Goal: Transaction & Acquisition: Purchase product/service

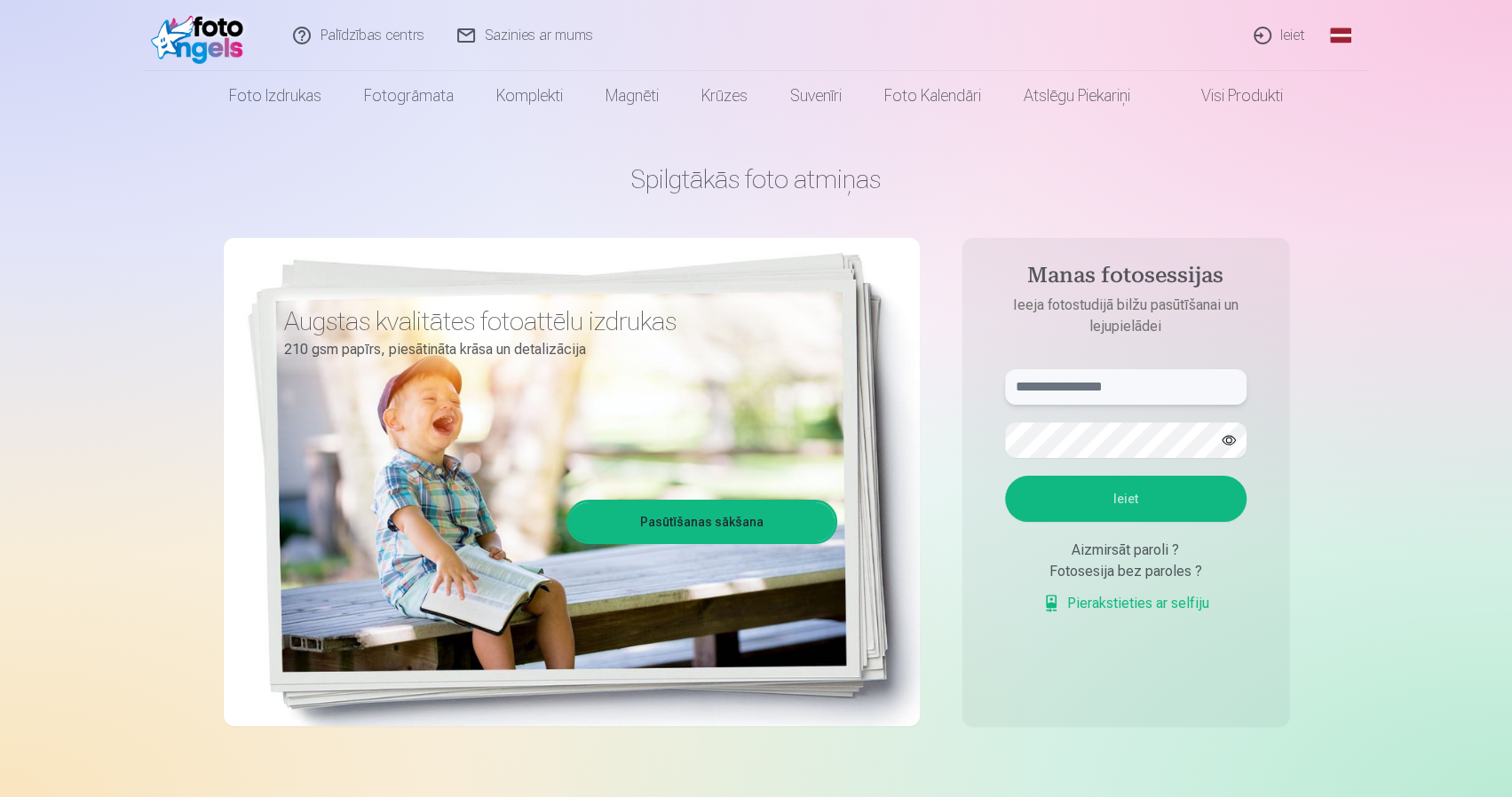
click at [1118, 382] on input "text" at bounding box center [1126, 387] width 241 height 35
type input "**********"
click at [1005, 476] on button "Ieiet" at bounding box center [1126, 499] width 241 height 46
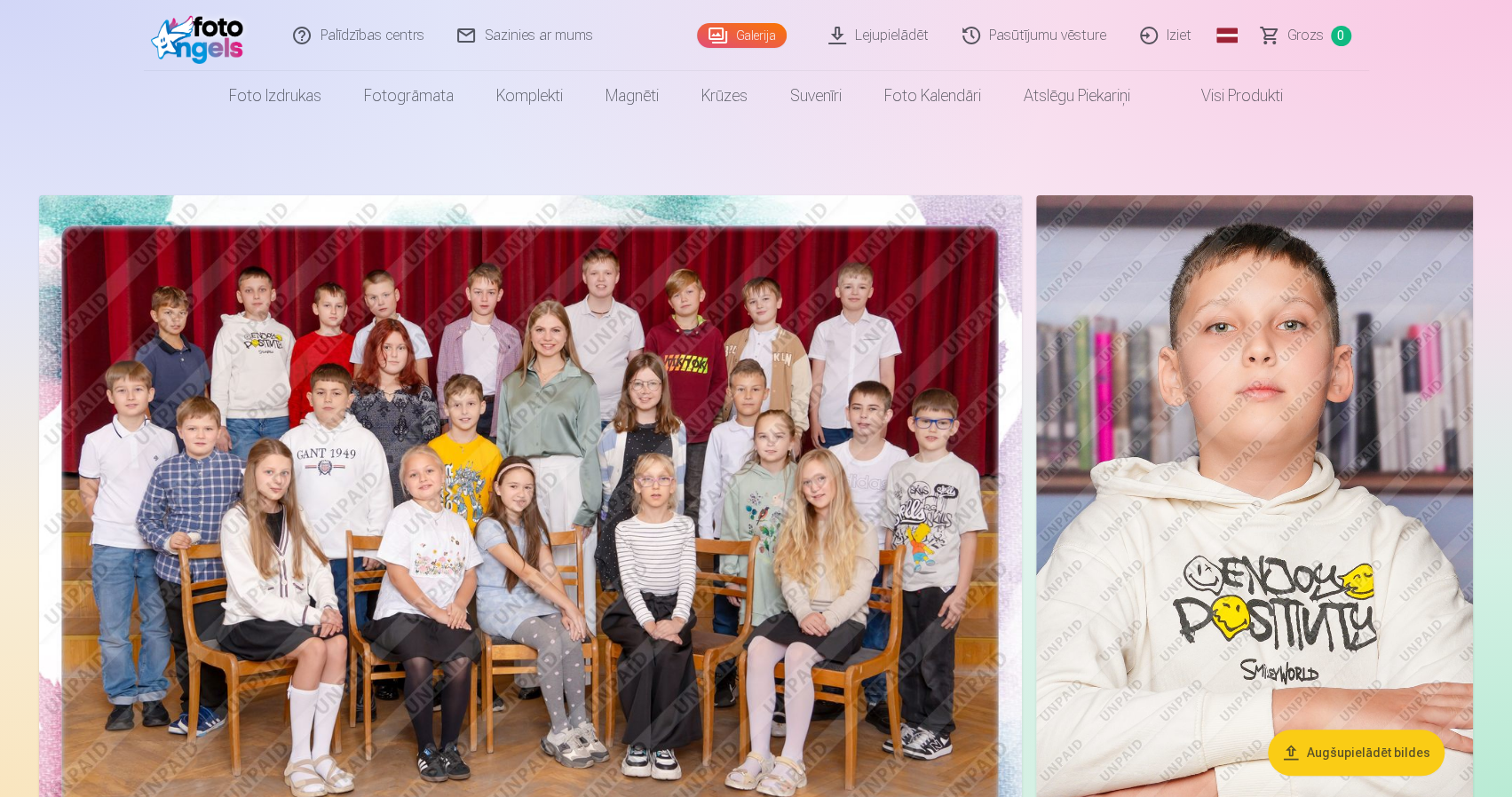
click at [805, 365] on img at bounding box center [530, 522] width 983 height 655
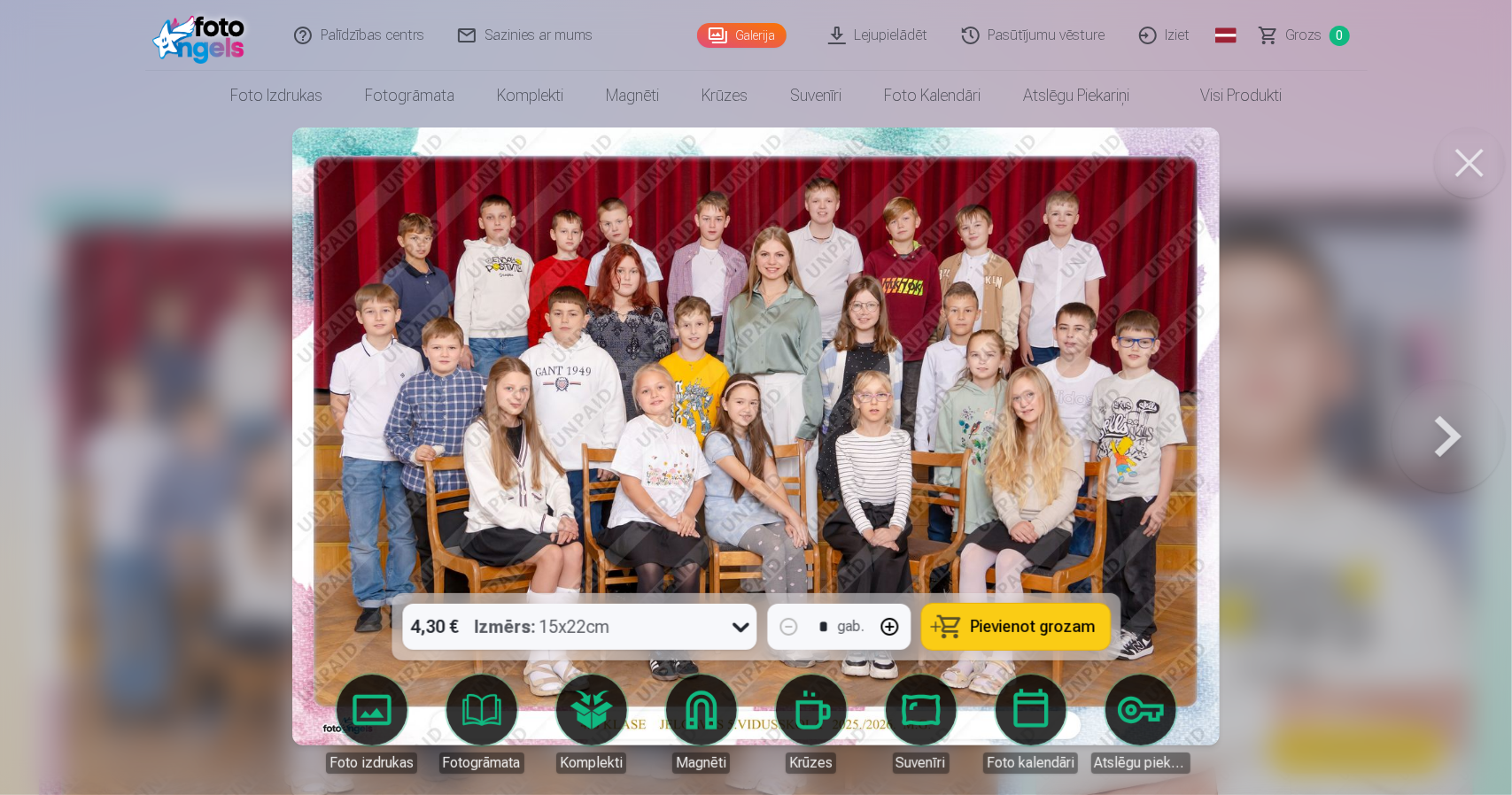
click at [1026, 621] on span "Pievienot grozam" at bounding box center [1033, 627] width 125 height 16
click at [1450, 178] on button at bounding box center [1469, 163] width 71 height 71
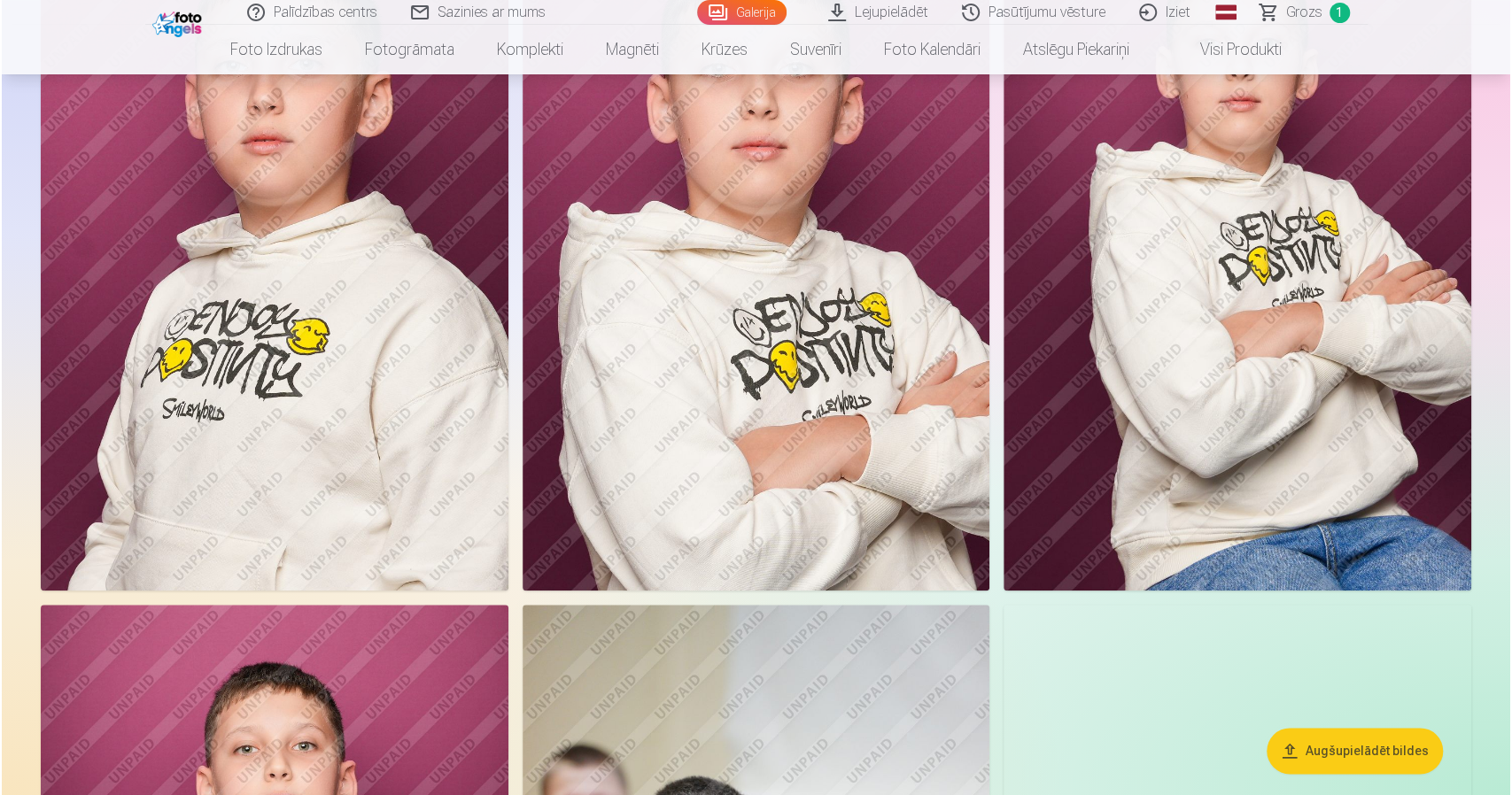
scroll to position [708, 0]
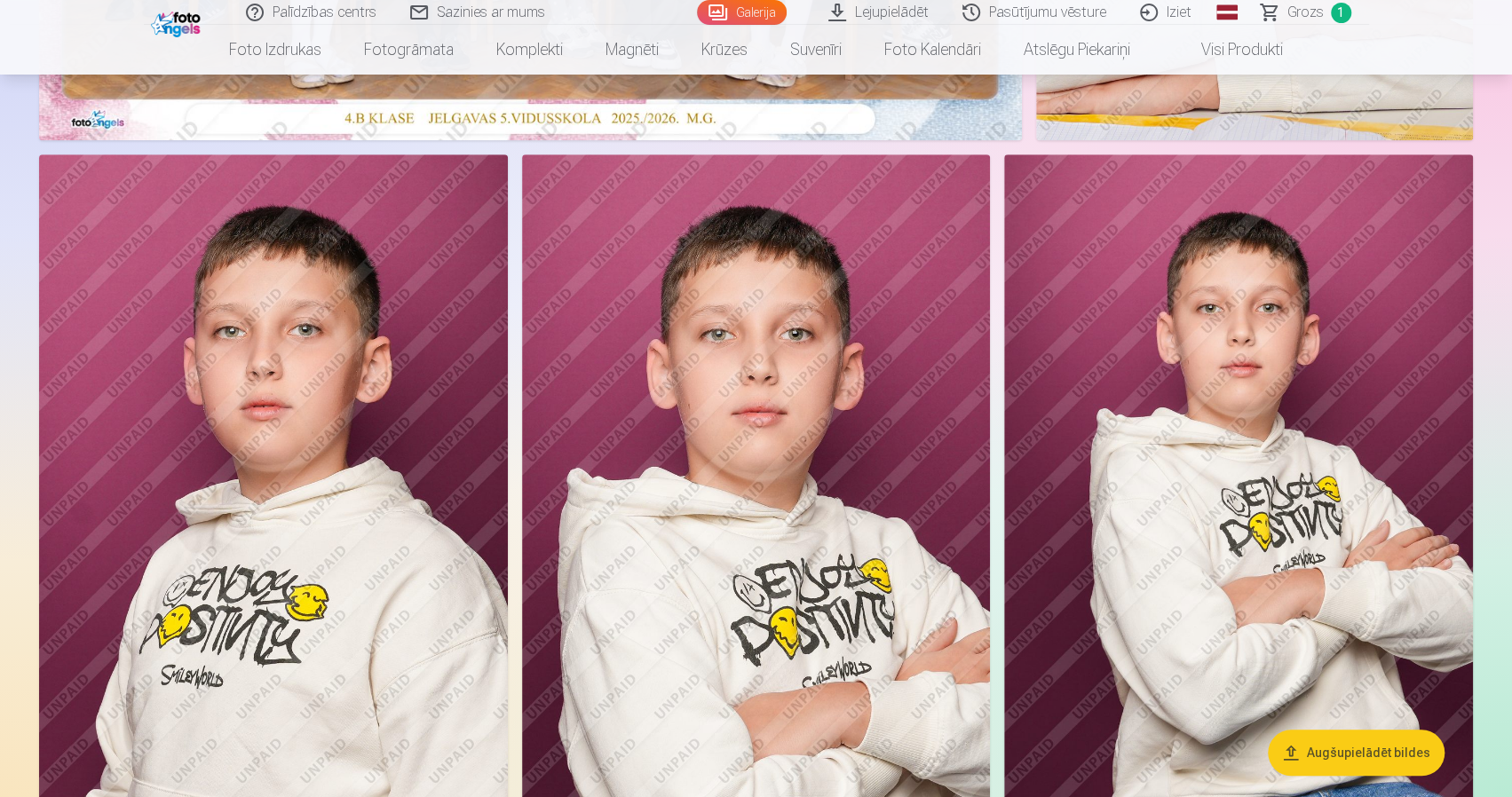
click at [850, 521] on img at bounding box center [756, 506] width 469 height 703
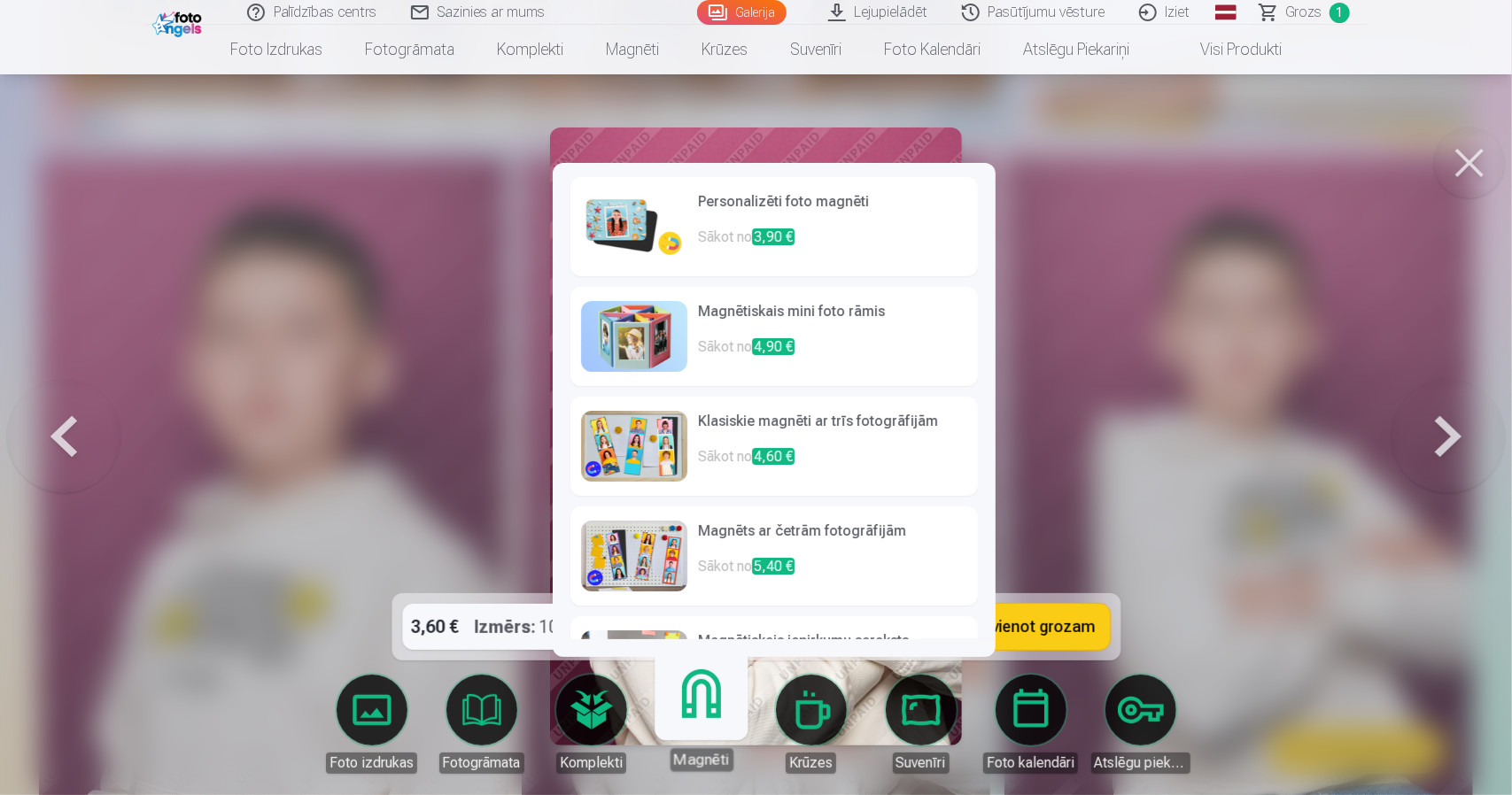
click at [725, 743] on link "Magnēti" at bounding box center [701, 717] width 109 height 109
click at [858, 233] on p "Sākot no 3,90 €" at bounding box center [832, 244] width 269 height 35
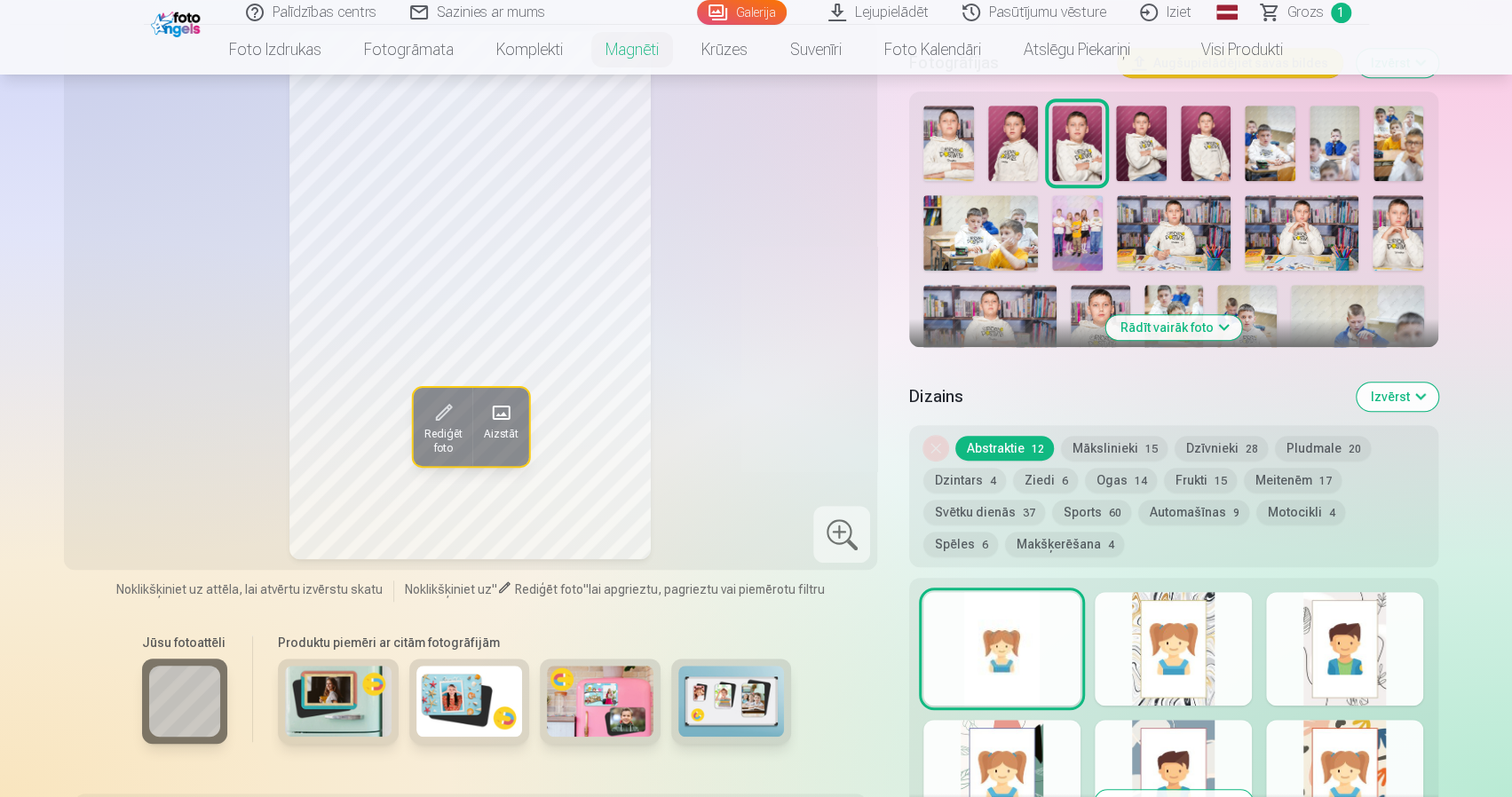
scroll to position [533, 0]
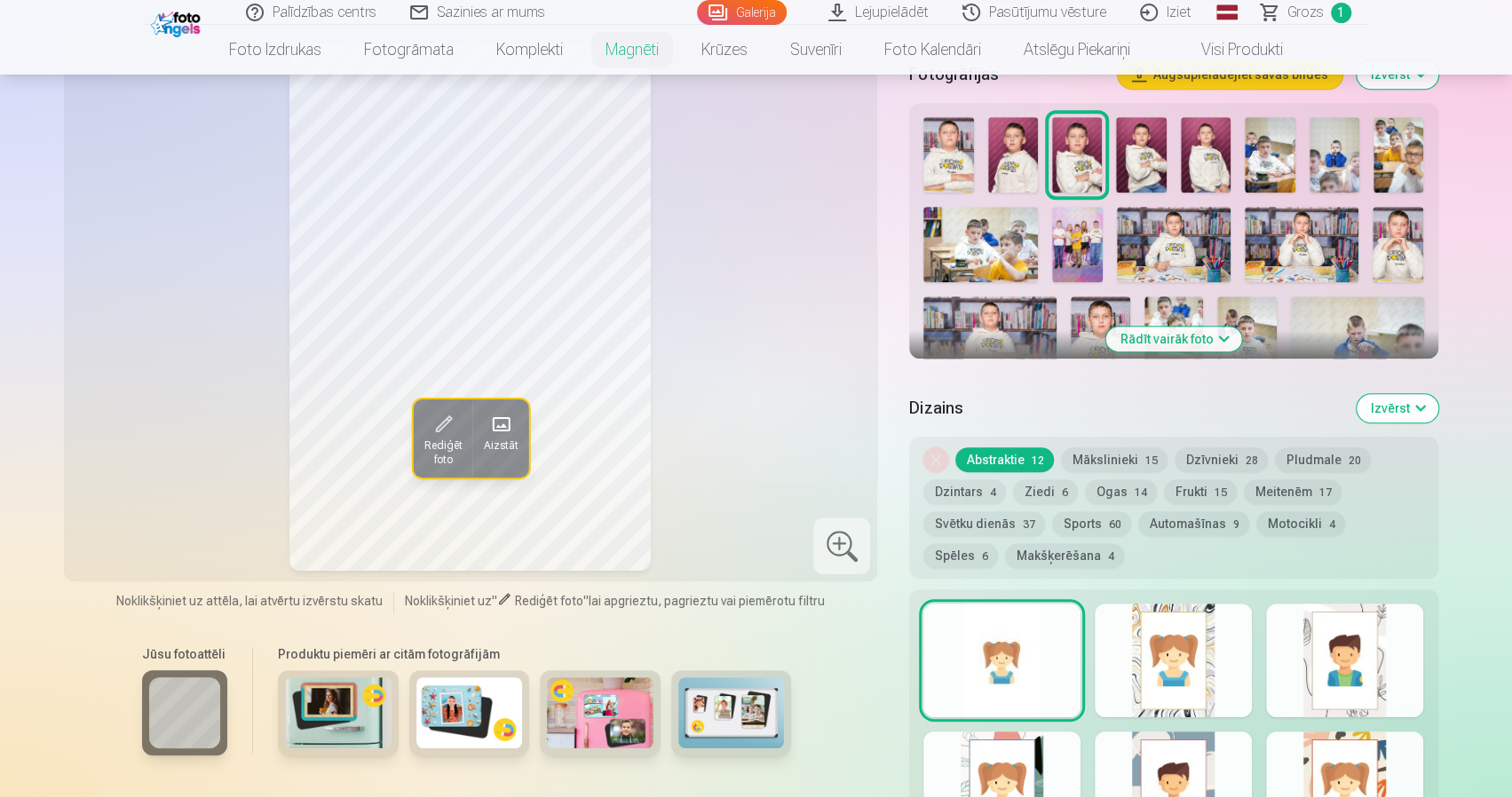
click at [1146, 640] on div at bounding box center [1173, 661] width 157 height 113
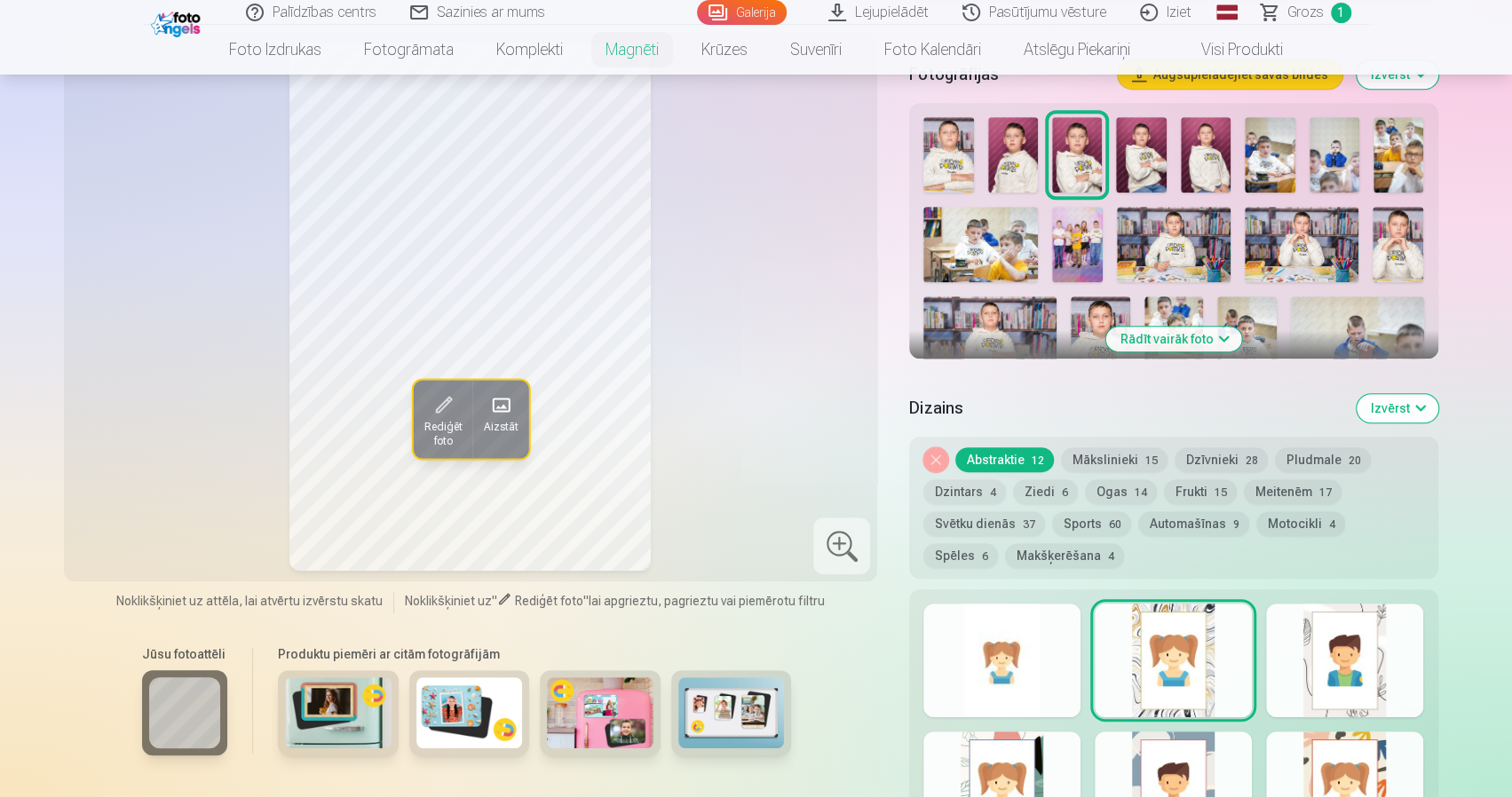
click at [1388, 636] on div at bounding box center [1344, 661] width 157 height 113
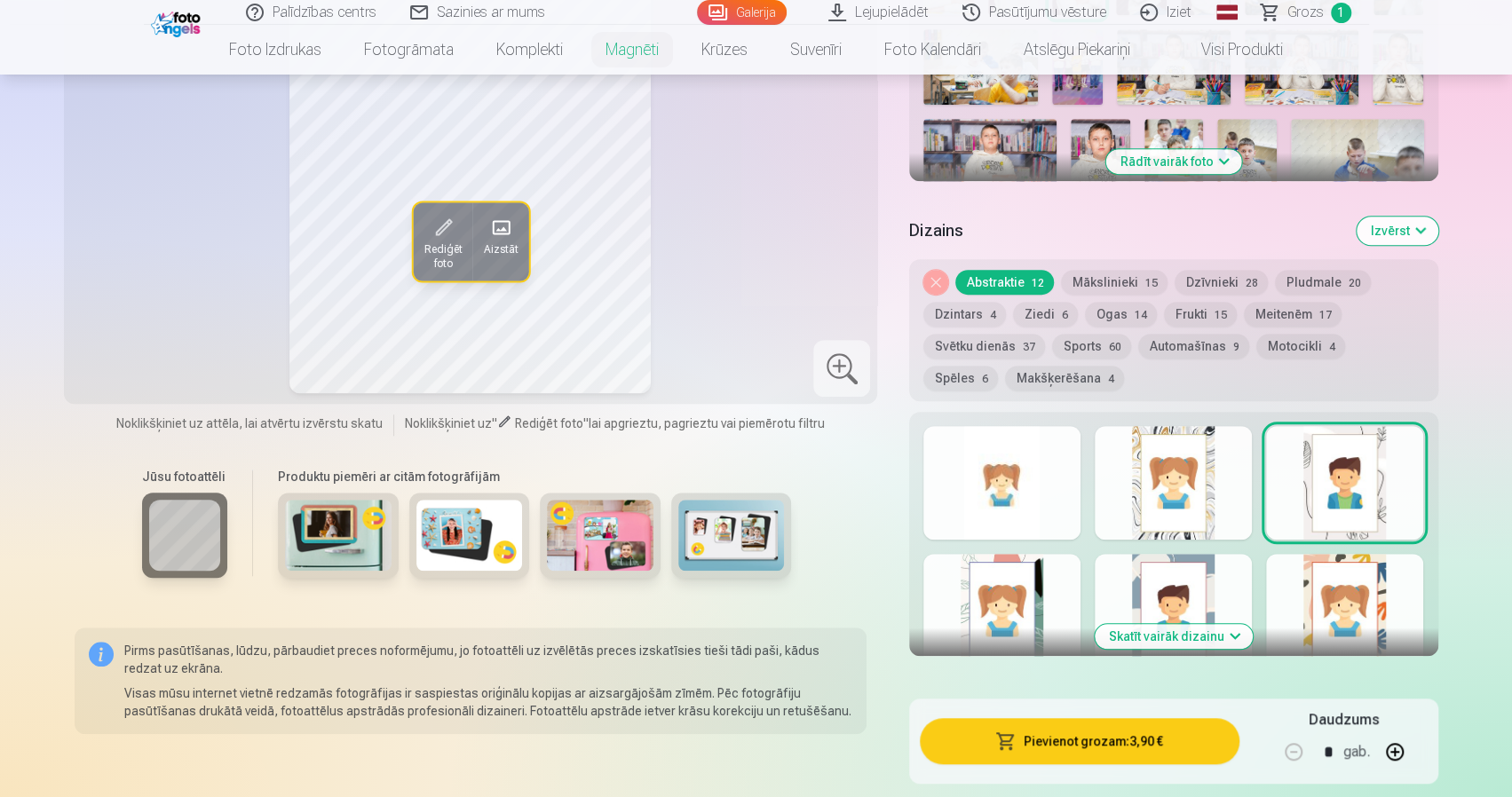
click at [1175, 624] on button "Skatīt vairāk dizainu" at bounding box center [1174, 636] width 158 height 25
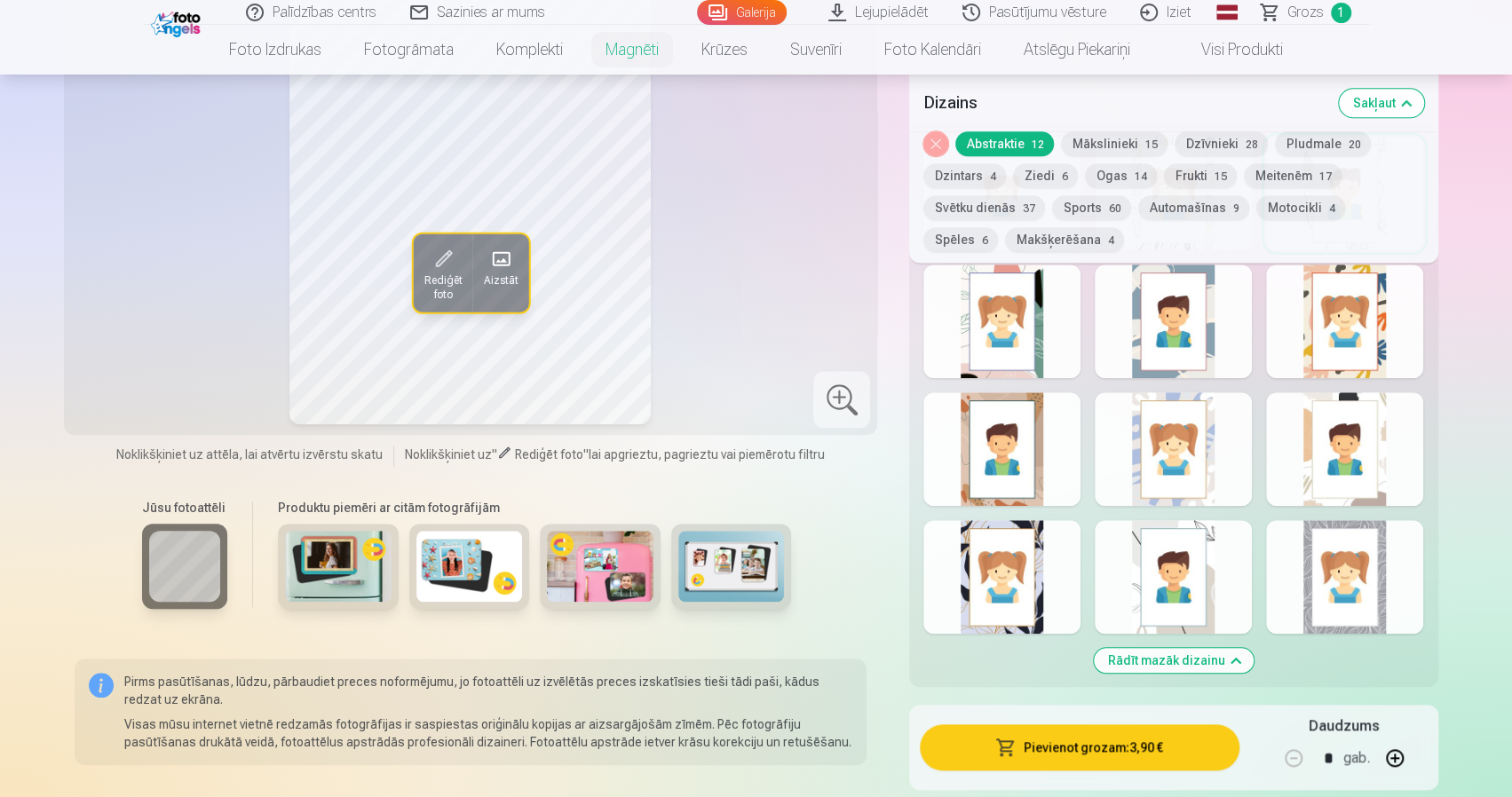
scroll to position [976, 0]
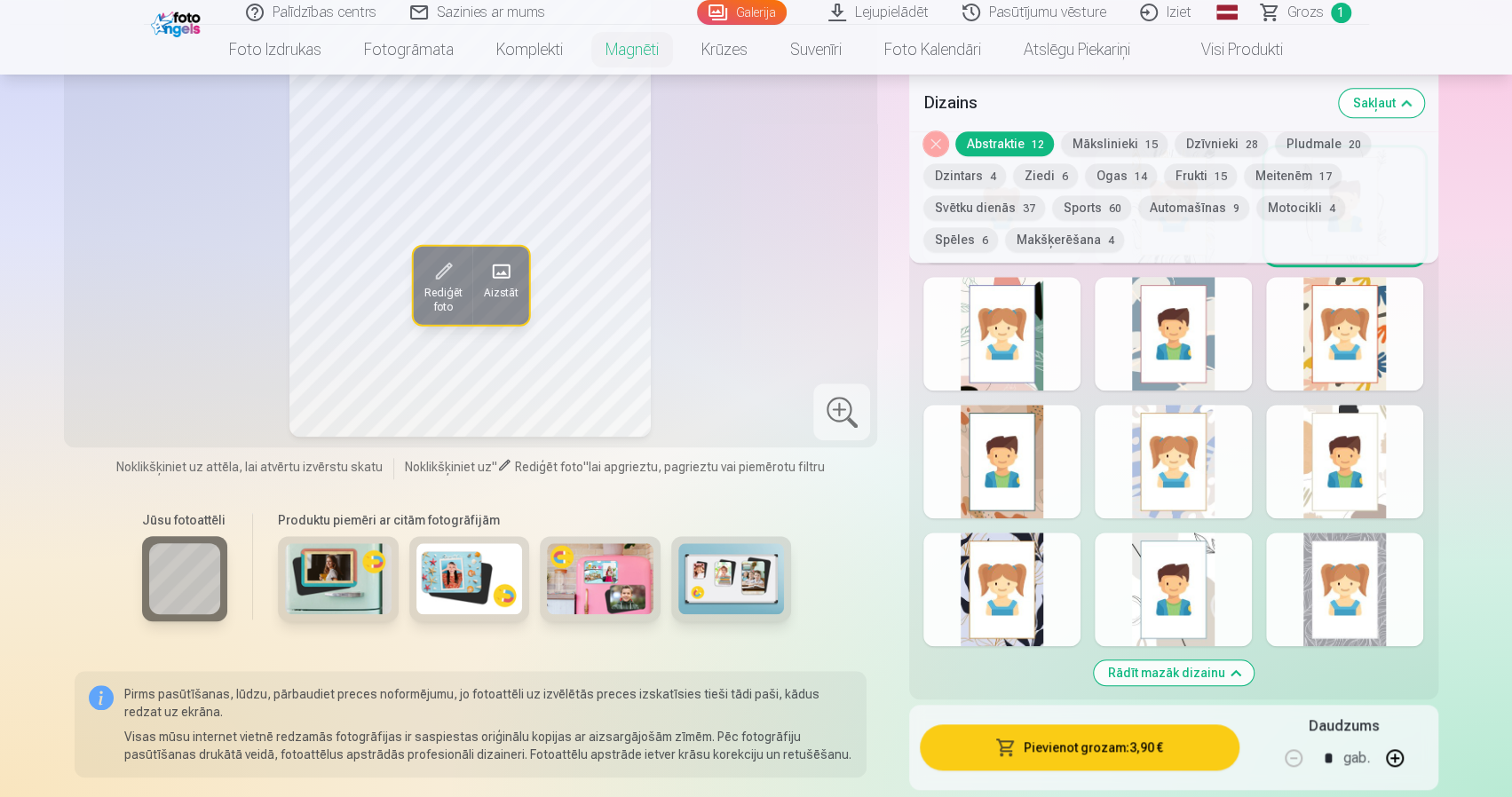
click at [1172, 616] on div at bounding box center [1173, 589] width 157 height 113
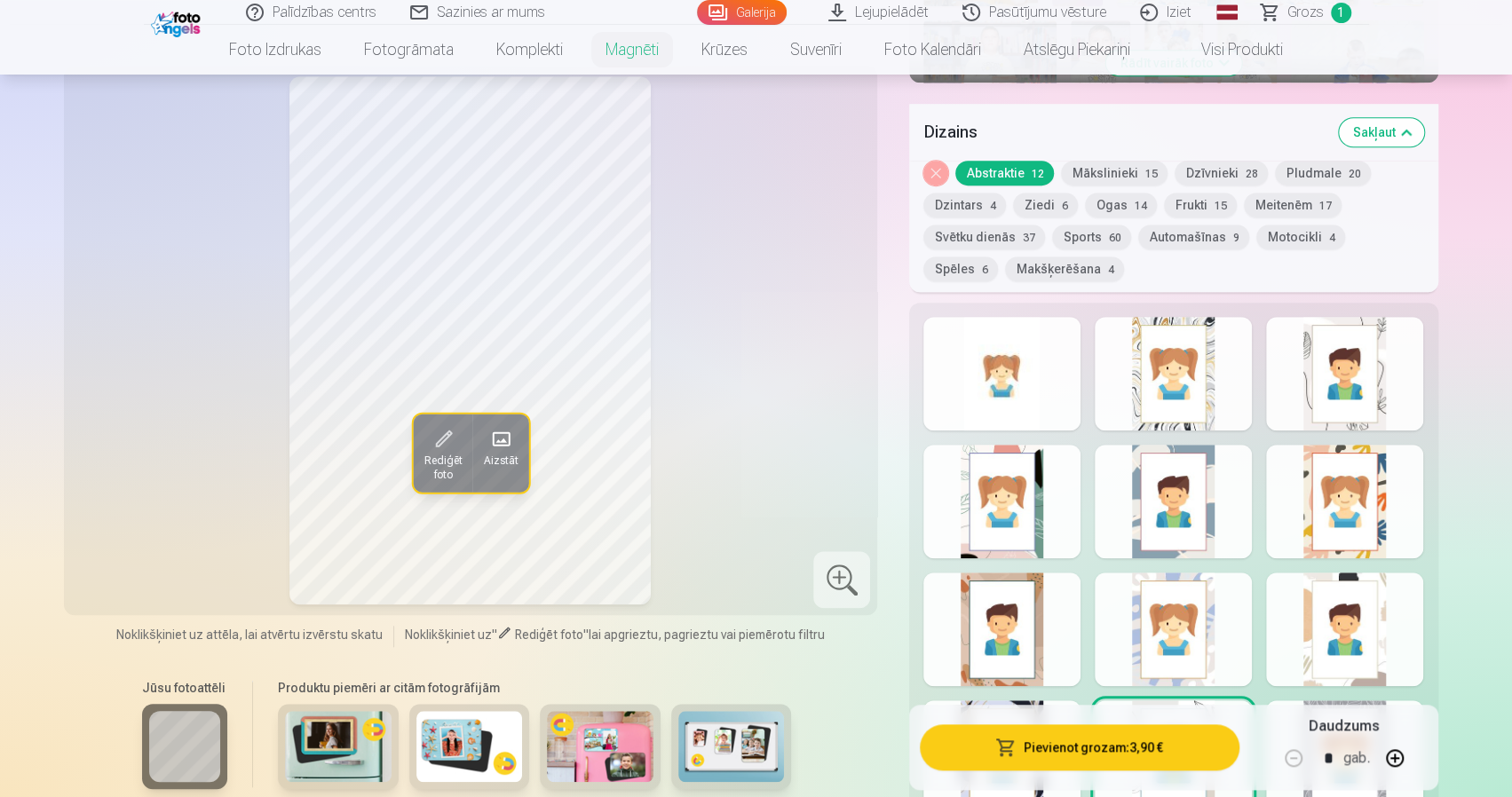
scroll to position [799, 0]
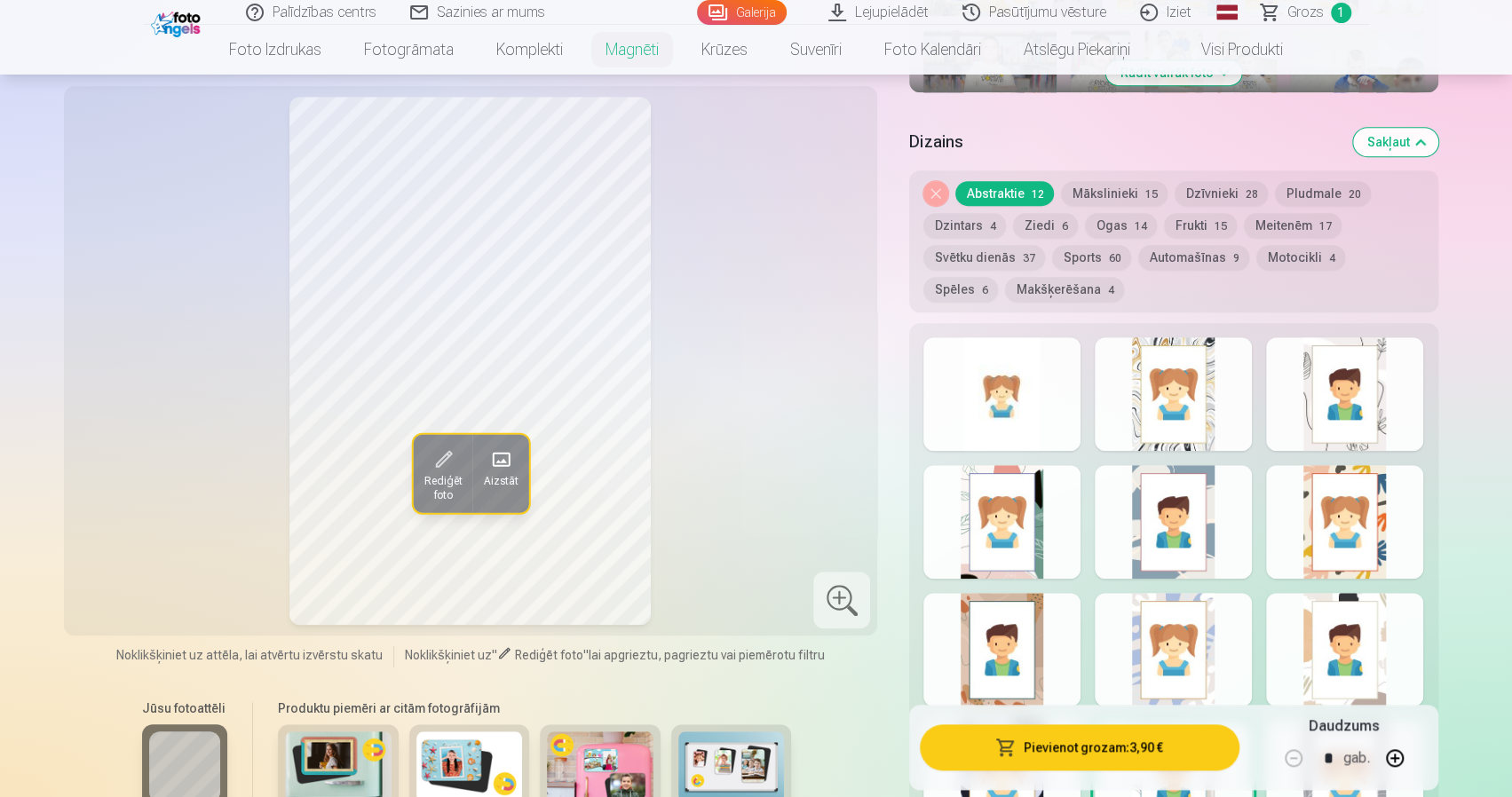
click at [1194, 526] on div at bounding box center [1173, 521] width 157 height 113
click at [1376, 505] on div at bounding box center [1344, 521] width 157 height 113
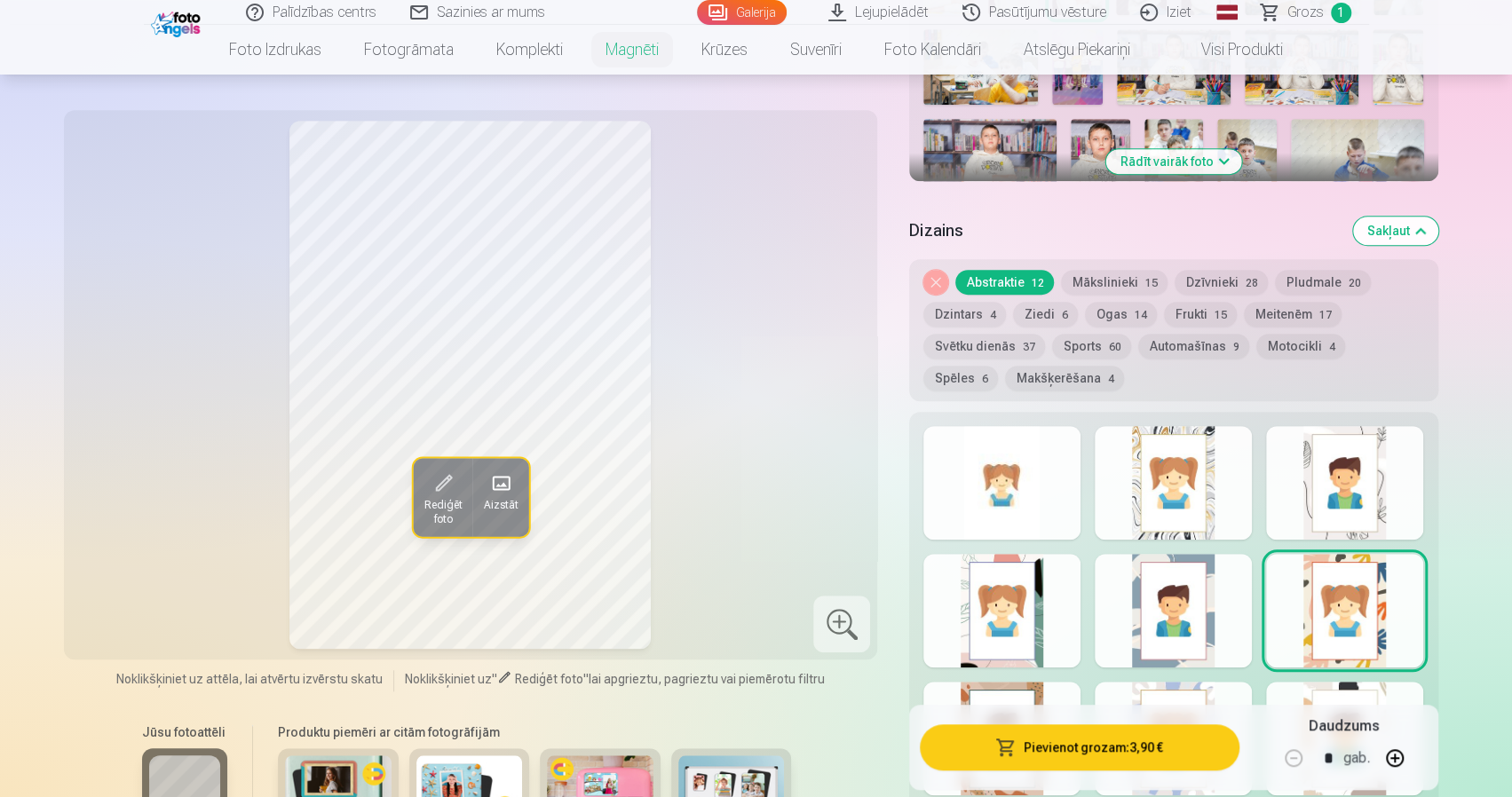
click at [1347, 491] on div at bounding box center [1344, 482] width 157 height 113
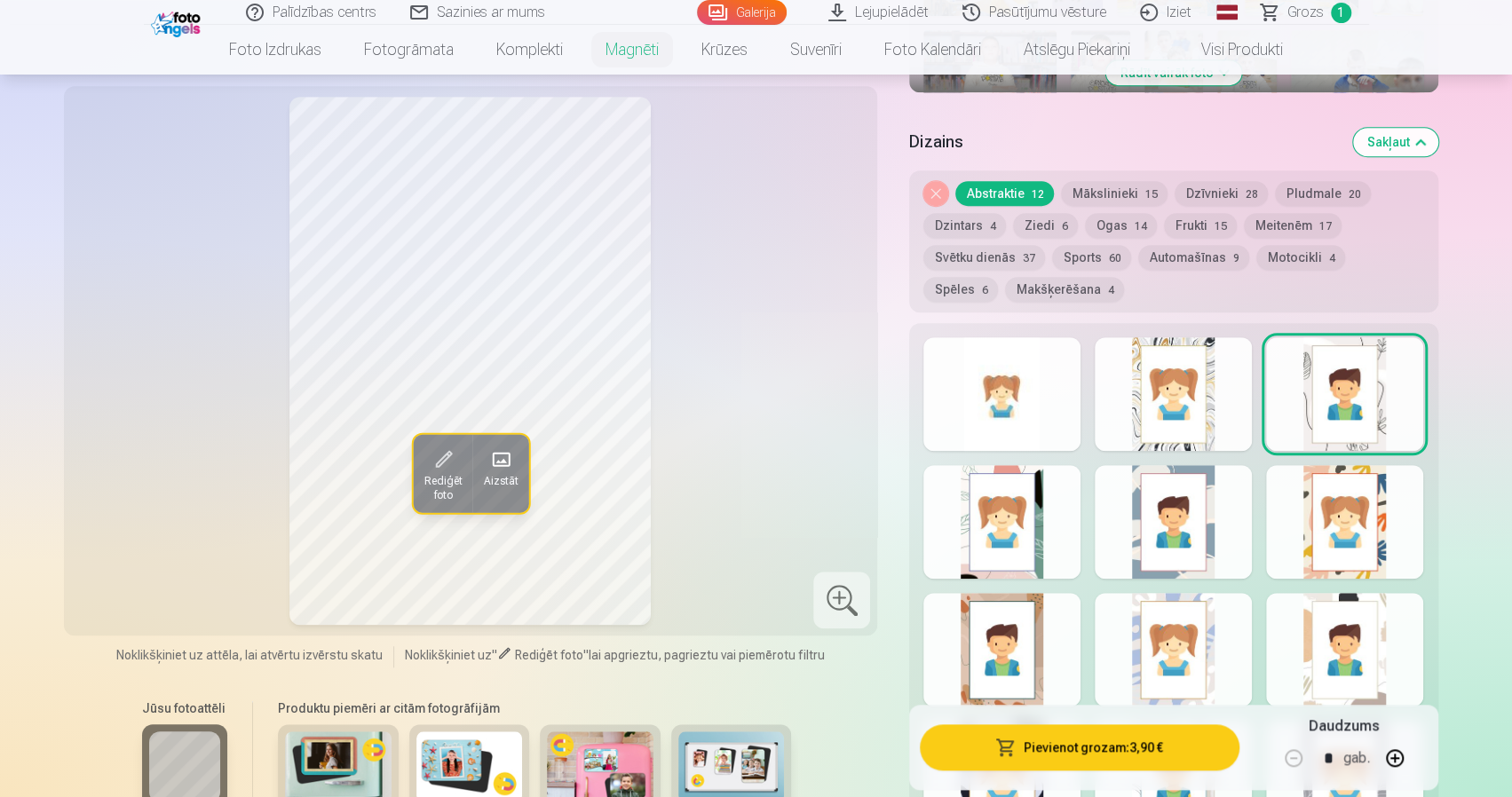
click at [890, 353] on div "Rediģēt foto Aizstāt Noklikšķiniet uz attēla, lai atvērtu izvērstu skatu Noklik…" at bounding box center [756, 199] width 1364 height 1669
click at [1029, 406] on div at bounding box center [1002, 394] width 157 height 113
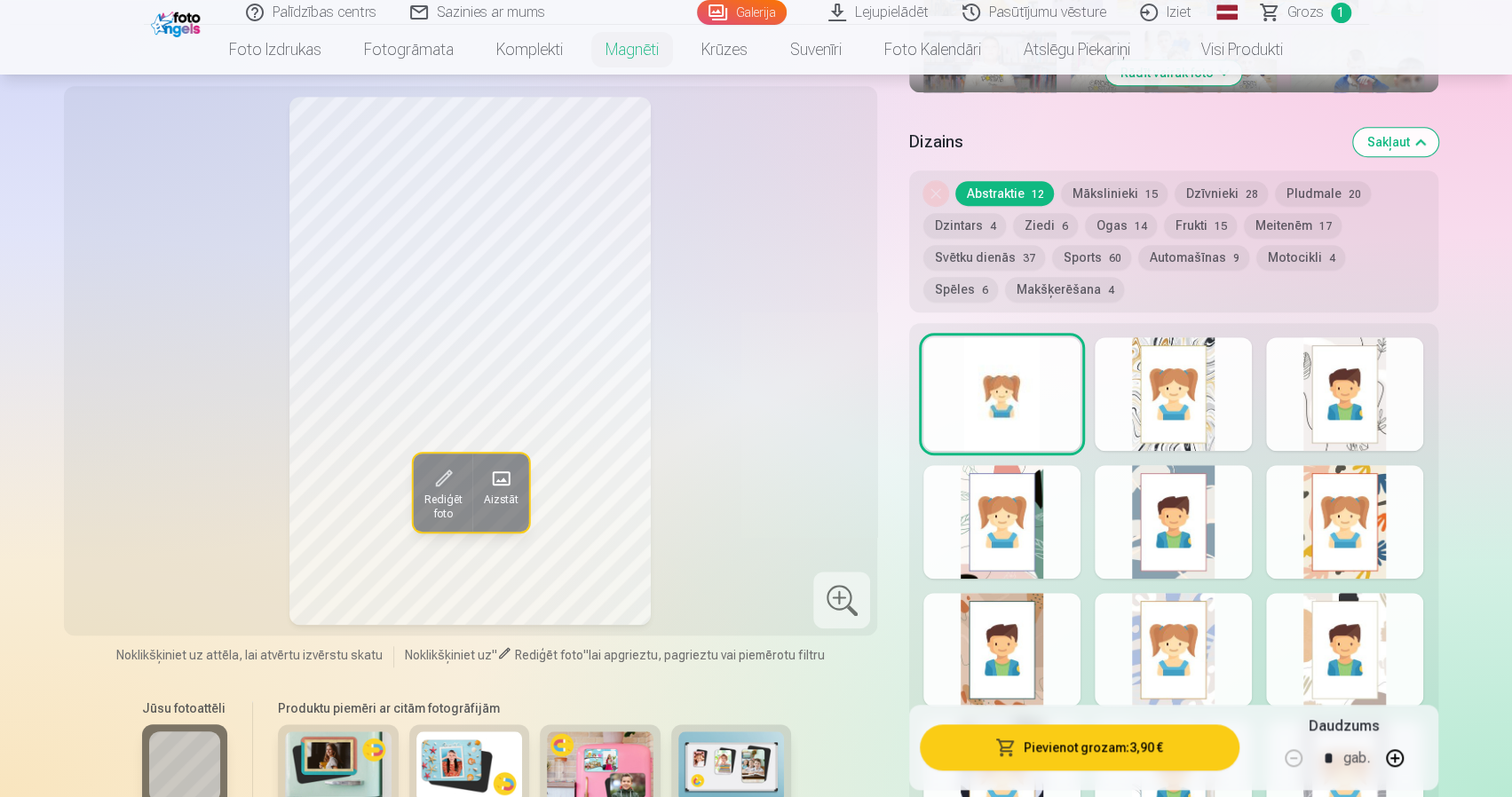
click at [1360, 402] on div at bounding box center [1344, 394] width 157 height 113
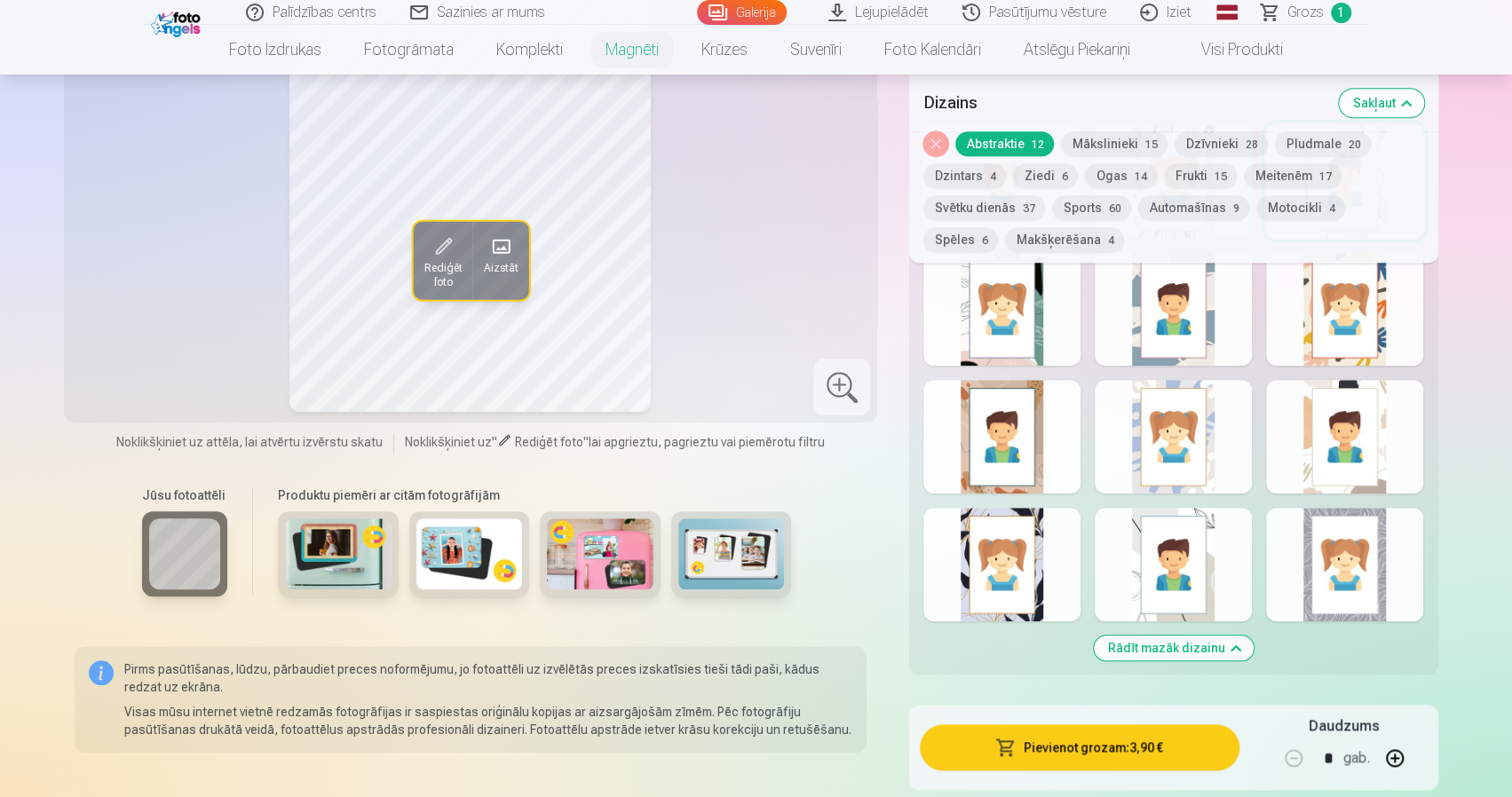
scroll to position [976, 0]
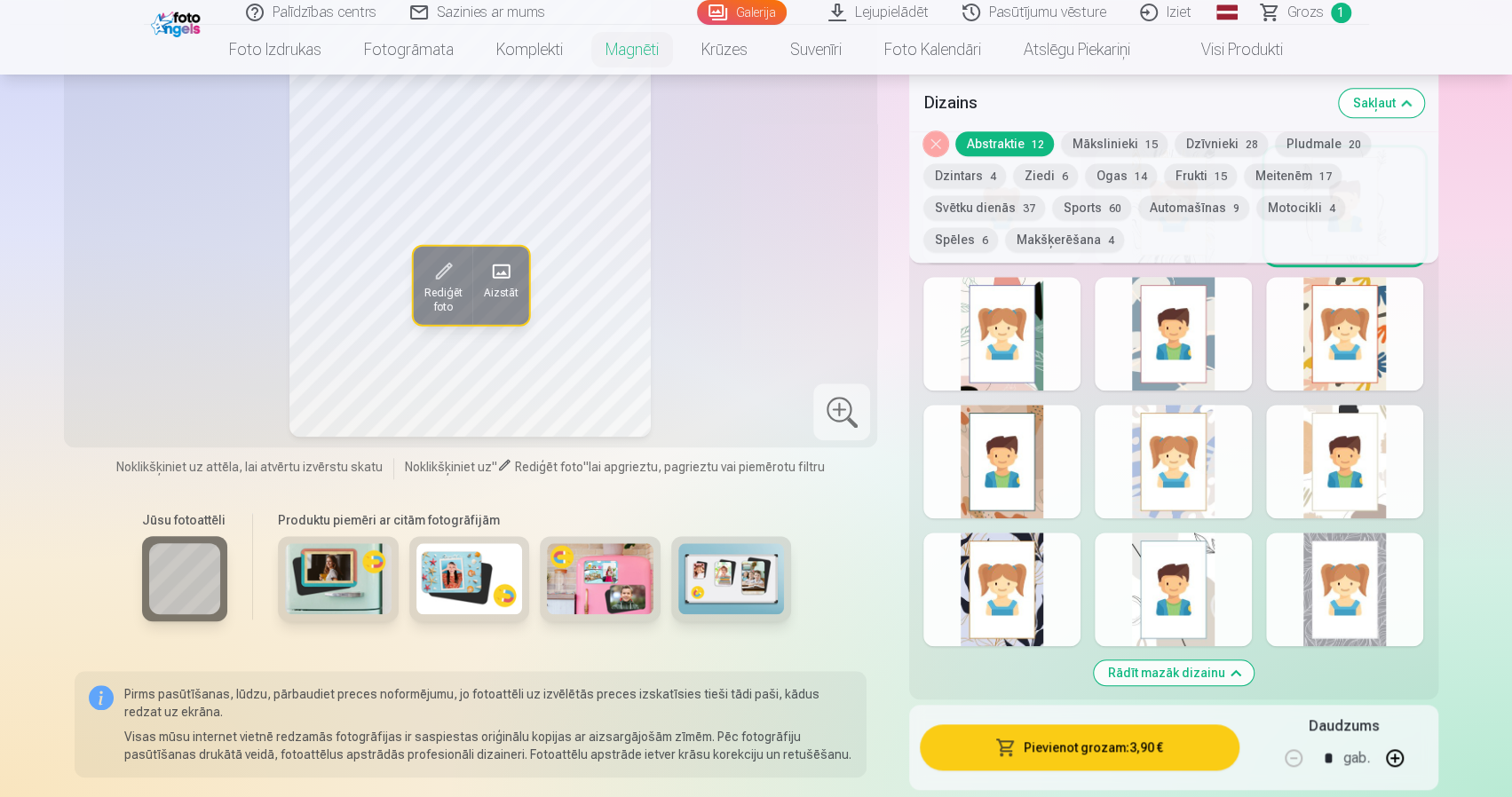
click at [1198, 479] on div at bounding box center [1173, 461] width 157 height 113
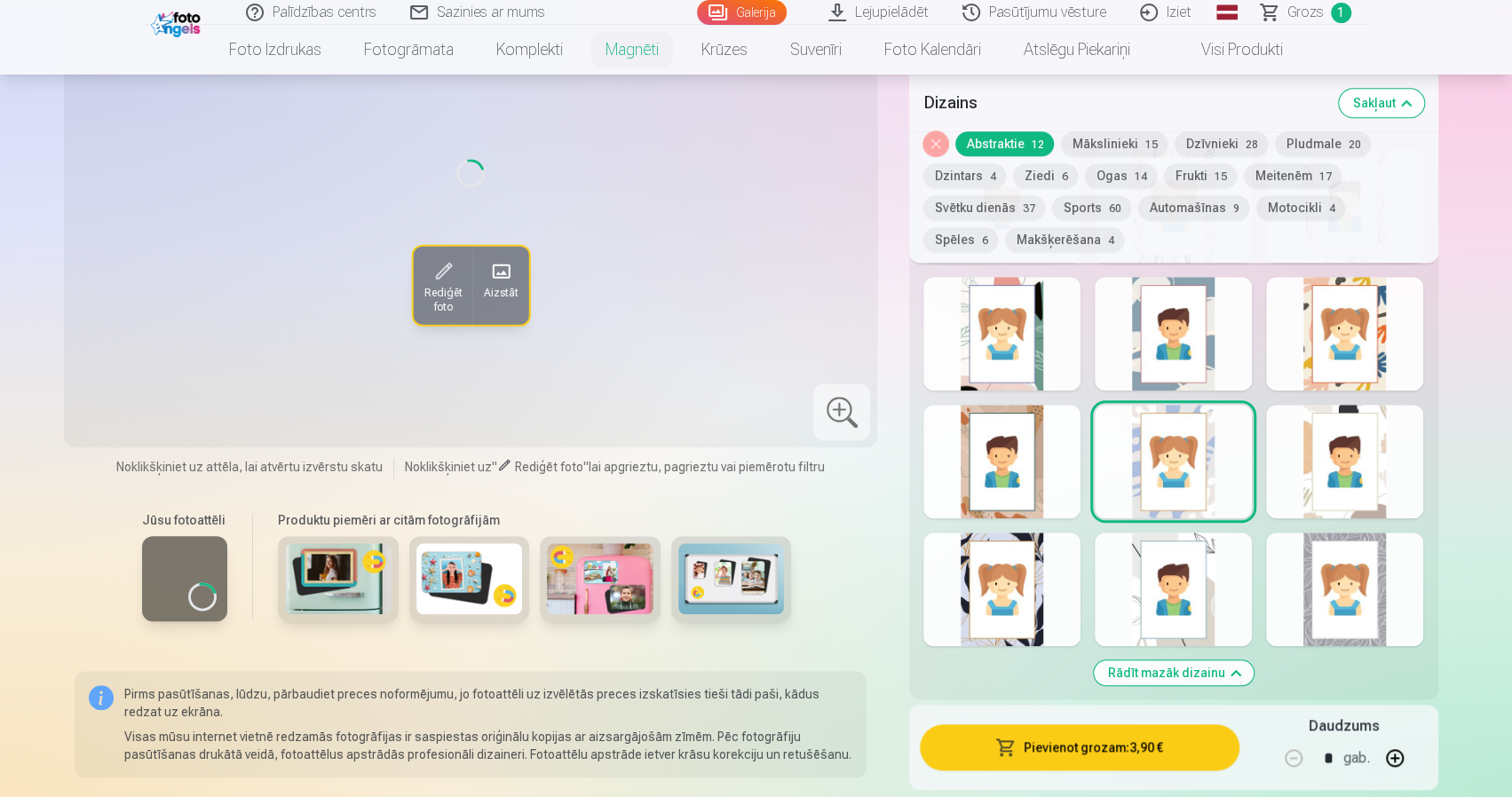
click at [1387, 450] on div at bounding box center [1344, 461] width 157 height 113
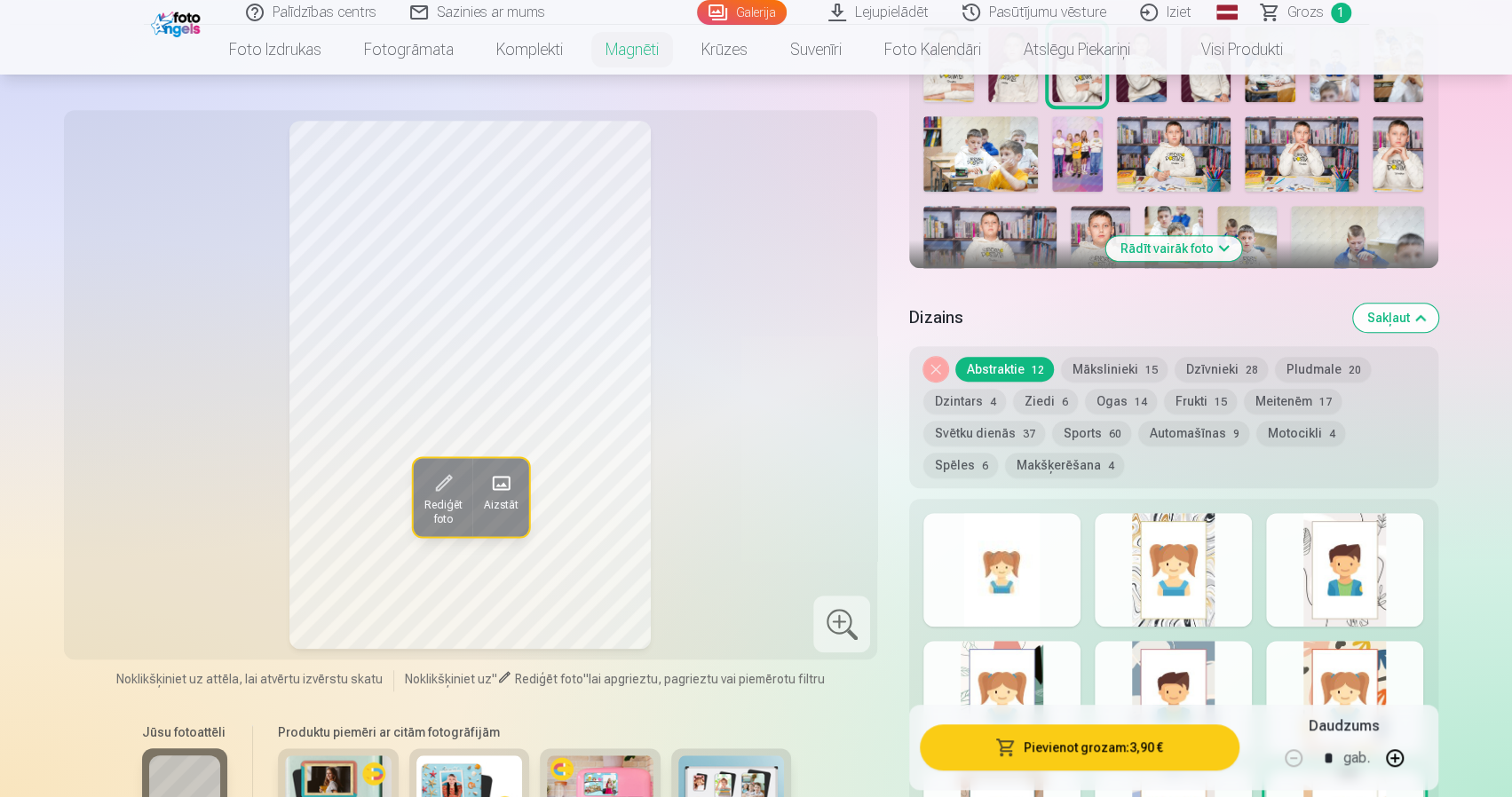
scroll to position [710, 0]
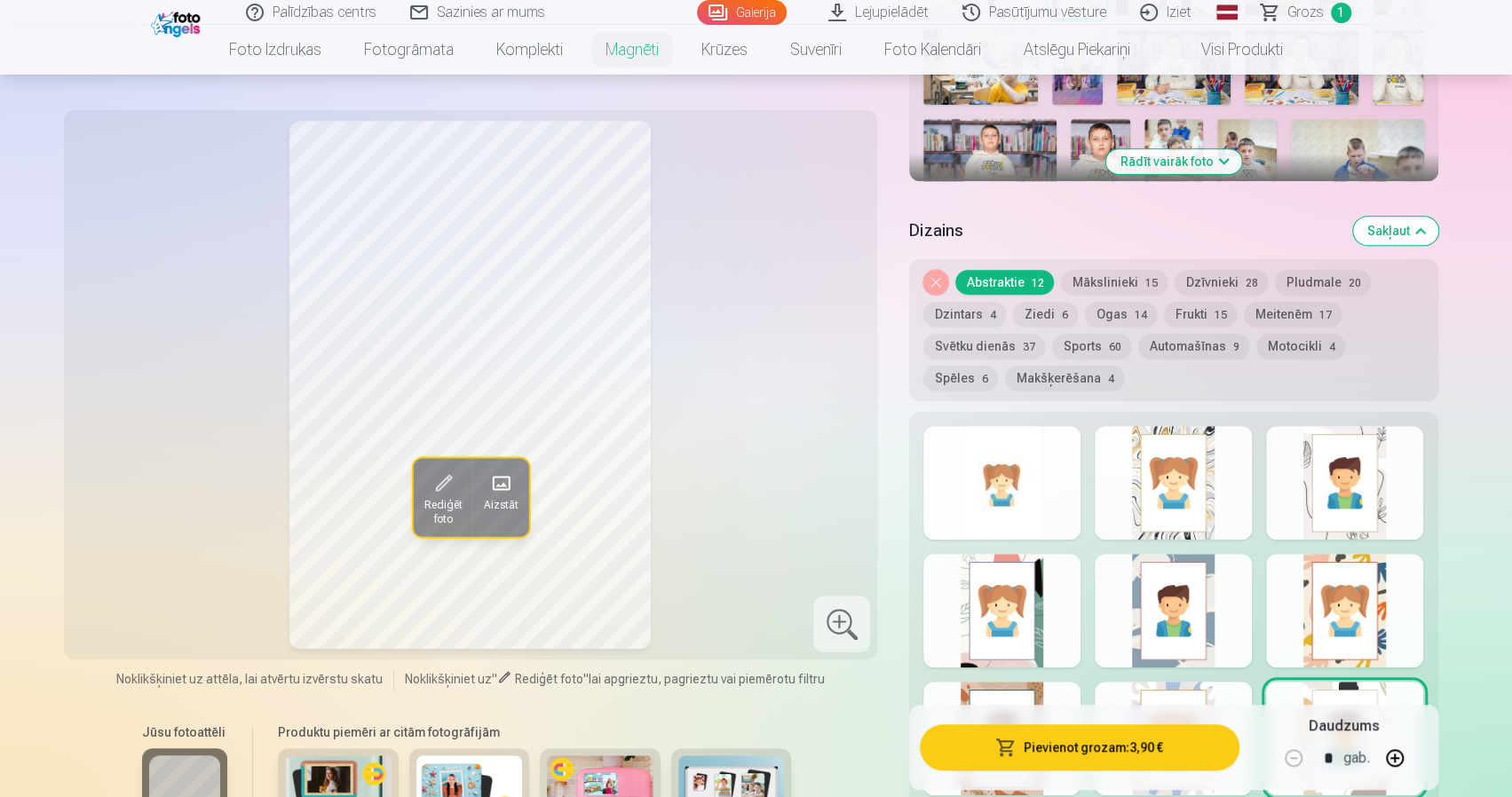
click at [976, 306] on button "Dzintars 4" at bounding box center [964, 314] width 83 height 25
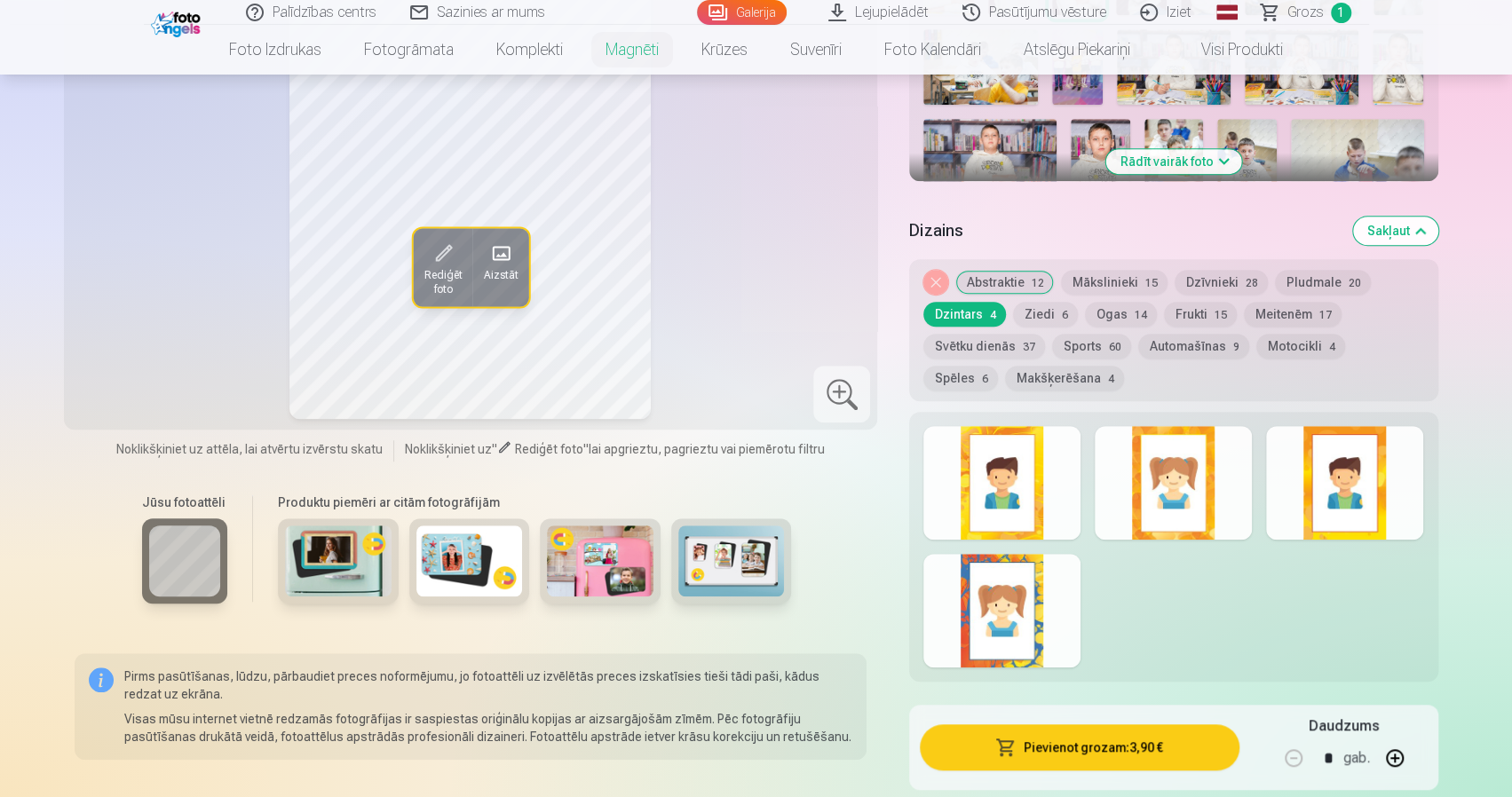
click at [1105, 491] on div at bounding box center [1173, 482] width 157 height 113
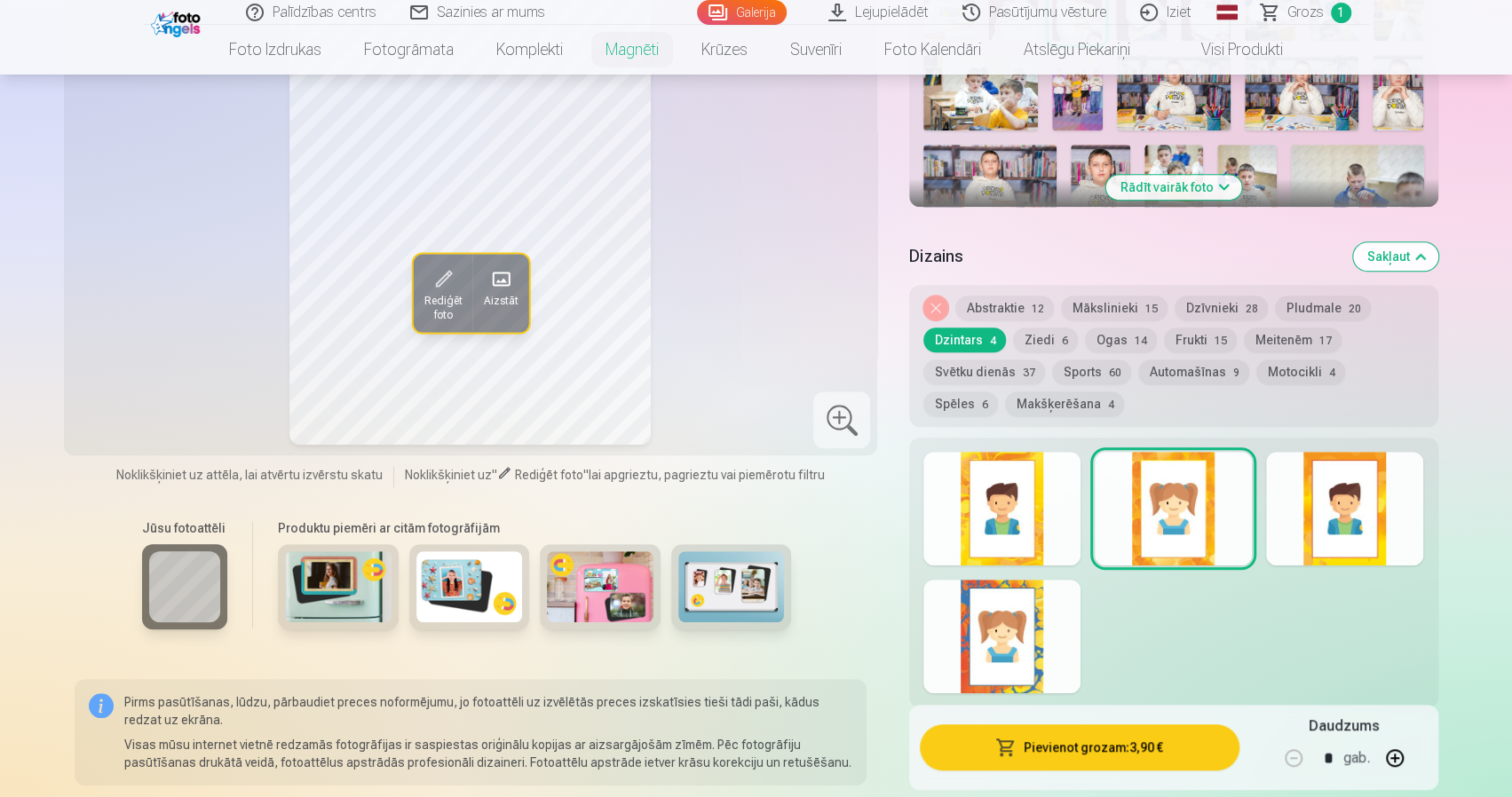
scroll to position [622, 0]
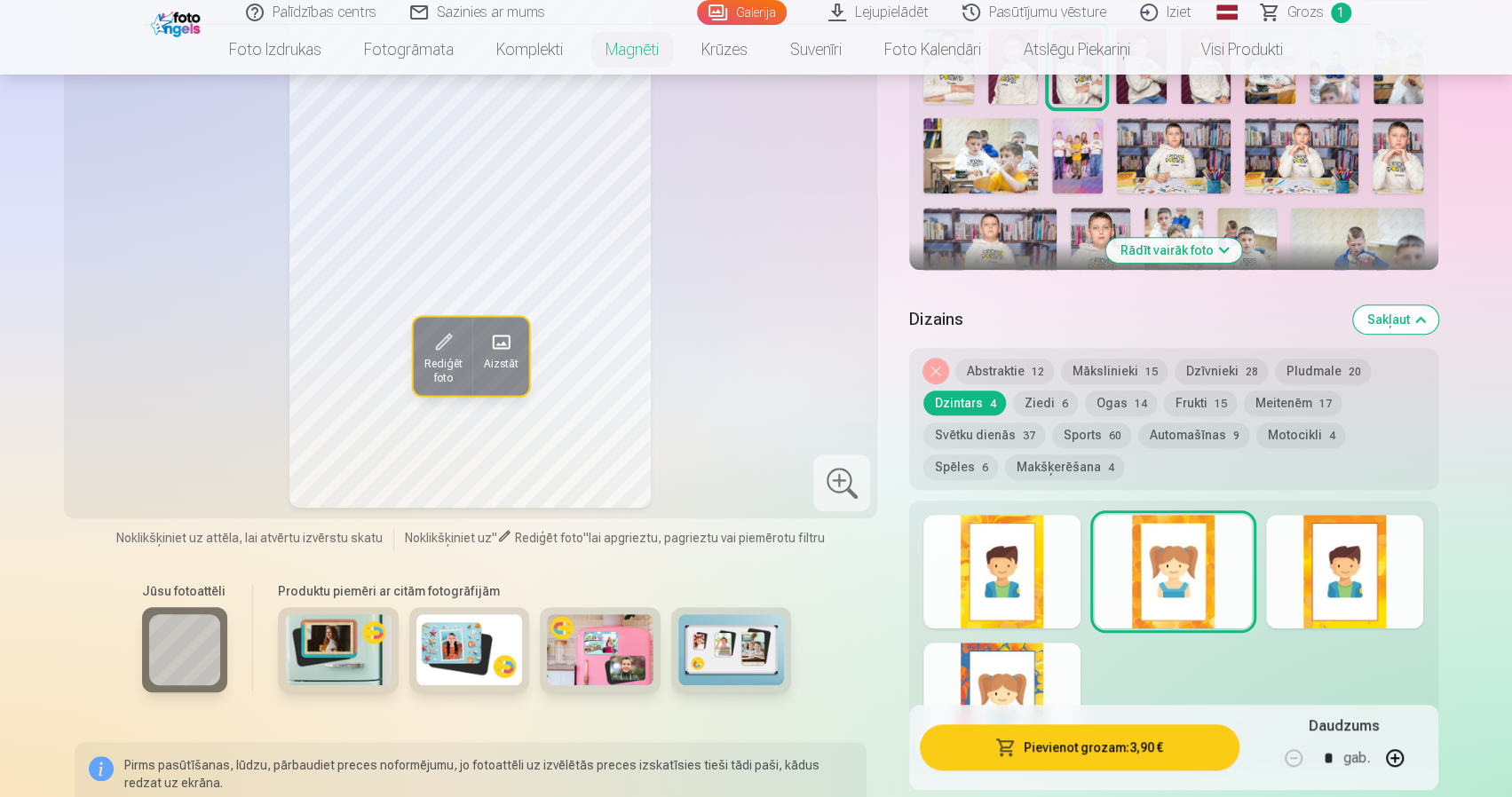
click at [1116, 359] on button "Mākslinieki 15" at bounding box center [1114, 371] width 107 height 25
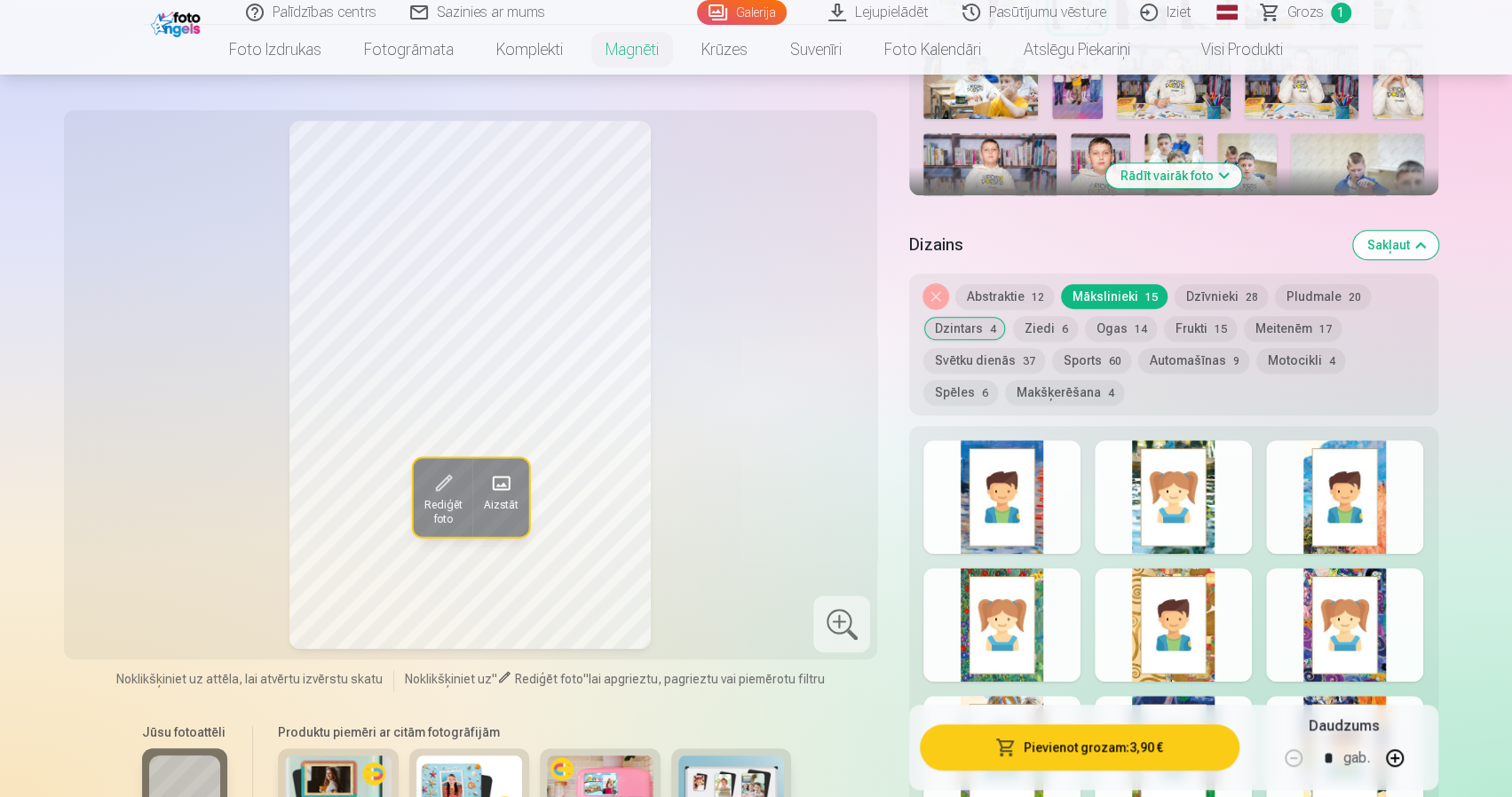
scroll to position [710, 0]
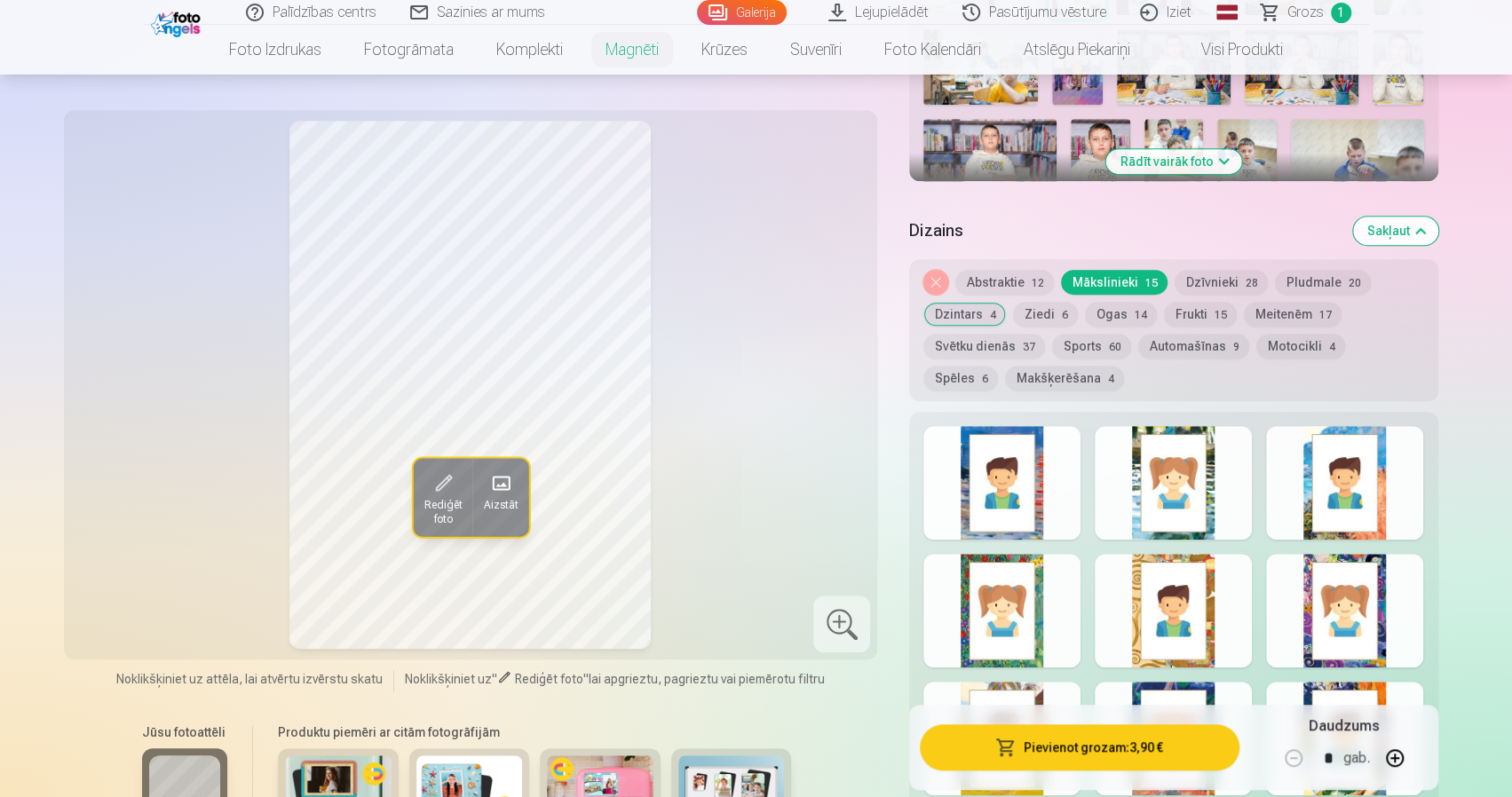
click at [957, 445] on div at bounding box center [1002, 482] width 157 height 113
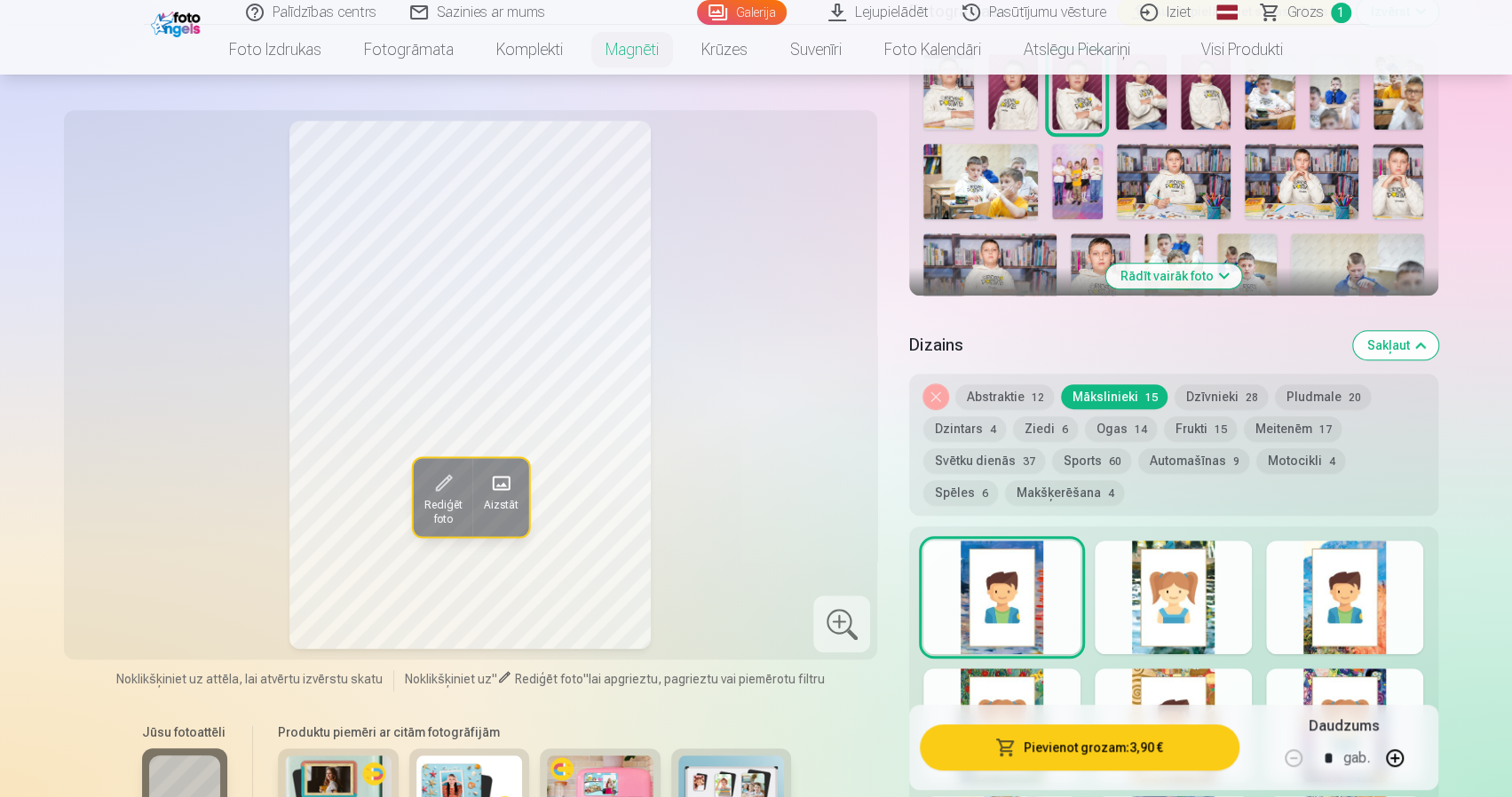
scroll to position [533, 0]
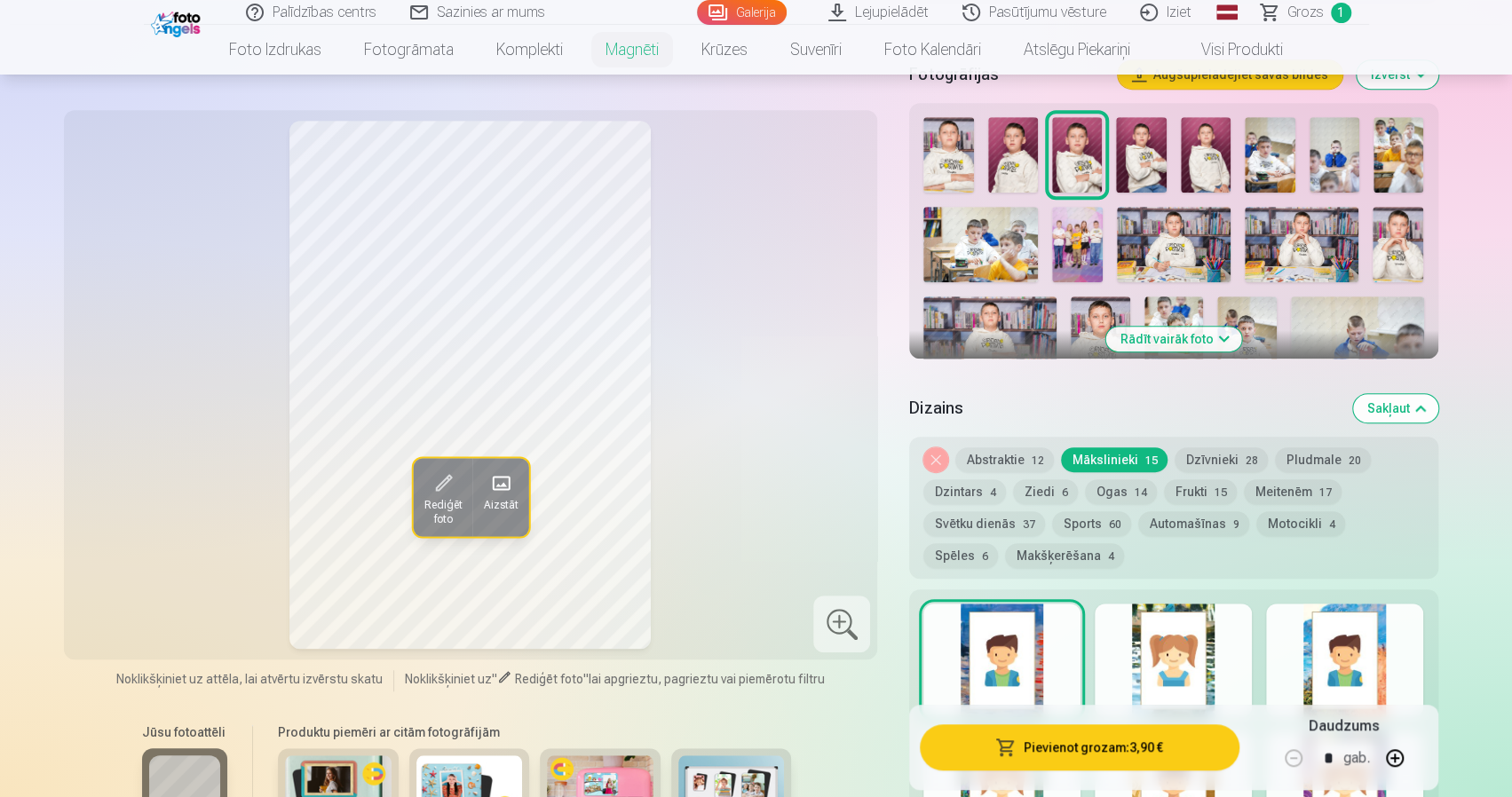
click at [964, 511] on button "Svētku dienās 37" at bounding box center [984, 523] width 122 height 25
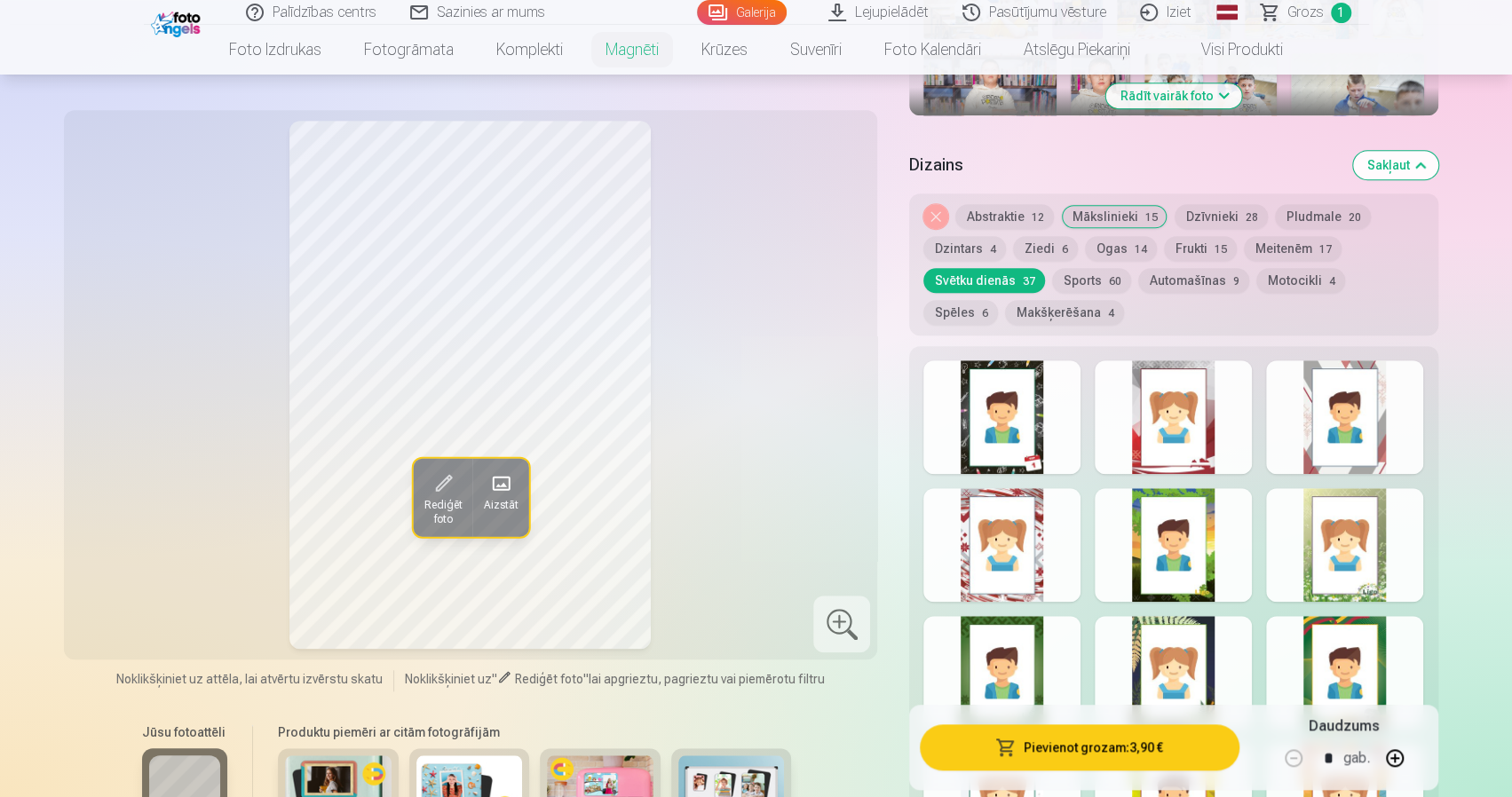
scroll to position [710, 0]
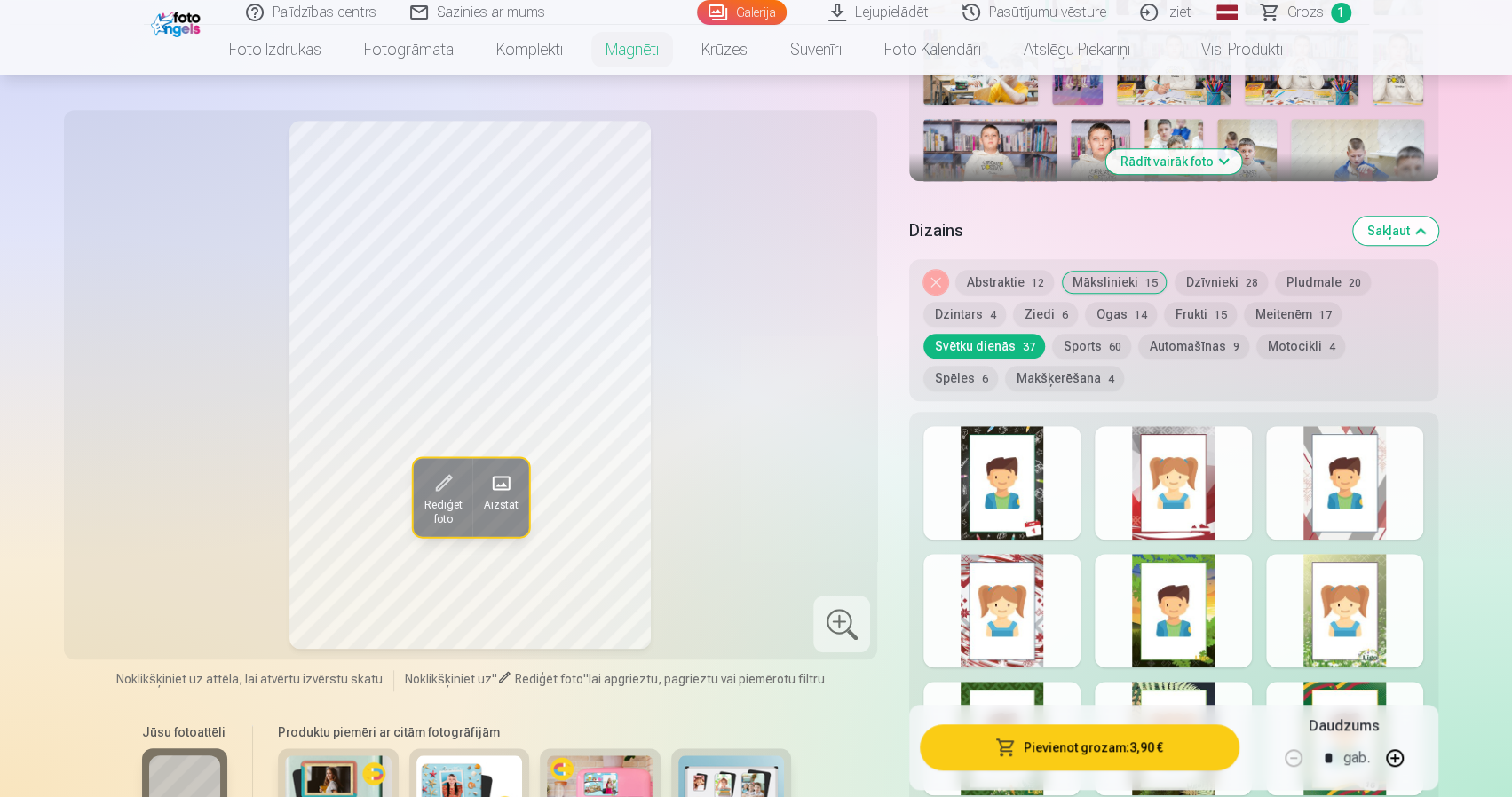
click at [998, 440] on div at bounding box center [1002, 482] width 157 height 113
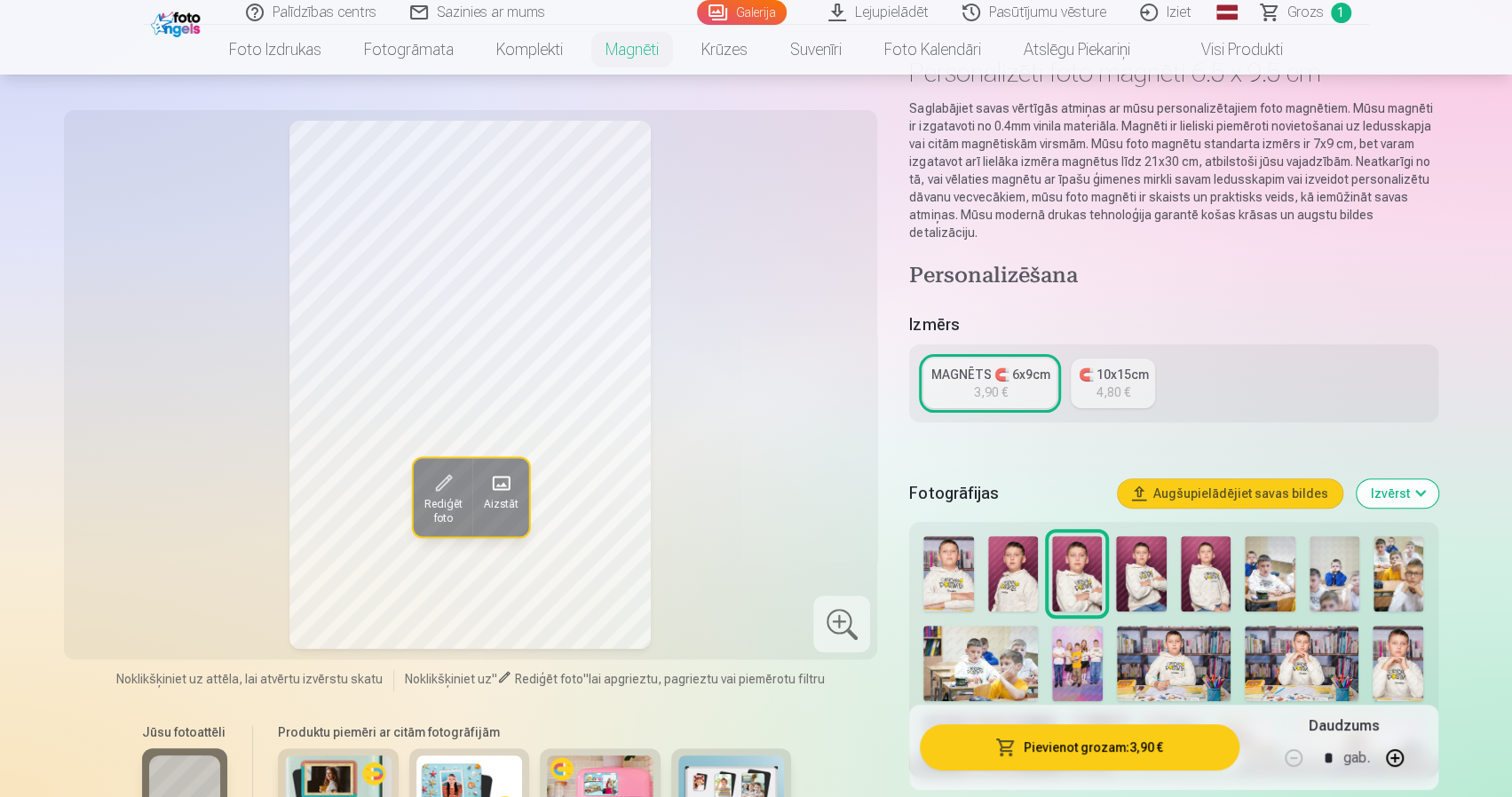
scroll to position [177, 0]
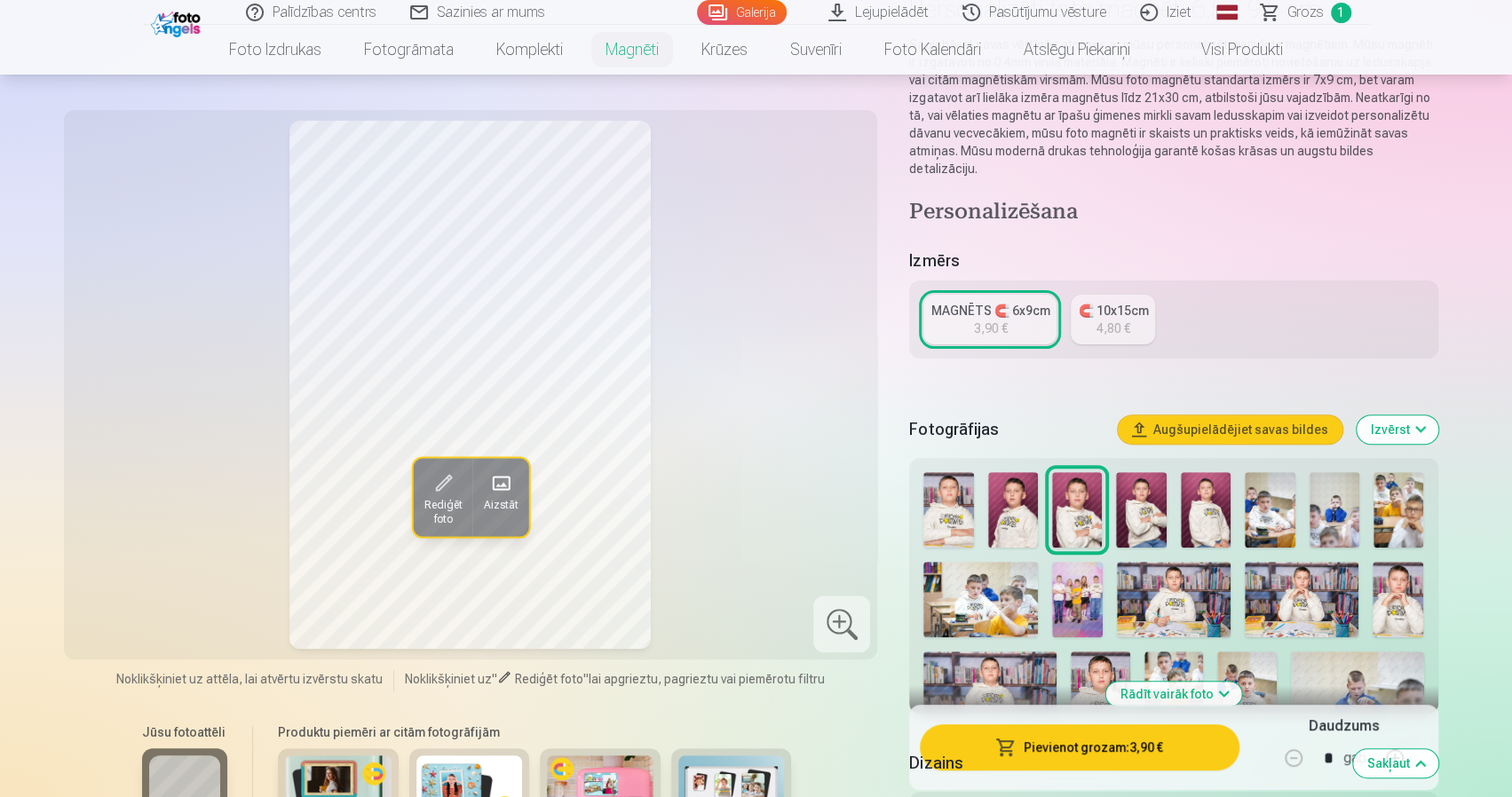
click at [1131, 315] on link "🧲 10x15cm 4,80 €" at bounding box center [1113, 320] width 84 height 50
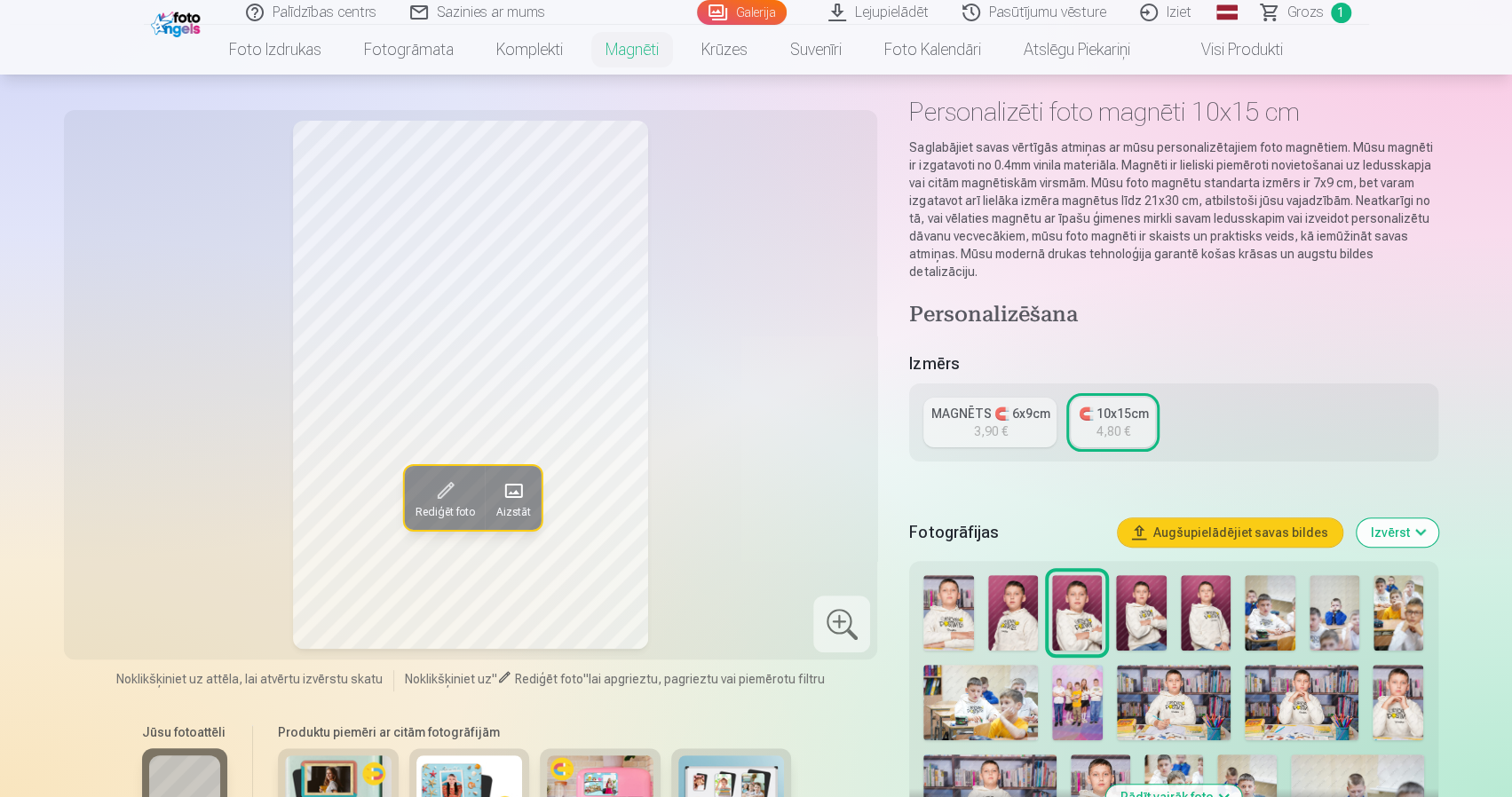
scroll to position [89, 0]
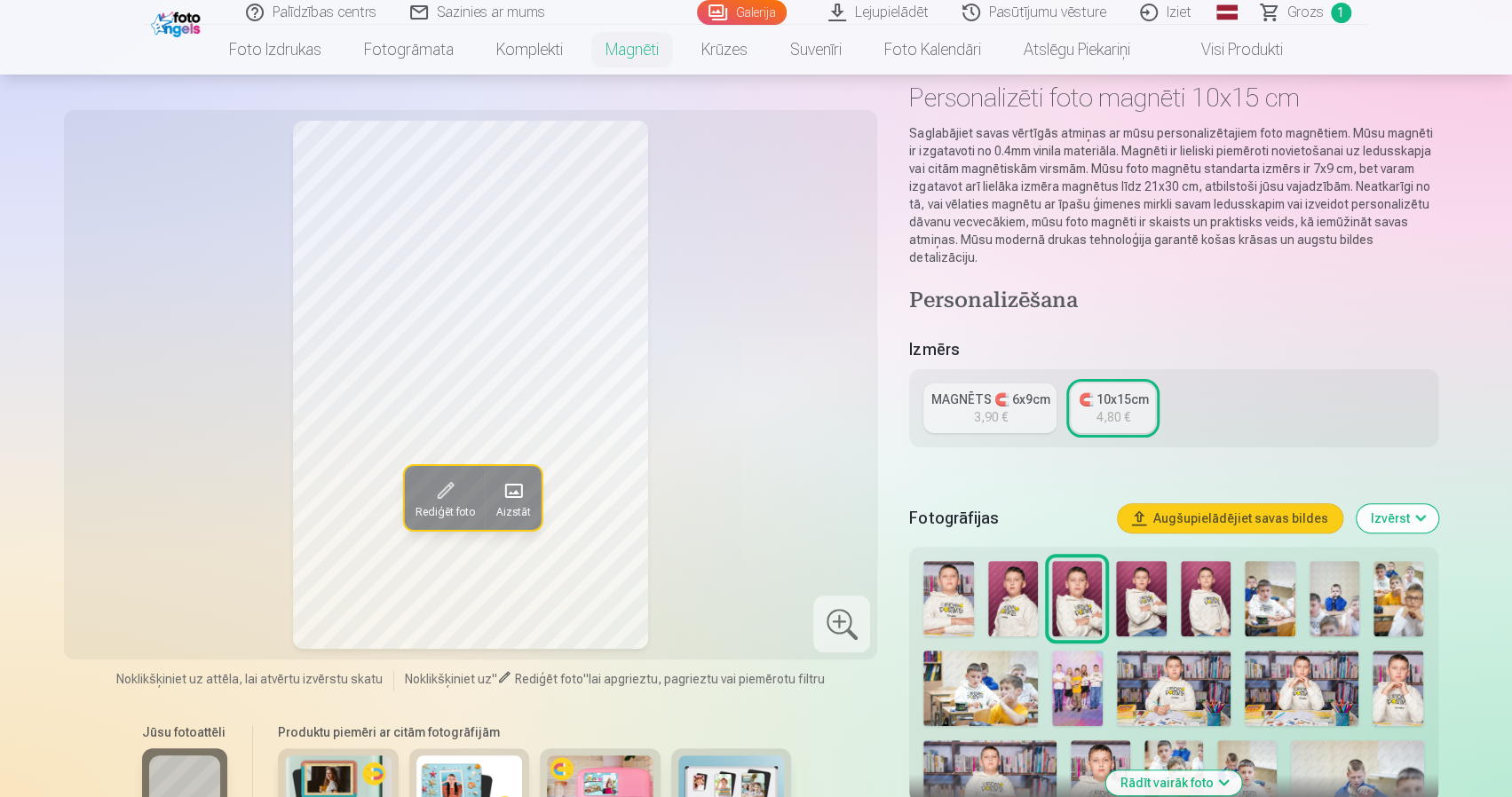
click at [1023, 392] on link "MAGNĒTS 🧲 6x9cm 3,90 €" at bounding box center [990, 408] width 134 height 50
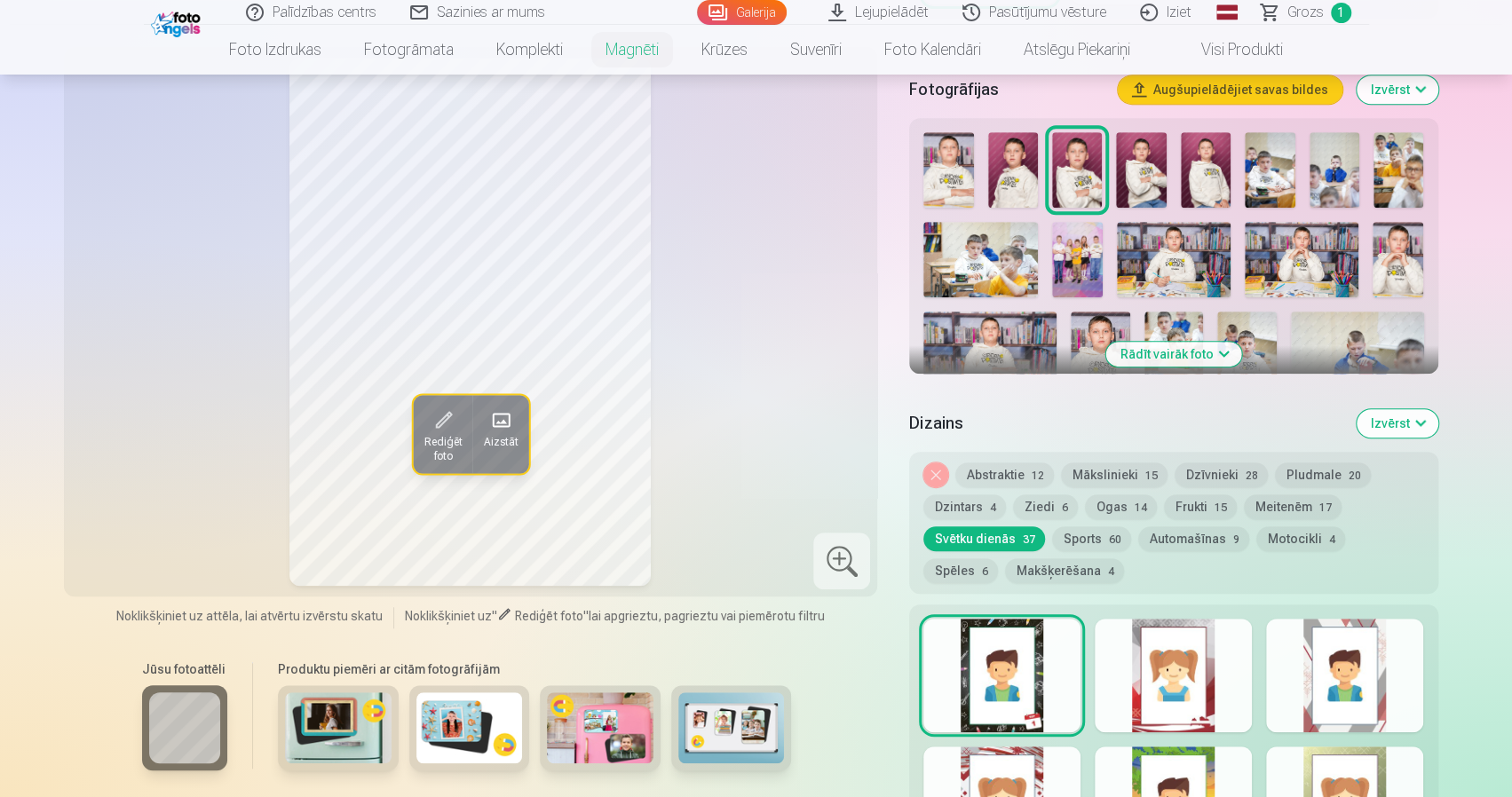
scroll to position [533, 0]
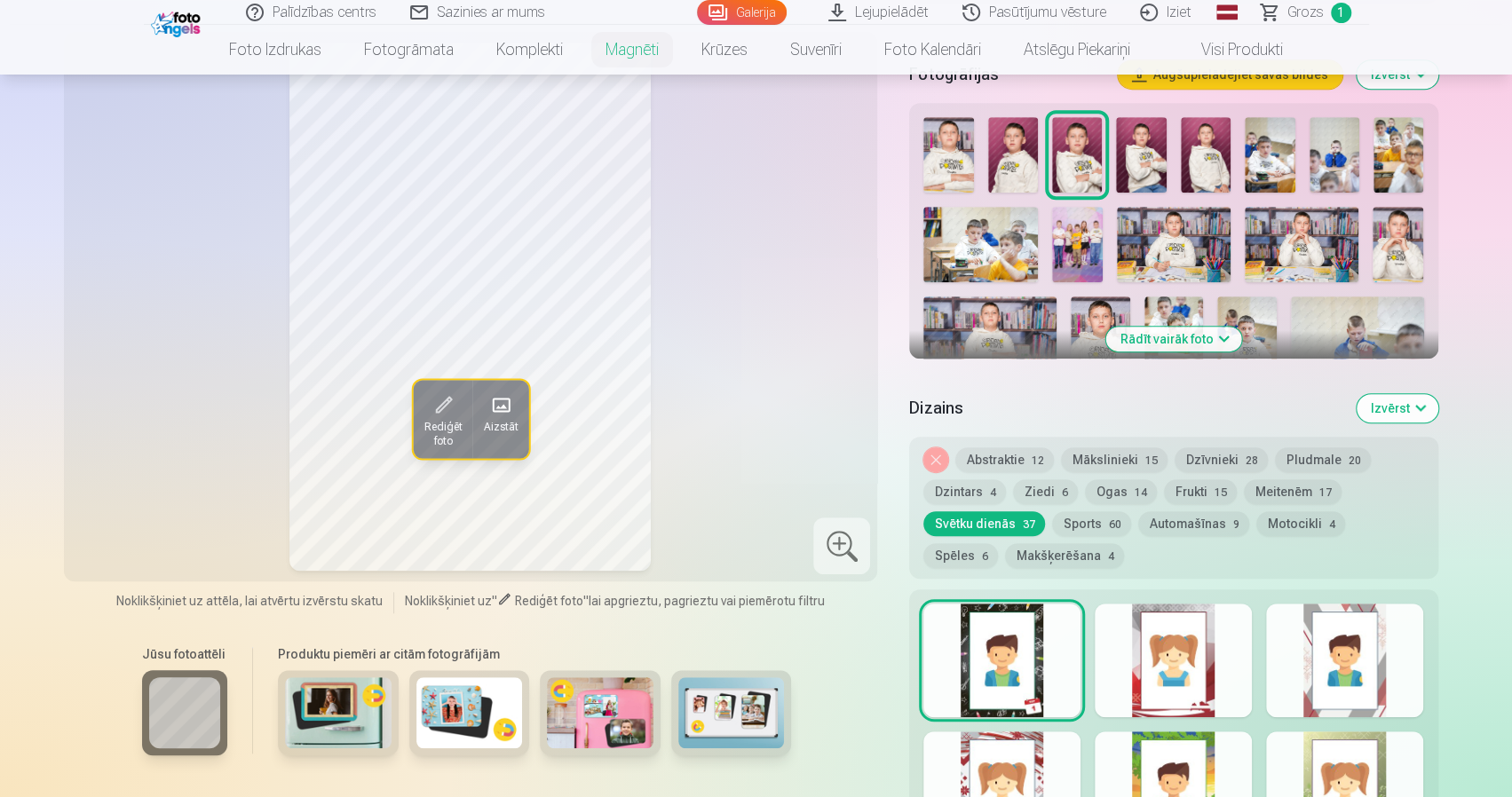
click at [1187, 327] on button "Rādīt vairāk foto" at bounding box center [1173, 339] width 136 height 25
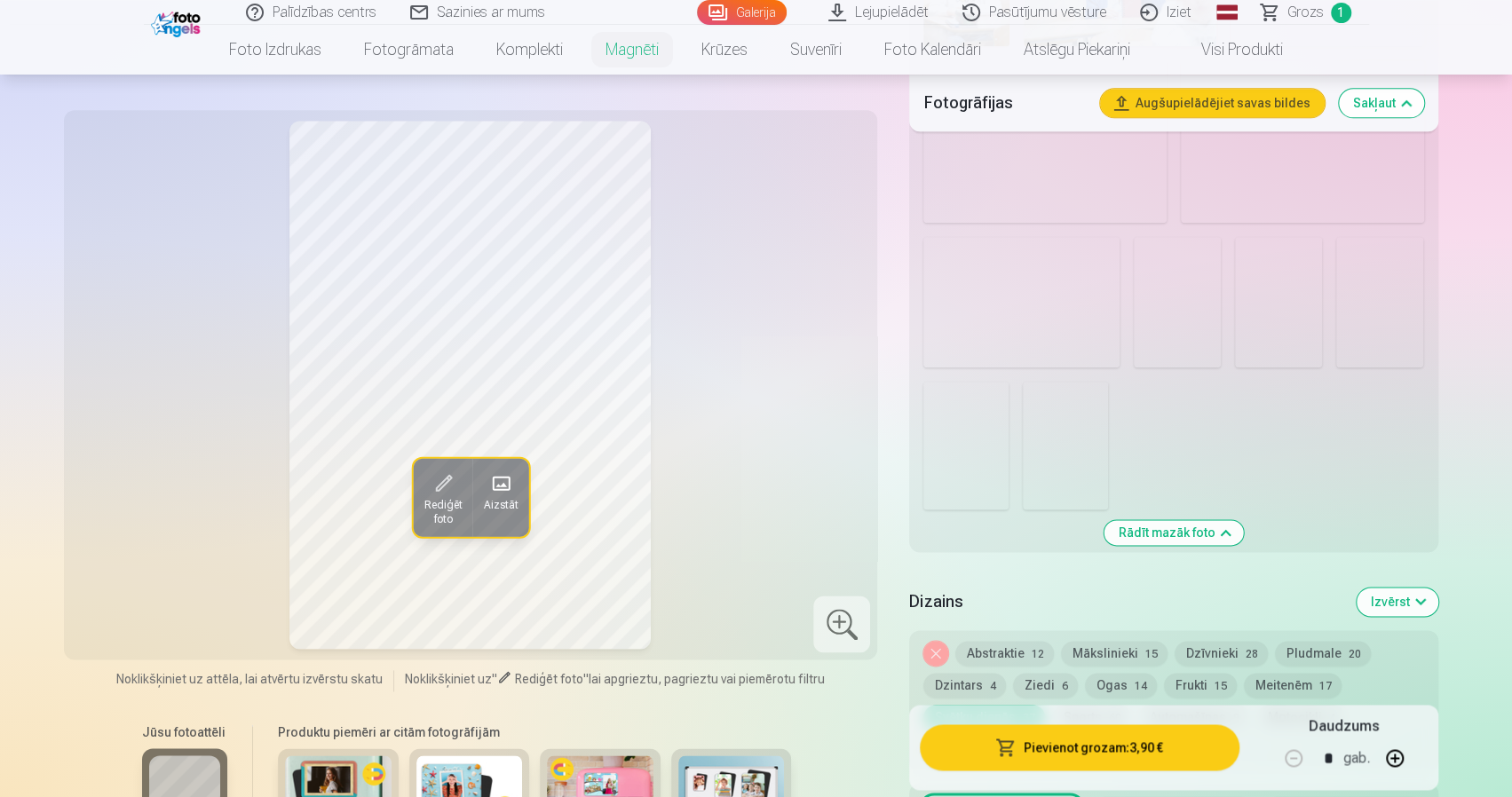
scroll to position [1331, 0]
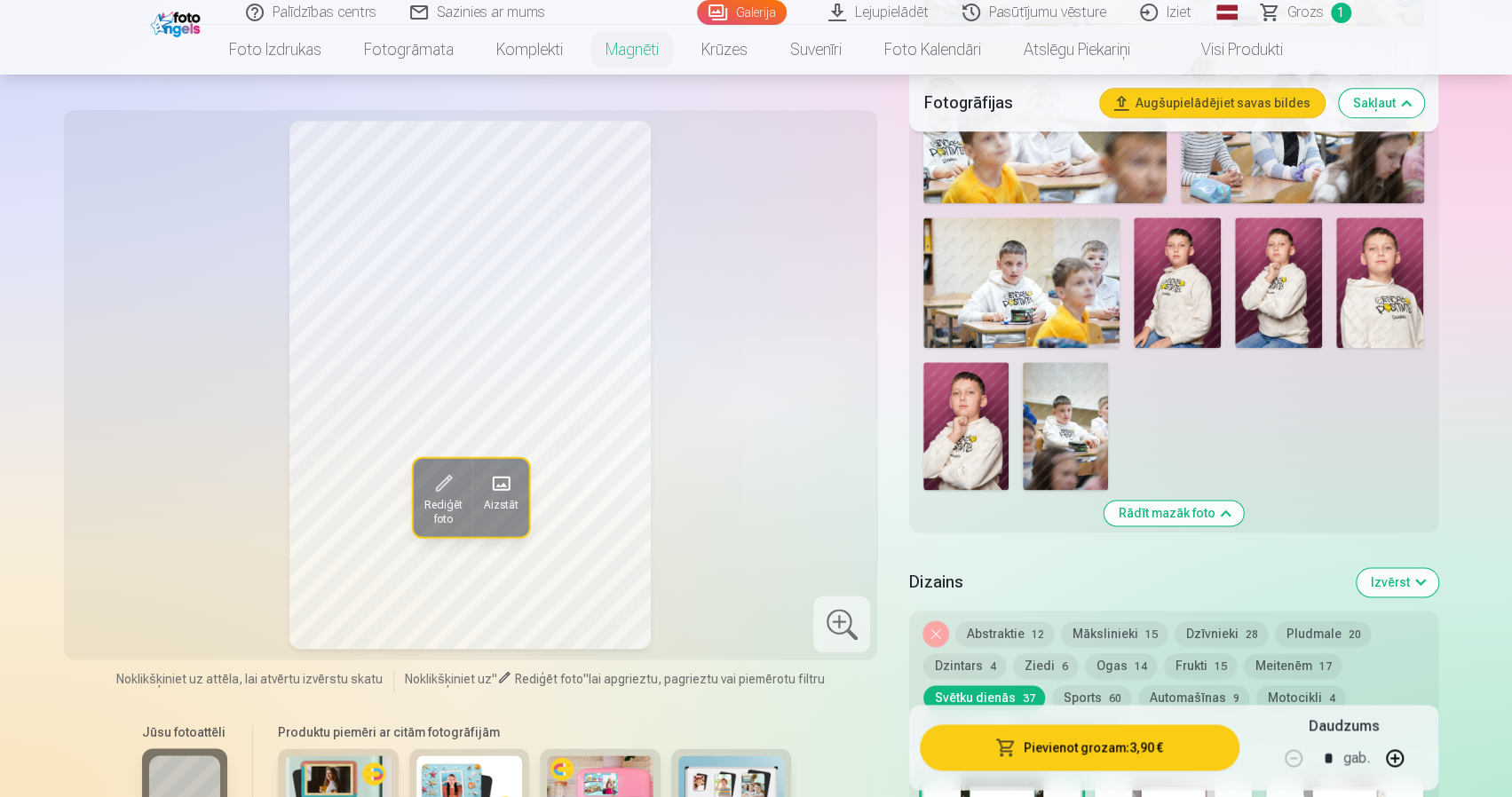
click at [1088, 432] on img at bounding box center [1066, 426] width 85 height 128
click at [984, 413] on img at bounding box center [966, 426] width 85 height 128
click at [1370, 296] on img at bounding box center [1380, 282] width 87 height 131
click at [1285, 277] on img at bounding box center [1279, 282] width 87 height 131
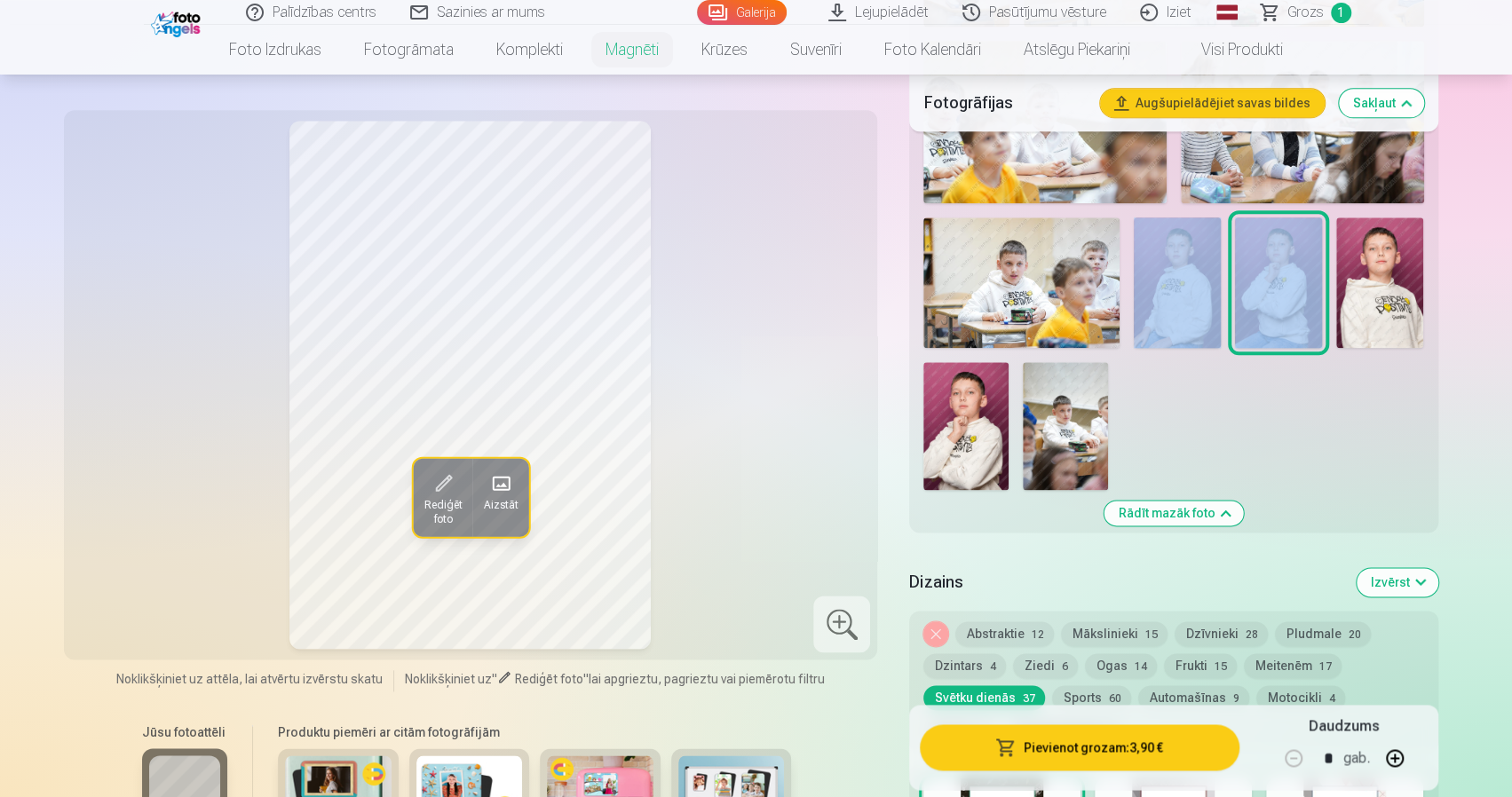
click at [1183, 260] on img at bounding box center [1178, 282] width 87 height 131
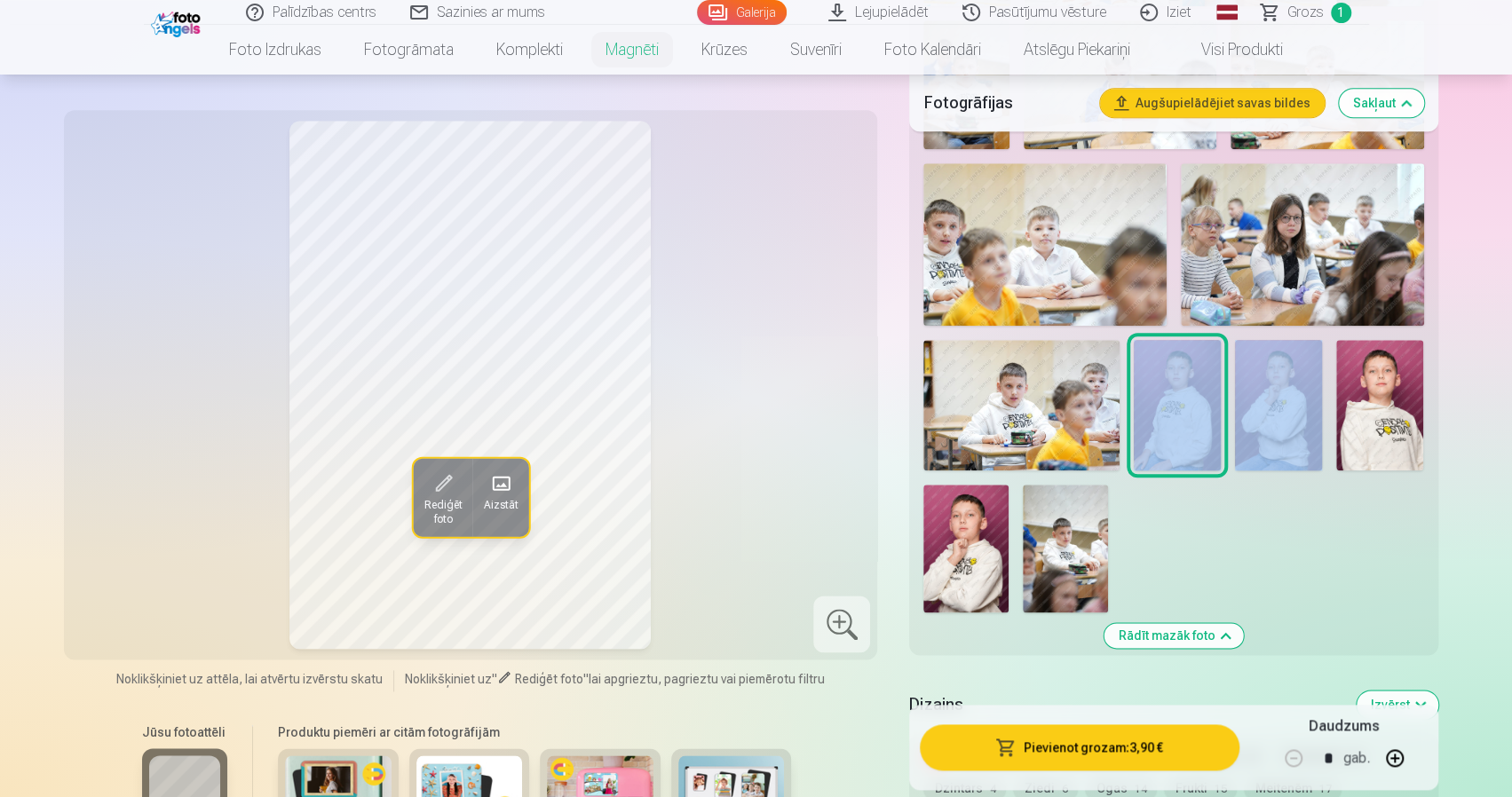
scroll to position [1154, 0]
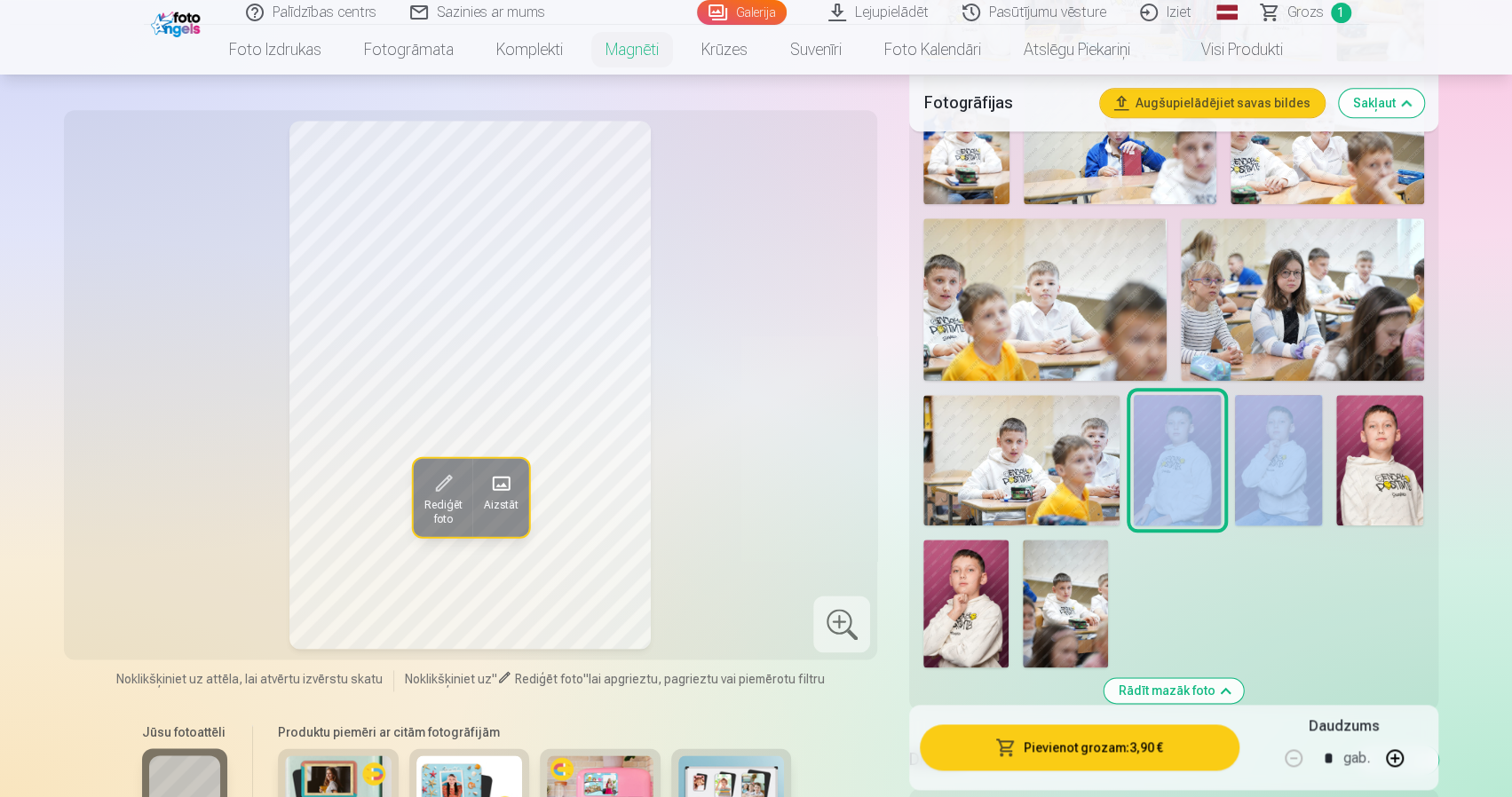
click at [1071, 342] on img at bounding box center [1045, 299] width 243 height 161
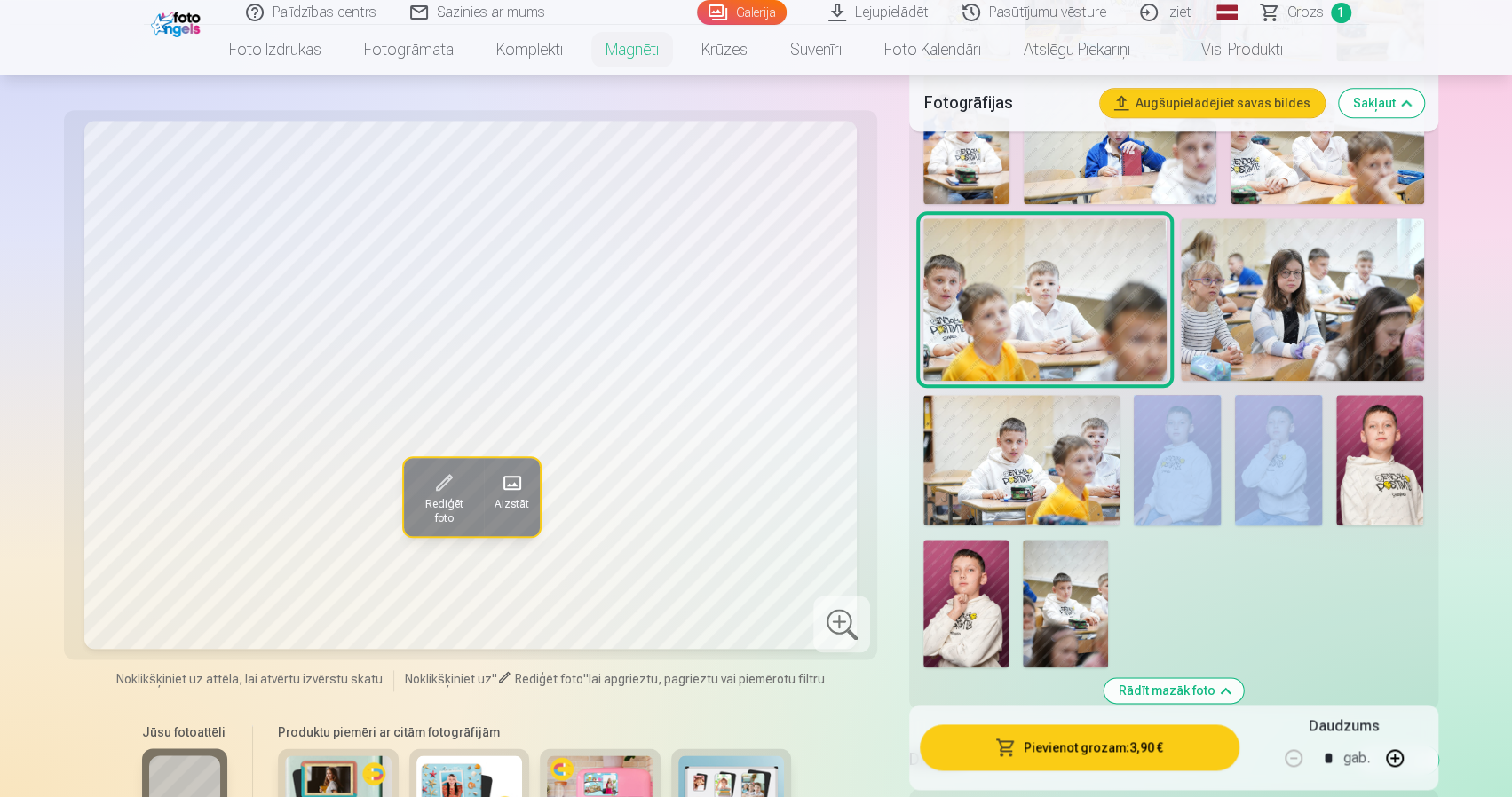
click at [1030, 467] on img at bounding box center [1021, 460] width 196 height 131
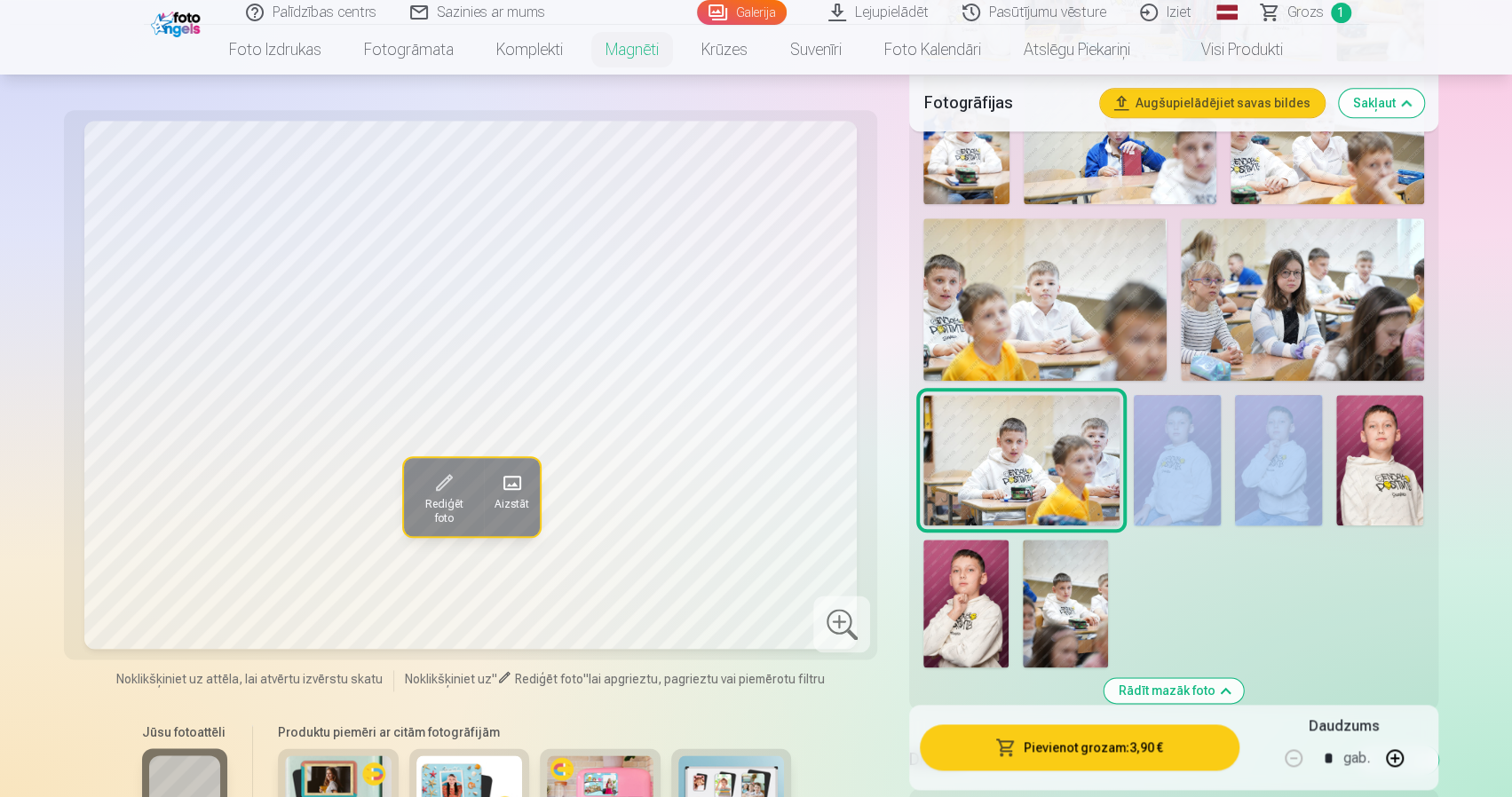
click at [1315, 322] on img at bounding box center [1302, 299] width 243 height 161
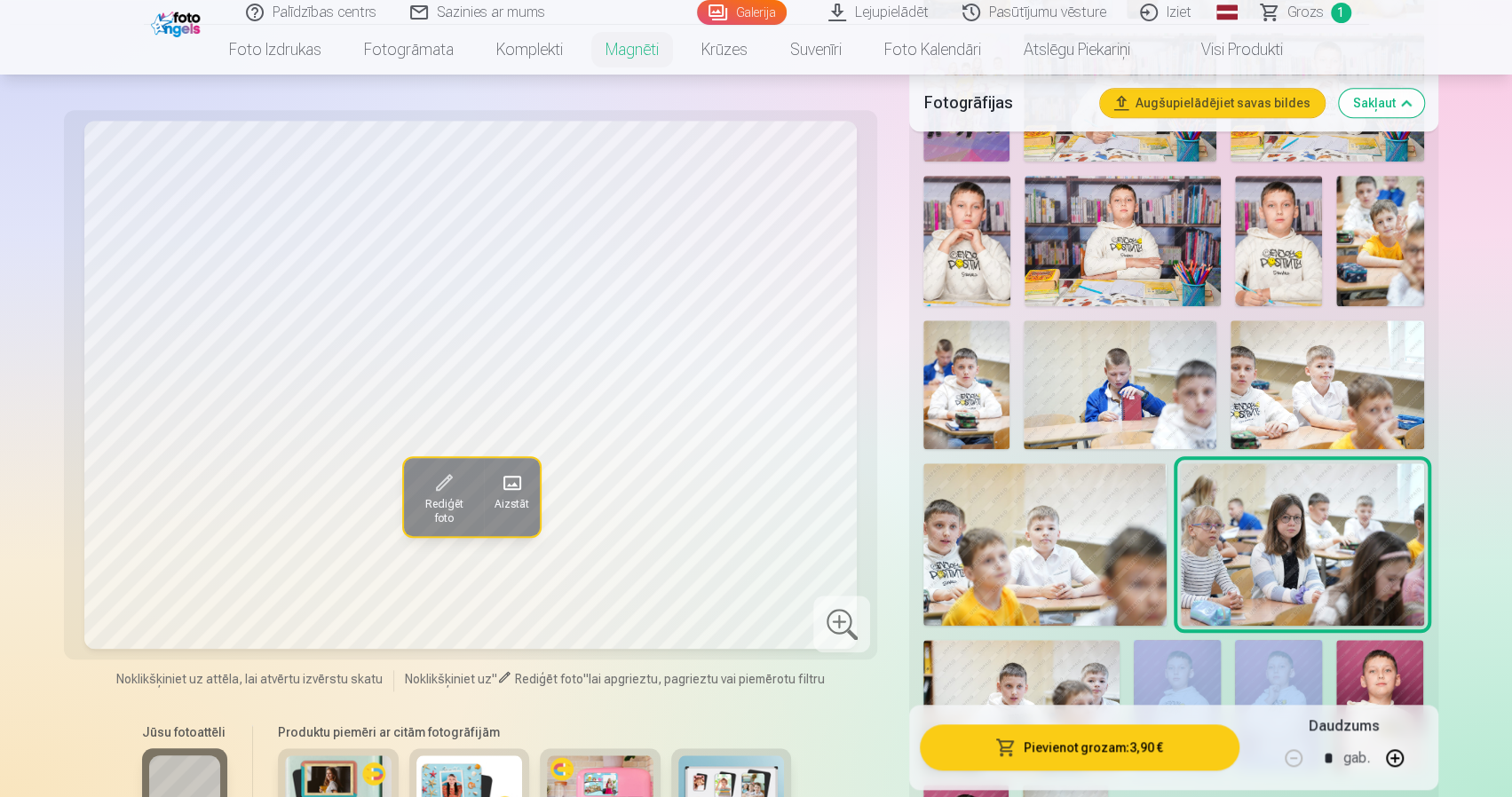
scroll to position [888, 0]
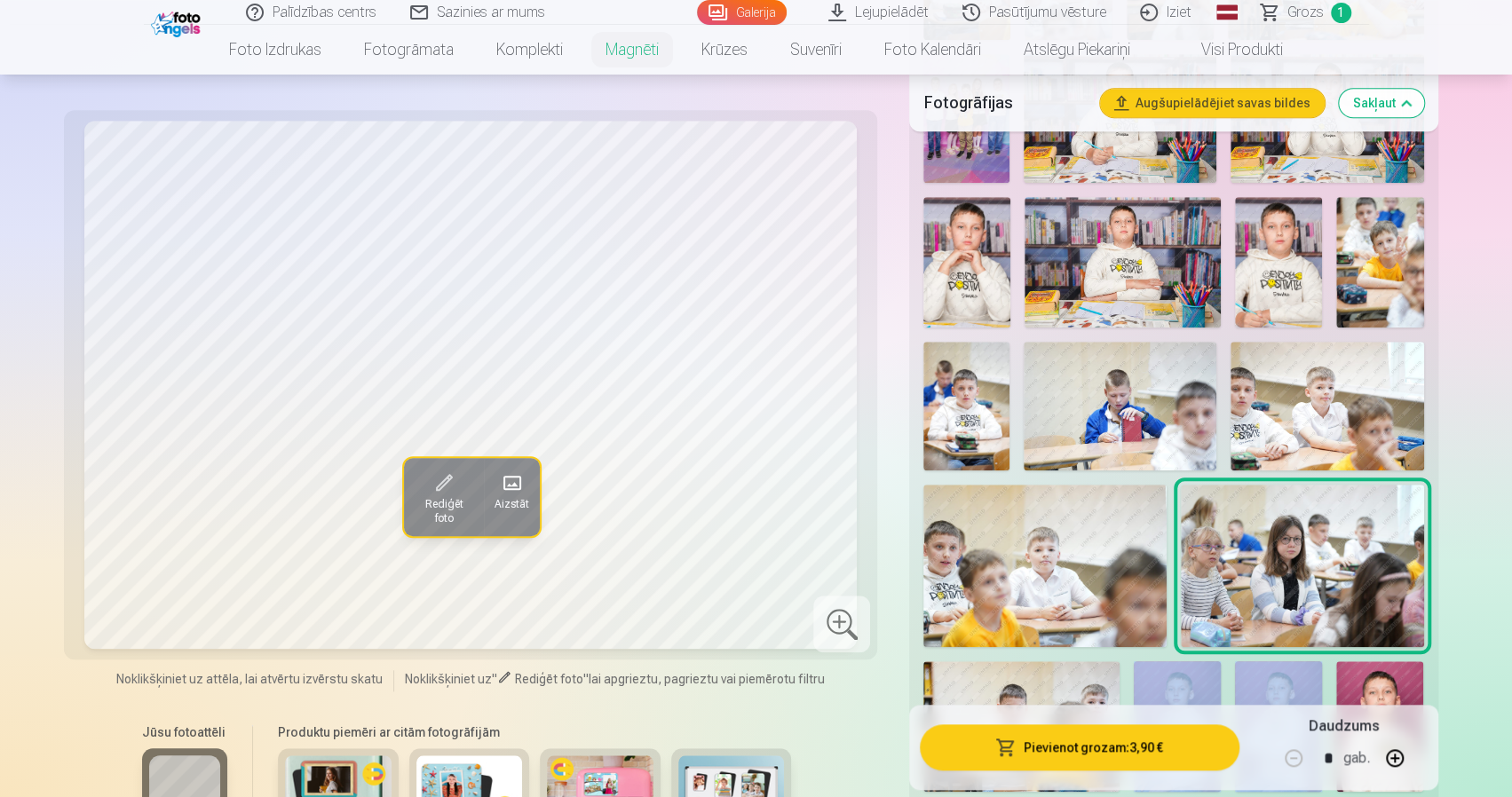
click at [1270, 341] on img at bounding box center [1327, 405] width 193 height 129
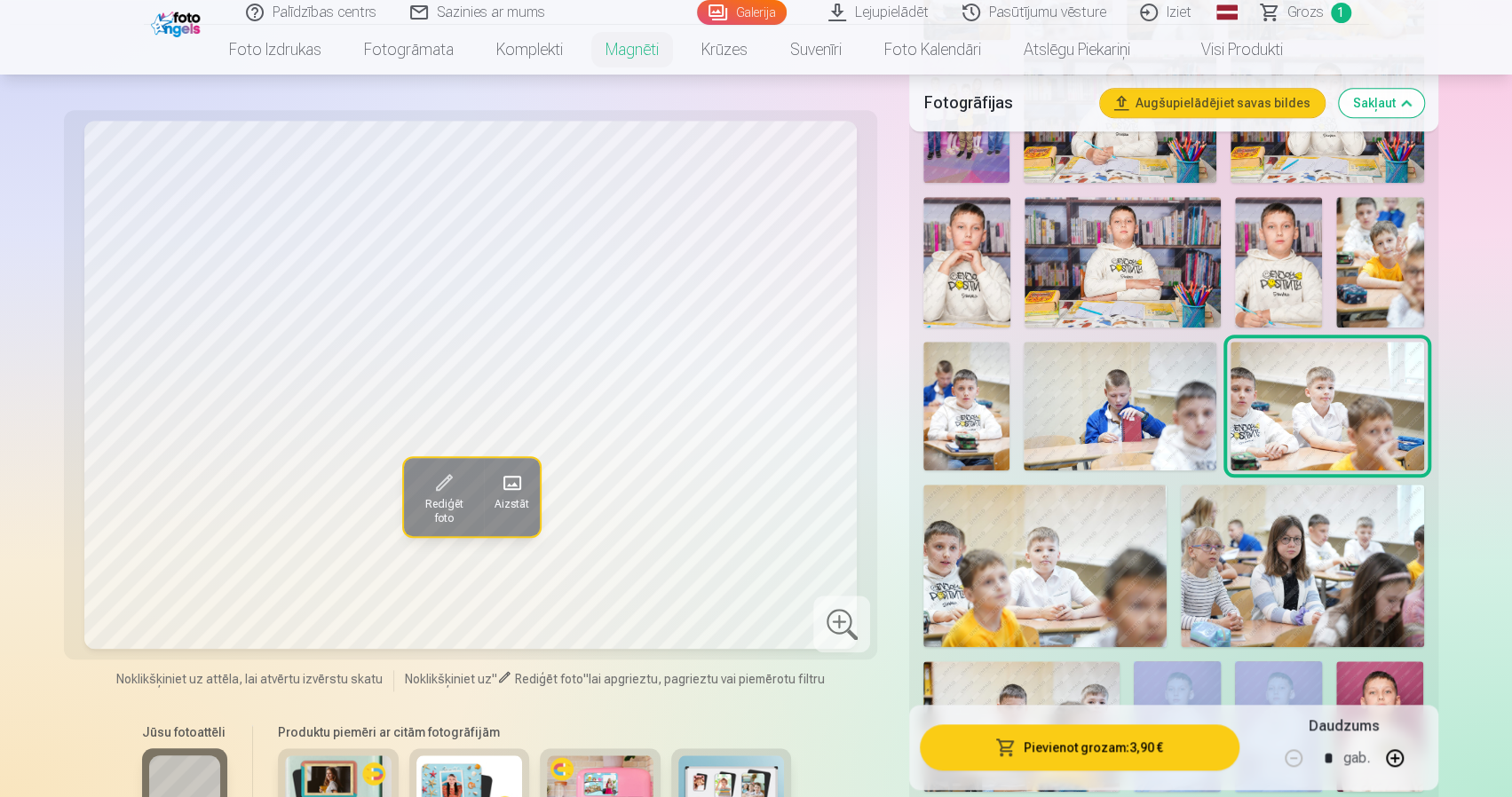
click at [1192, 345] on img at bounding box center [1120, 405] width 193 height 129
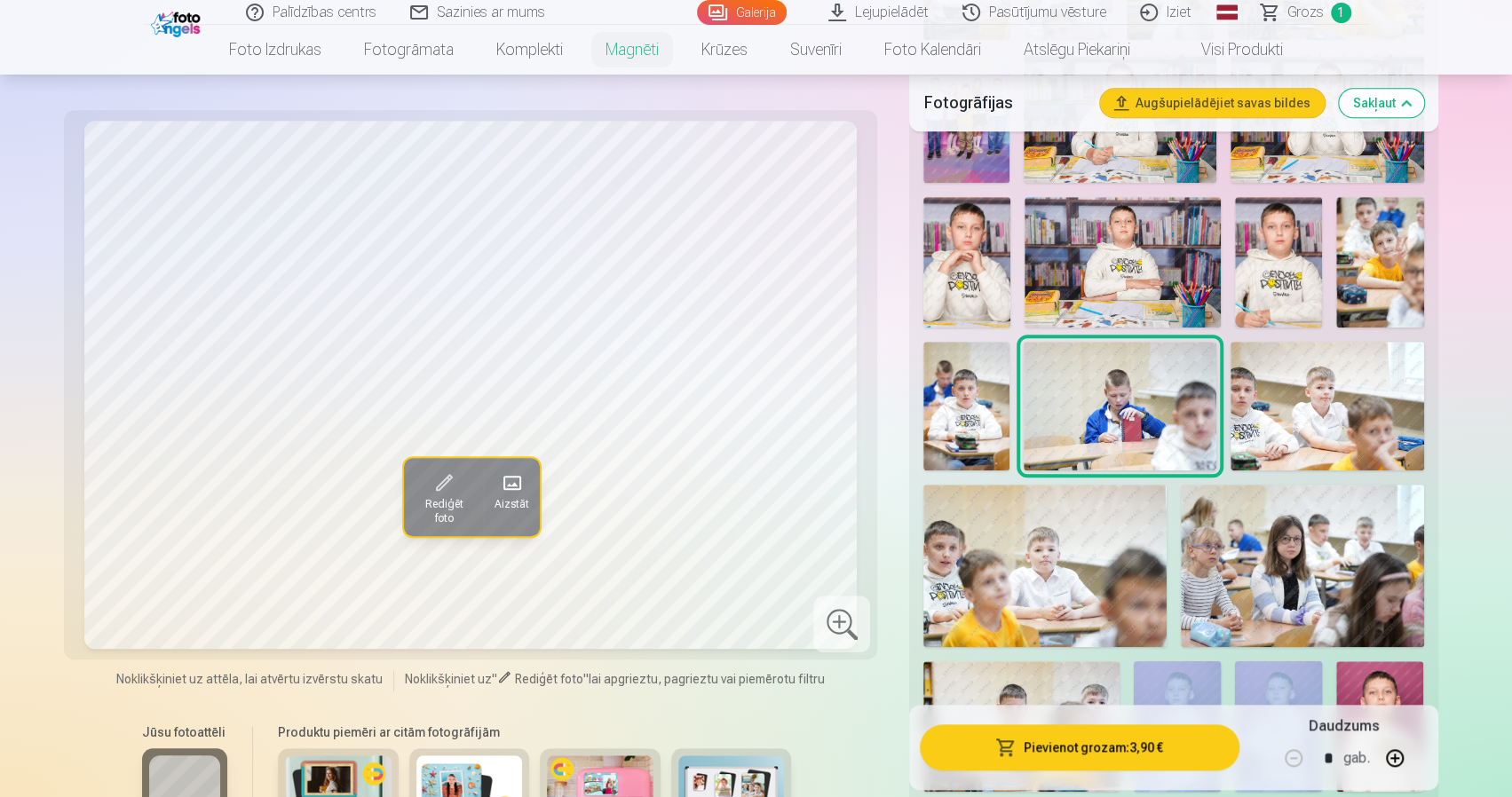
click at [1026, 366] on div at bounding box center [1173, 348] width 514 height 1186
click at [979, 370] on img at bounding box center [966, 405] width 86 height 129
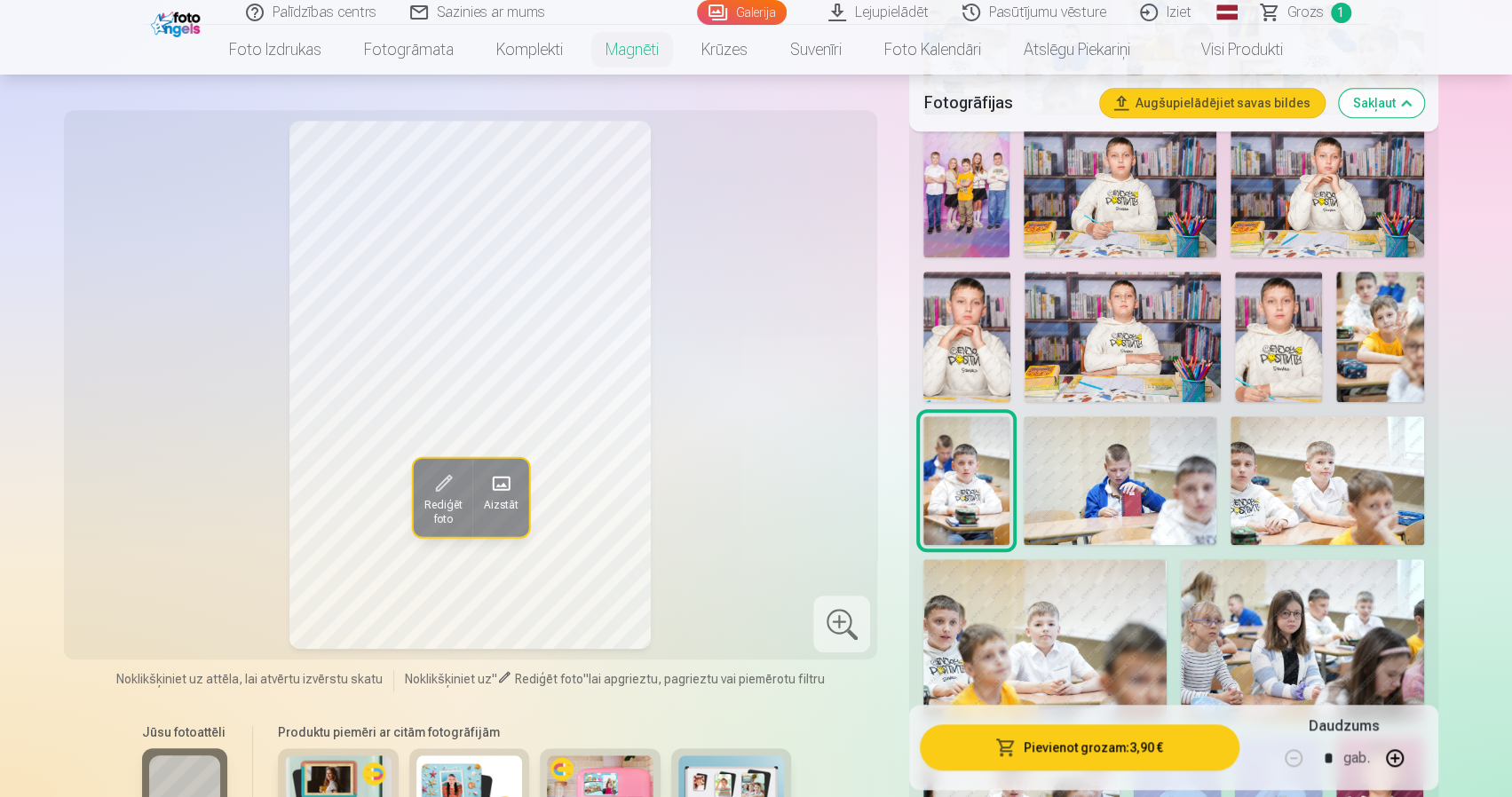
scroll to position [799, 0]
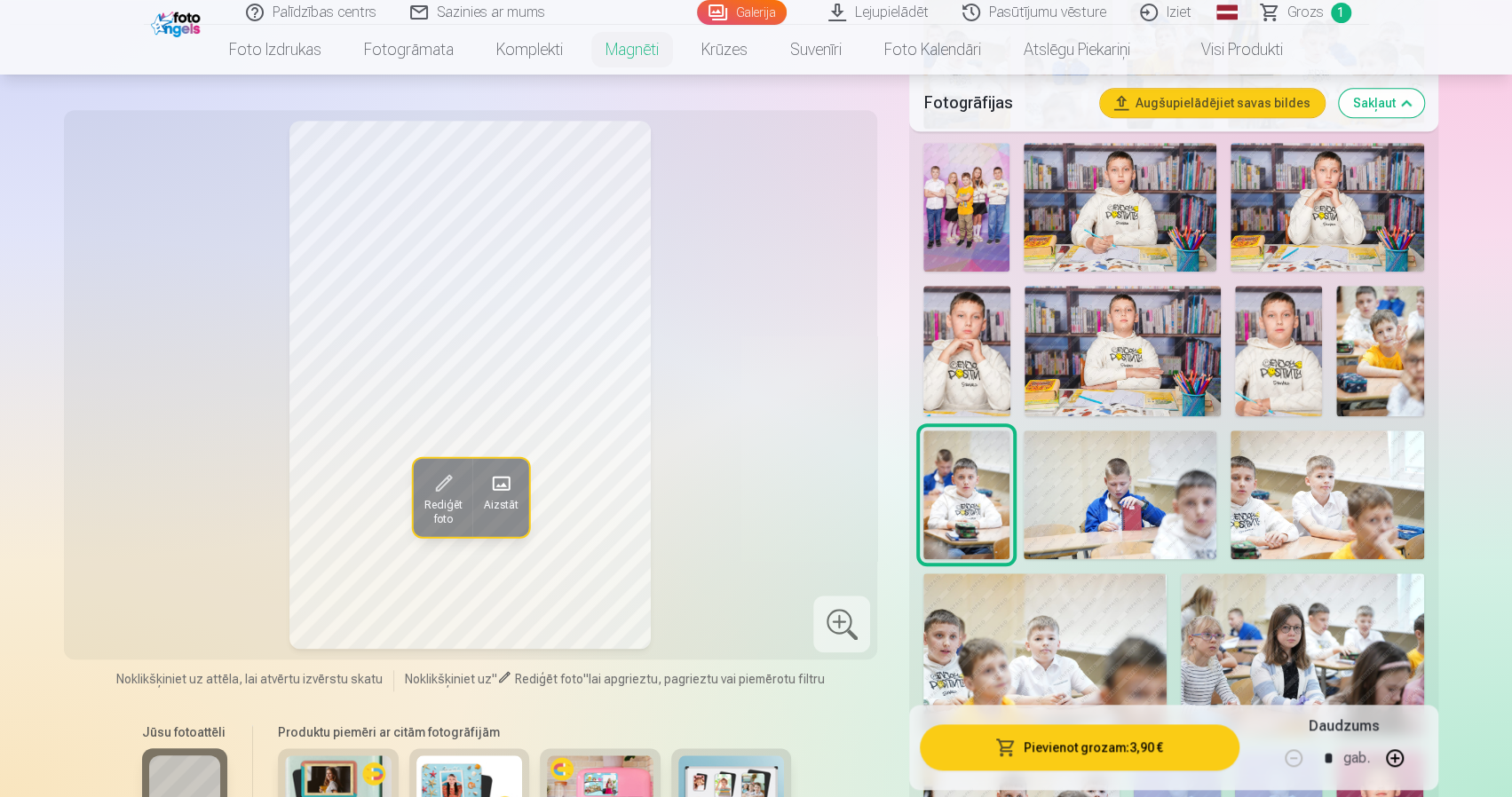
click at [976, 354] on img at bounding box center [967, 351] width 87 height 131
click at [1105, 323] on img at bounding box center [1122, 351] width 196 height 131
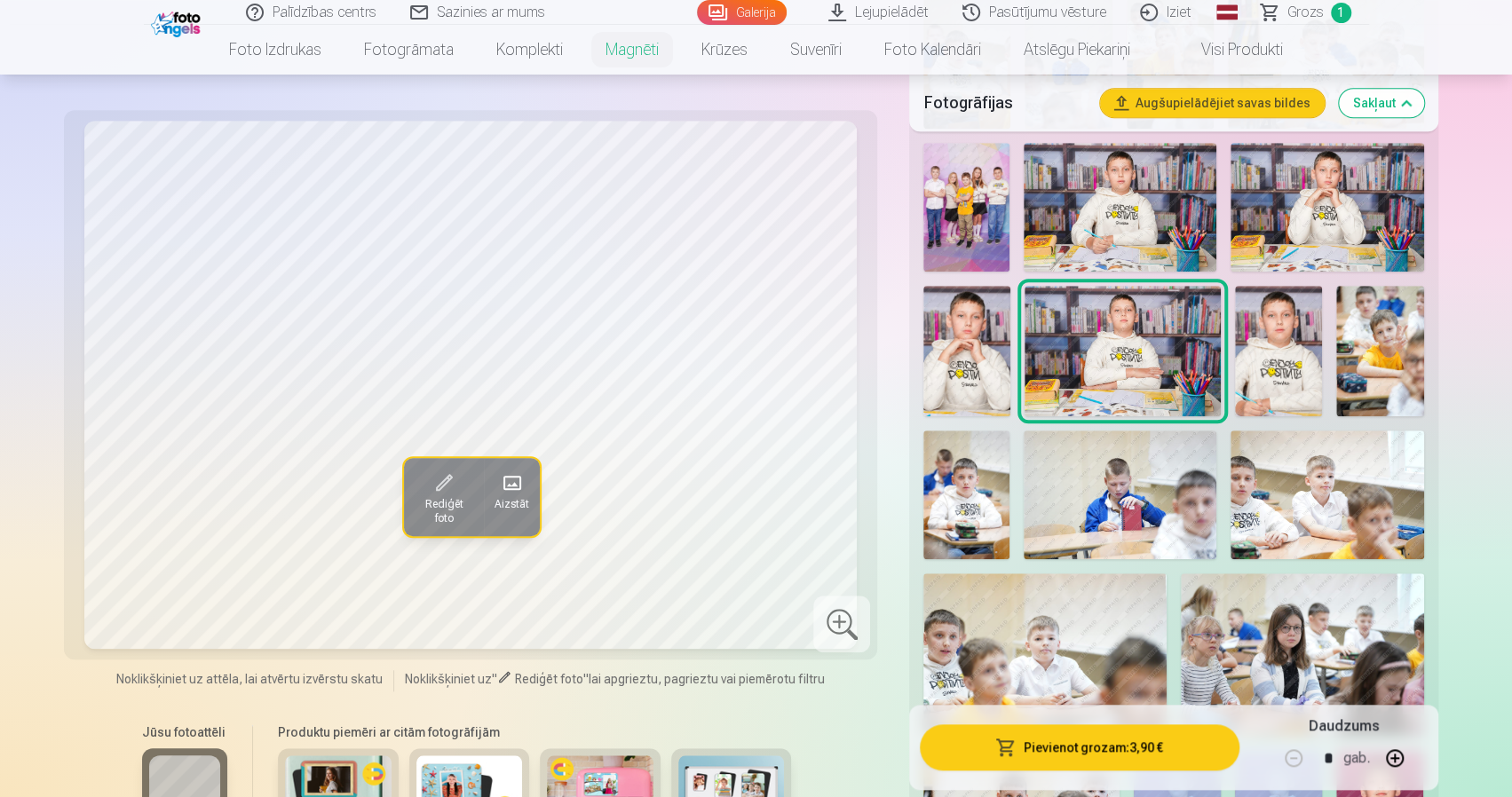
click at [1247, 333] on img at bounding box center [1279, 351] width 87 height 131
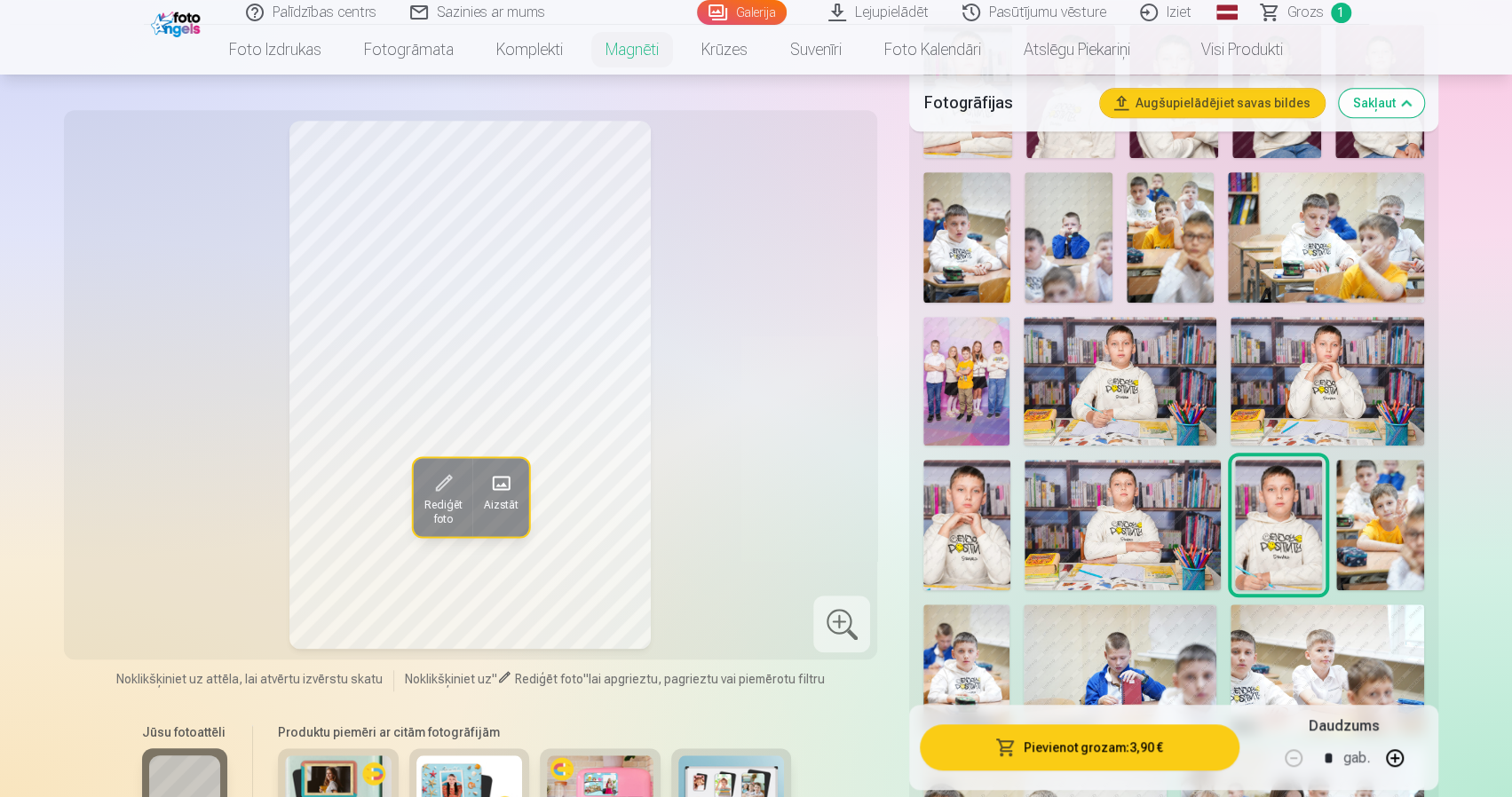
scroll to position [622, 0]
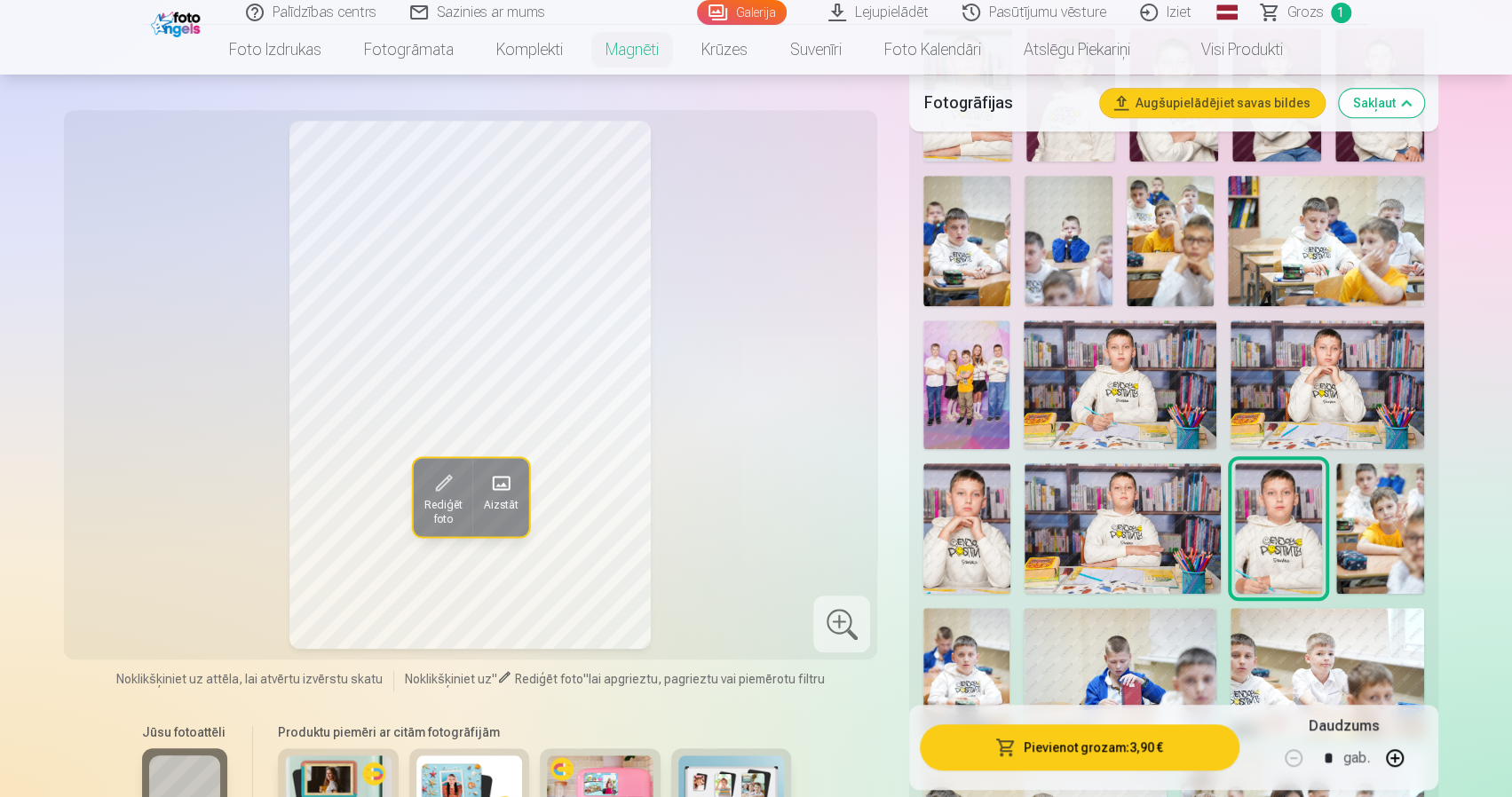
click at [1297, 338] on img at bounding box center [1327, 384] width 193 height 129
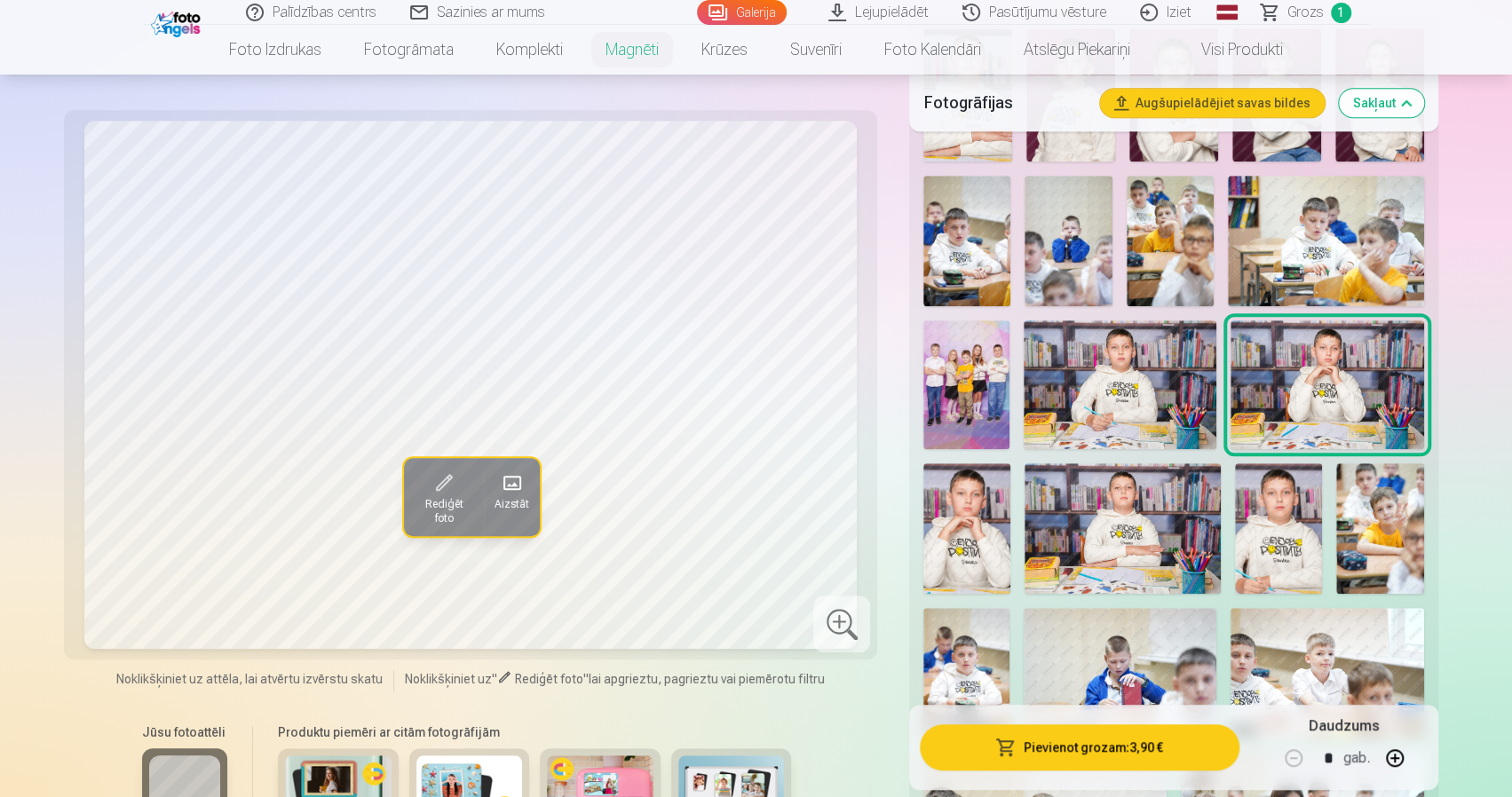
click at [964, 504] on img at bounding box center [967, 528] width 87 height 131
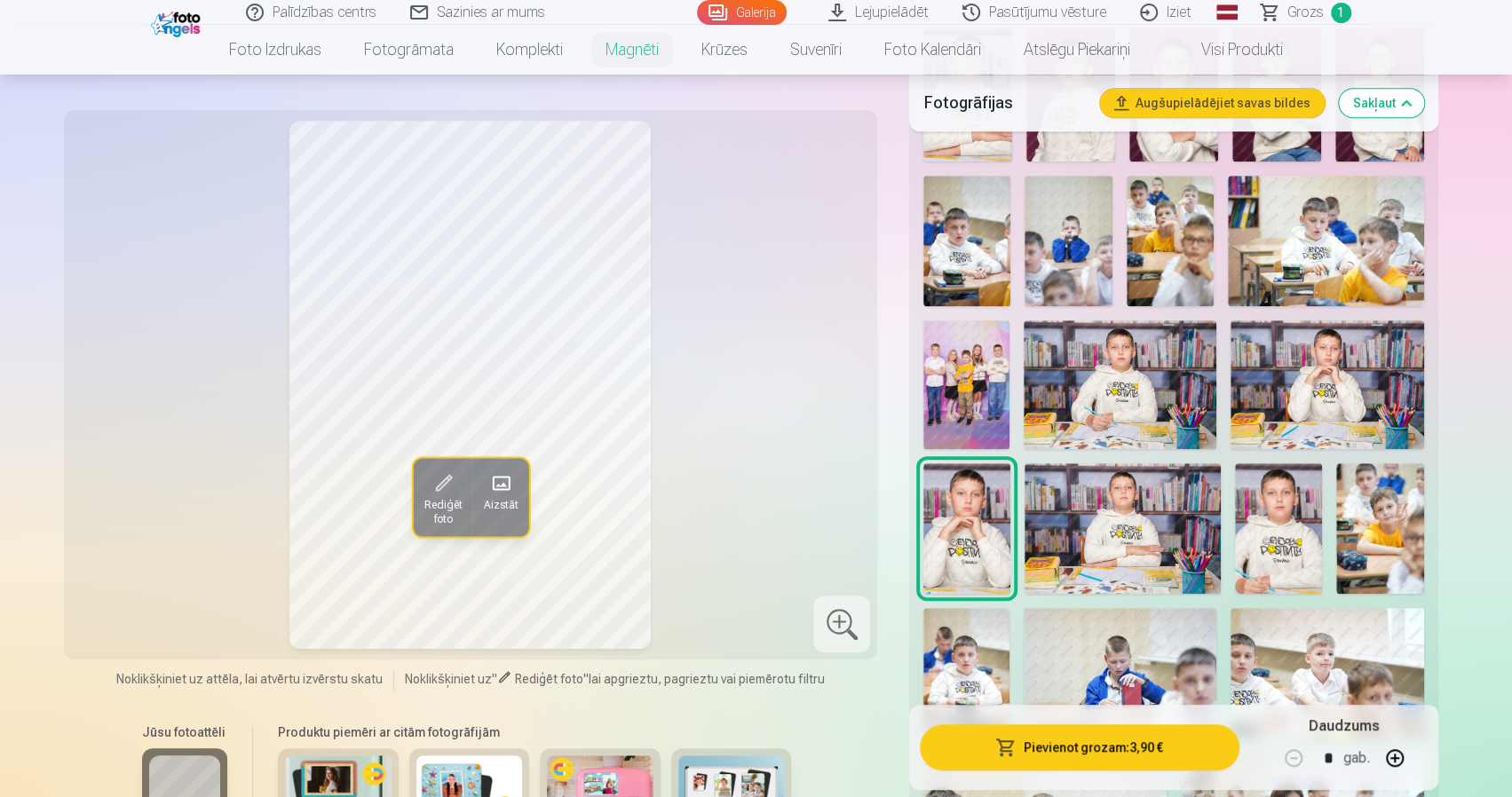
click at [1270, 390] on img at bounding box center [1327, 384] width 193 height 129
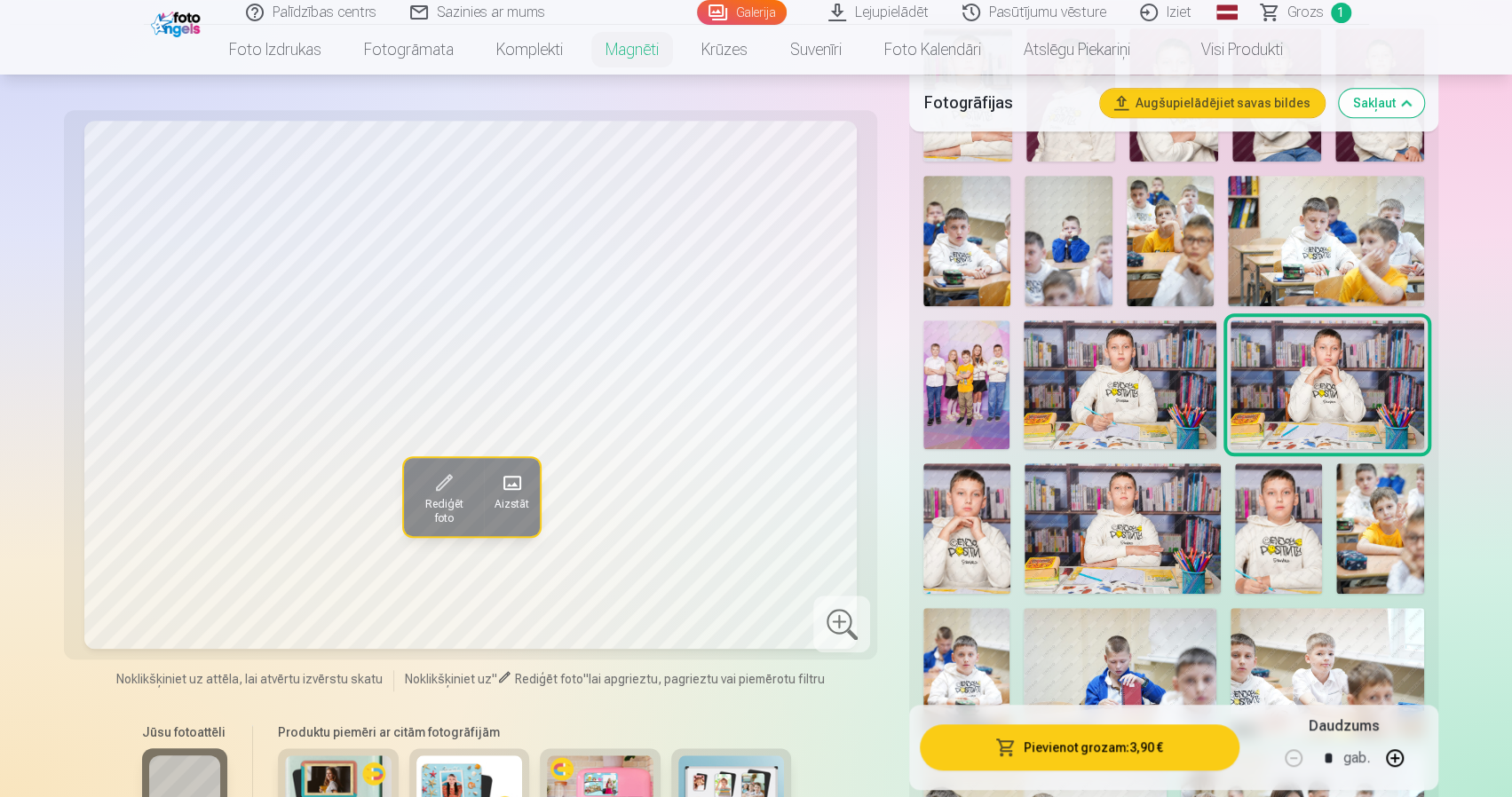
click at [964, 481] on img at bounding box center [967, 528] width 87 height 131
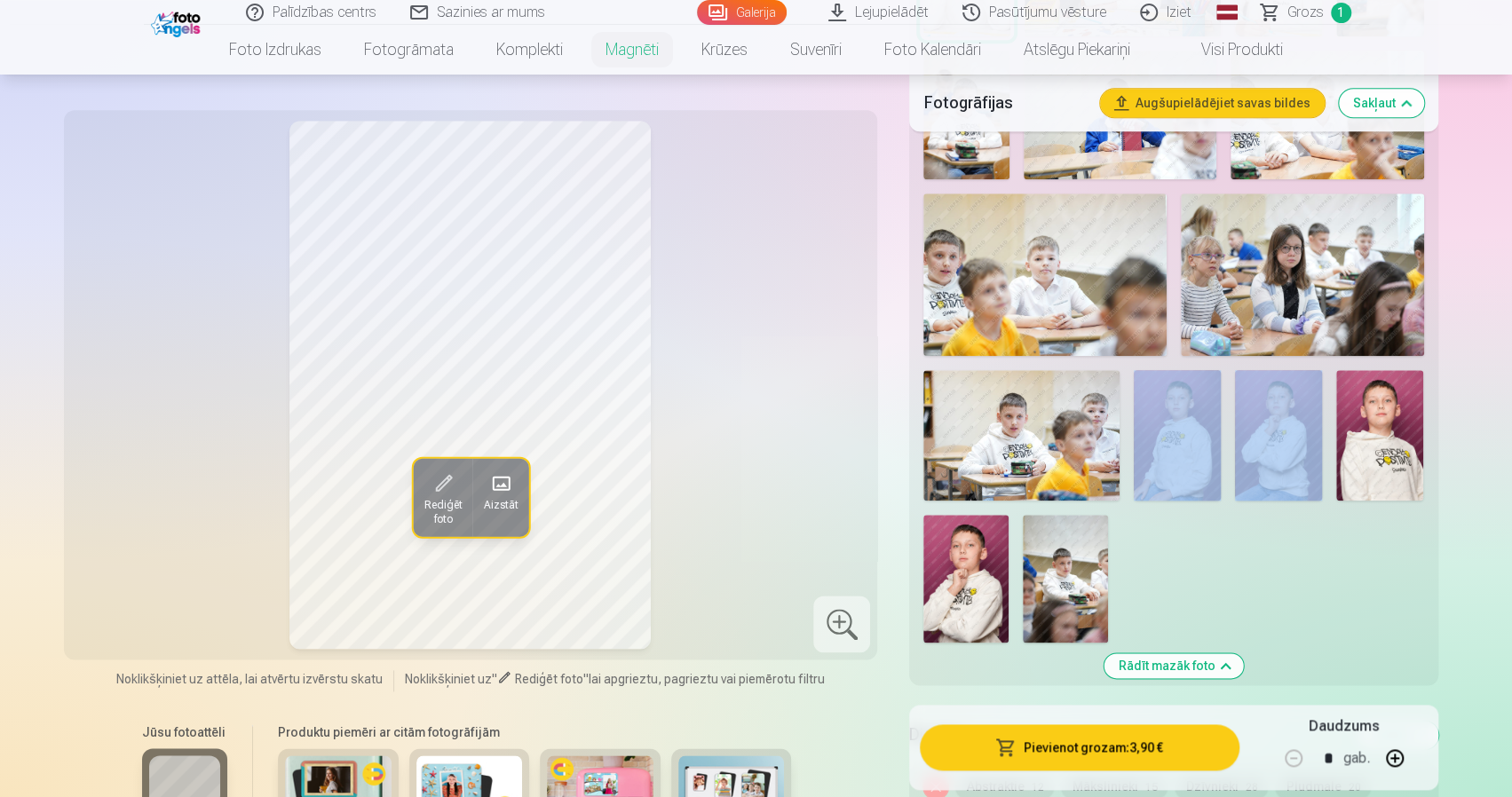
scroll to position [1242, 0]
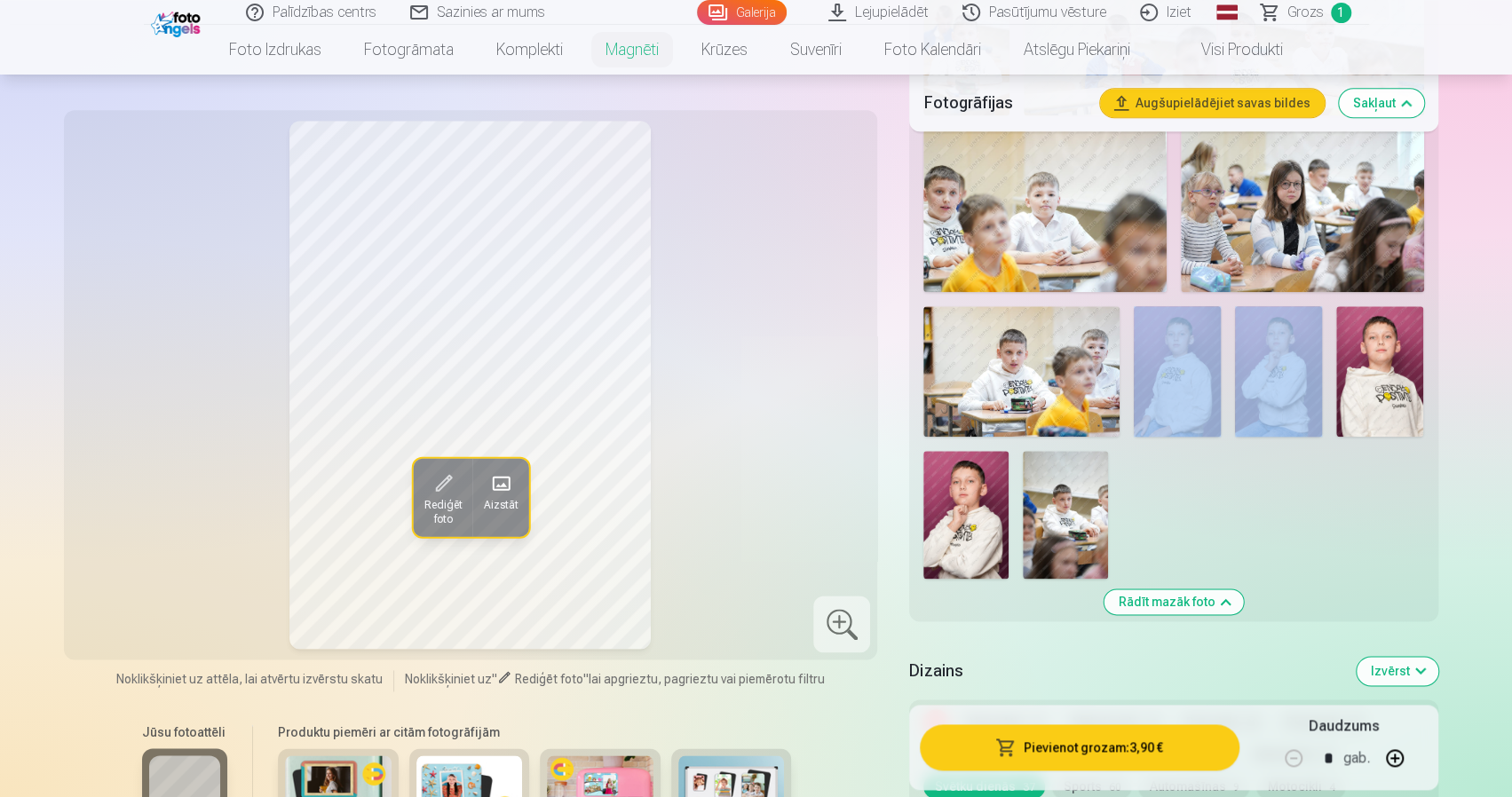
click at [1064, 502] on img at bounding box center [1066, 515] width 85 height 128
click at [970, 491] on img at bounding box center [966, 515] width 85 height 128
click at [1289, 359] on img at bounding box center [1279, 371] width 87 height 131
click at [1081, 340] on img at bounding box center [1021, 371] width 196 height 131
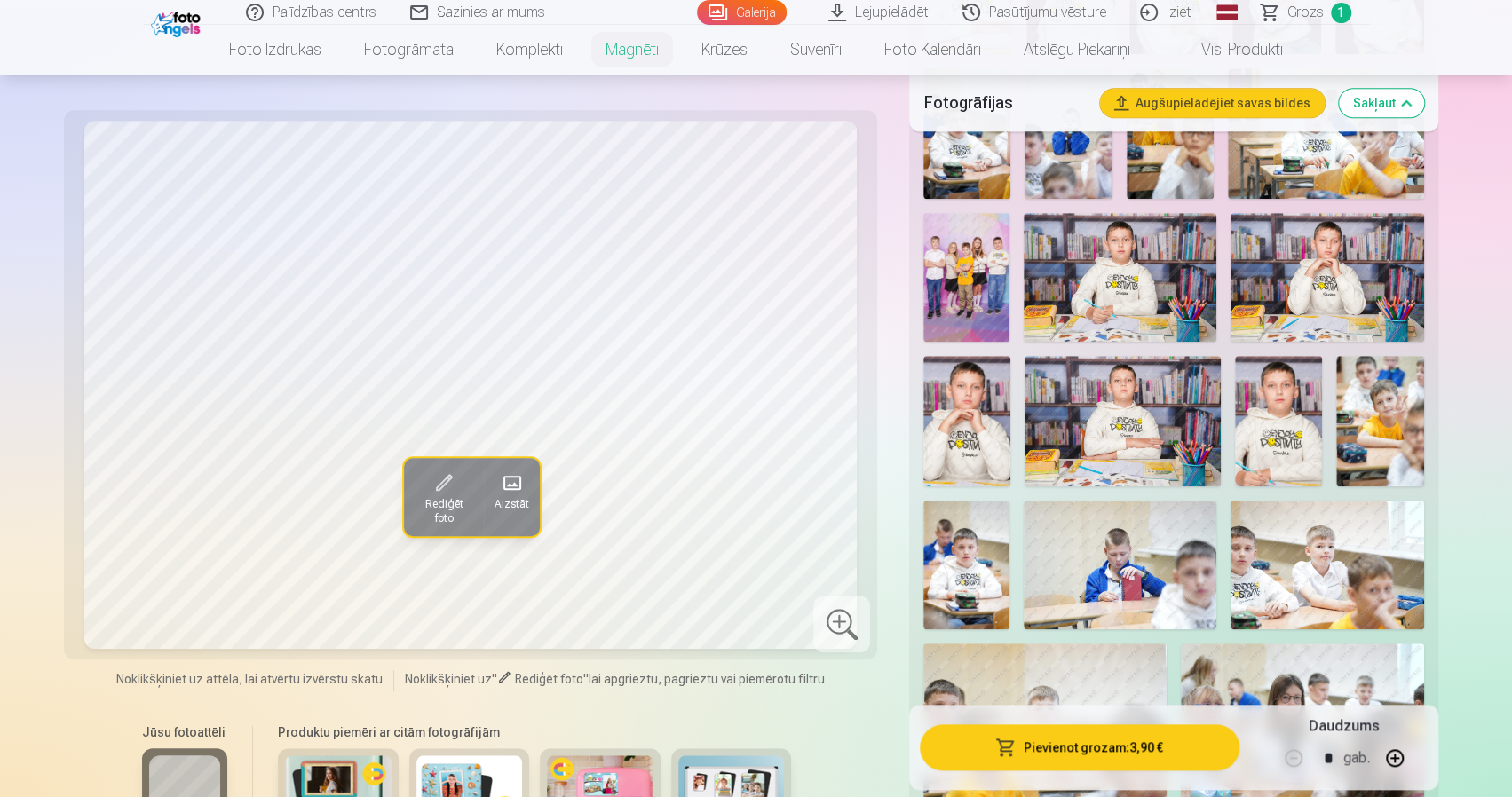
scroll to position [710, 0]
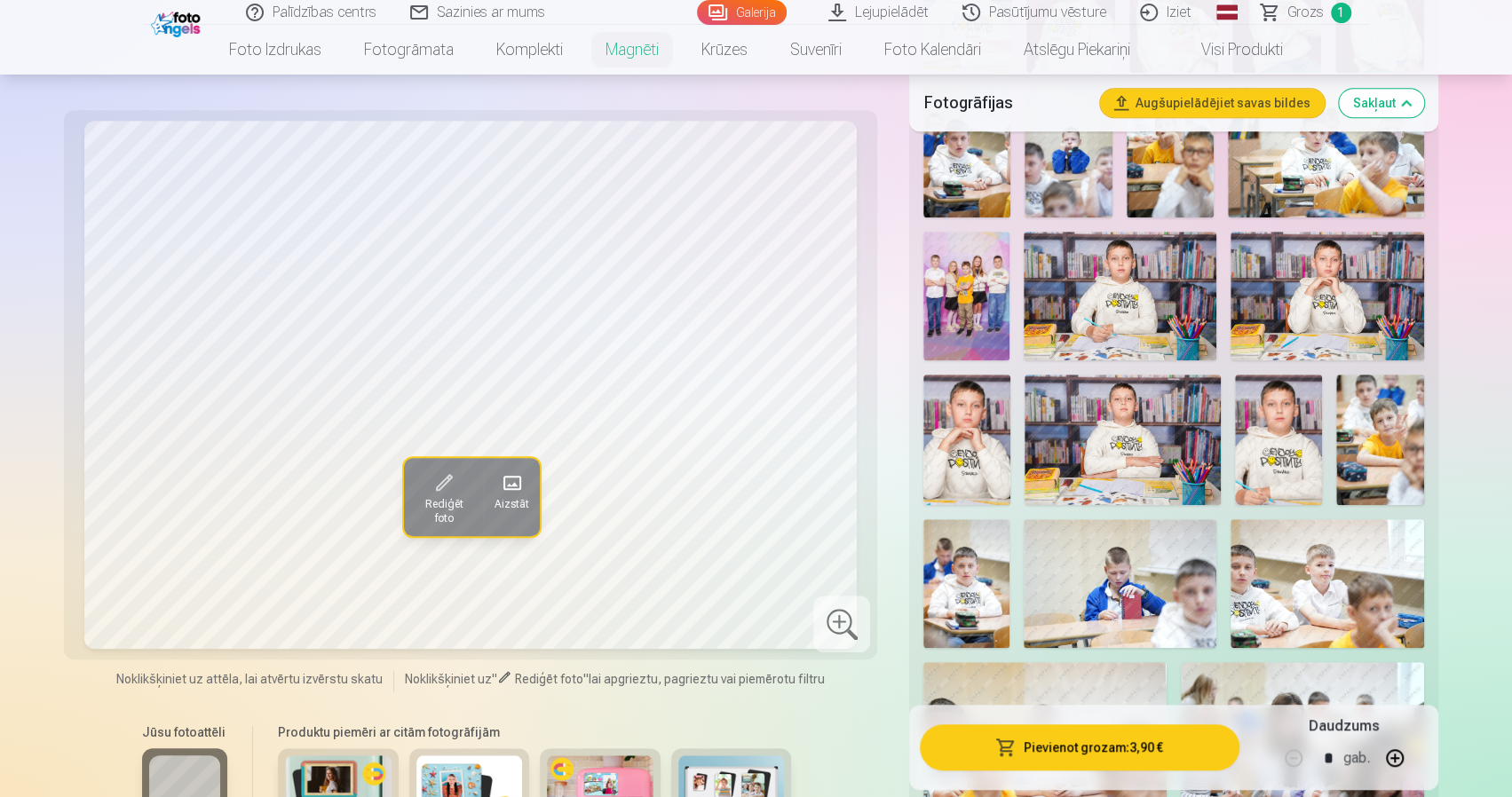
click at [976, 386] on img at bounding box center [967, 440] width 87 height 131
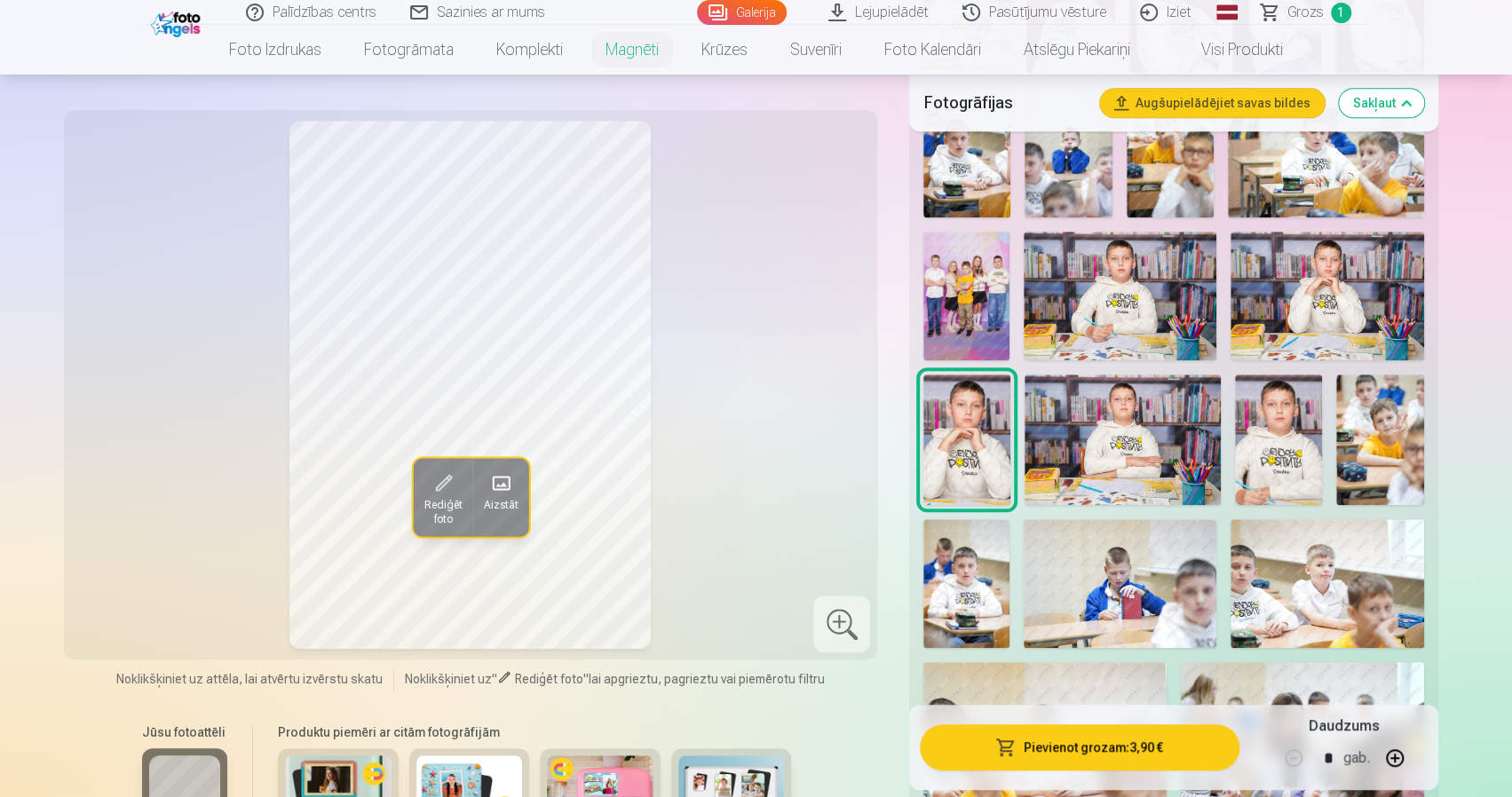
click at [1286, 283] on img at bounding box center [1327, 296] width 193 height 129
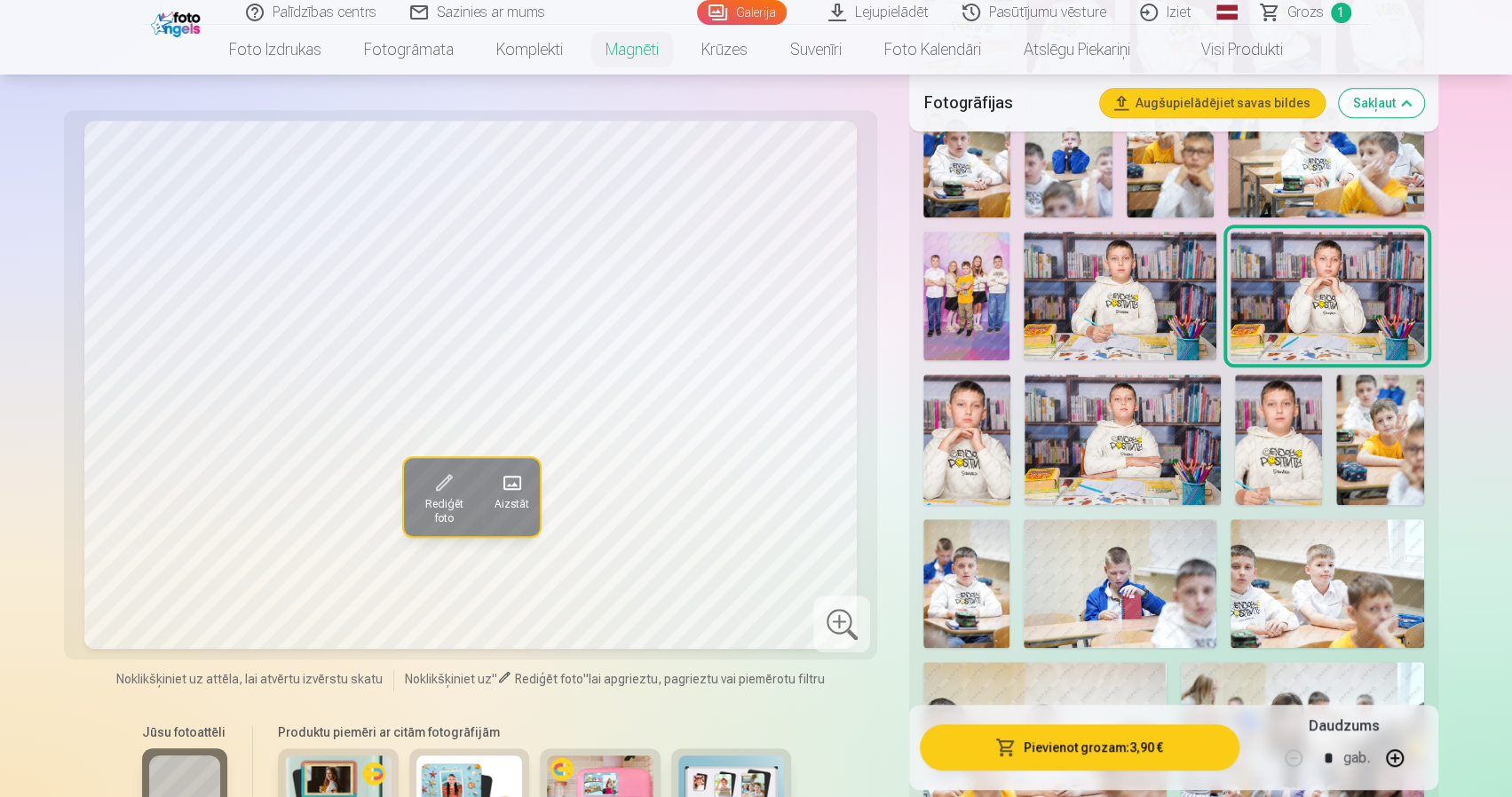
click at [988, 402] on img at bounding box center [967, 440] width 87 height 131
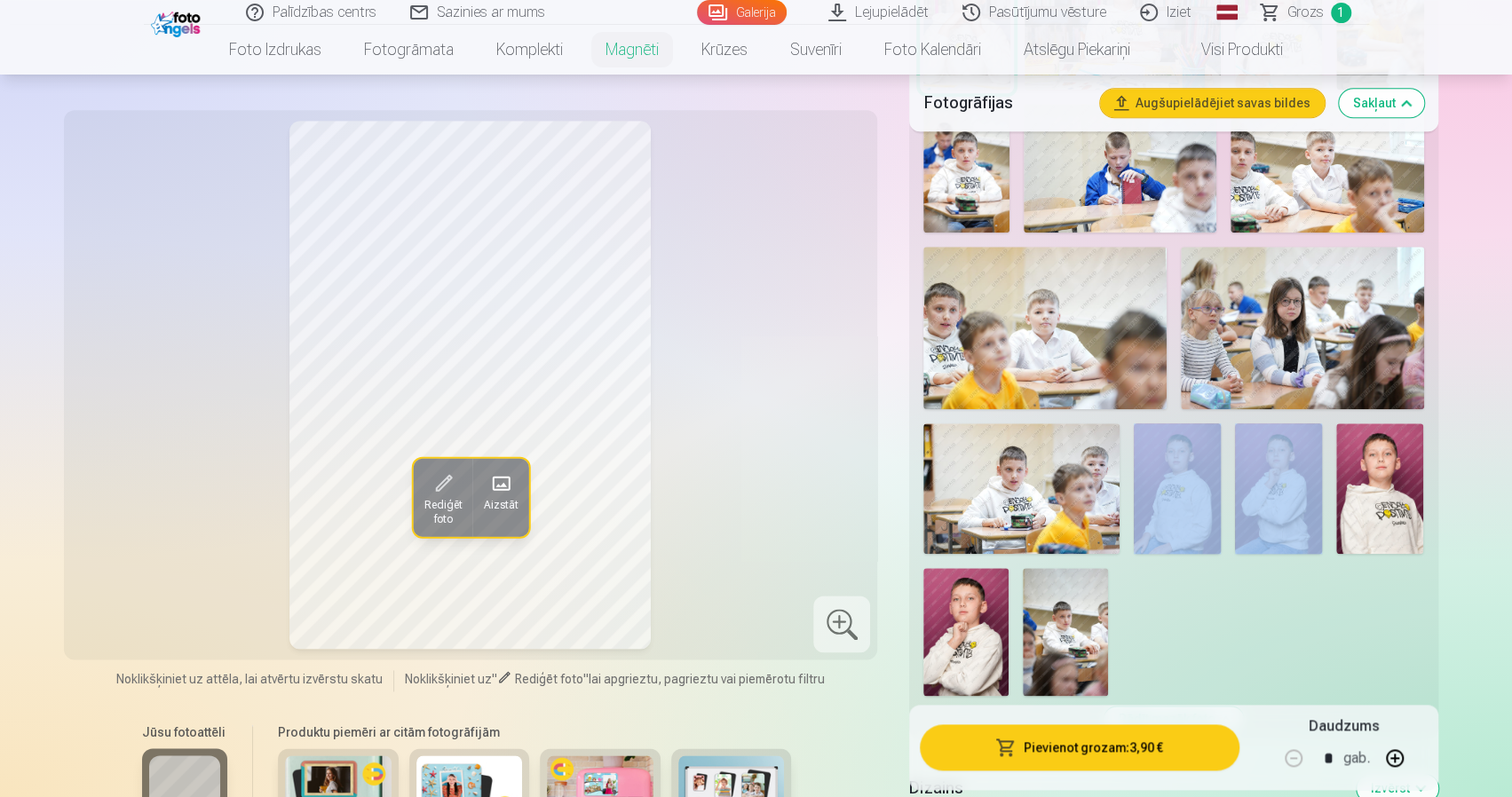
scroll to position [1154, 0]
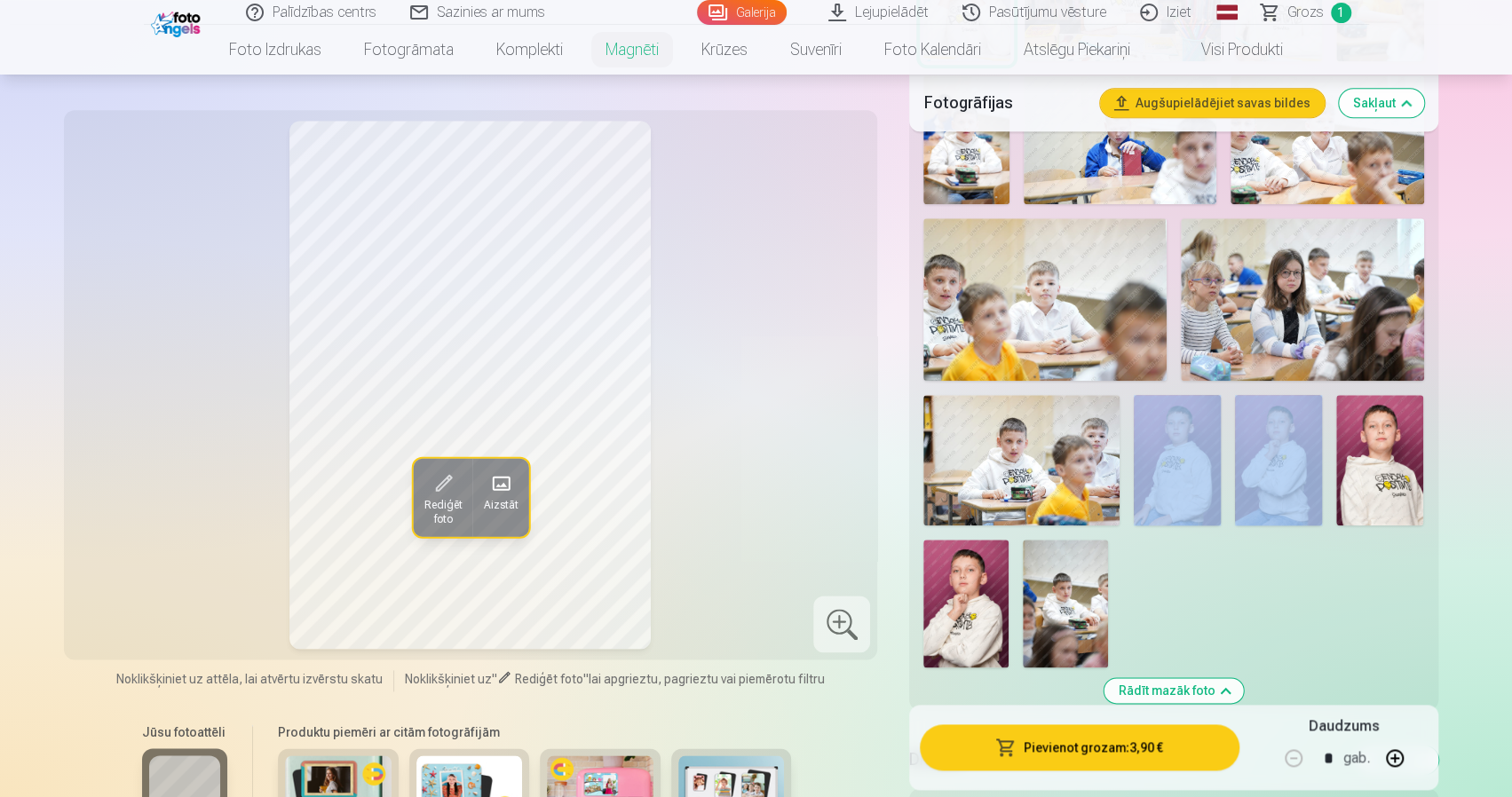
click at [974, 564] on img at bounding box center [966, 604] width 85 height 128
click at [1254, 443] on img at bounding box center [1279, 460] width 87 height 131
click at [972, 555] on img at bounding box center [966, 604] width 85 height 128
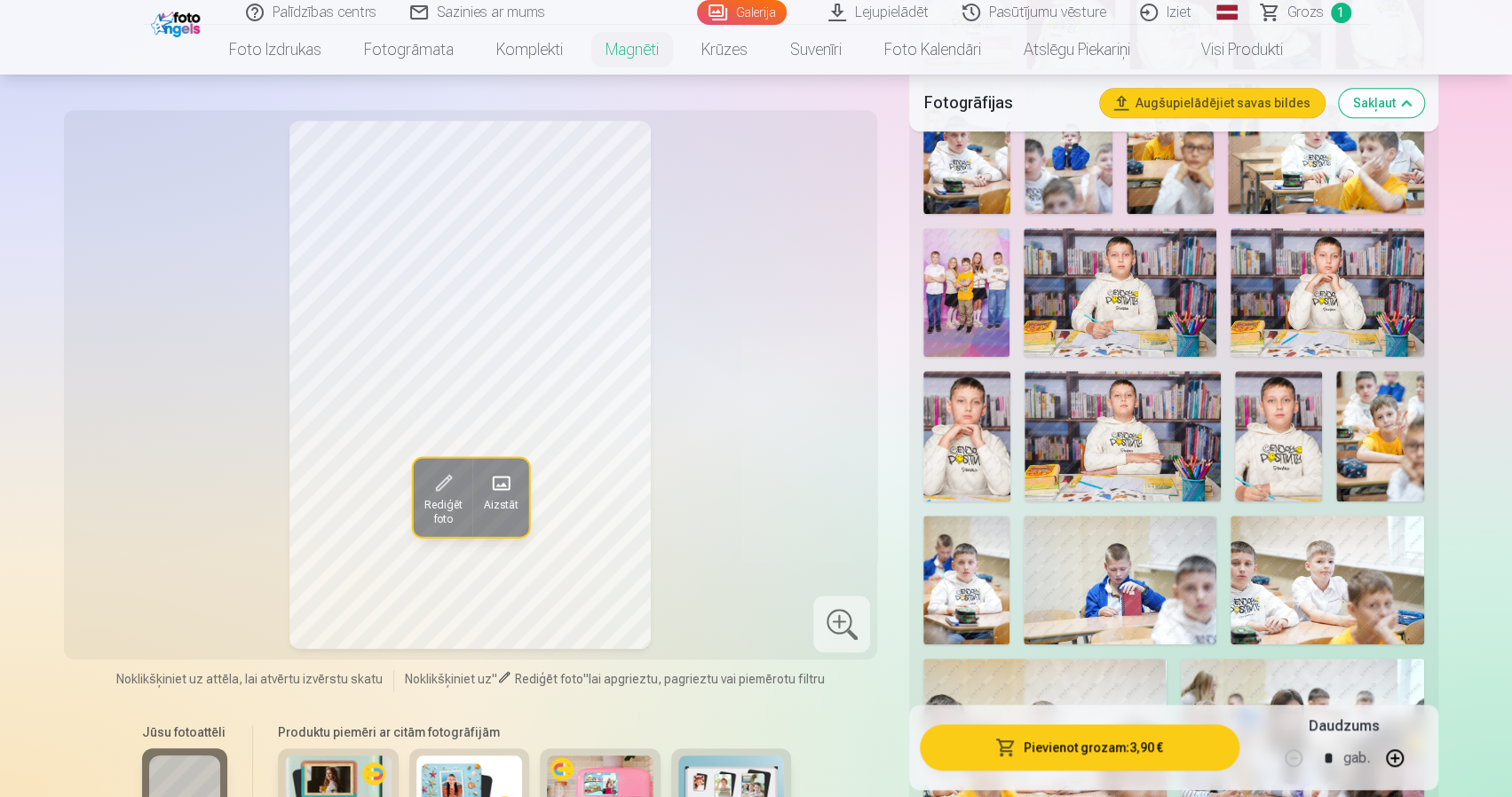
scroll to position [710, 0]
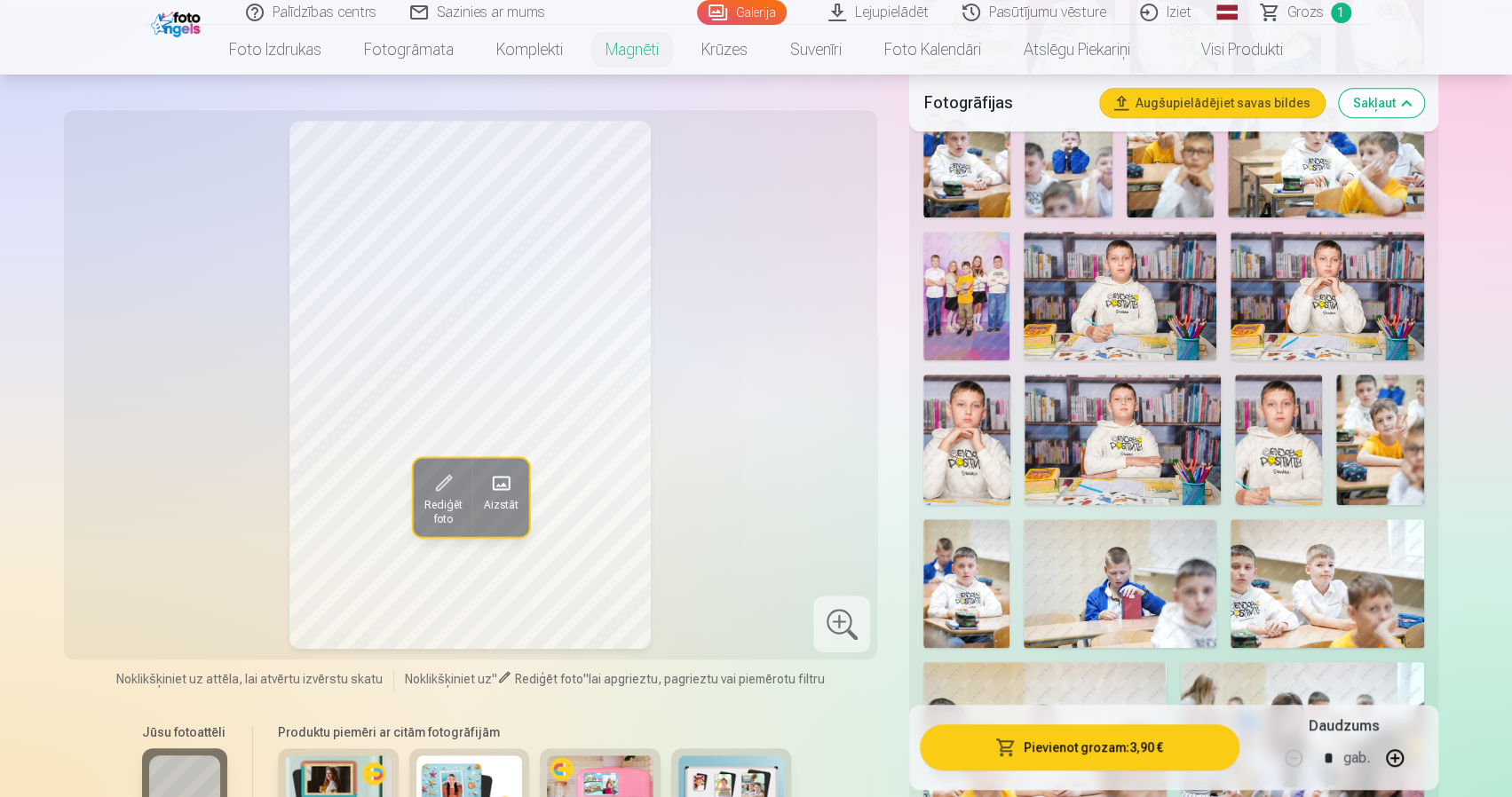
click at [987, 445] on img at bounding box center [967, 440] width 87 height 131
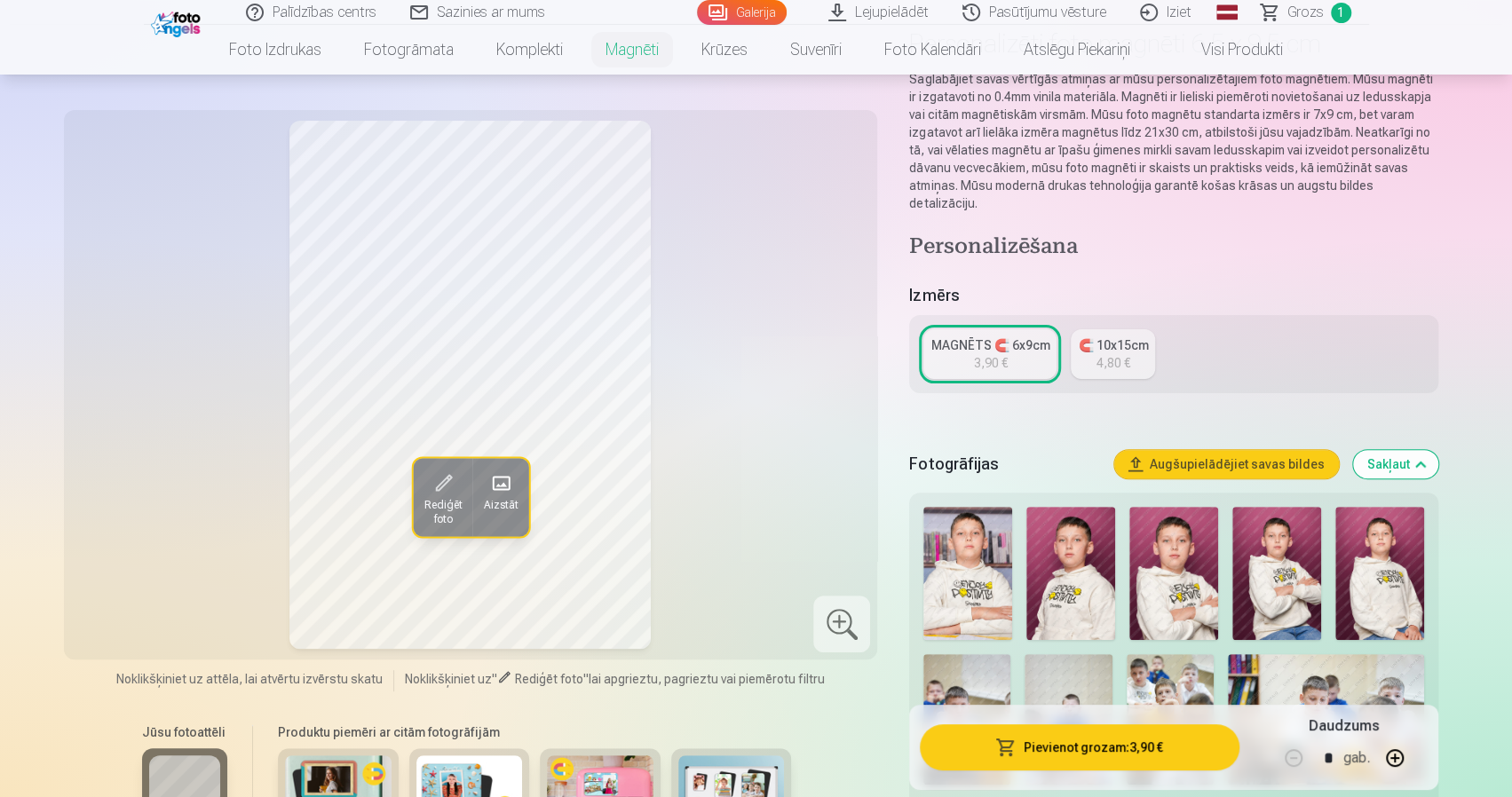
scroll to position [0, 0]
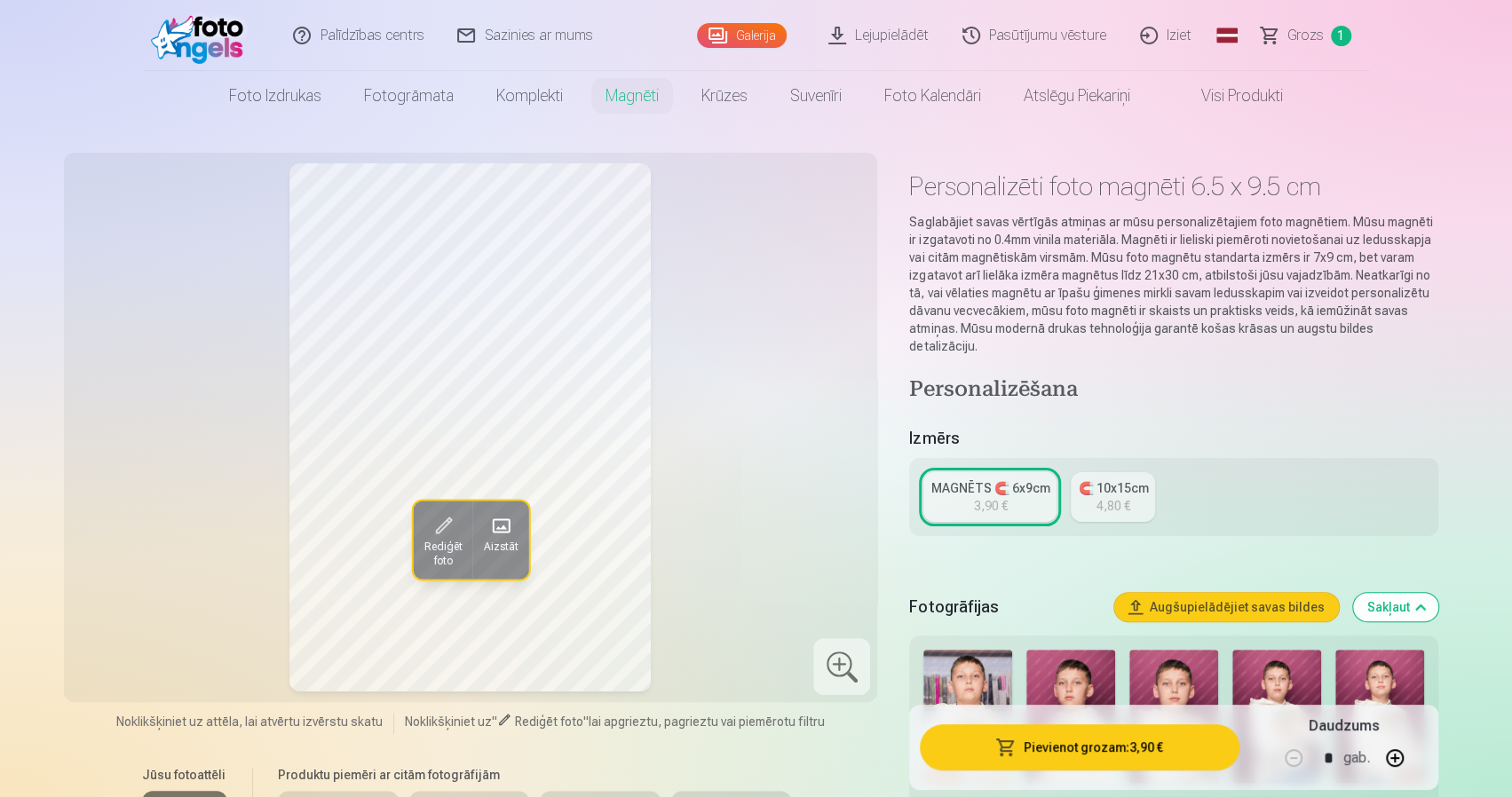
click at [442, 554] on span "Rediģēt foto" at bounding box center [442, 554] width 38 height 29
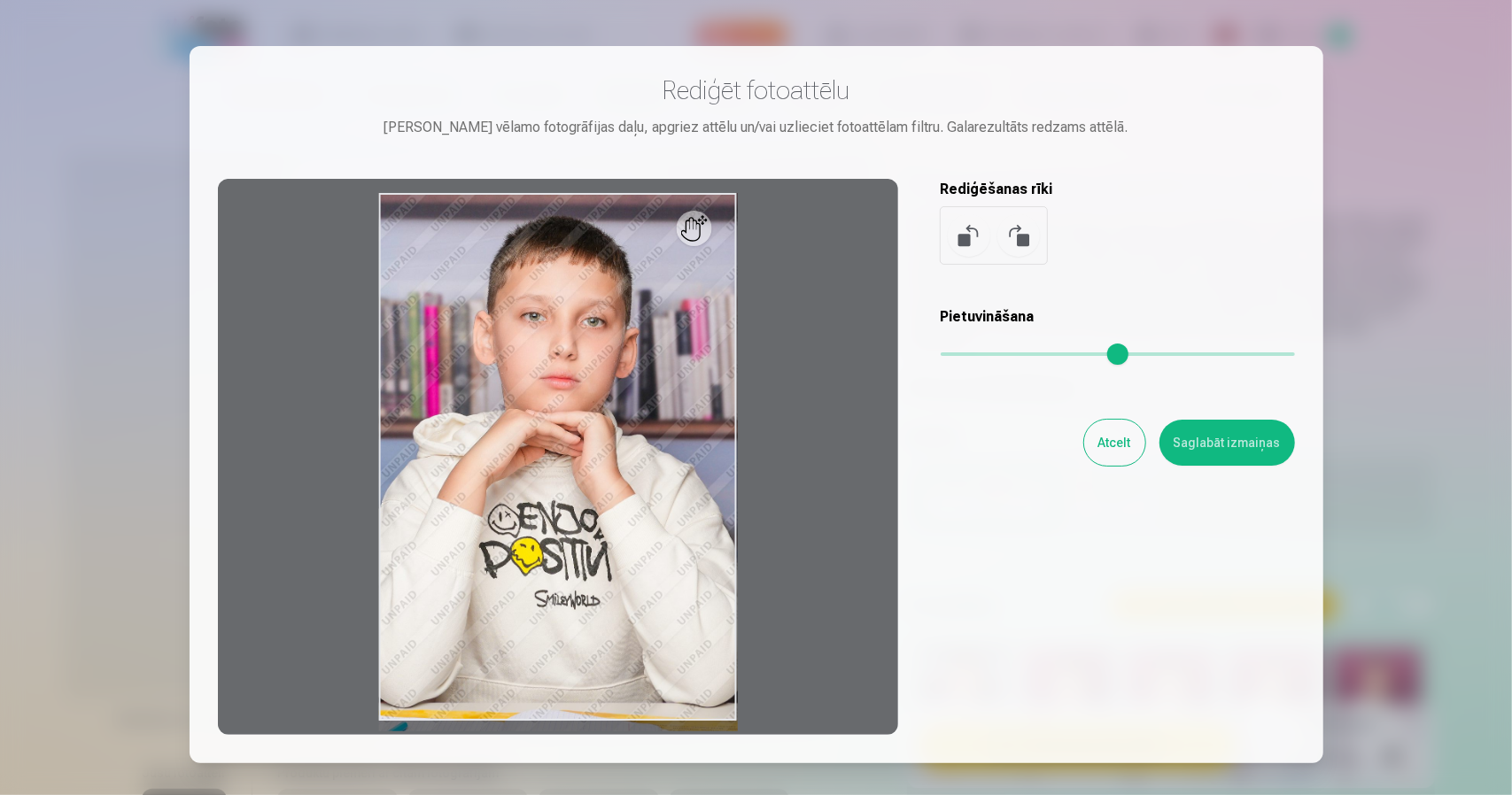
click at [1128, 456] on button "Atcelt" at bounding box center [1115, 443] width 61 height 46
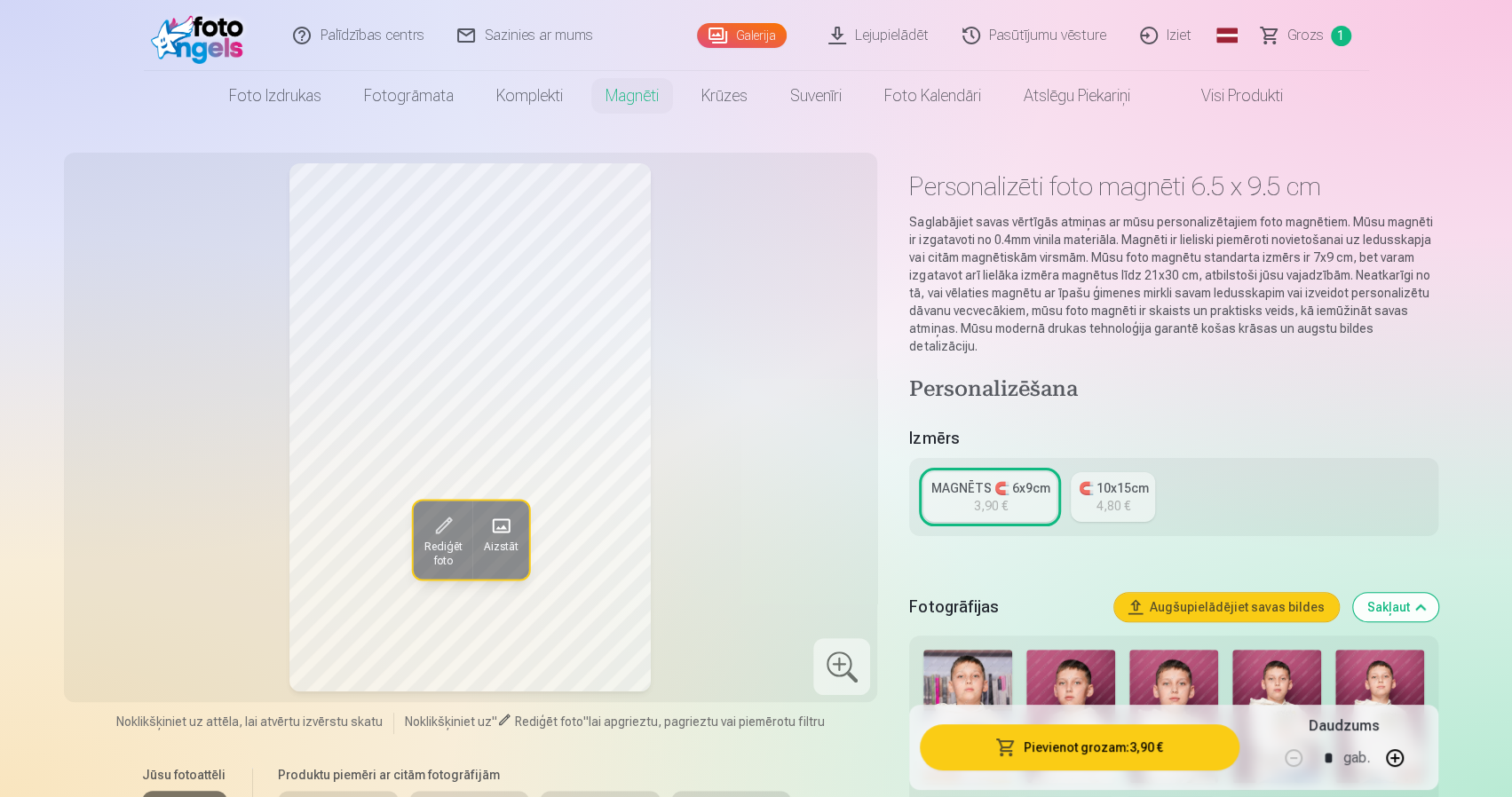
click at [519, 524] on button "Aizstāt" at bounding box center [500, 540] width 56 height 78
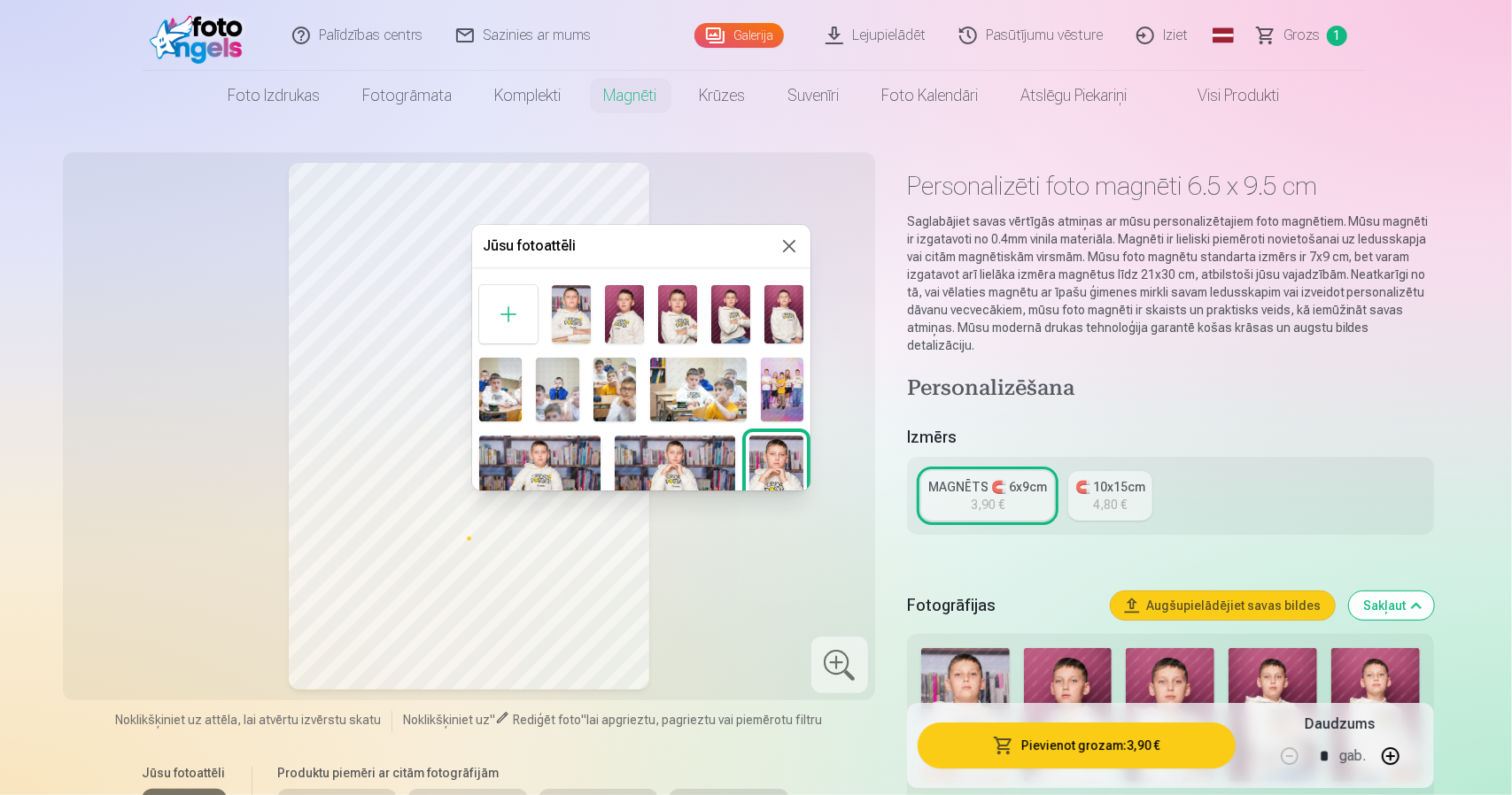
click at [793, 255] on button at bounding box center [789, 245] width 21 height 21
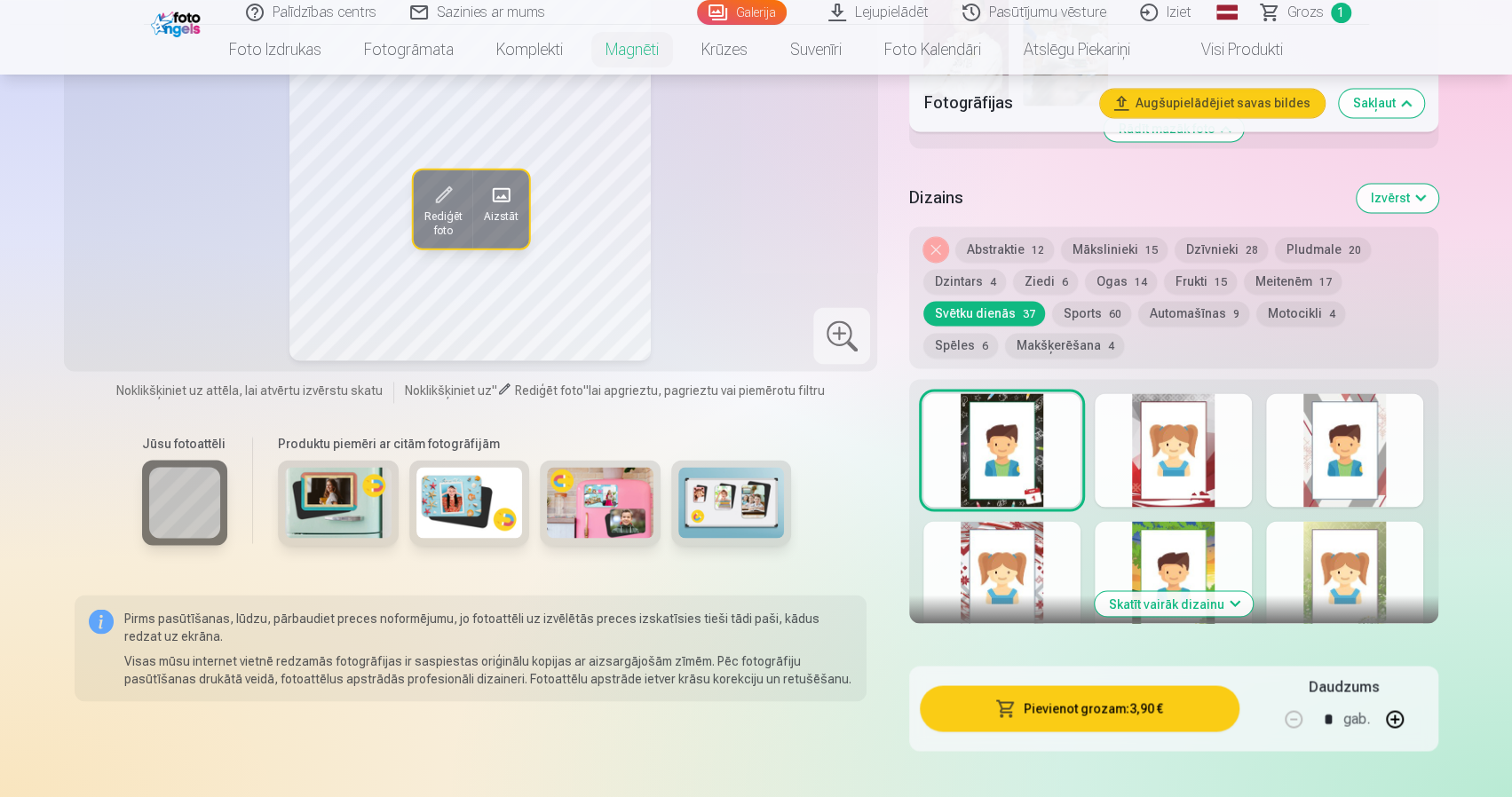
scroll to position [1776, 0]
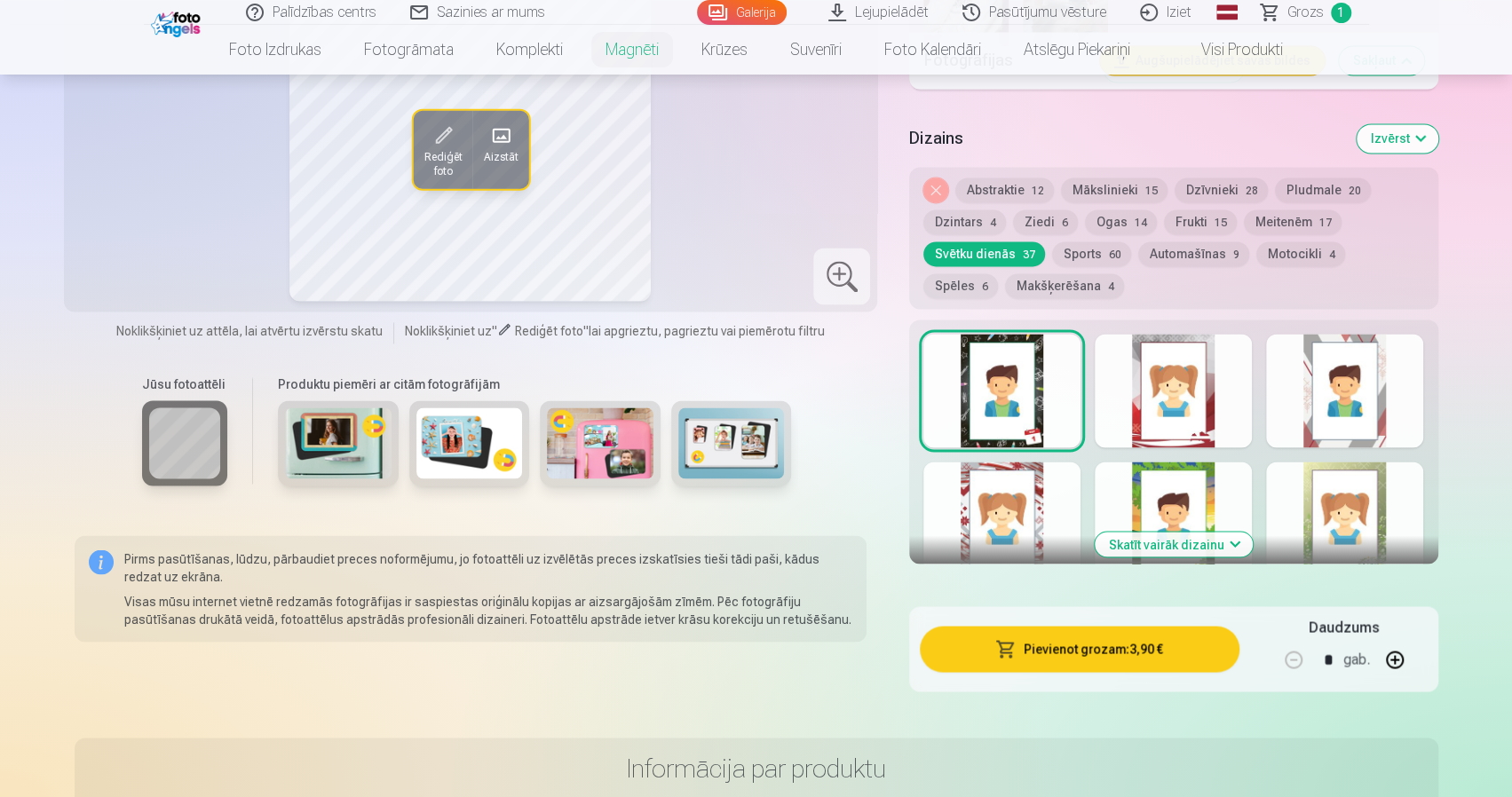
click at [1181, 398] on div at bounding box center [1173, 391] width 157 height 113
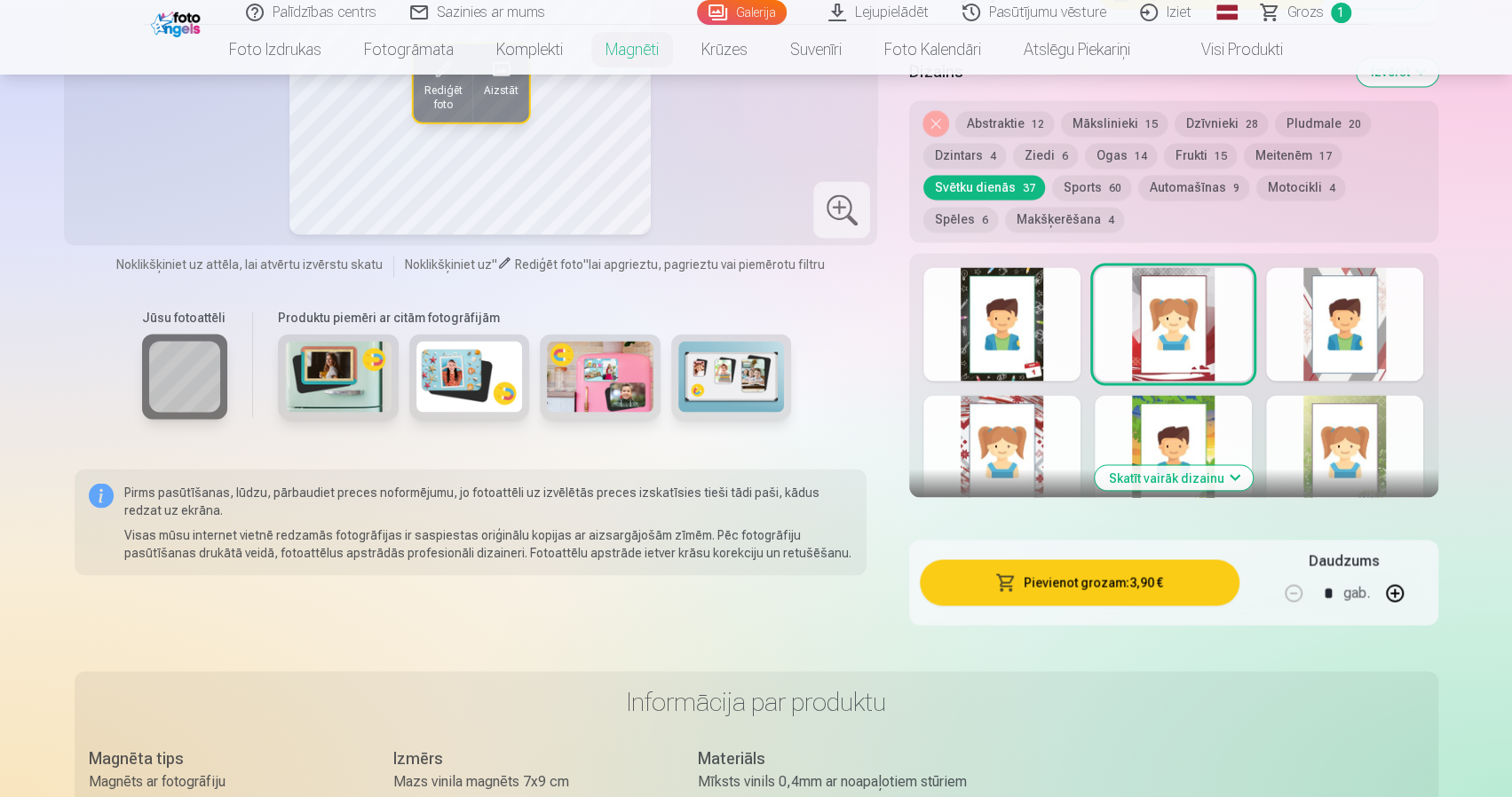
scroll to position [1864, 0]
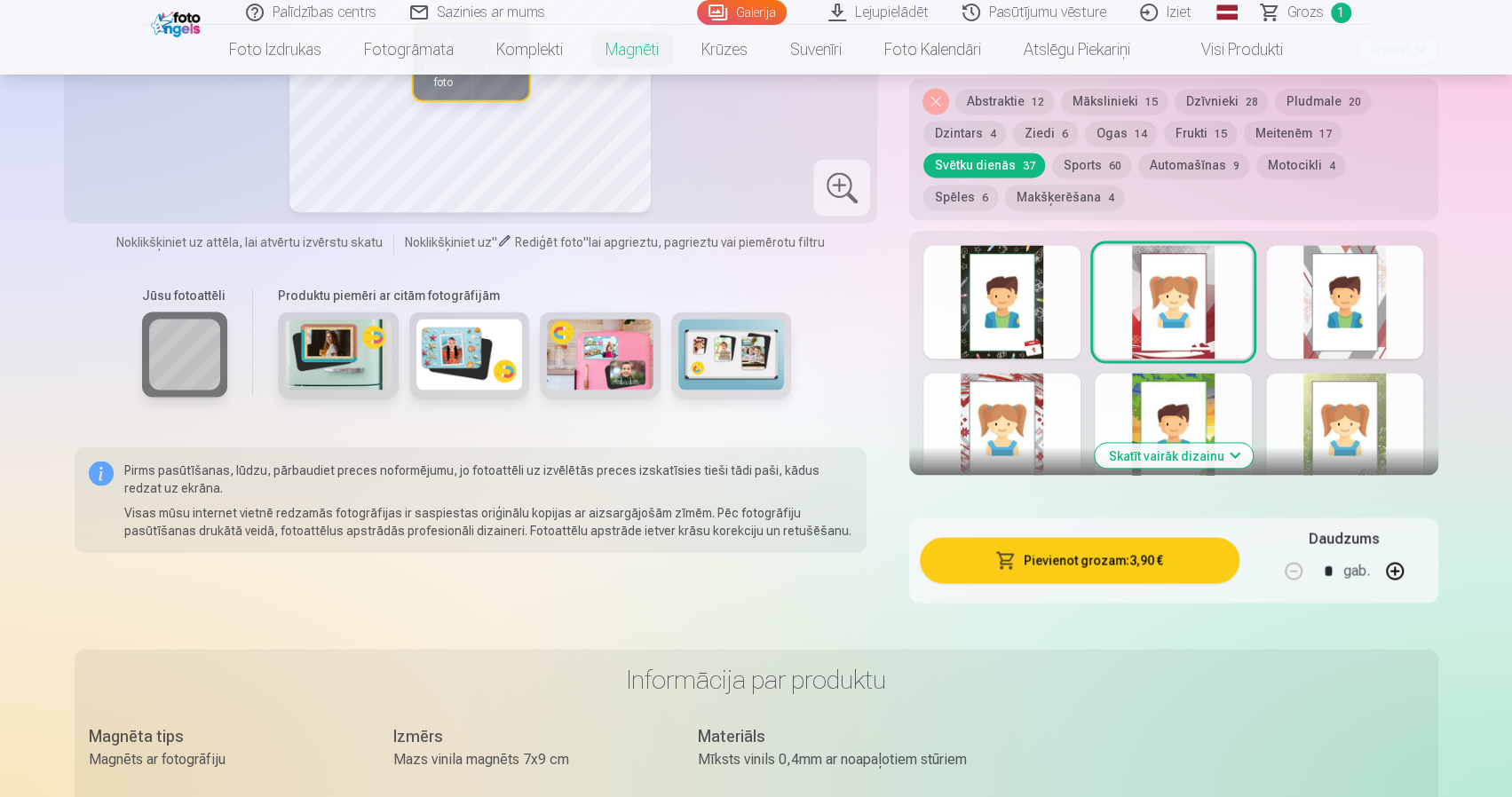
click at [1169, 443] on button "Skatīt vairāk dizainu" at bounding box center [1174, 455] width 158 height 25
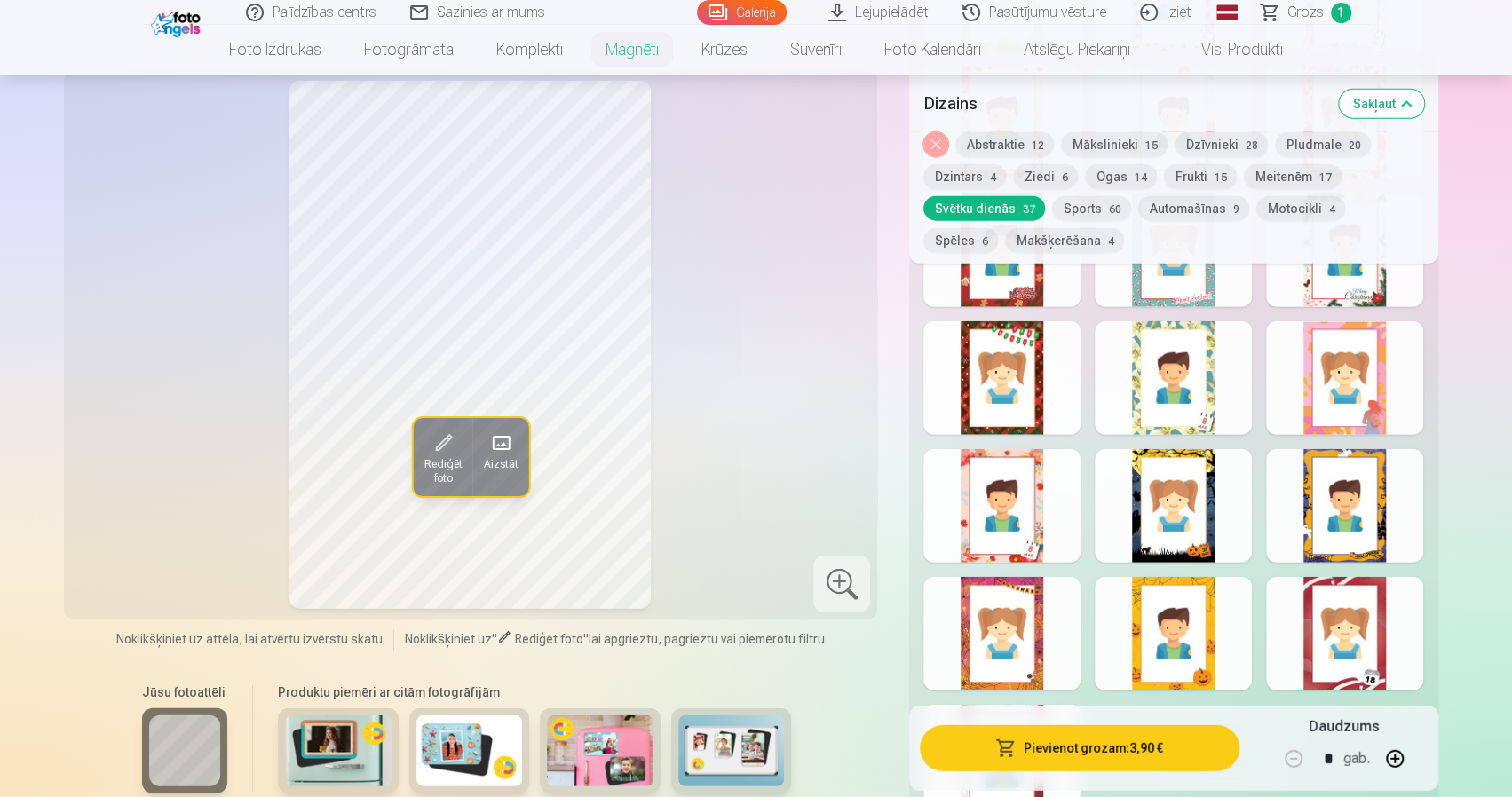
scroll to position [3284, 0]
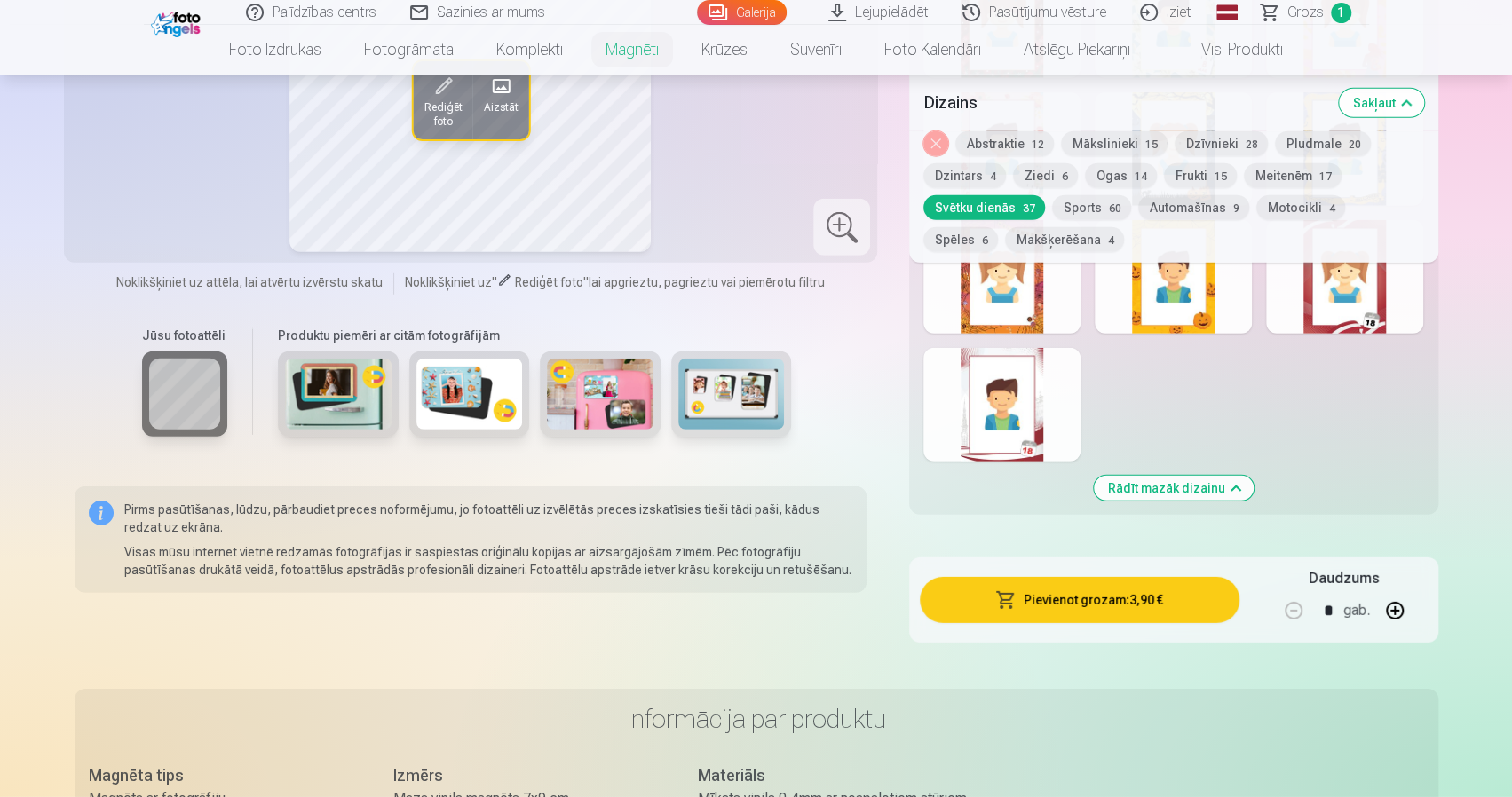
click at [1003, 390] on div at bounding box center [1002, 405] width 157 height 113
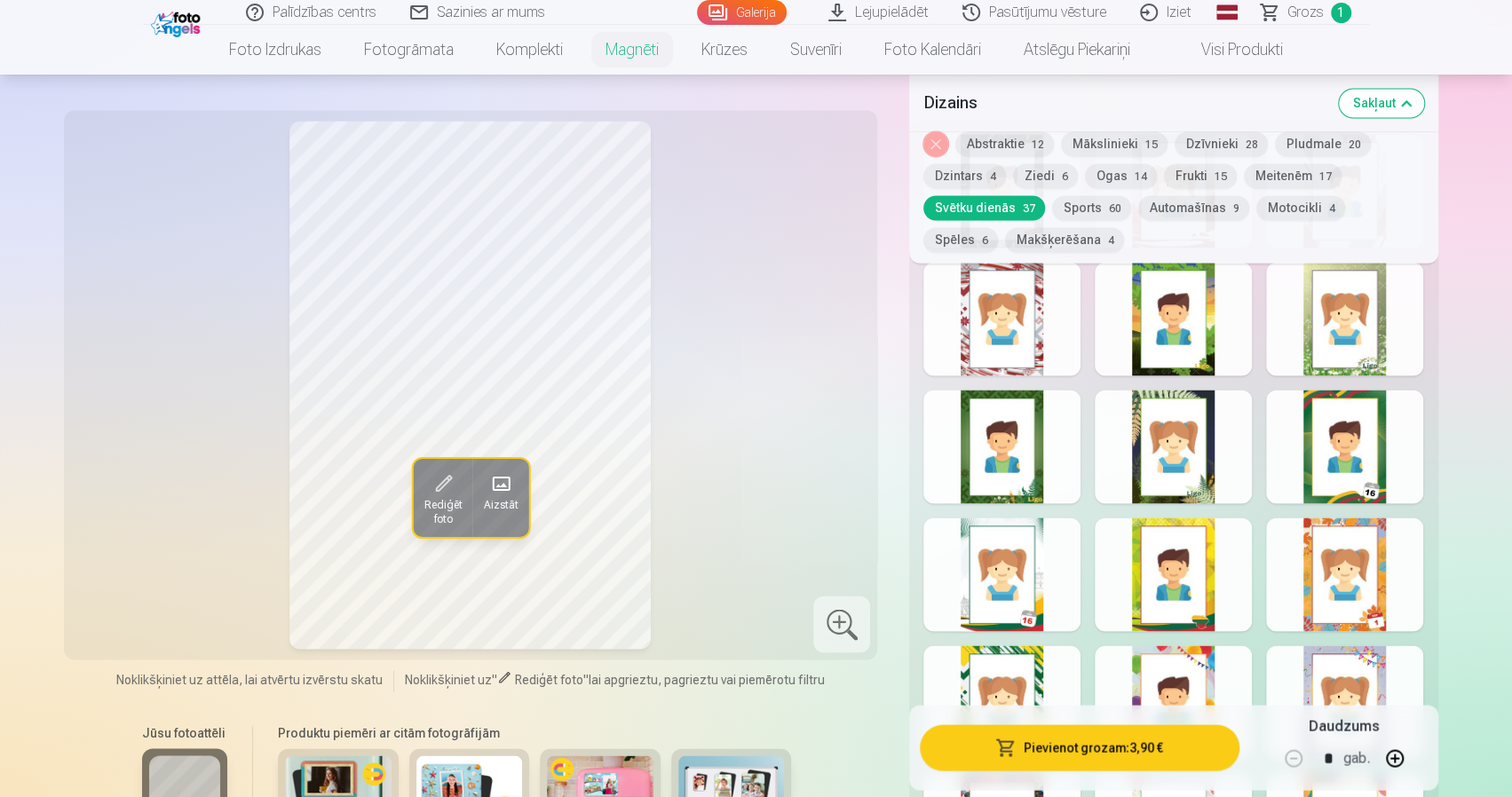
scroll to position [1776, 0]
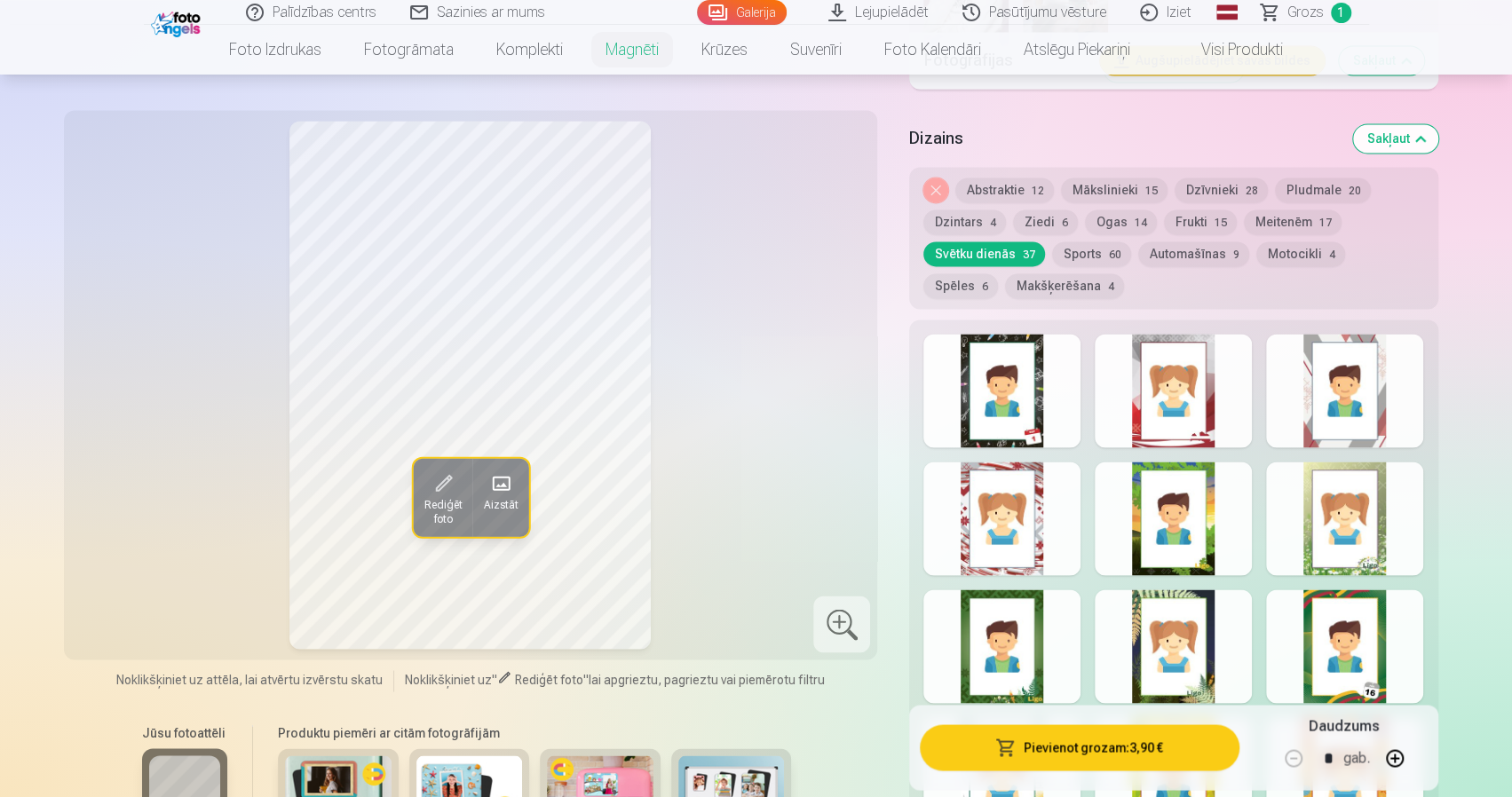
click at [989, 380] on div at bounding box center [1002, 391] width 157 height 113
click at [1162, 385] on div at bounding box center [1173, 391] width 157 height 113
click at [1363, 407] on div at bounding box center [1344, 391] width 157 height 113
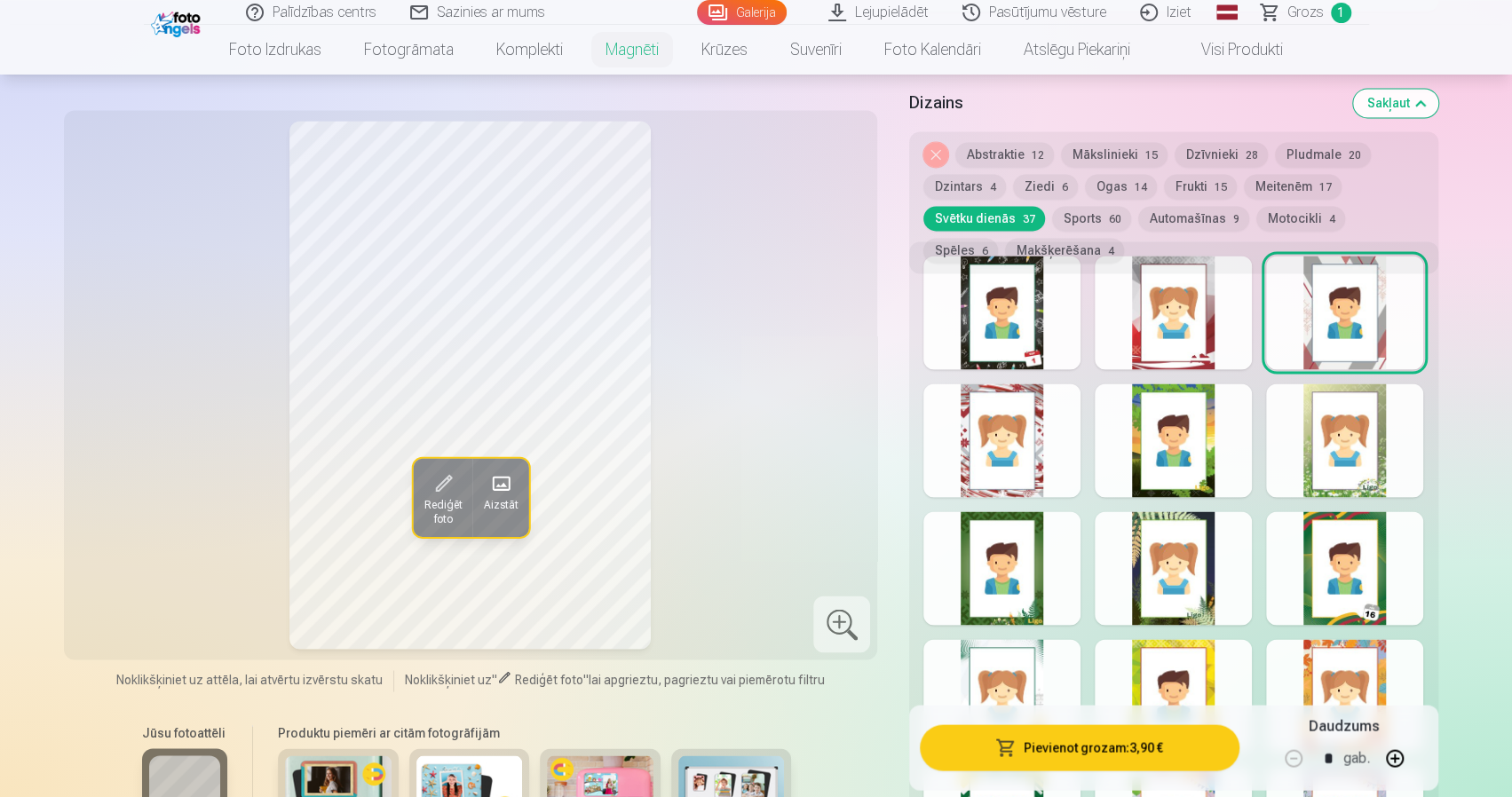
scroll to position [1864, 0]
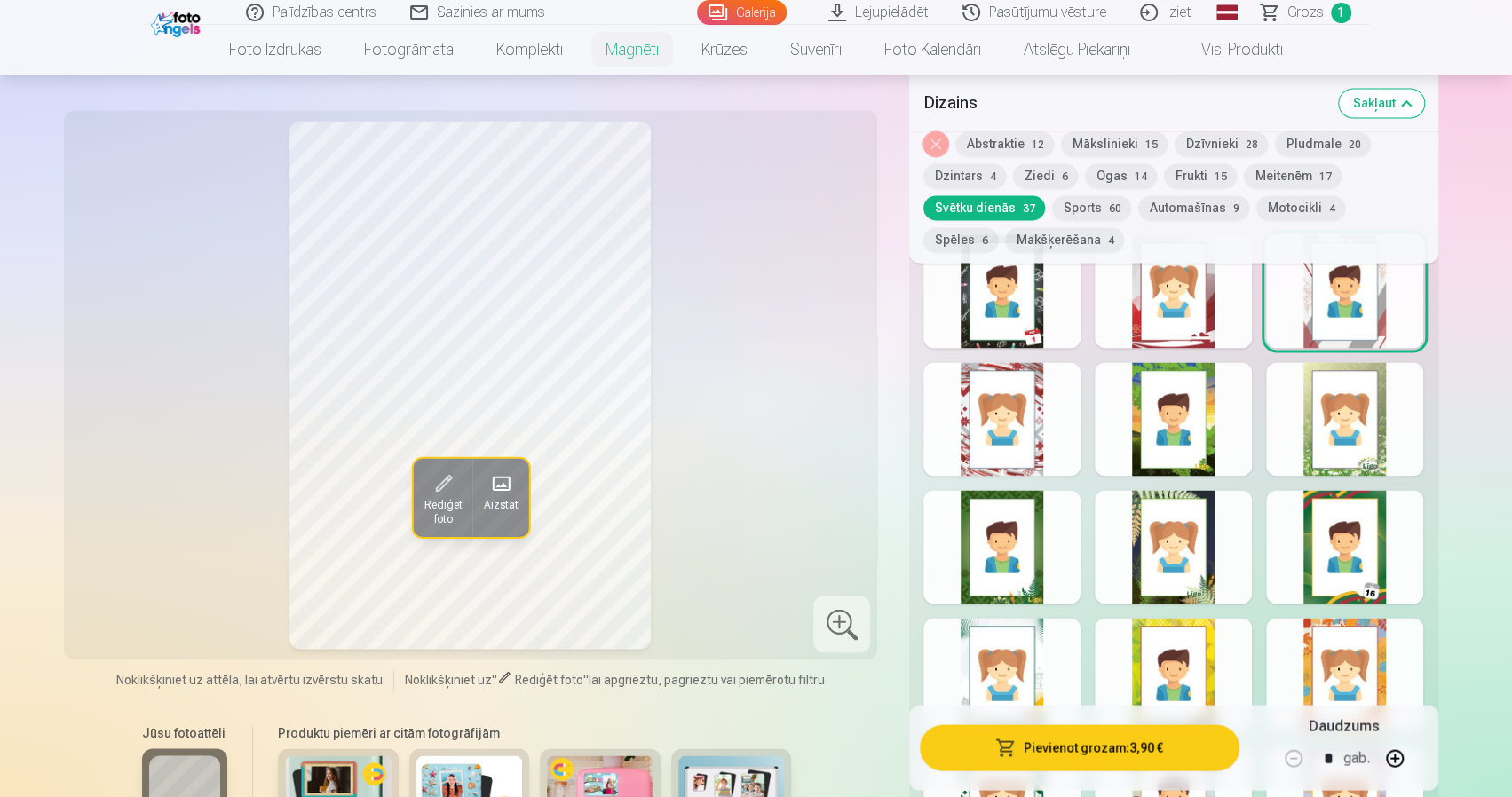
click at [1014, 412] on div at bounding box center [1002, 418] width 157 height 113
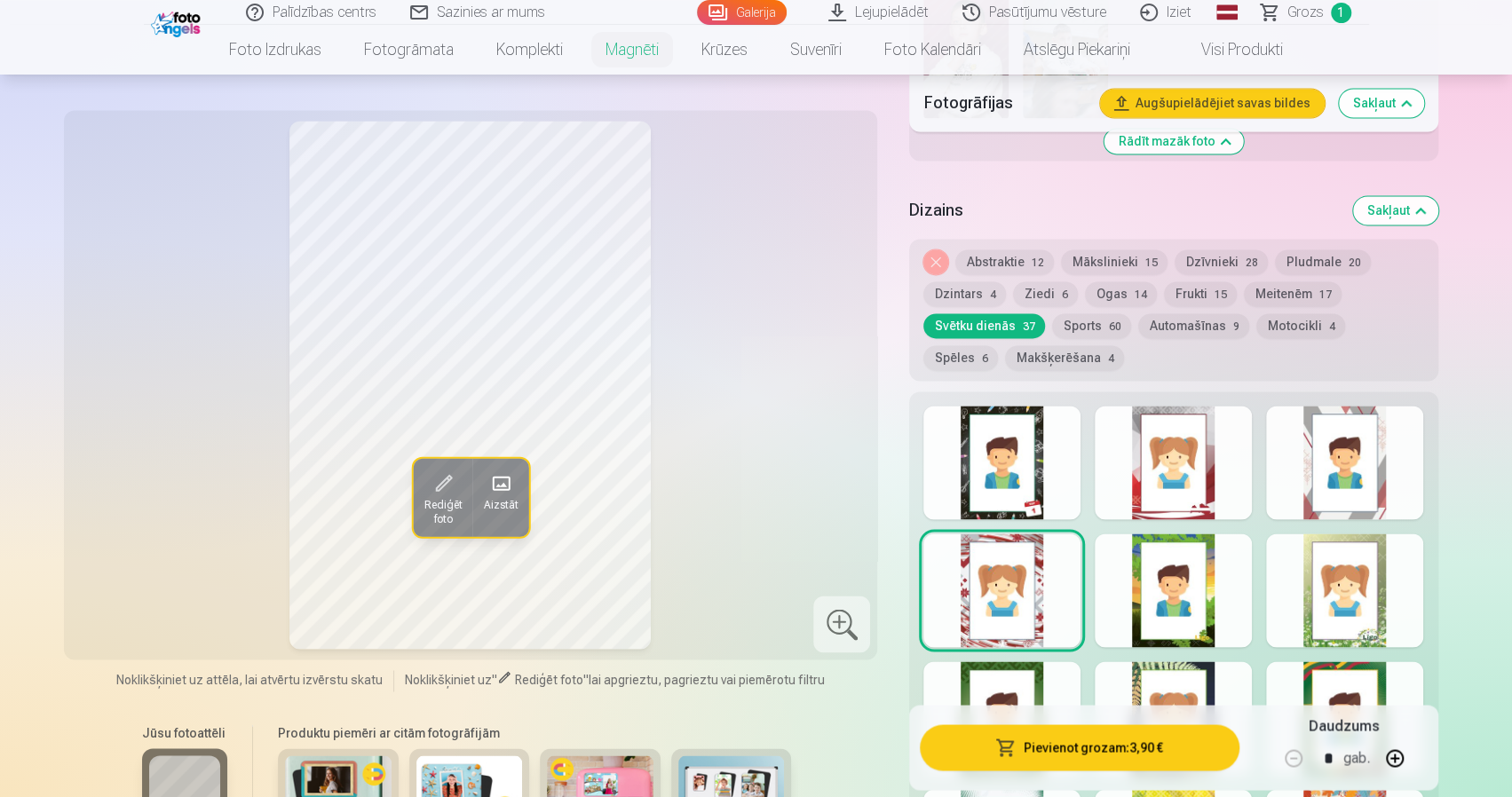
scroll to position [1687, 0]
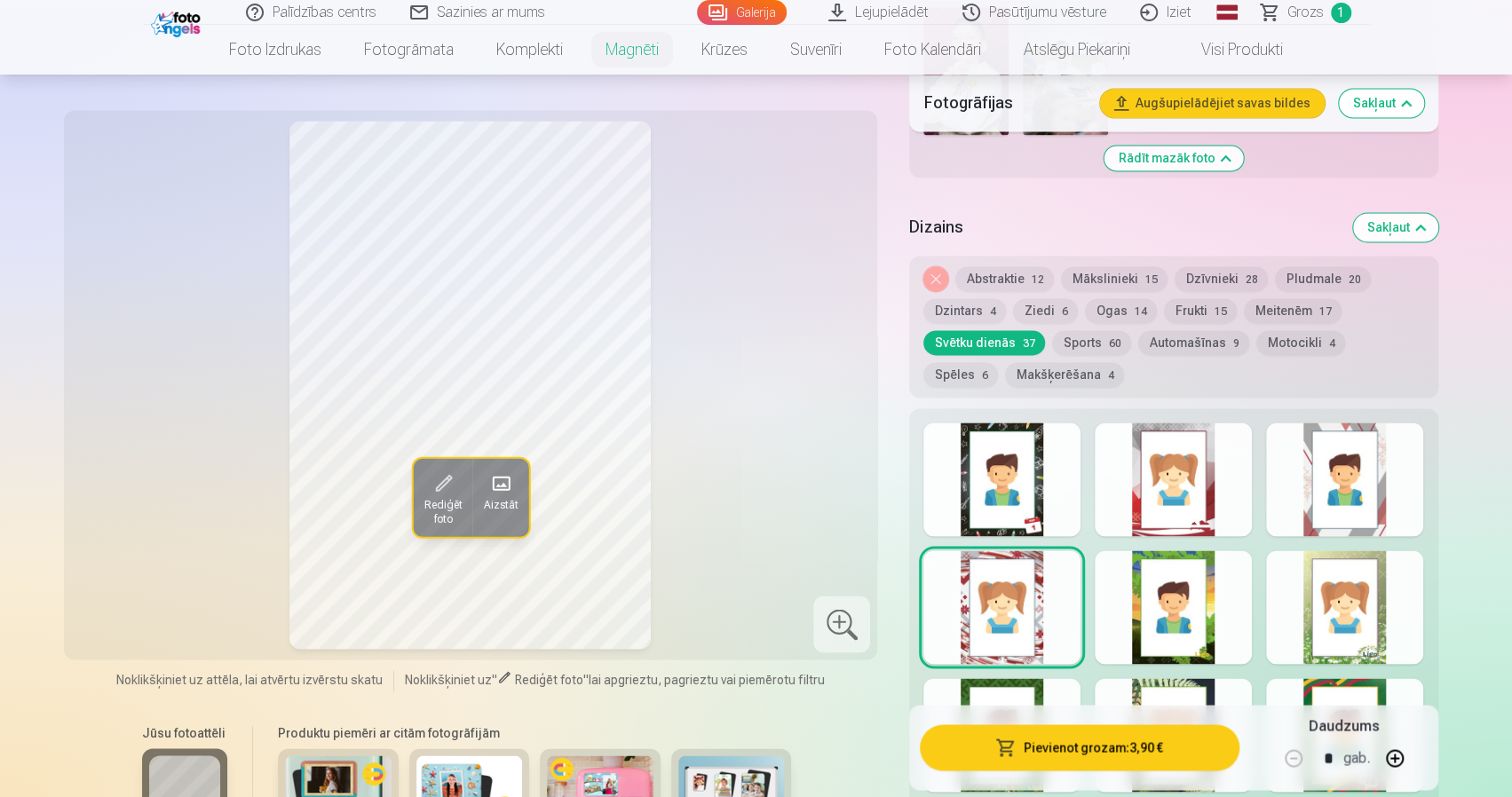
click at [1161, 435] on div at bounding box center [1173, 479] width 157 height 113
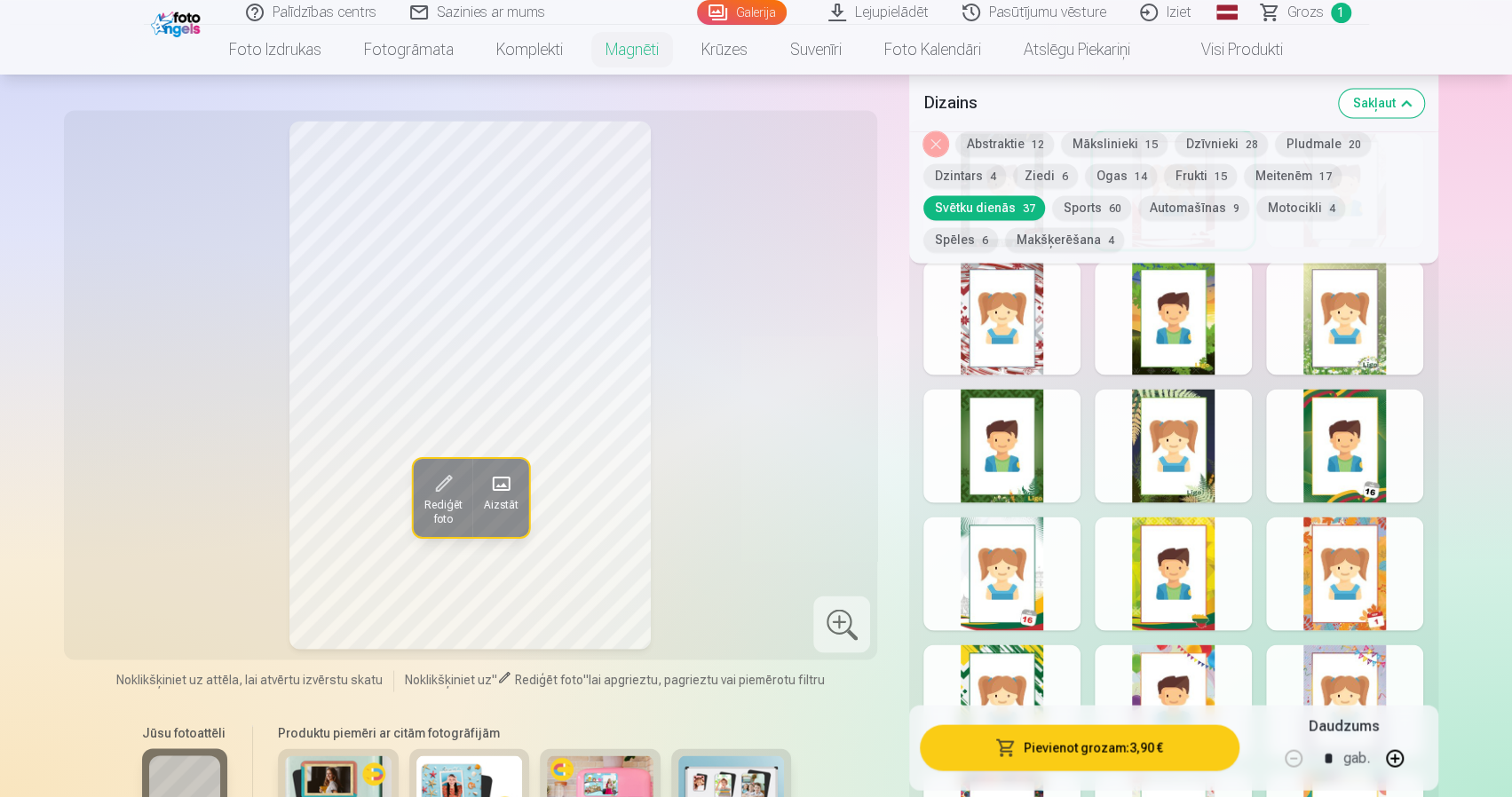
scroll to position [1953, 0]
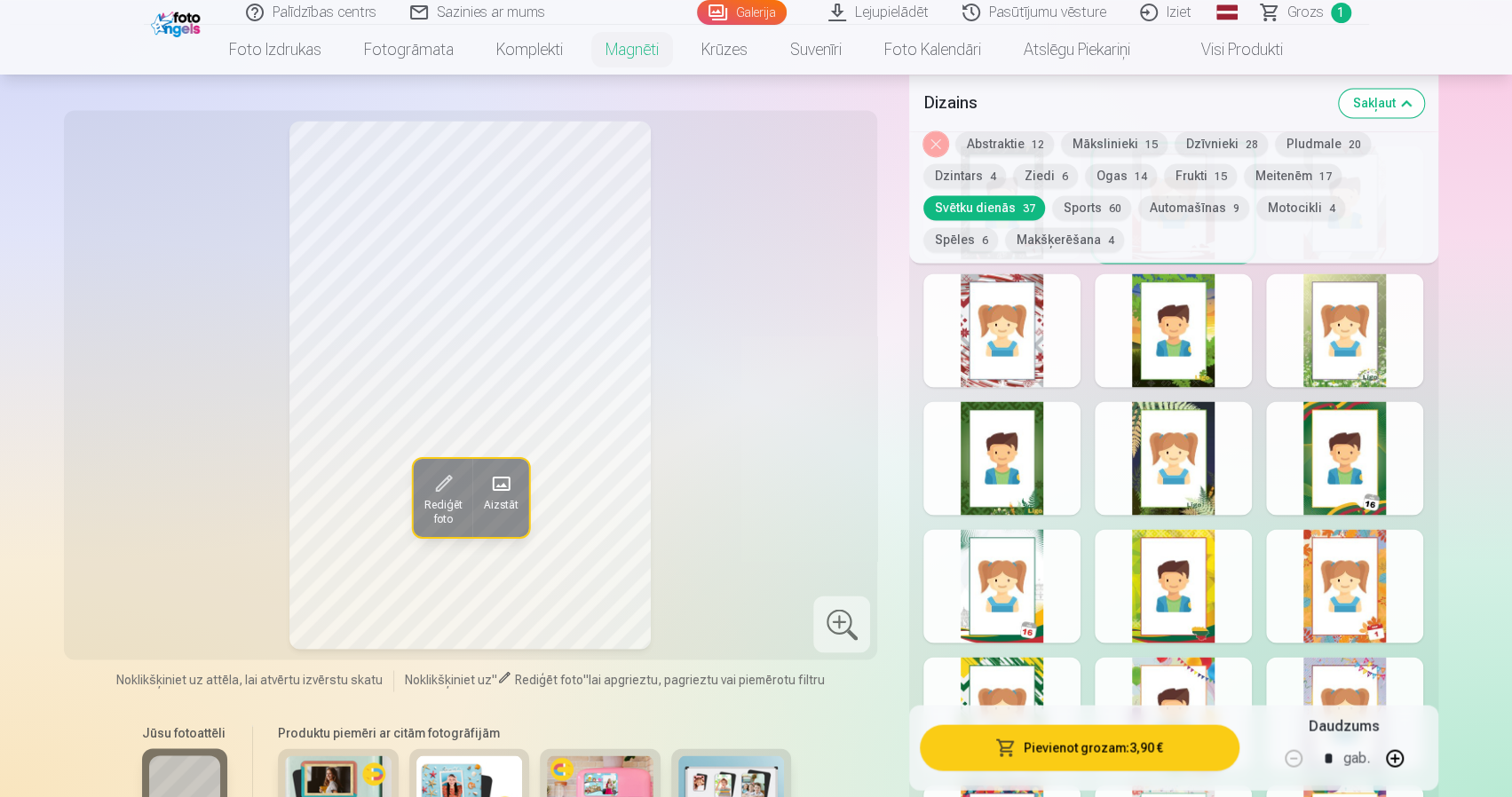
click at [998, 350] on div at bounding box center [1002, 330] width 157 height 113
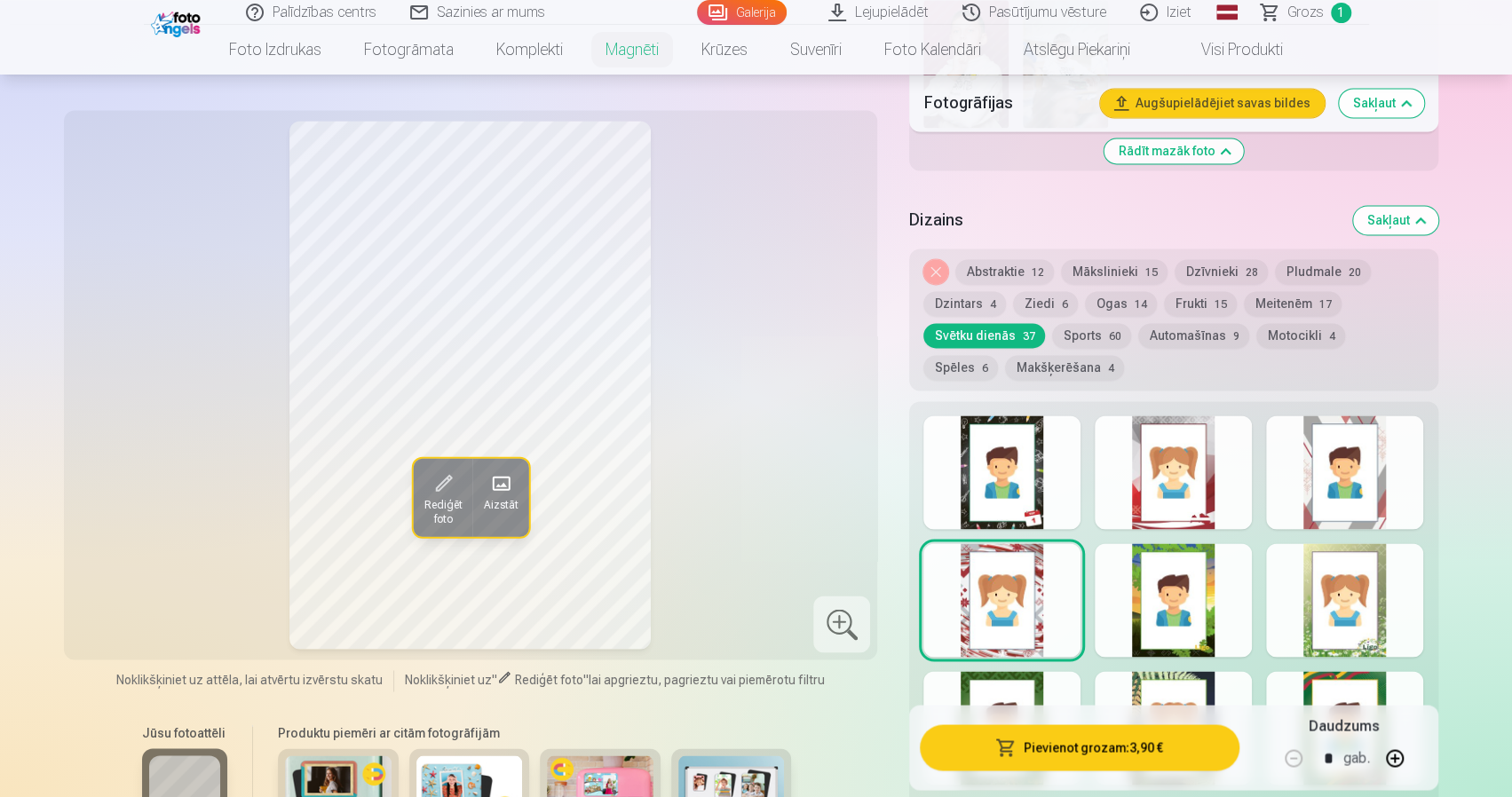
scroll to position [1687, 0]
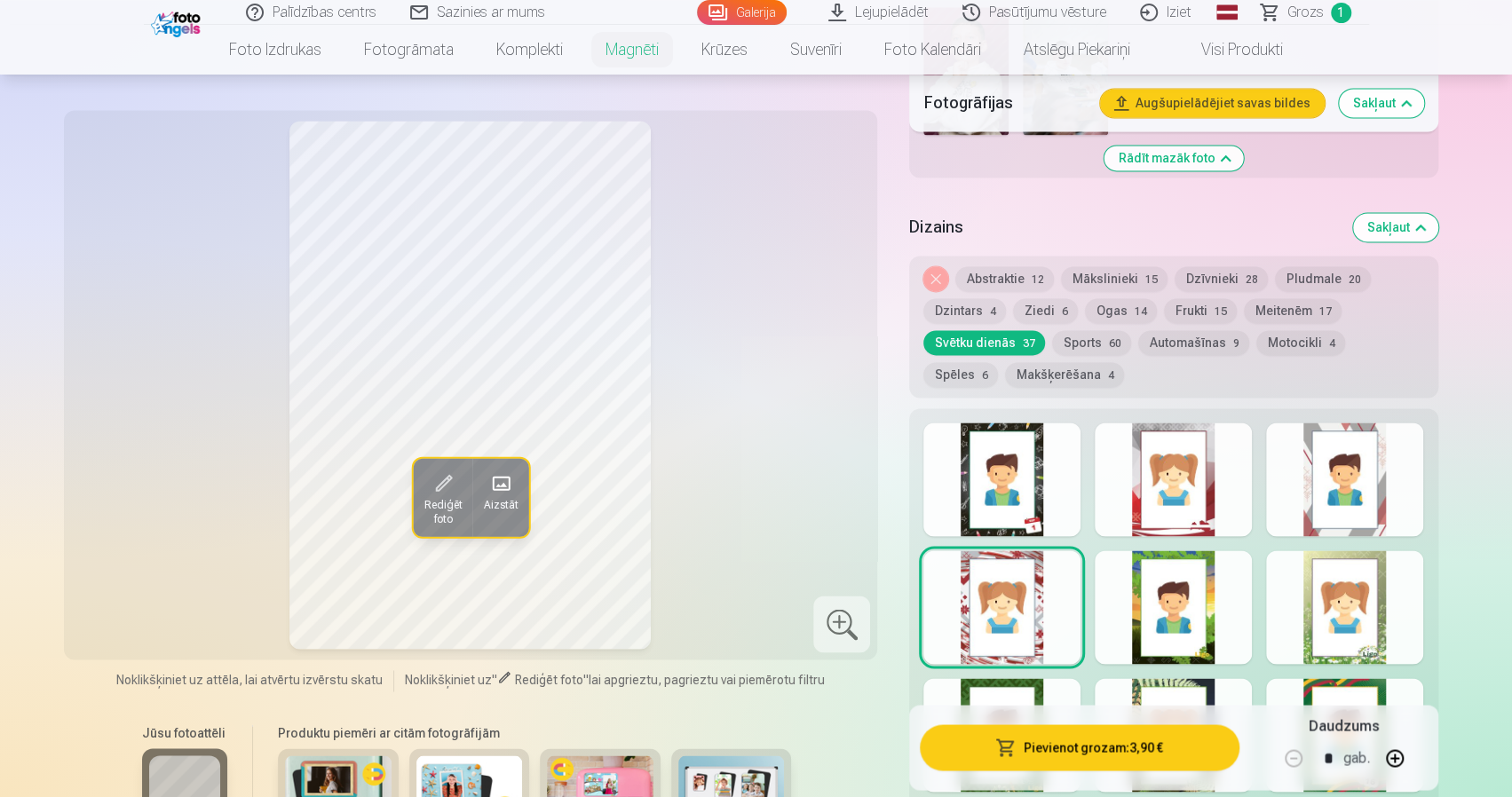
click at [1027, 476] on div at bounding box center [1002, 479] width 157 height 113
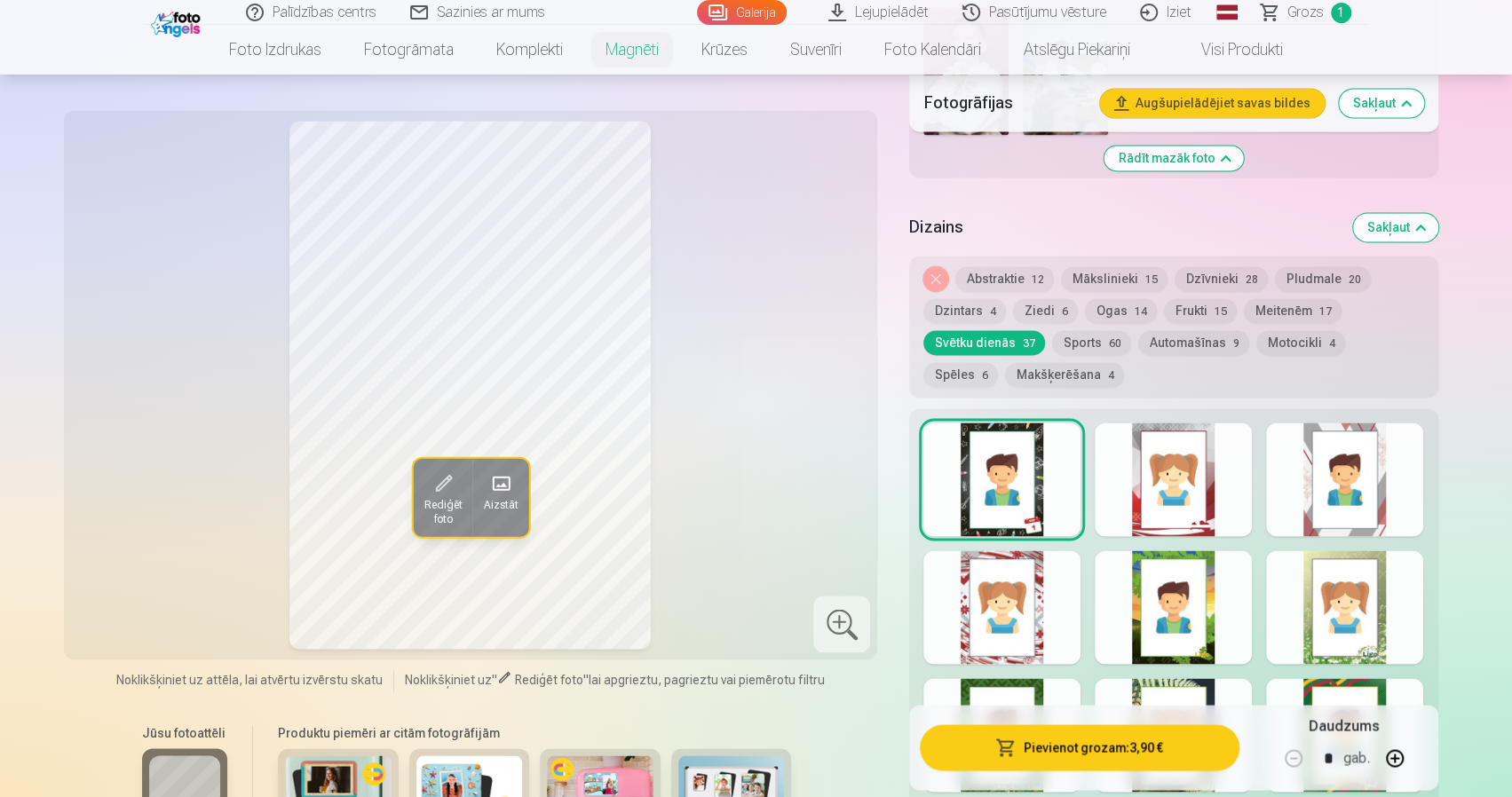
click at [1155, 462] on div at bounding box center [1173, 479] width 157 height 113
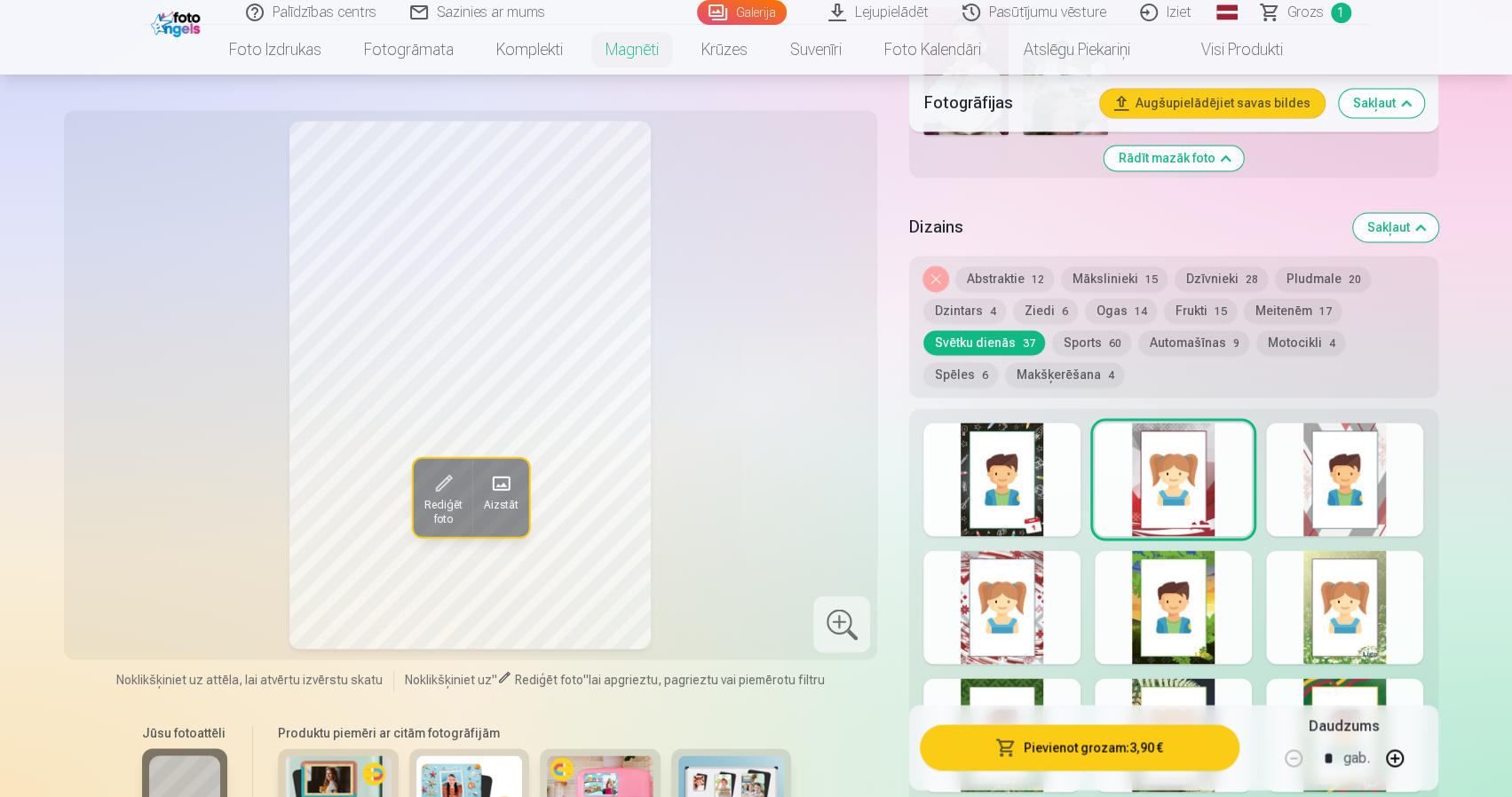
click at [1281, 476] on div at bounding box center [1344, 479] width 157 height 113
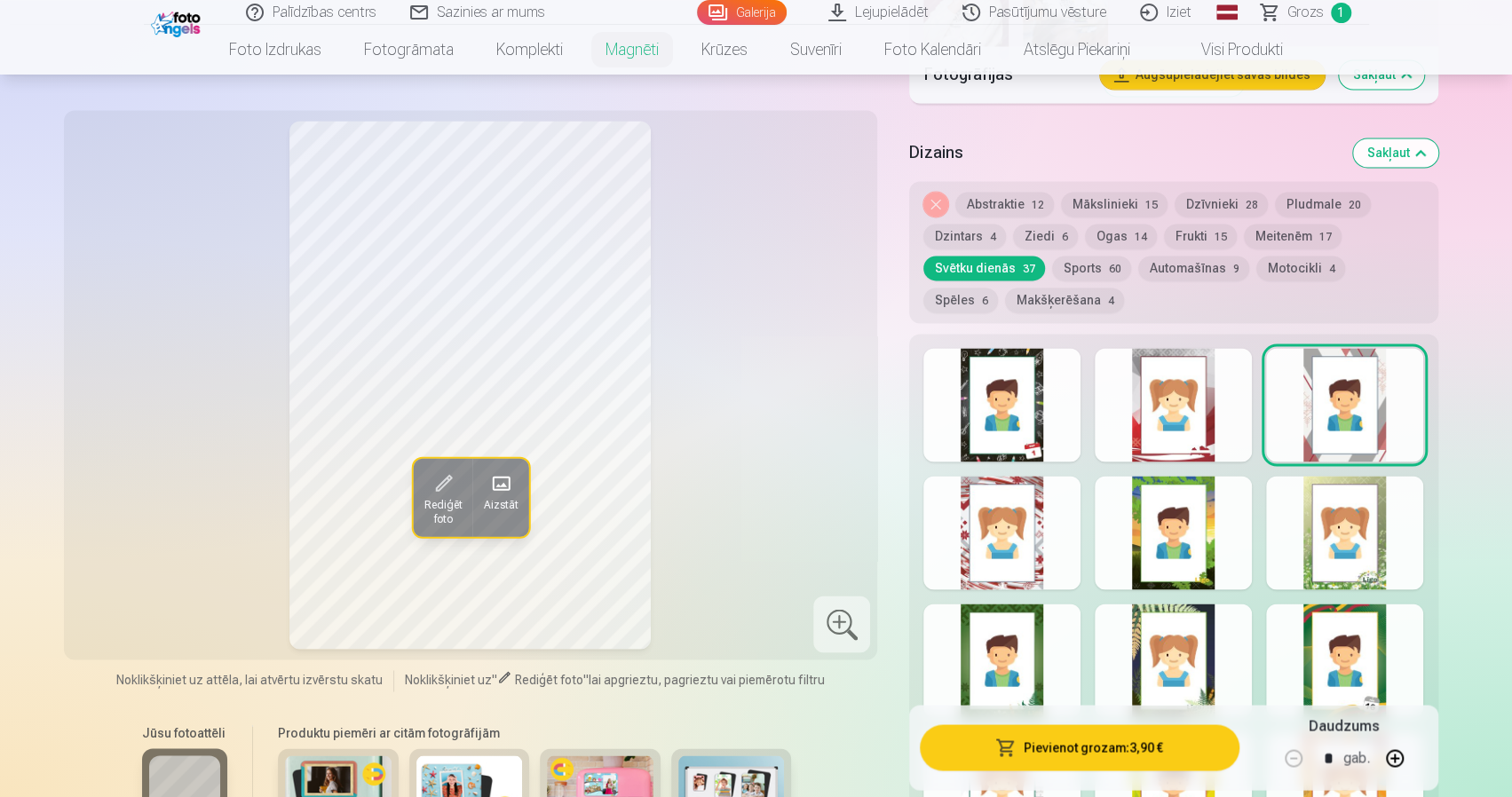
scroll to position [1776, 0]
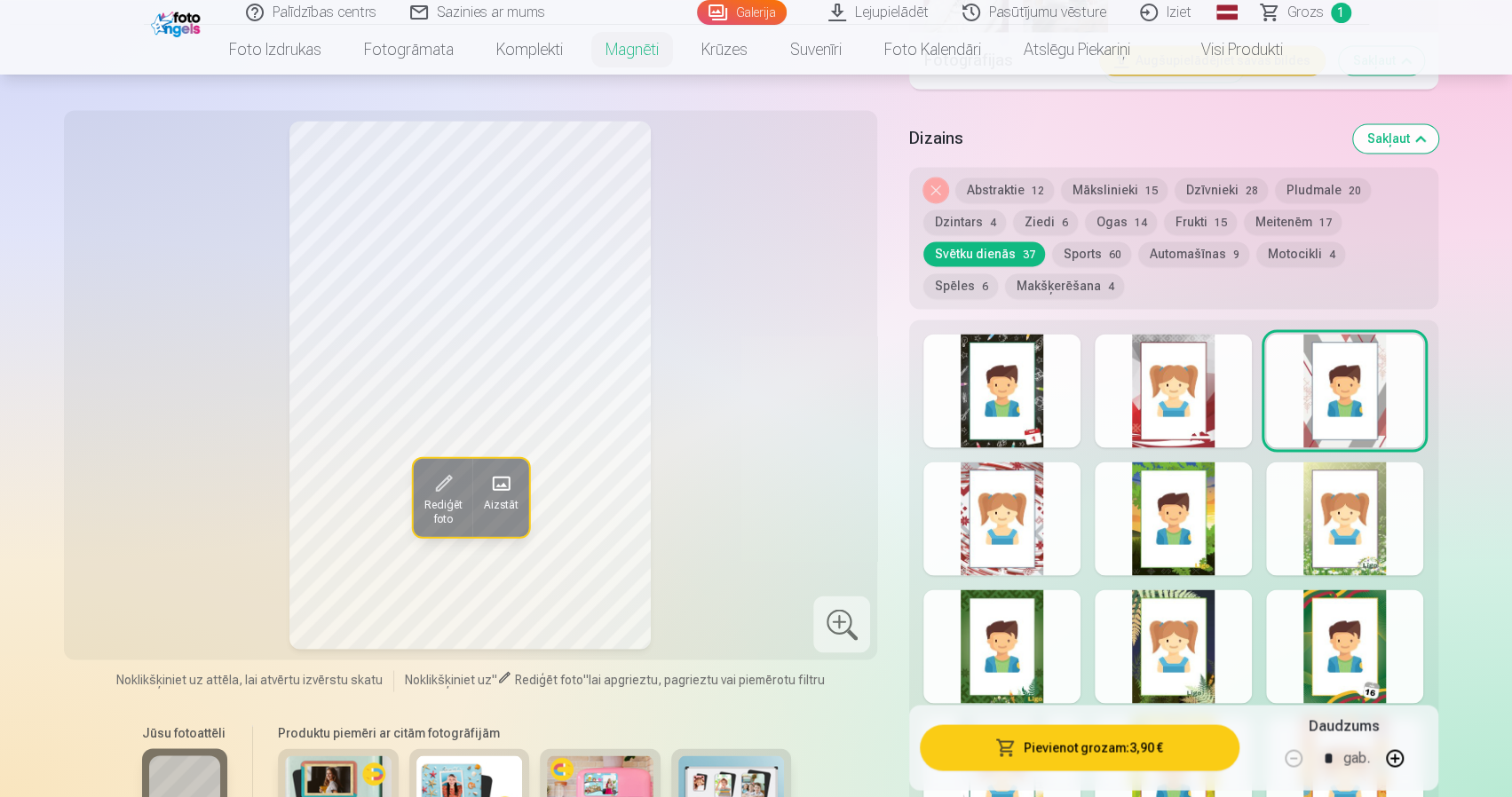
drag, startPoint x: 1351, startPoint y: 495, endPoint x: 1335, endPoint y: 496, distance: 16.0
click at [1350, 495] on div at bounding box center [1344, 519] width 157 height 113
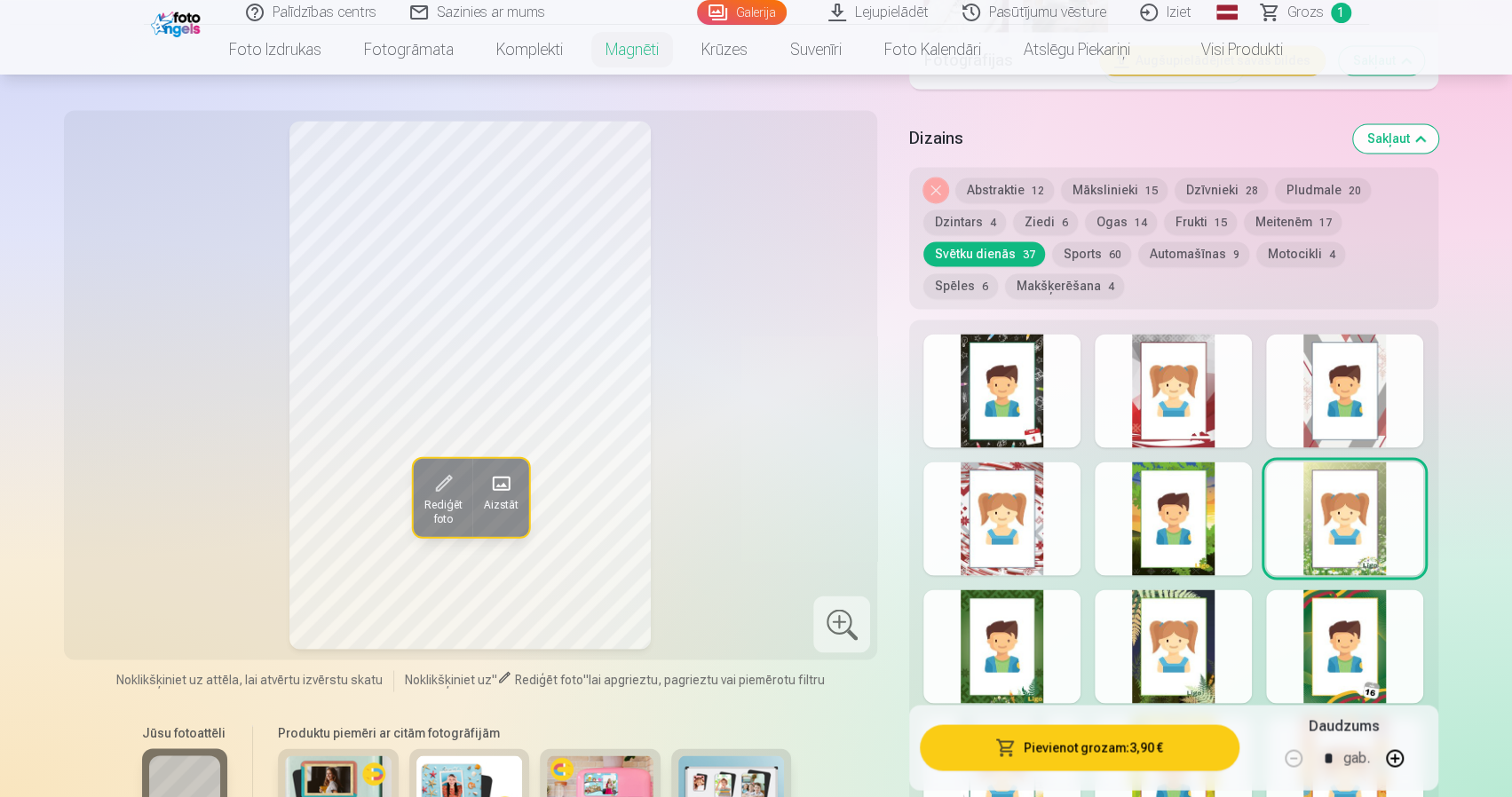
drag, startPoint x: 1140, startPoint y: 496, endPoint x: 1117, endPoint y: 498, distance: 23.1
click at [1136, 496] on div at bounding box center [1173, 519] width 157 height 113
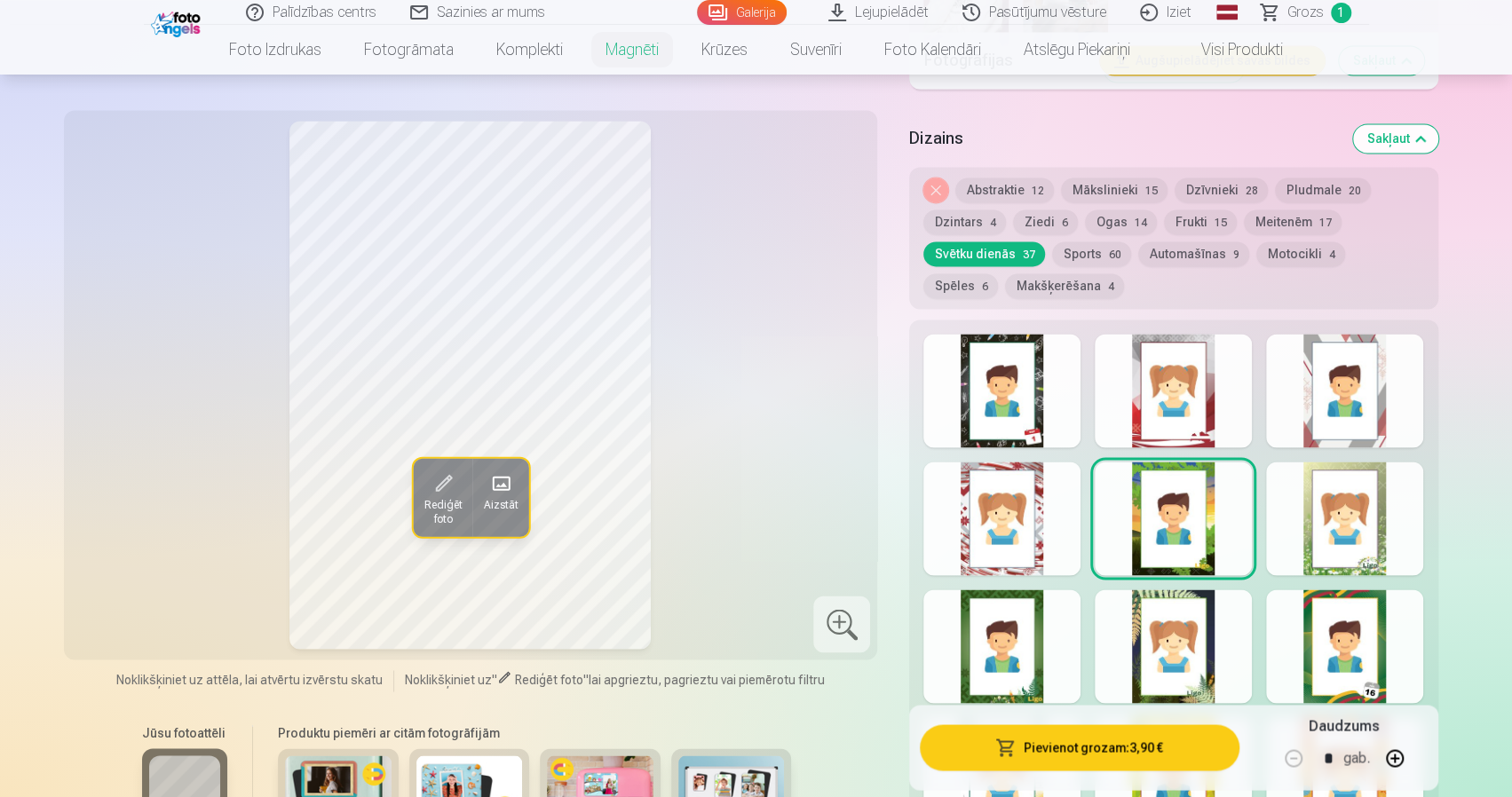
click at [900, 490] on div "Rediģēt foto Aizstāt Noklikšķiniet uz attēla, lai atvērtu izvērstu skatu Noklik…" at bounding box center [756, 284] width 1364 height 3792
click at [963, 488] on div at bounding box center [1002, 519] width 157 height 113
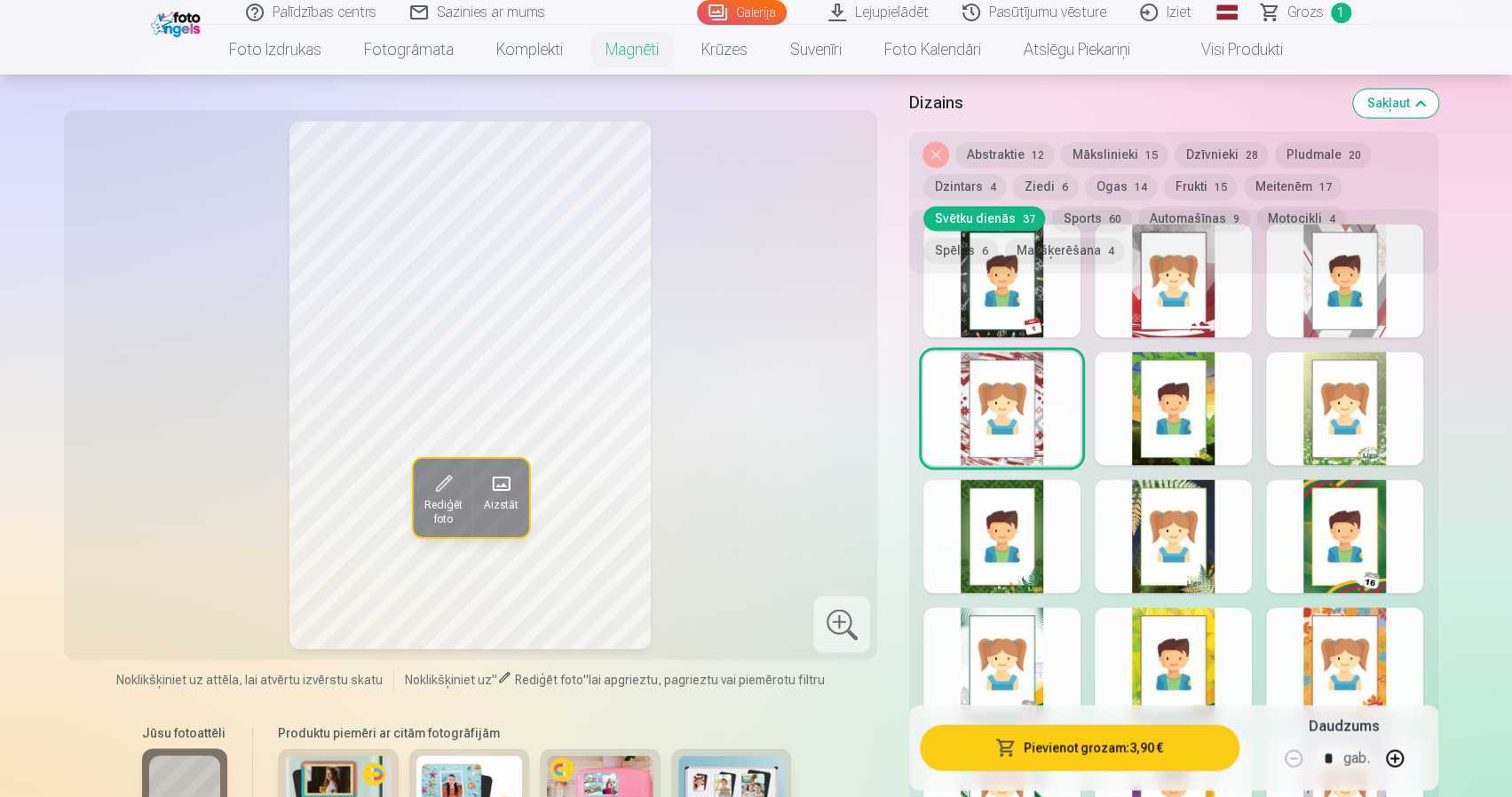
scroll to position [1953, 0]
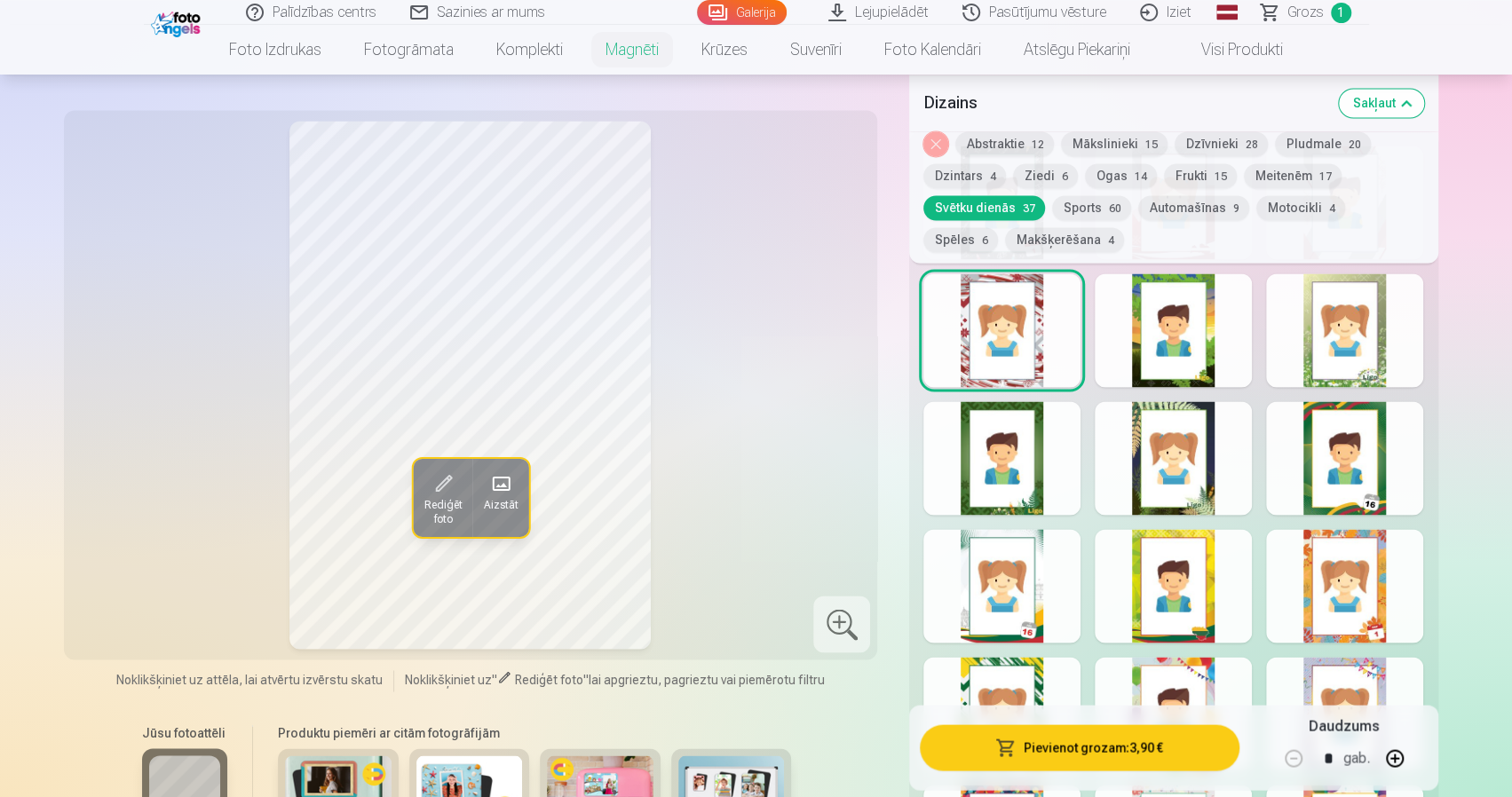
click at [1007, 531] on div at bounding box center [1002, 585] width 157 height 113
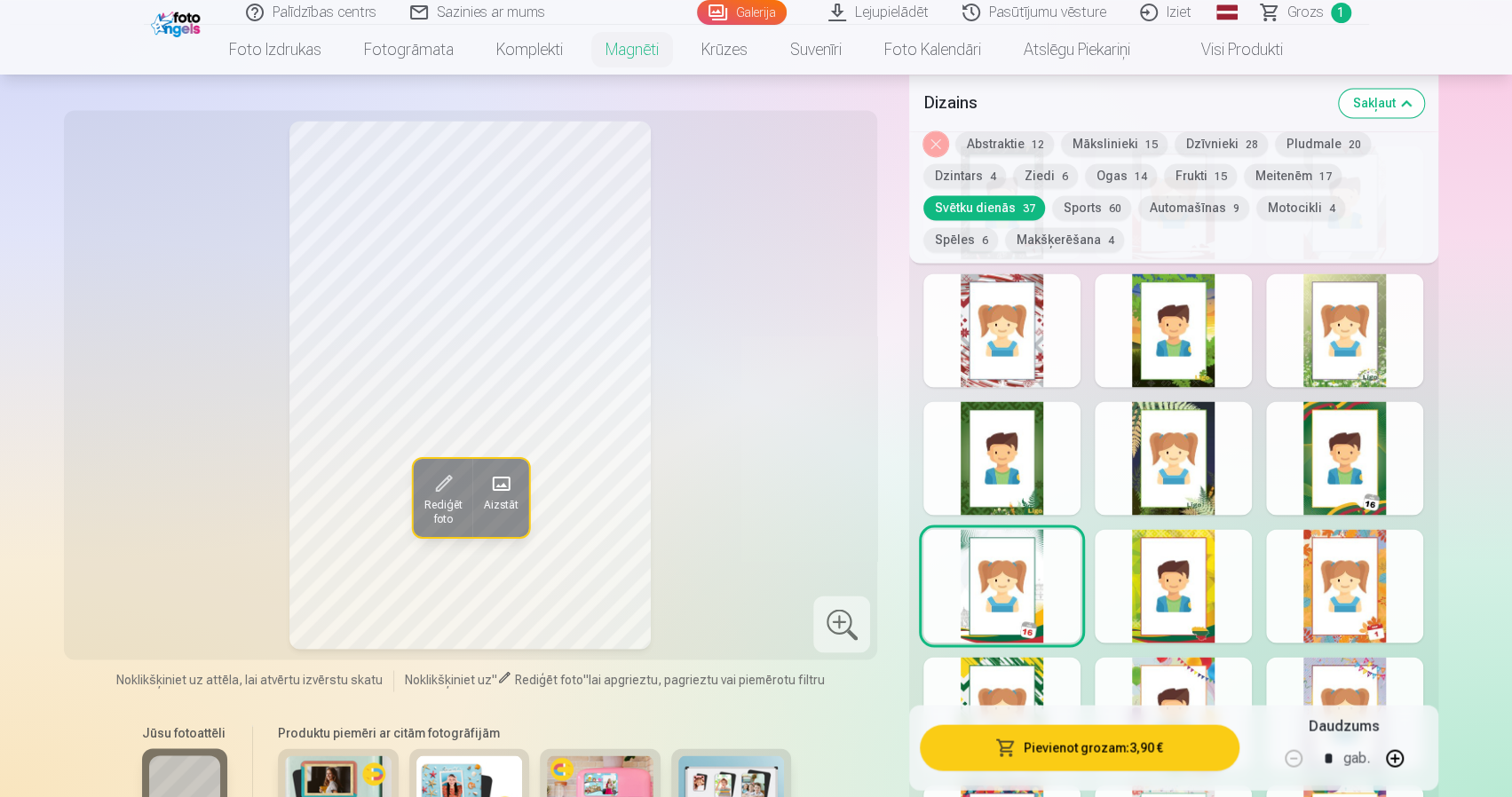
click at [1124, 537] on div at bounding box center [1173, 585] width 157 height 113
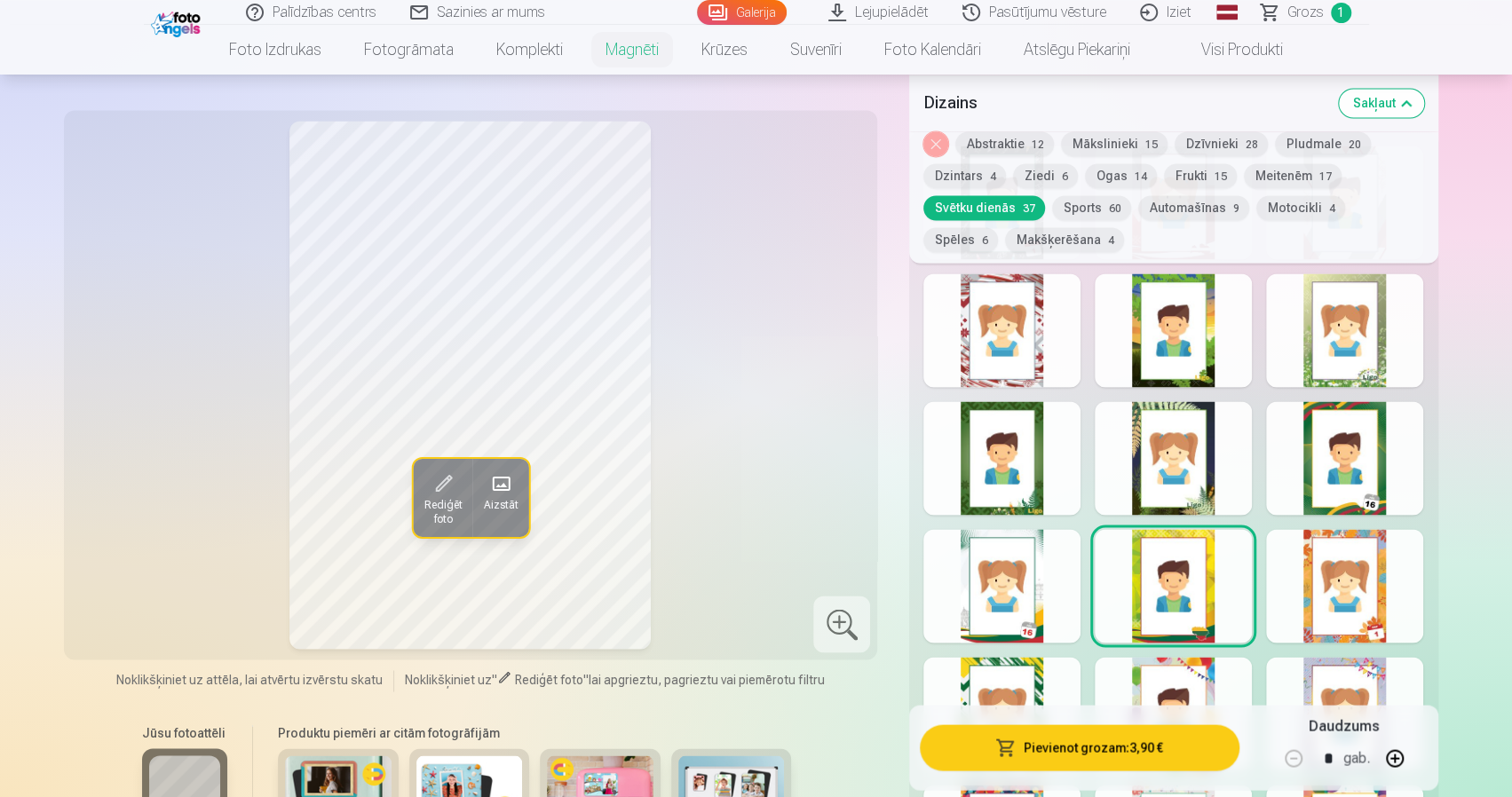
click at [1334, 550] on div at bounding box center [1344, 585] width 157 height 113
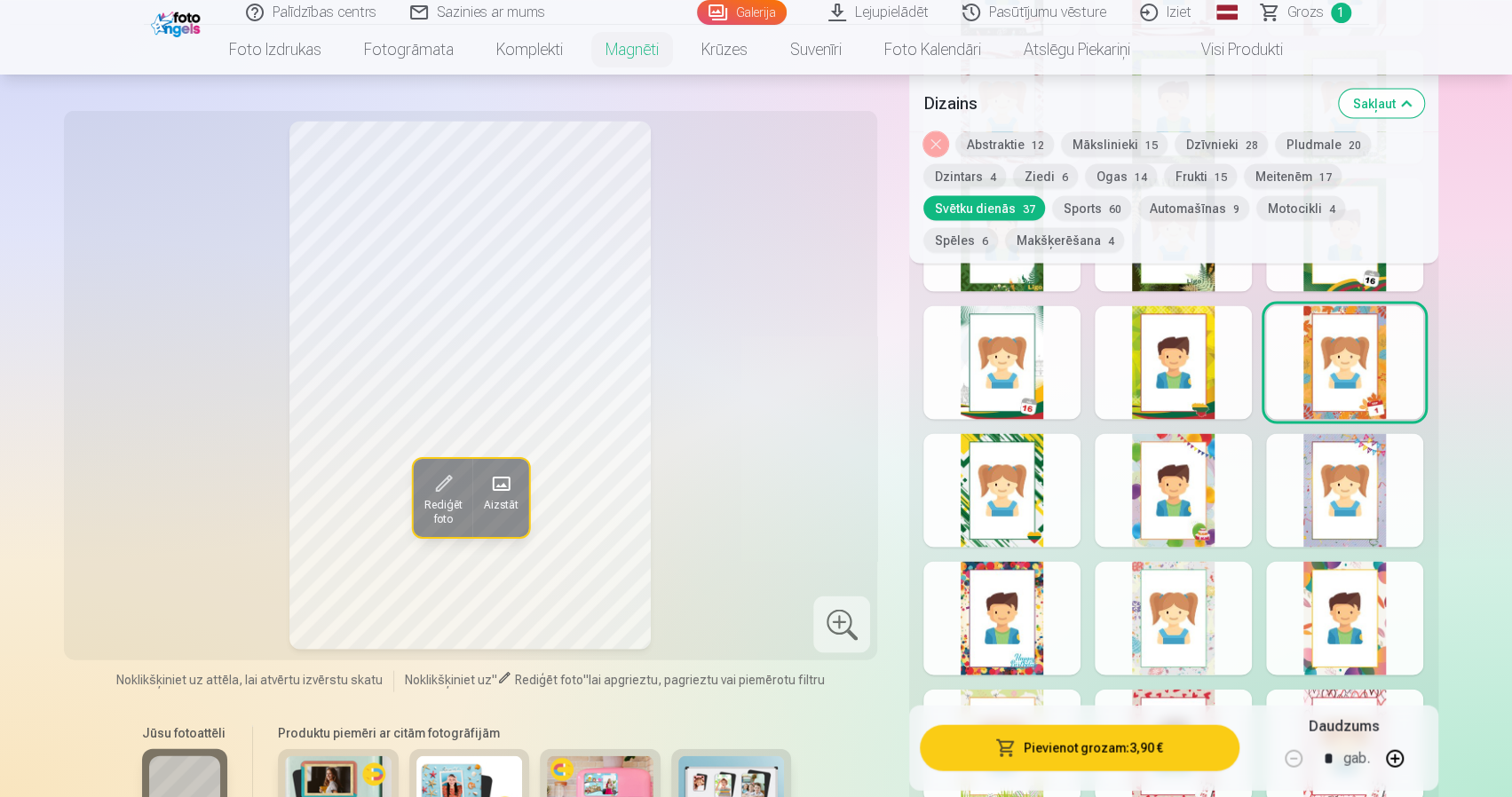
scroll to position [2219, 0]
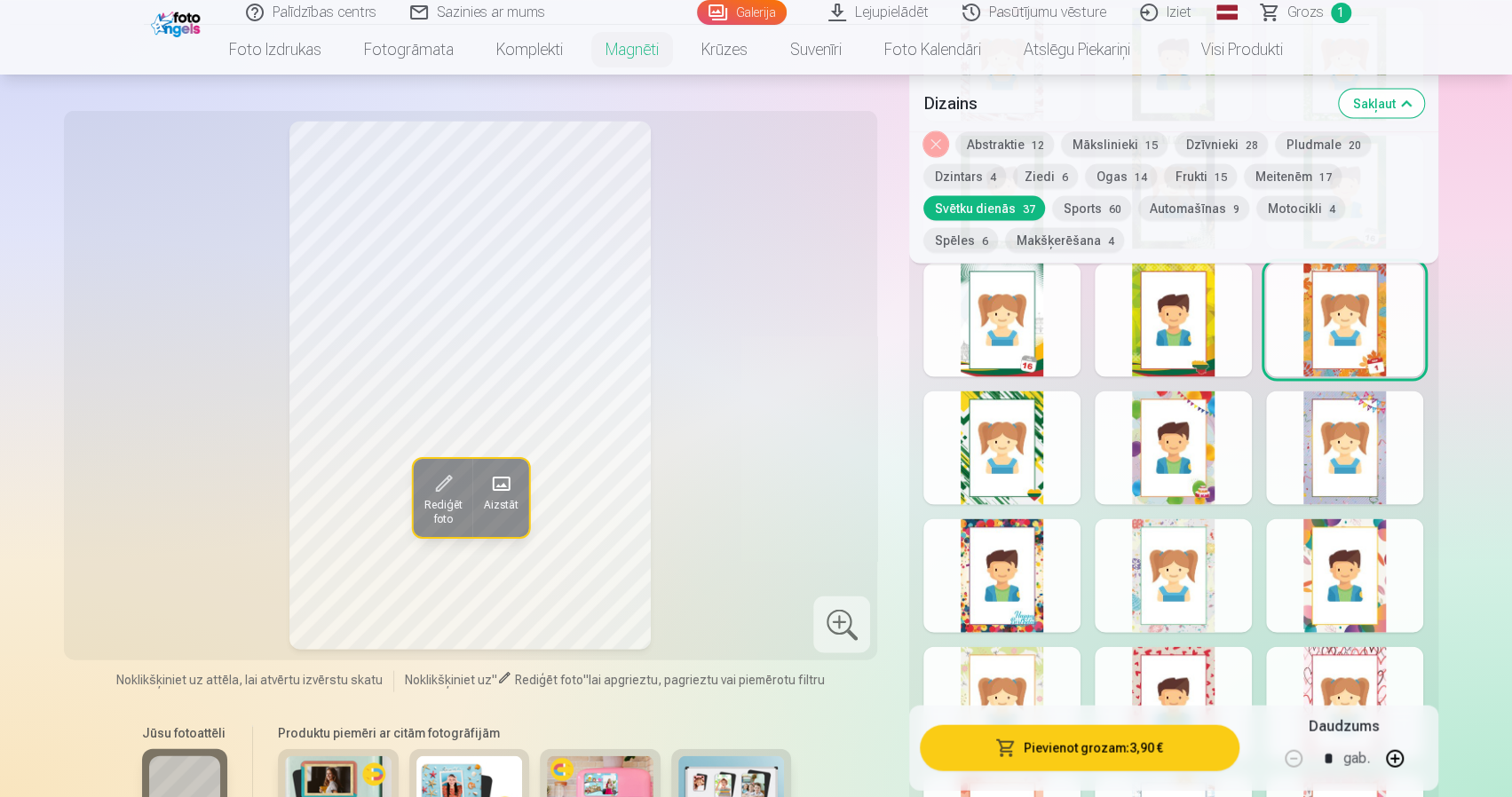
drag, startPoint x: 1019, startPoint y: 543, endPoint x: 1070, endPoint y: 549, distance: 51.4
click at [1027, 544] on div at bounding box center [1002, 575] width 157 height 113
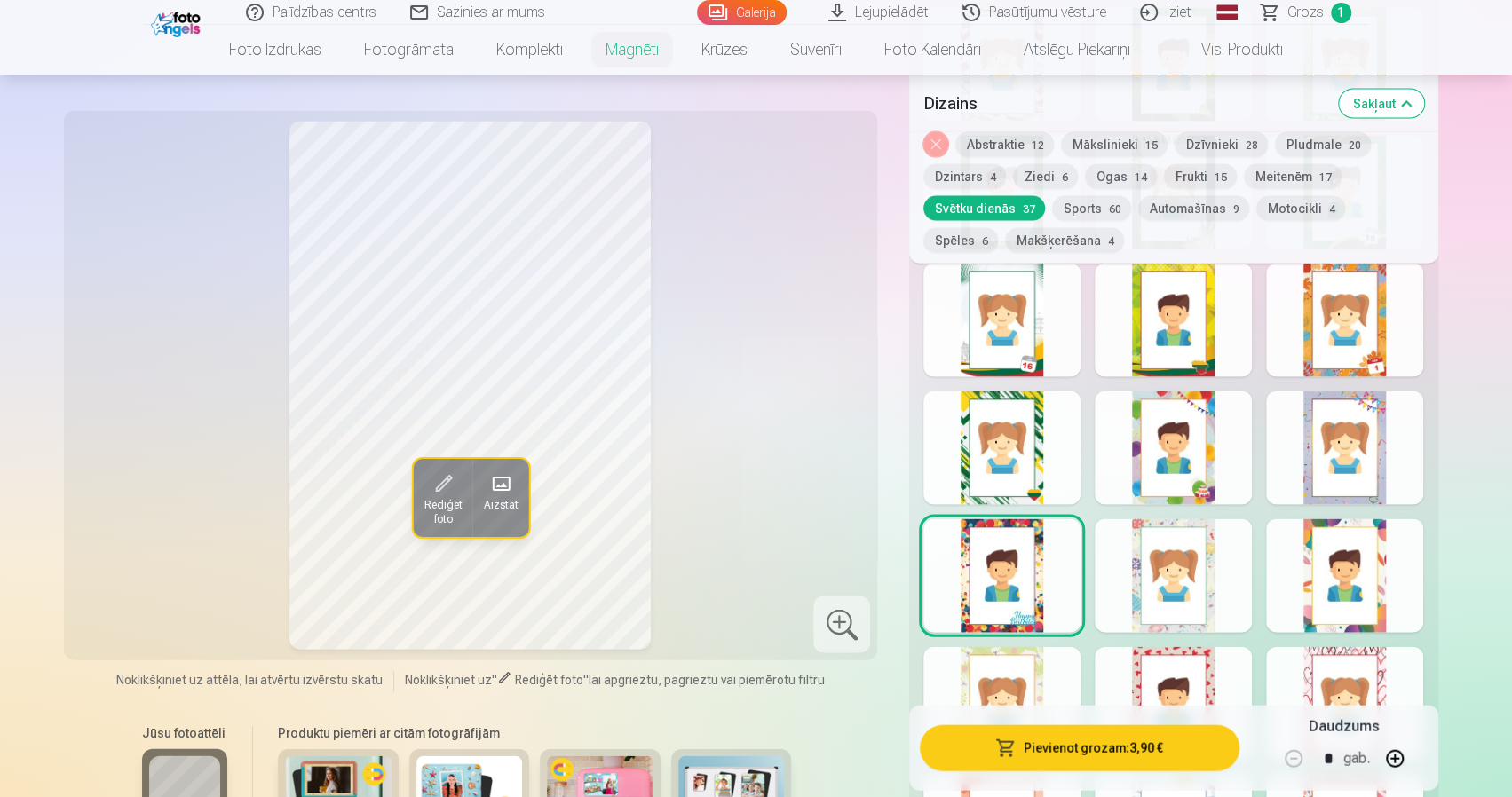
click at [1170, 559] on div at bounding box center [1173, 575] width 157 height 113
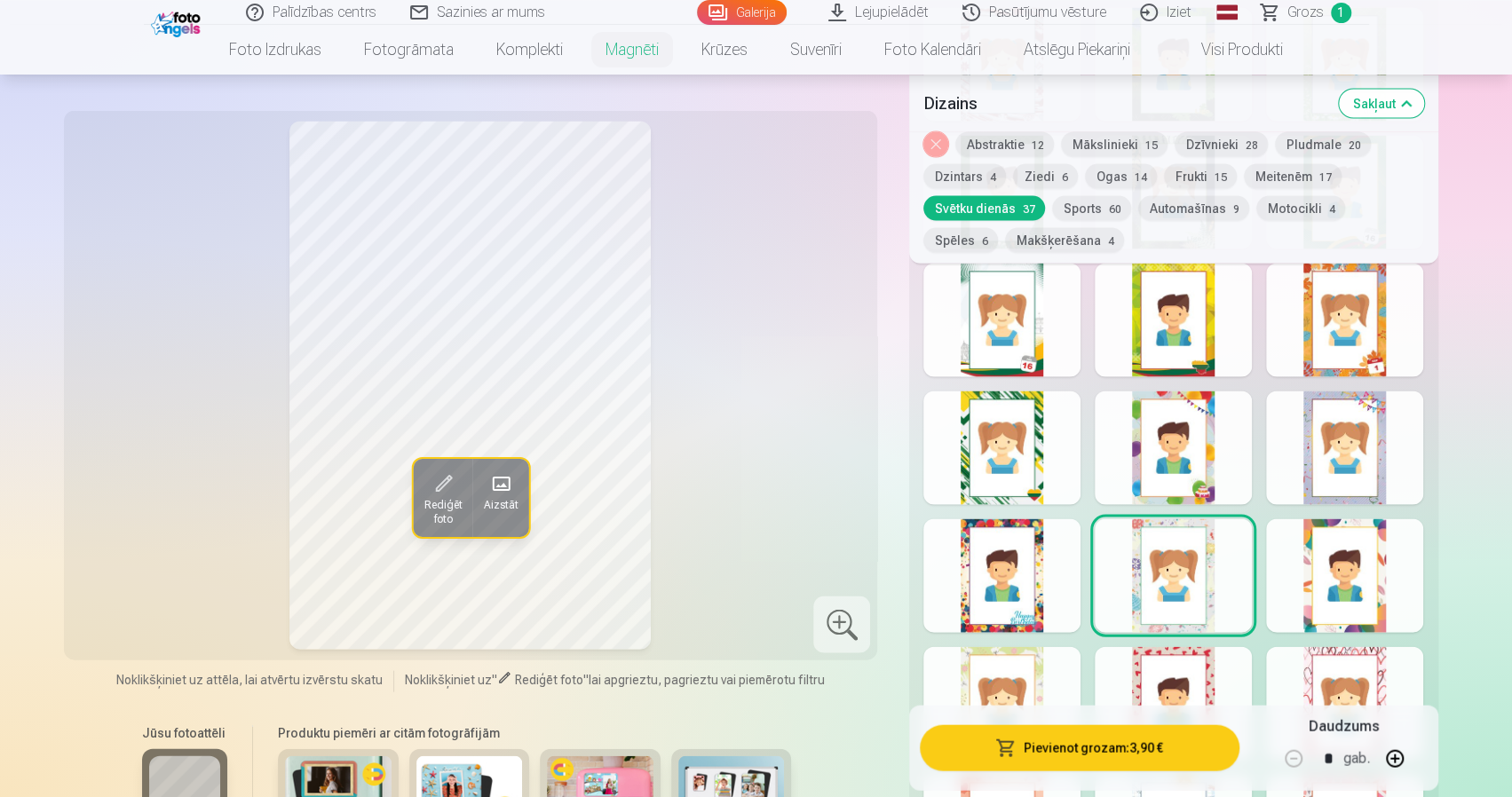
click at [1372, 549] on div at bounding box center [1344, 575] width 157 height 113
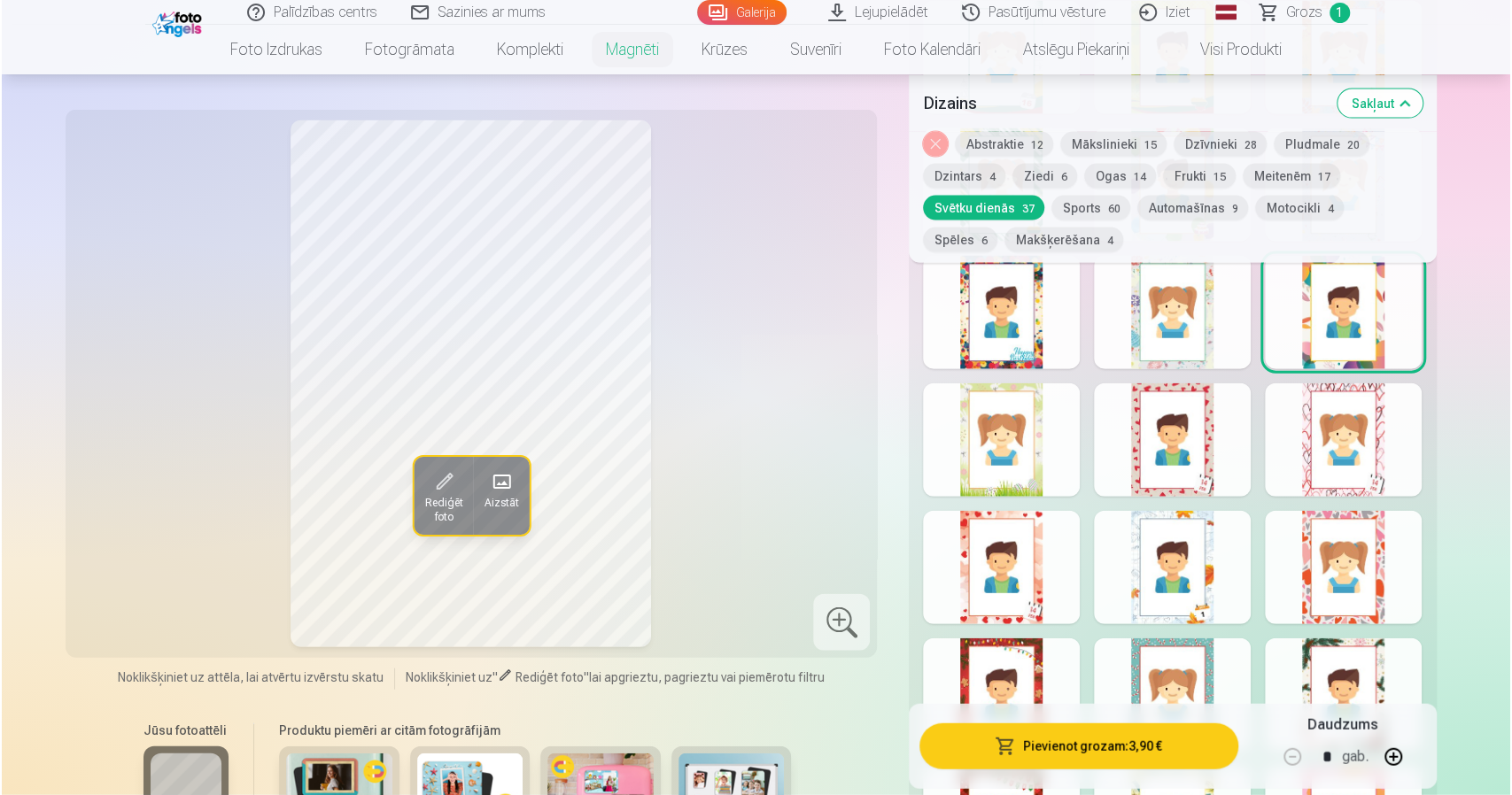
scroll to position [2479, 0]
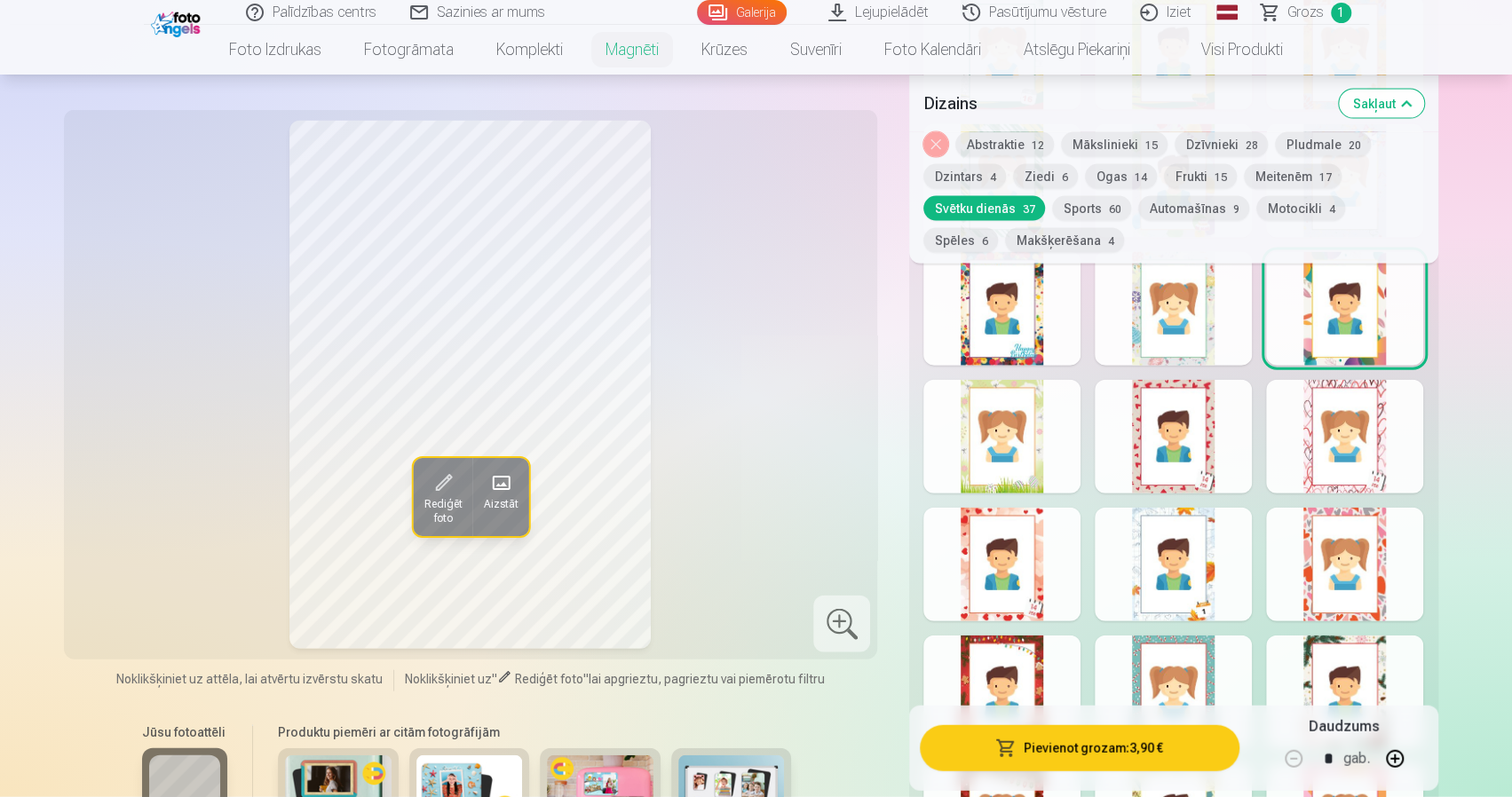
click at [1328, 549] on div at bounding box center [1344, 564] width 157 height 113
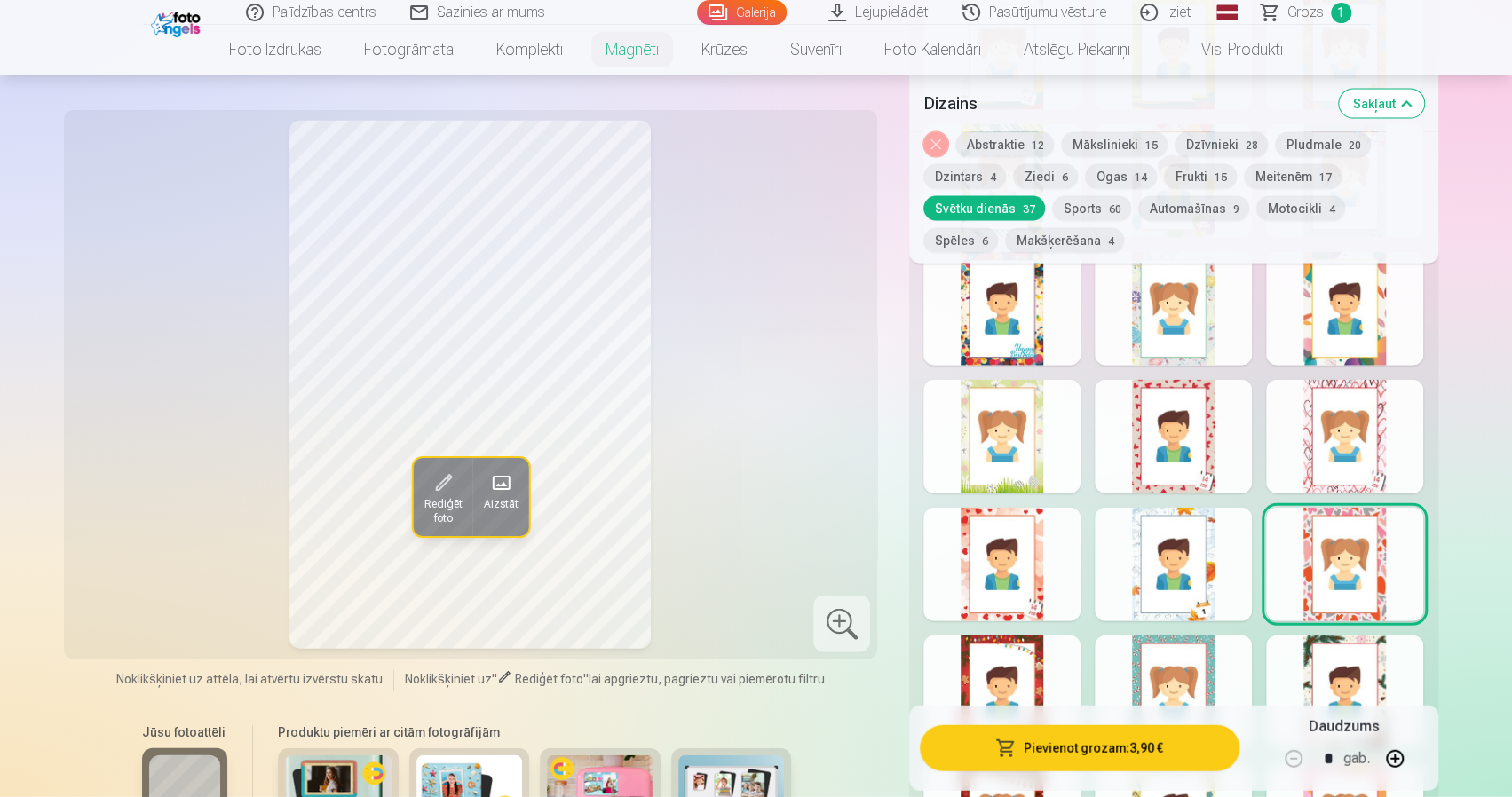
click at [1177, 550] on div at bounding box center [1173, 564] width 157 height 113
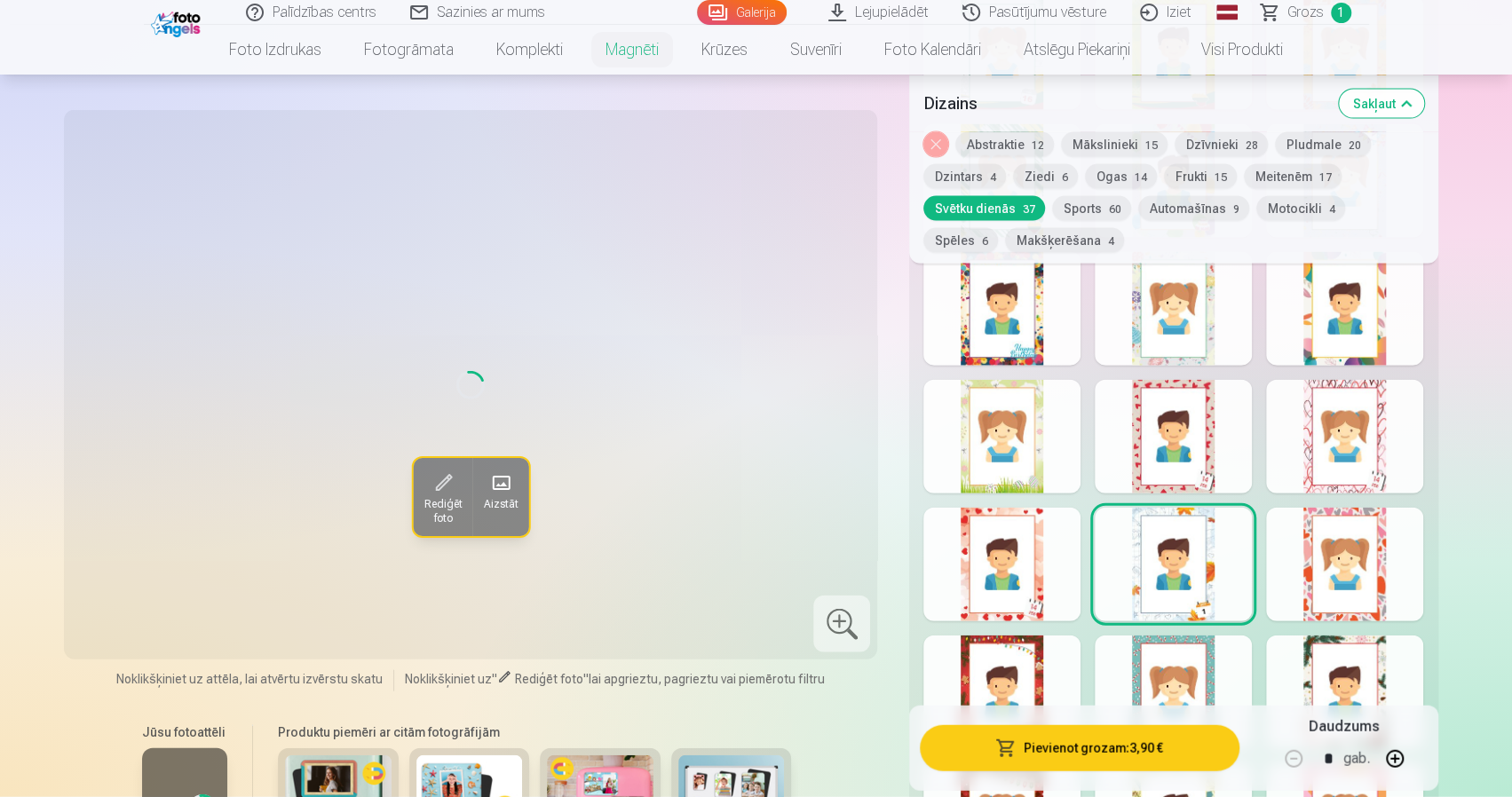
drag, startPoint x: 1099, startPoint y: 549, endPoint x: 1067, endPoint y: 549, distance: 32.0
click at [1070, 549] on div "Rādīt mazāk dizainu" at bounding box center [1173, 456] width 528 height 1715
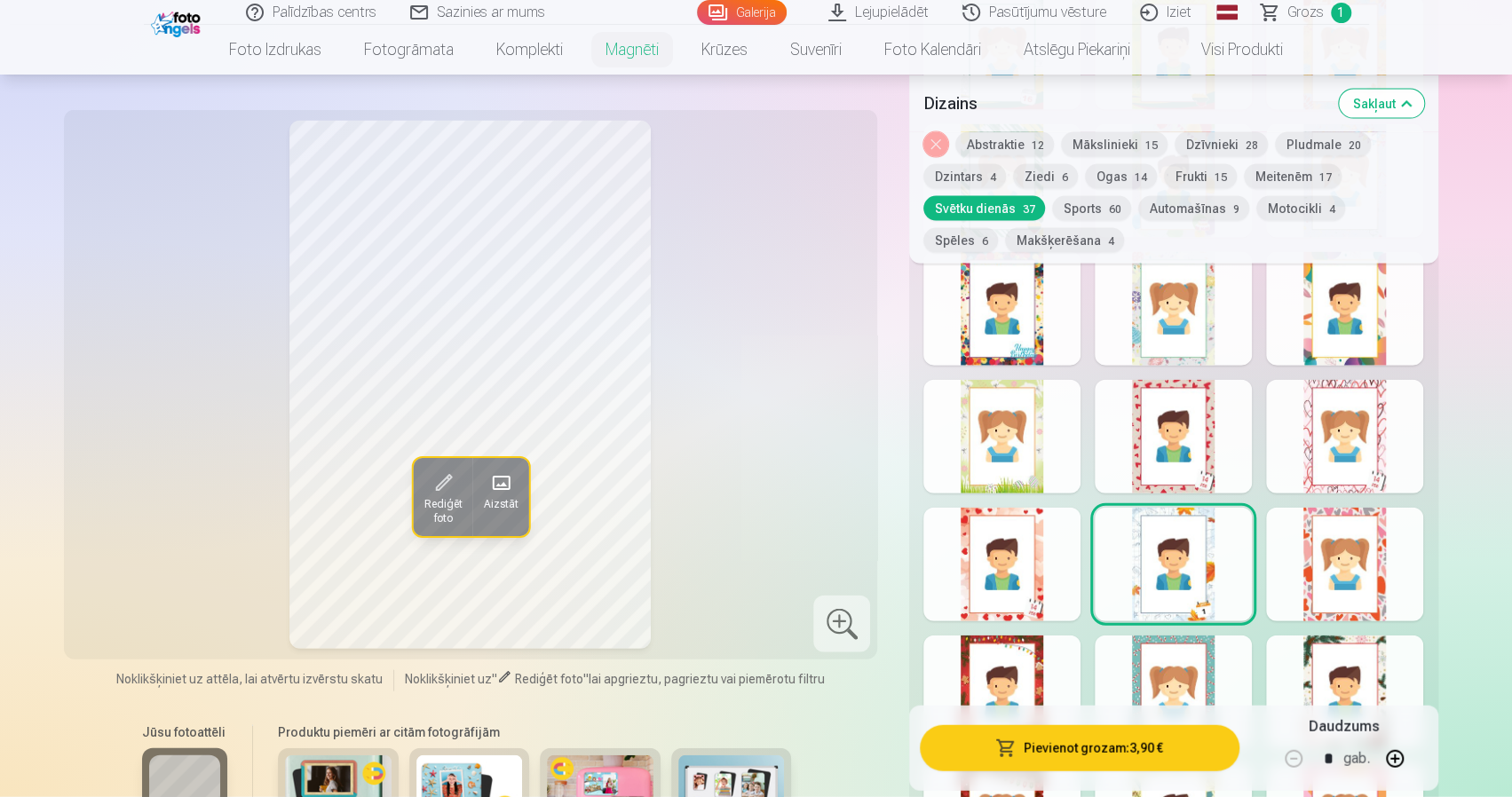
click at [1025, 548] on div at bounding box center [1002, 564] width 157 height 113
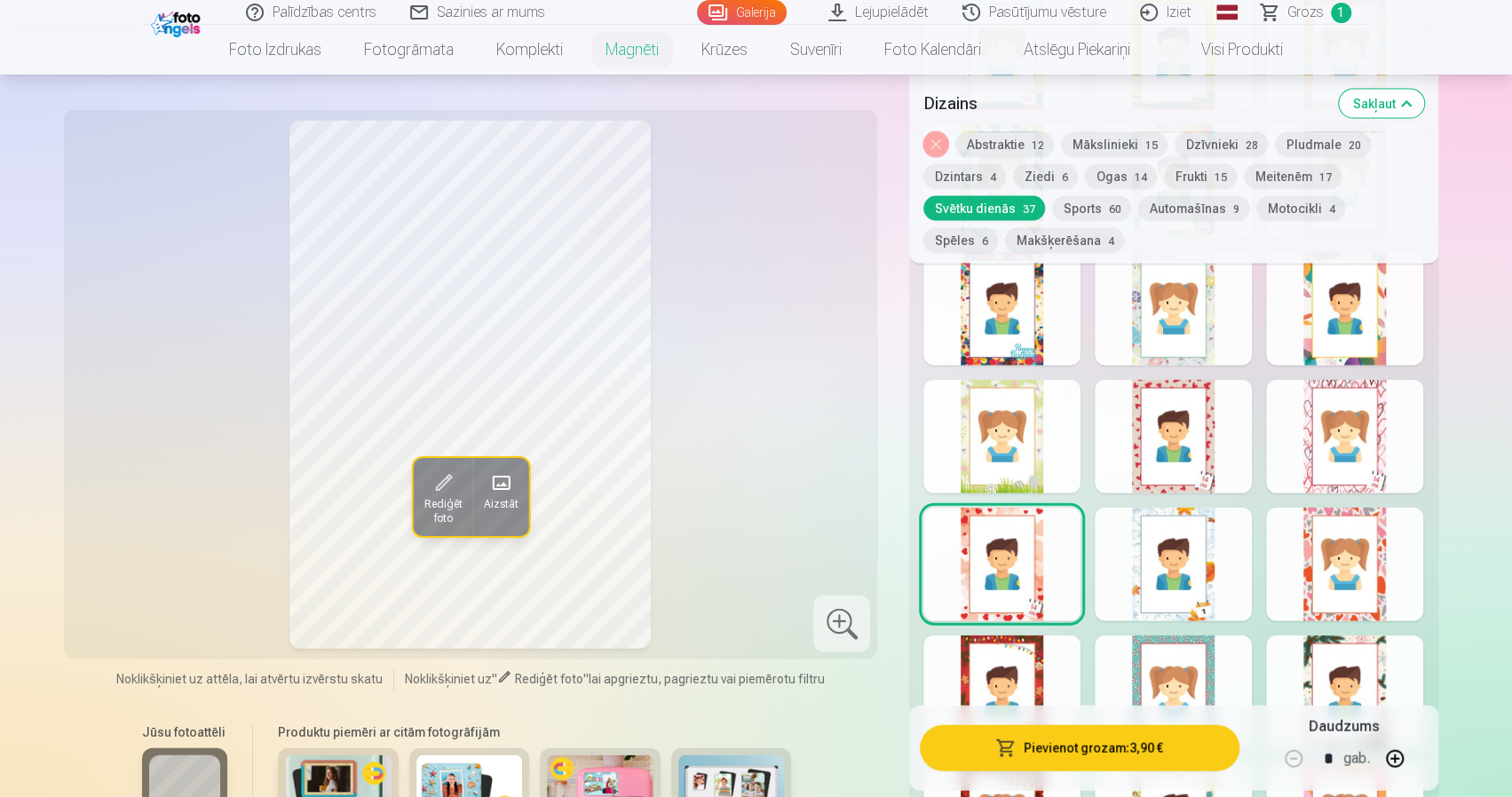
click at [1160, 539] on div at bounding box center [1173, 564] width 157 height 113
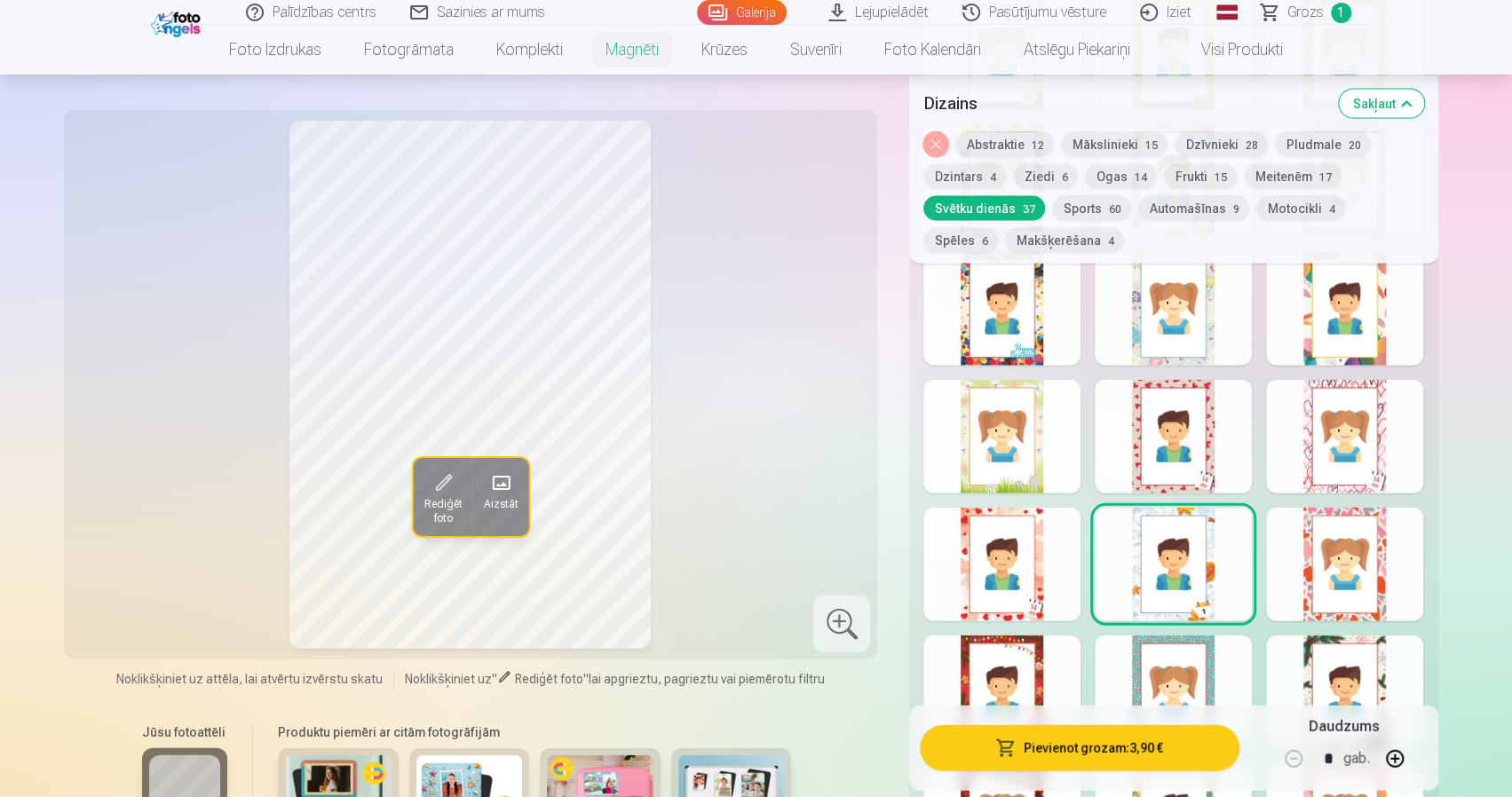
click at [1112, 744] on button "Pievienot grozam : 3,90 €" at bounding box center [1079, 748] width 318 height 46
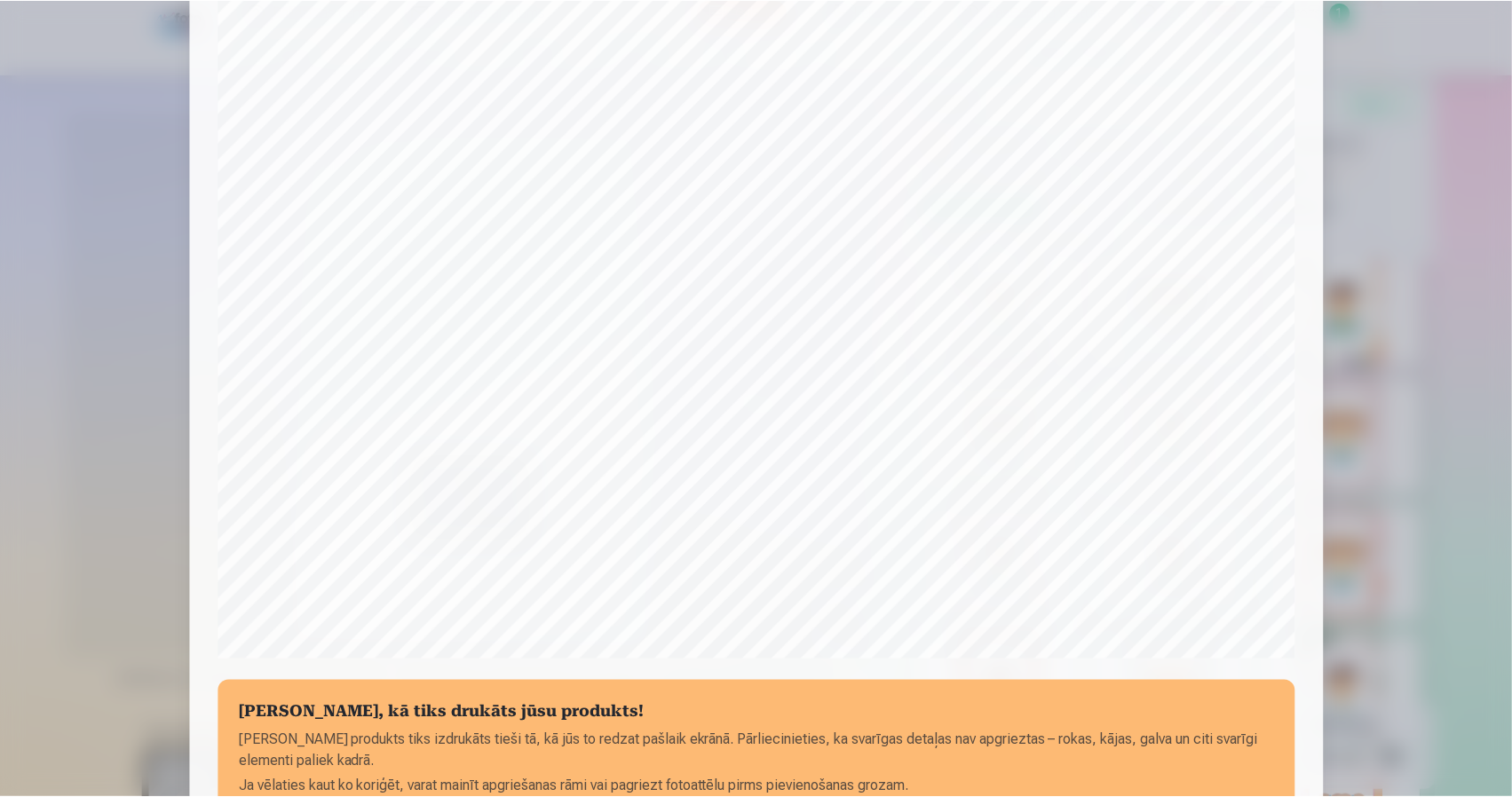
scroll to position [482, 0]
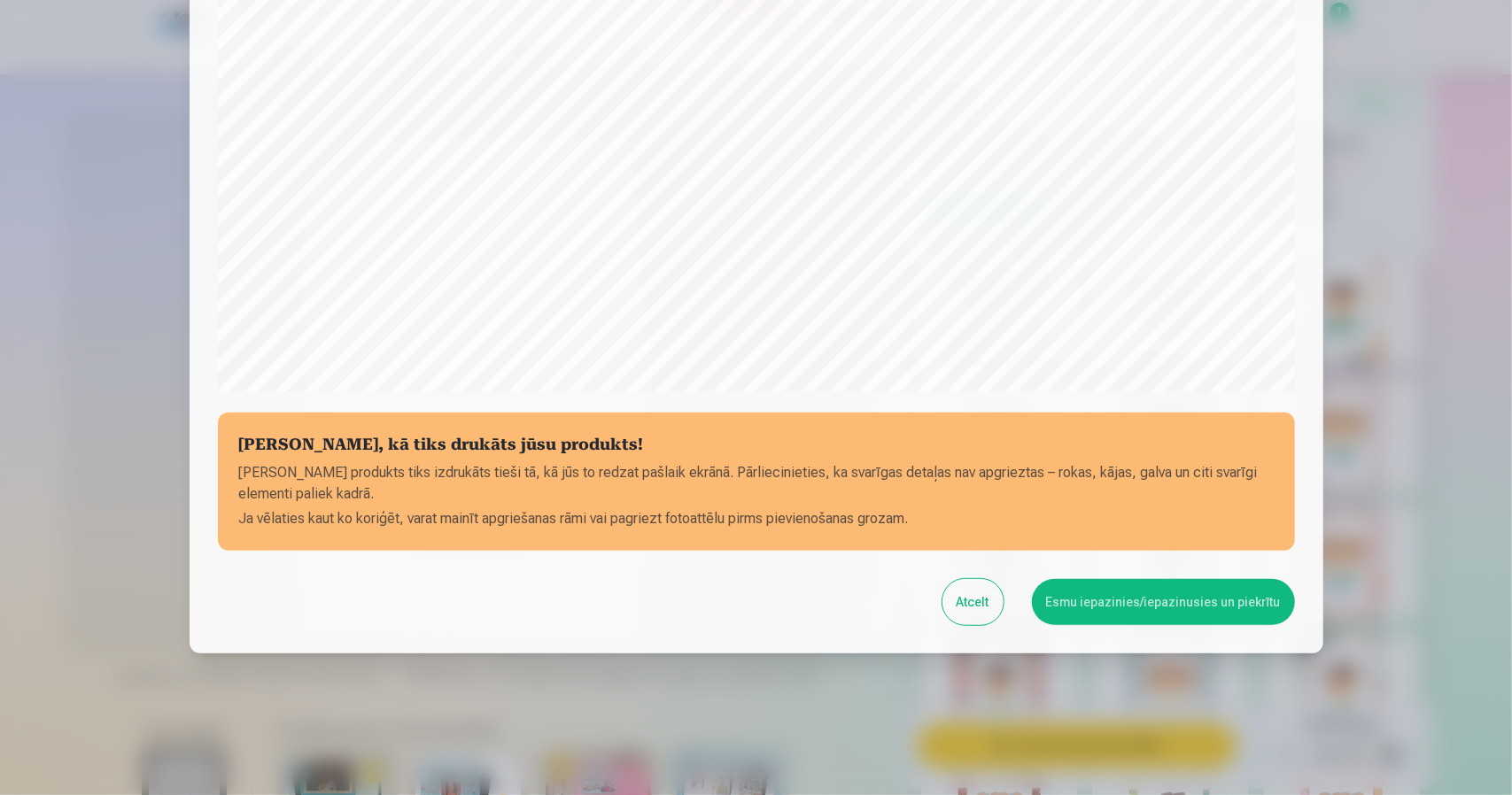
click at [1193, 609] on button "Esmu iepazinies/iepazinusies un piekrītu" at bounding box center [1164, 602] width 263 height 46
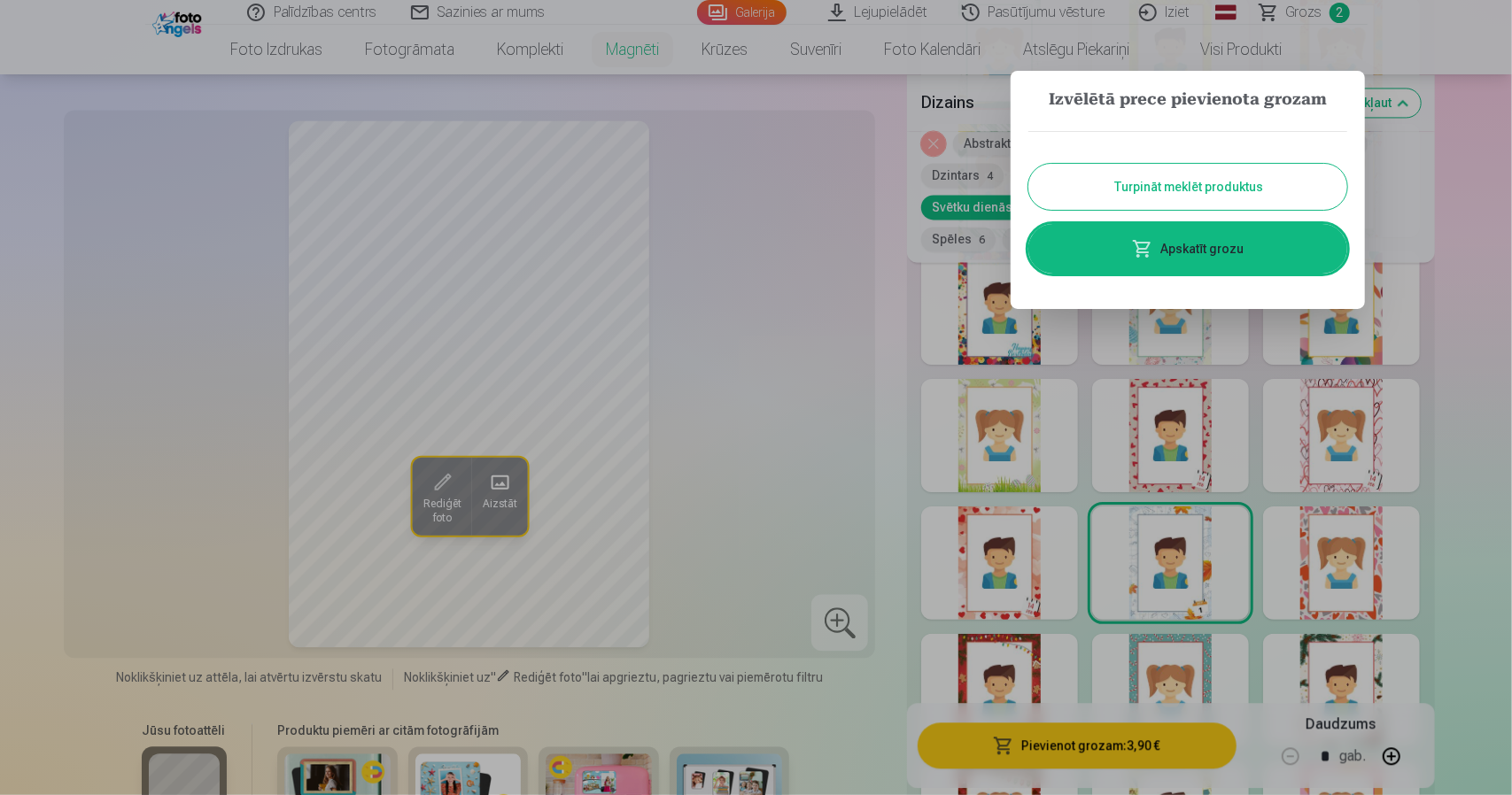
click at [1144, 189] on button "Turpināt meklēt produktus" at bounding box center [1188, 187] width 319 height 46
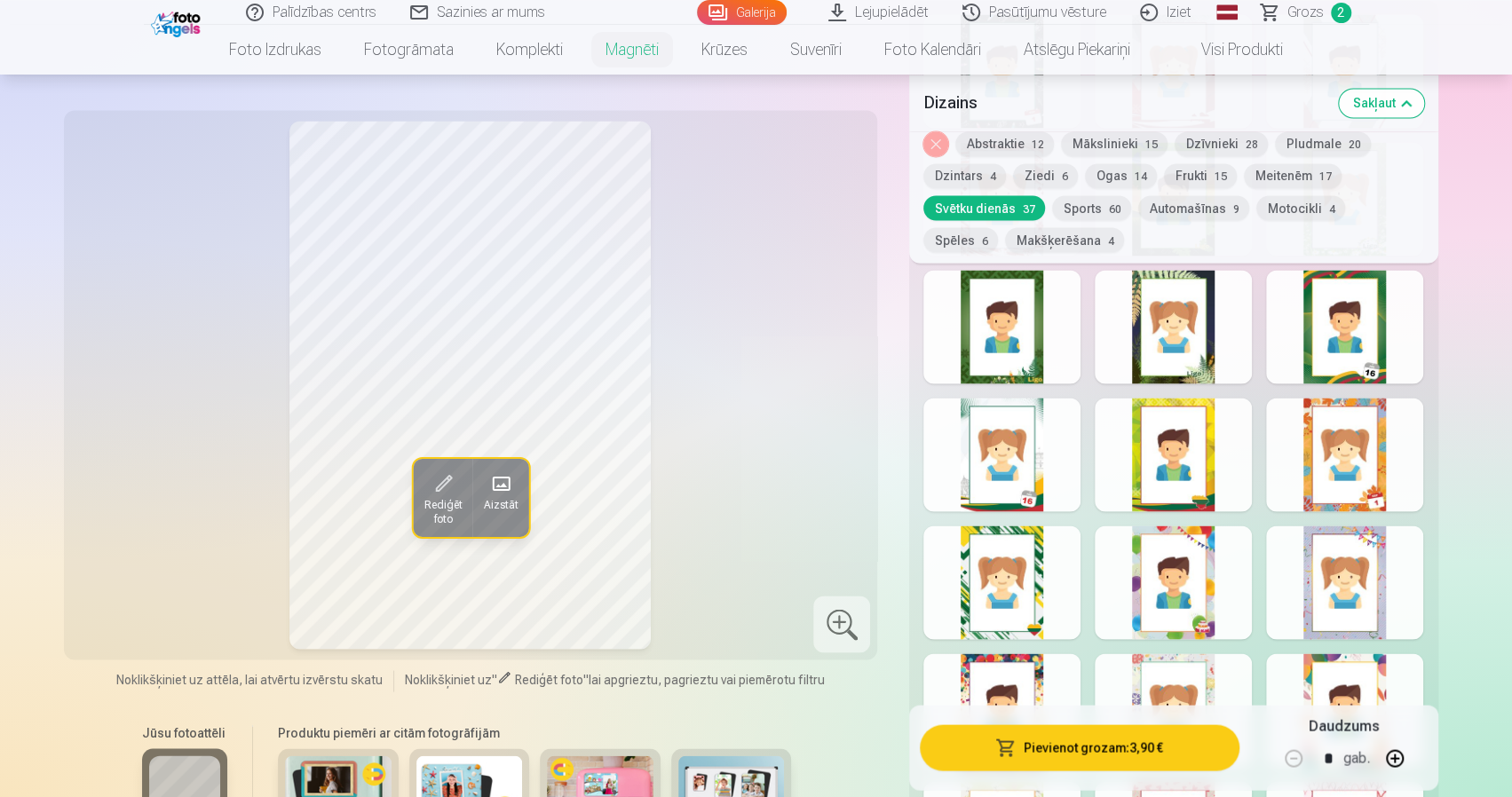
scroll to position [2042, 0]
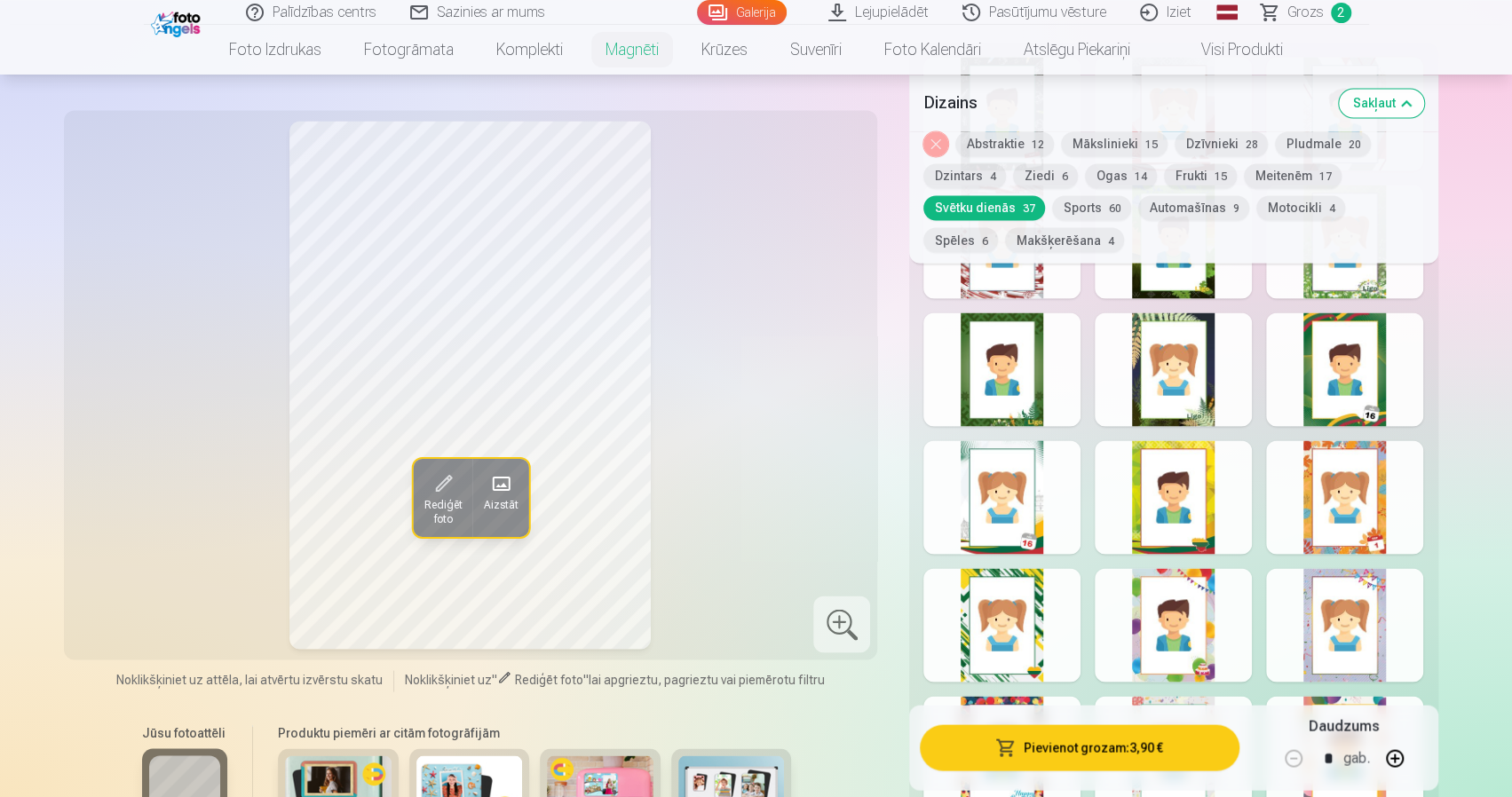
click at [1299, 10] on span "Grozs" at bounding box center [1305, 12] width 36 height 21
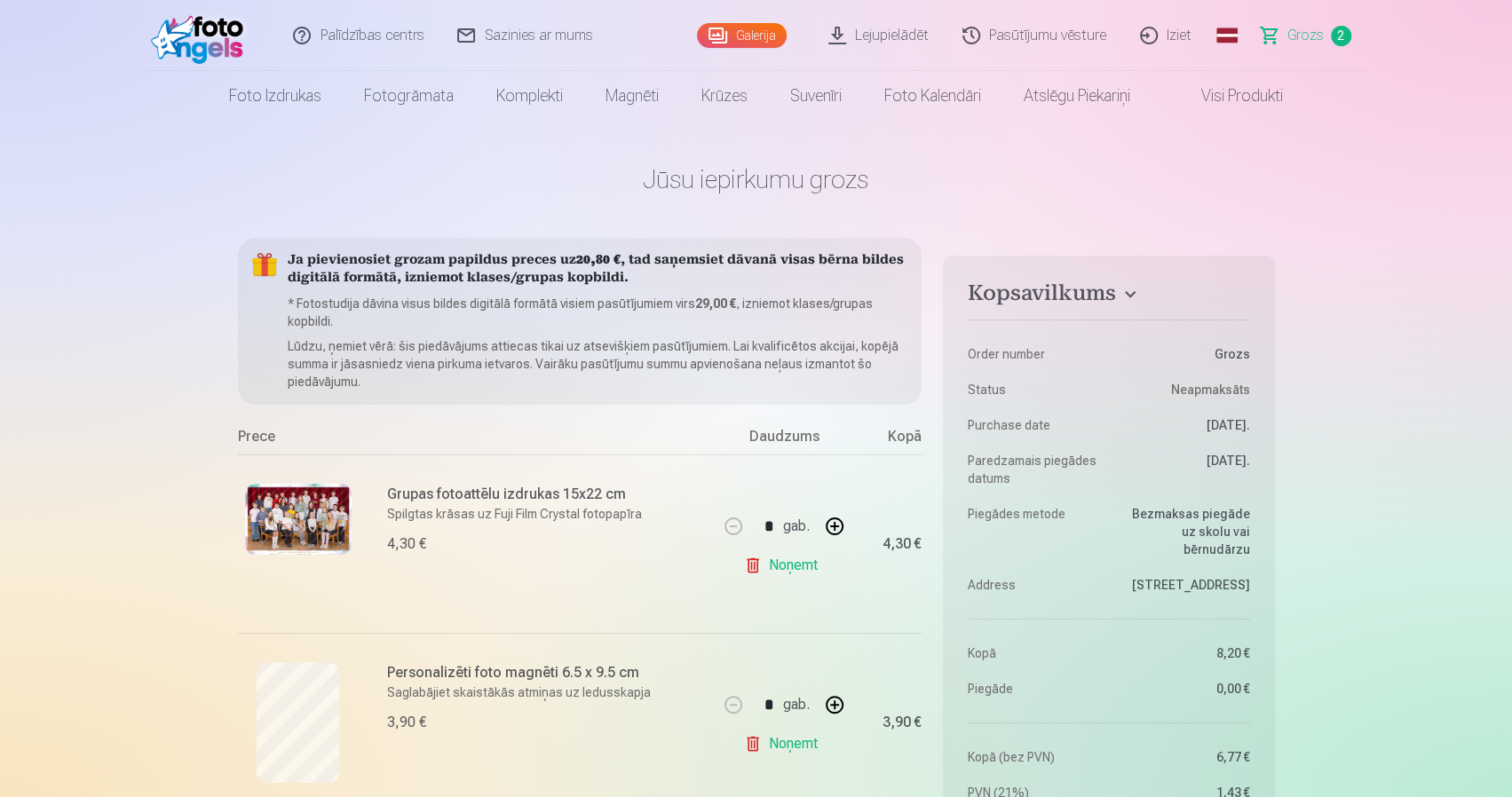
drag, startPoint x: 238, startPoint y: 238, endPoint x: 770, endPoint y: 28, distance: 571.9
click at [771, 28] on link "Galerija" at bounding box center [742, 35] width 90 height 25
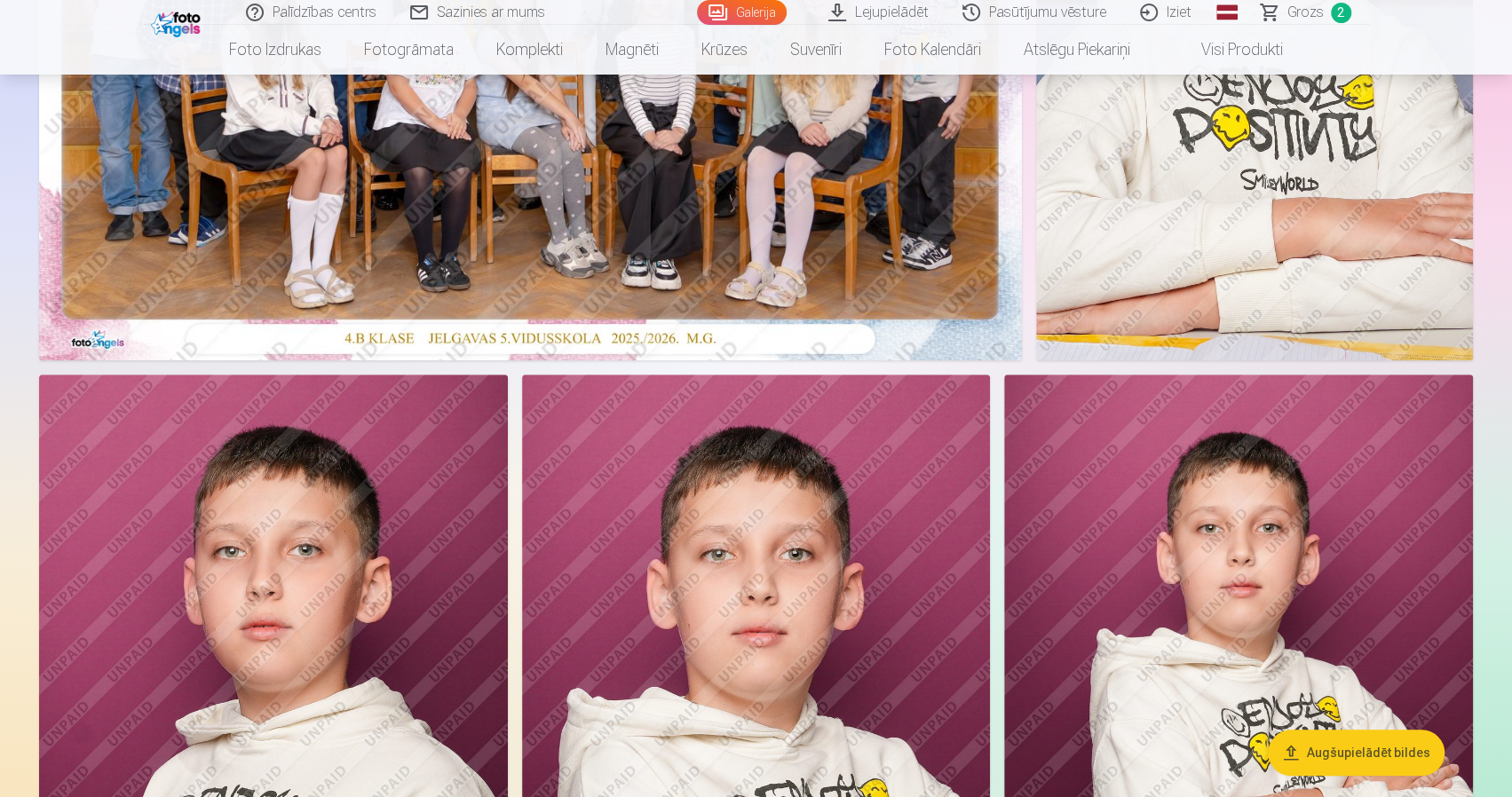
scroll to position [622, 0]
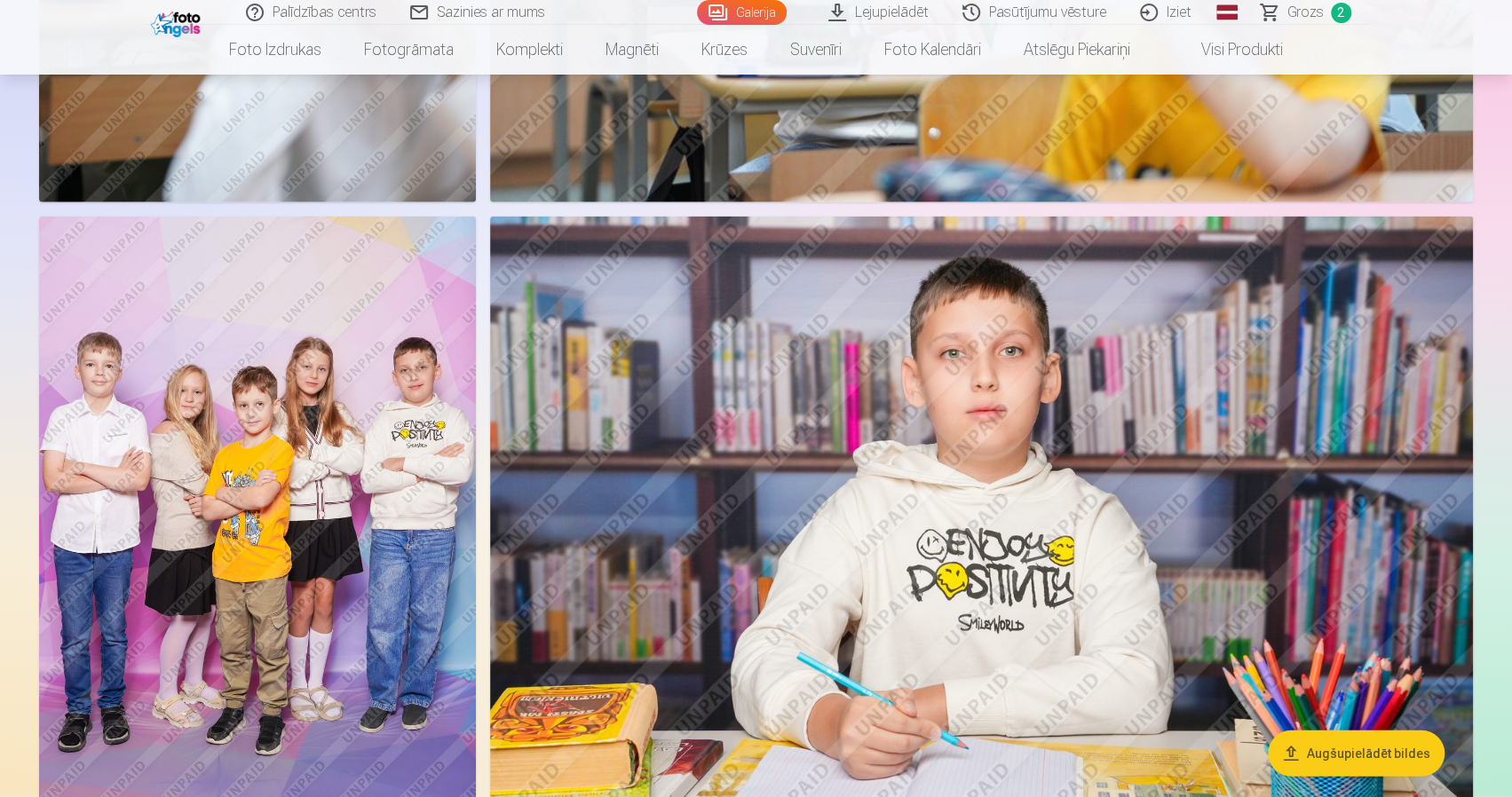
click at [370, 520] on img at bounding box center [257, 544] width 437 height 655
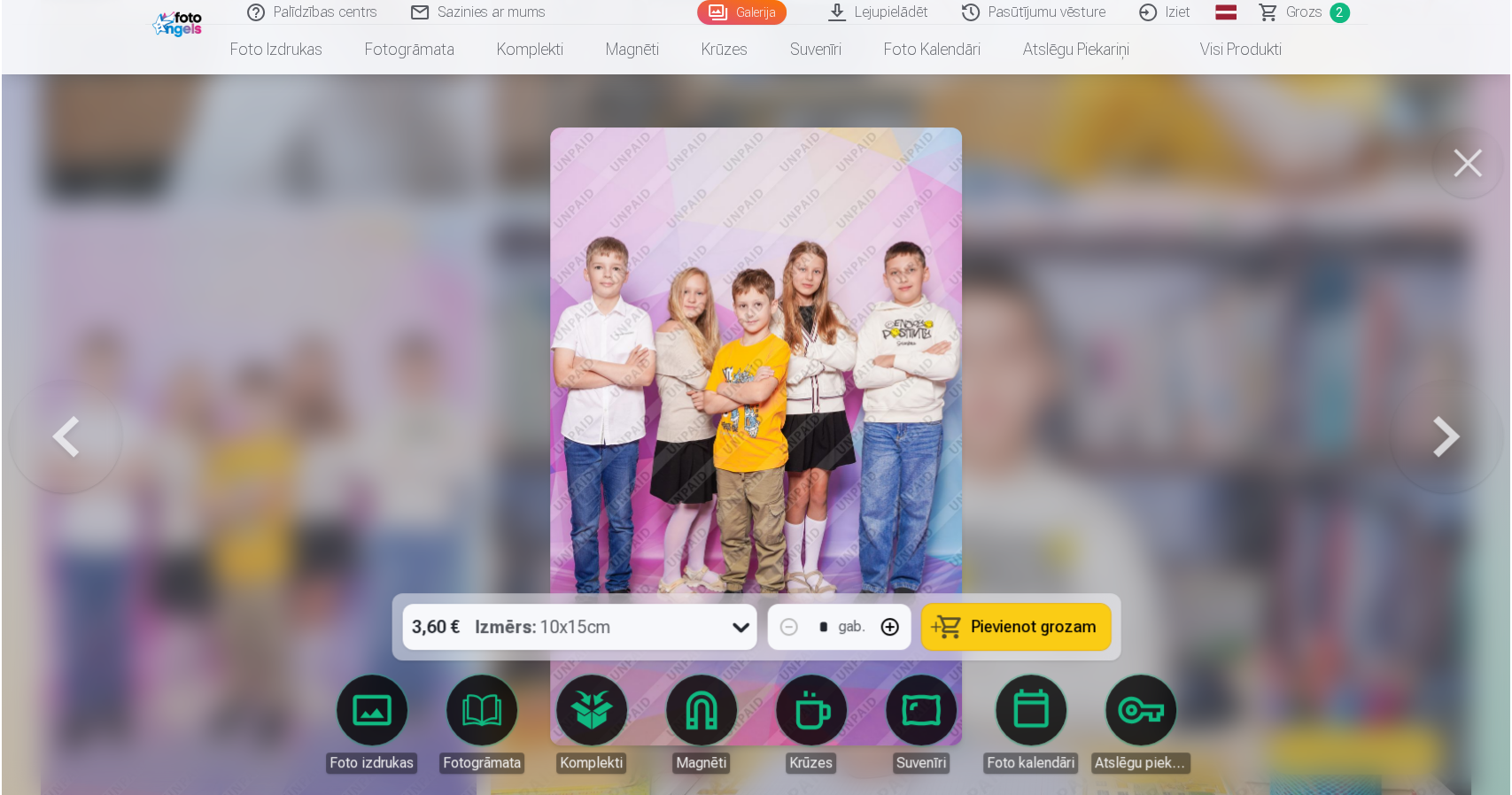
scroll to position [2751, 0]
click at [721, 626] on div "3,60 € Izmērs : 10x15cm" at bounding box center [579, 627] width 355 height 46
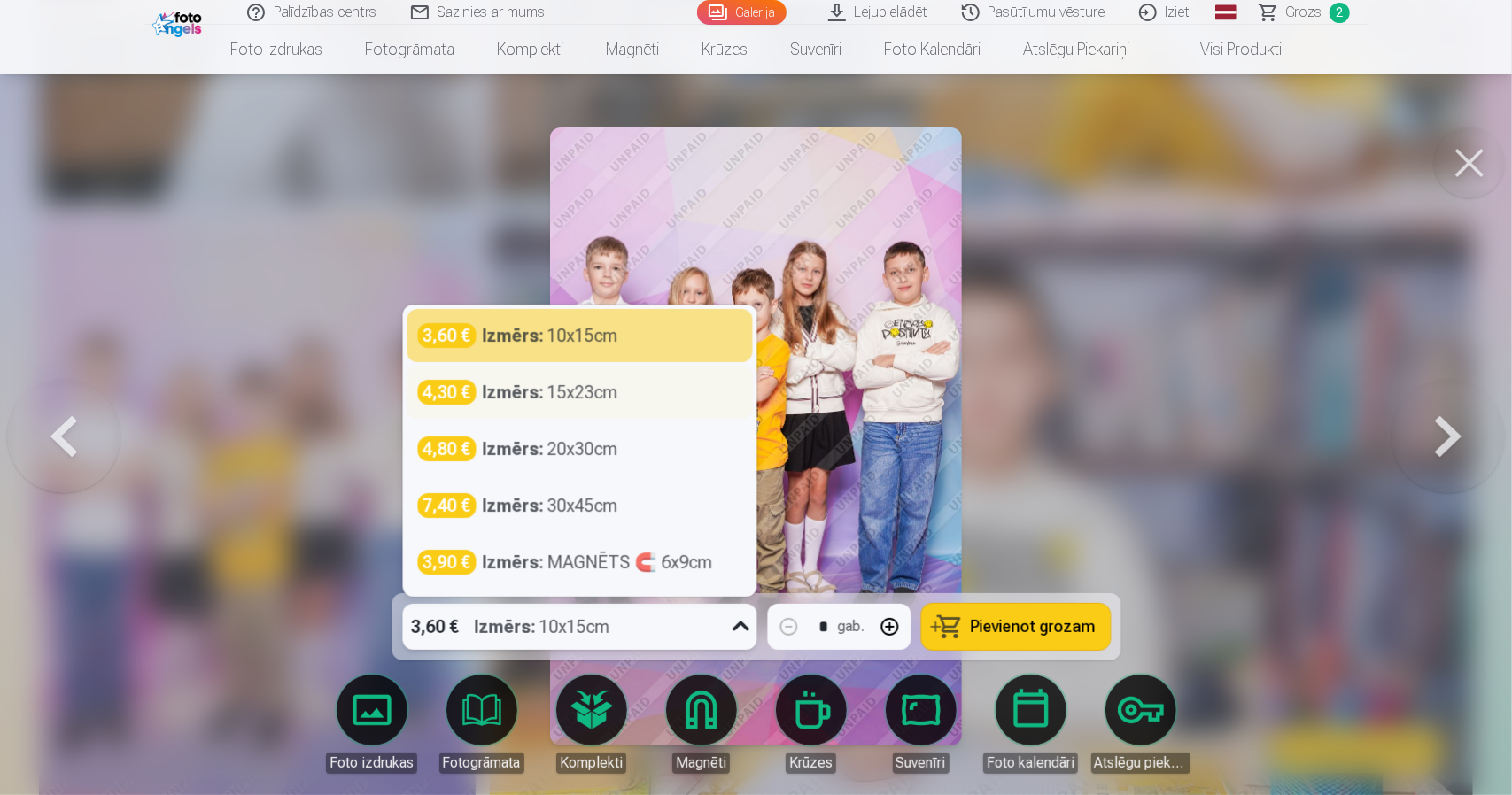
click at [533, 389] on strong "Izmērs :" at bounding box center [513, 391] width 61 height 25
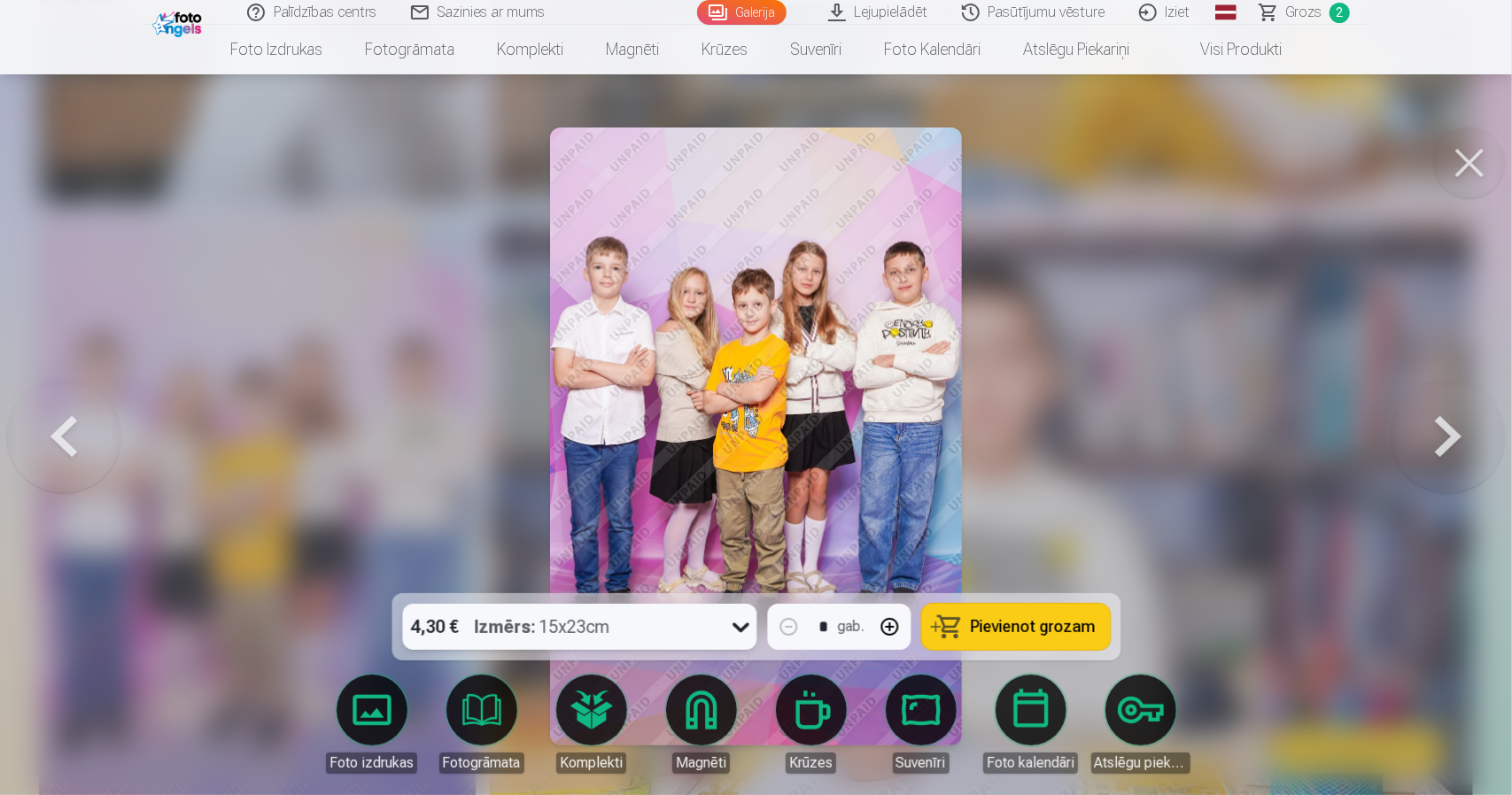
click at [1036, 608] on button "Pievienot grozam" at bounding box center [1016, 627] width 189 height 46
click at [1468, 168] on button at bounding box center [1469, 163] width 71 height 71
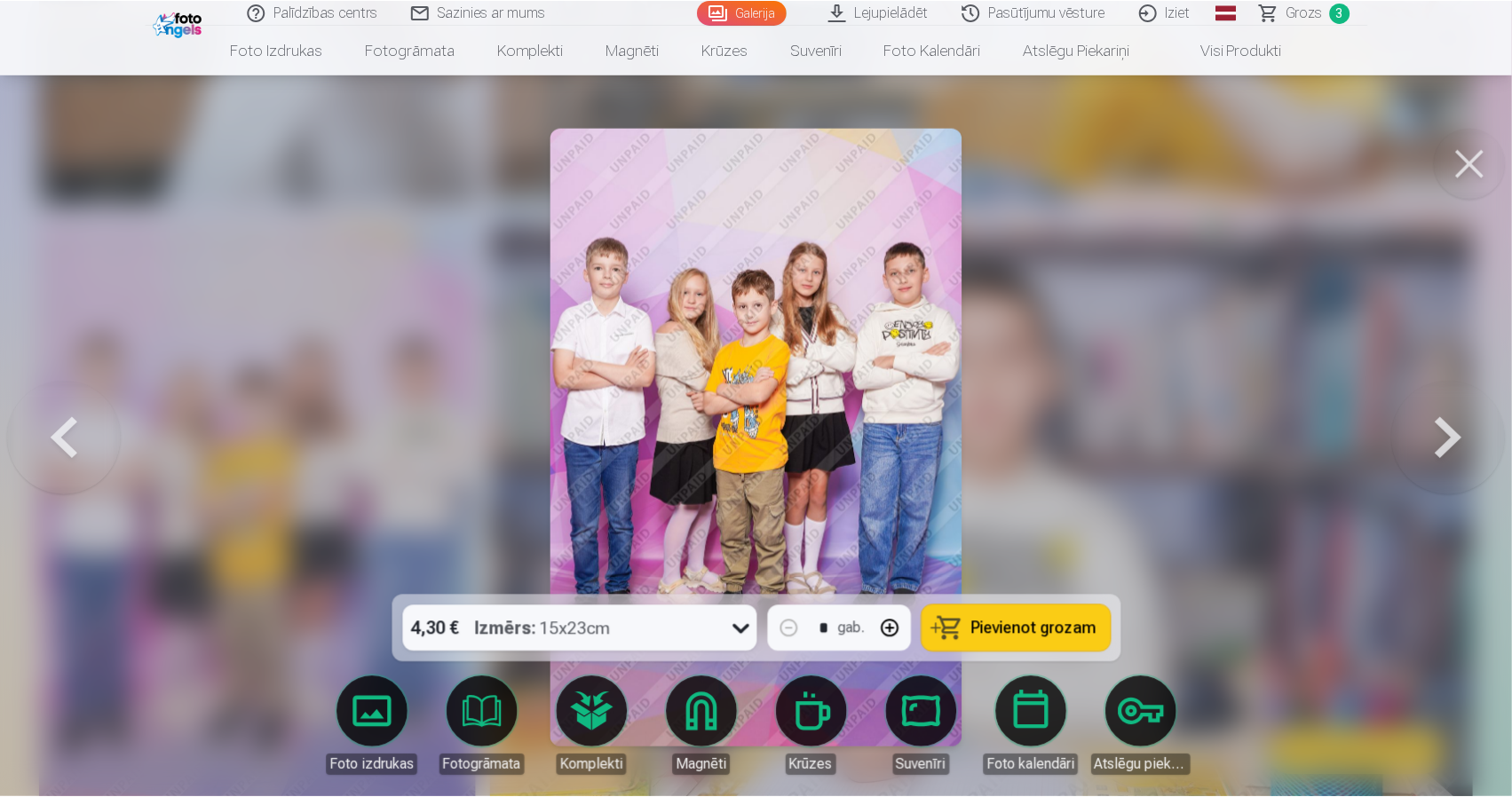
scroll to position [2752, 0]
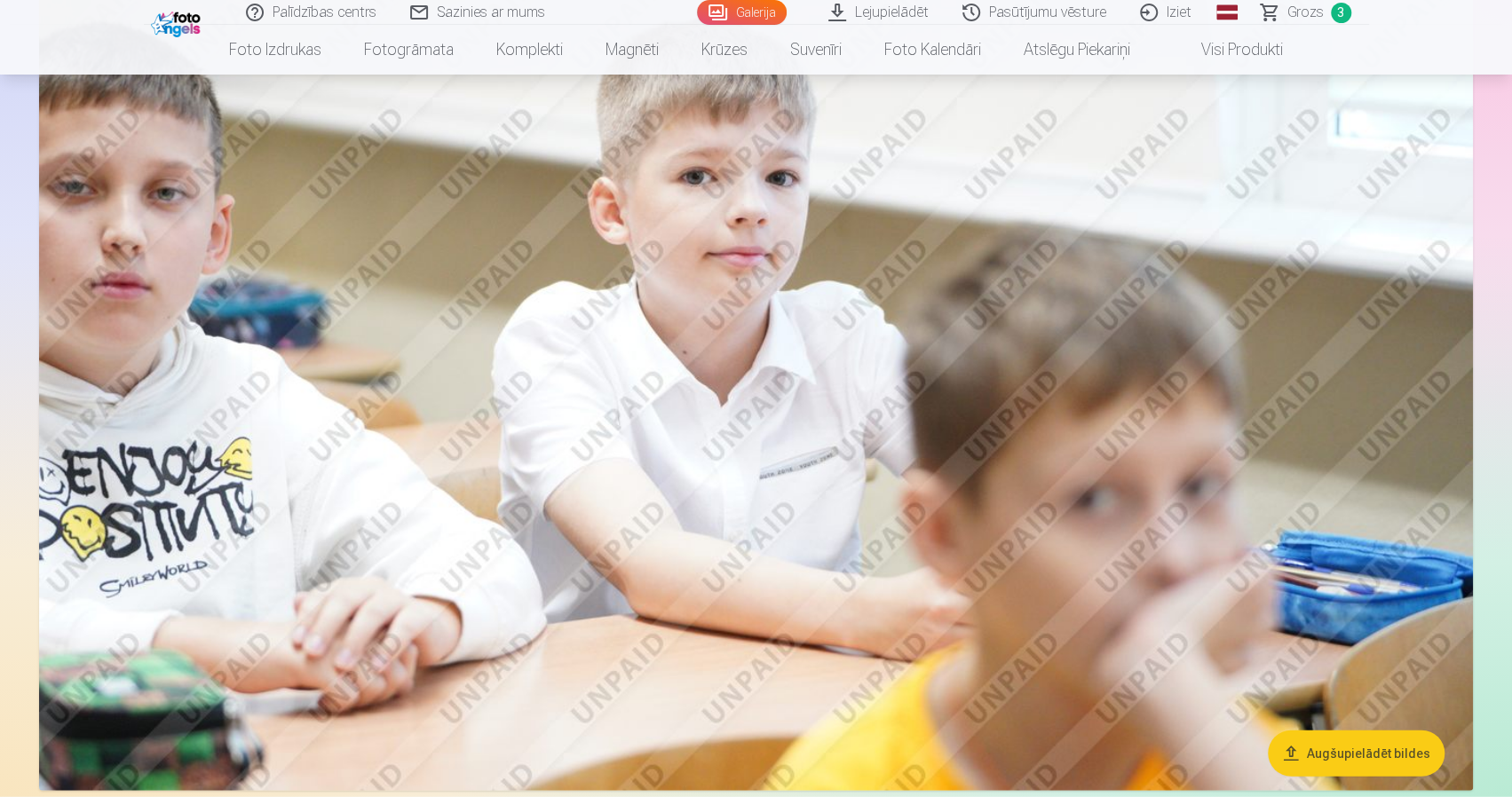
drag, startPoint x: 984, startPoint y: 315, endPoint x: 988, endPoint y: 306, distance: 9.8
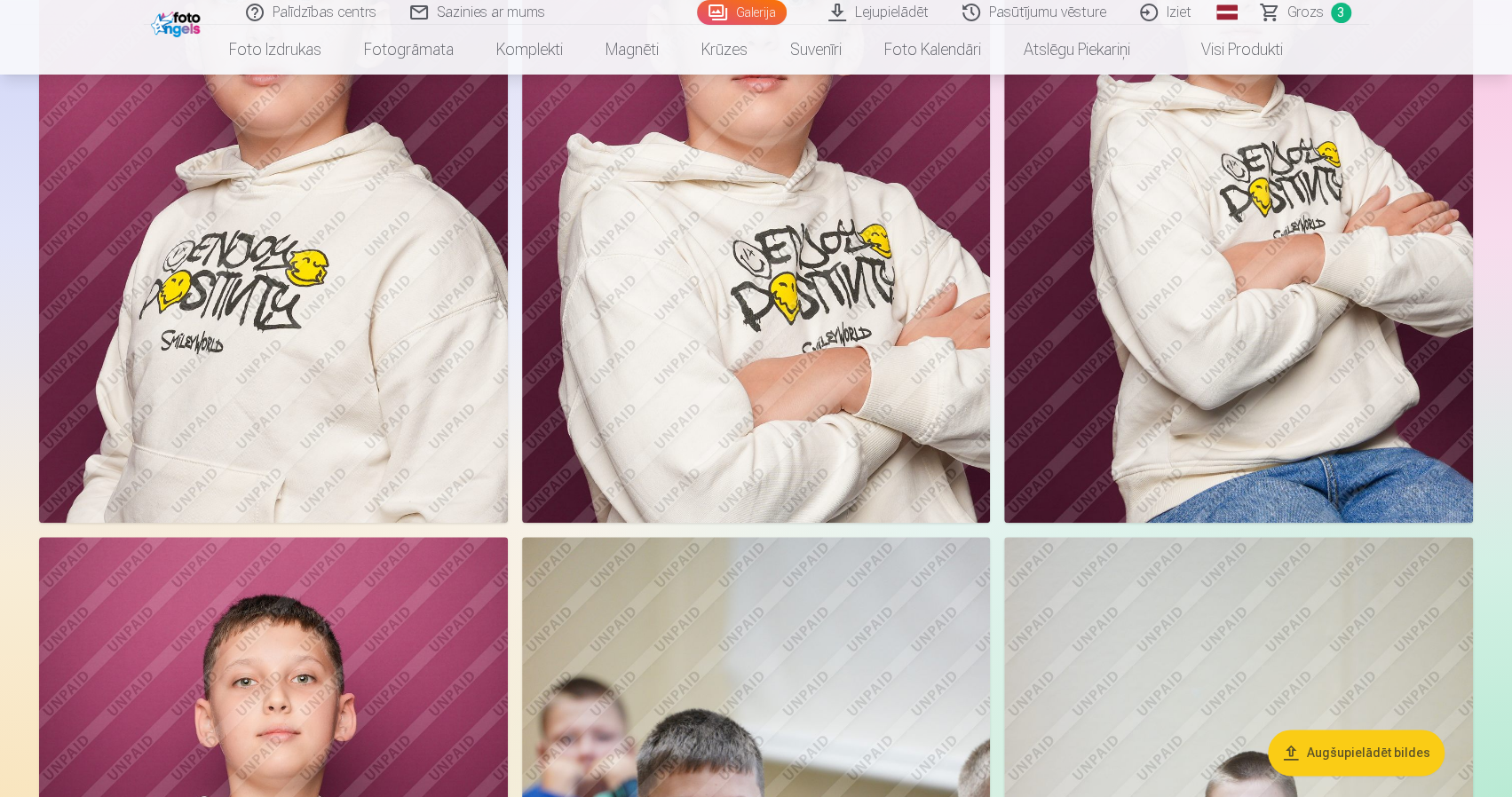
scroll to position [1331, 0]
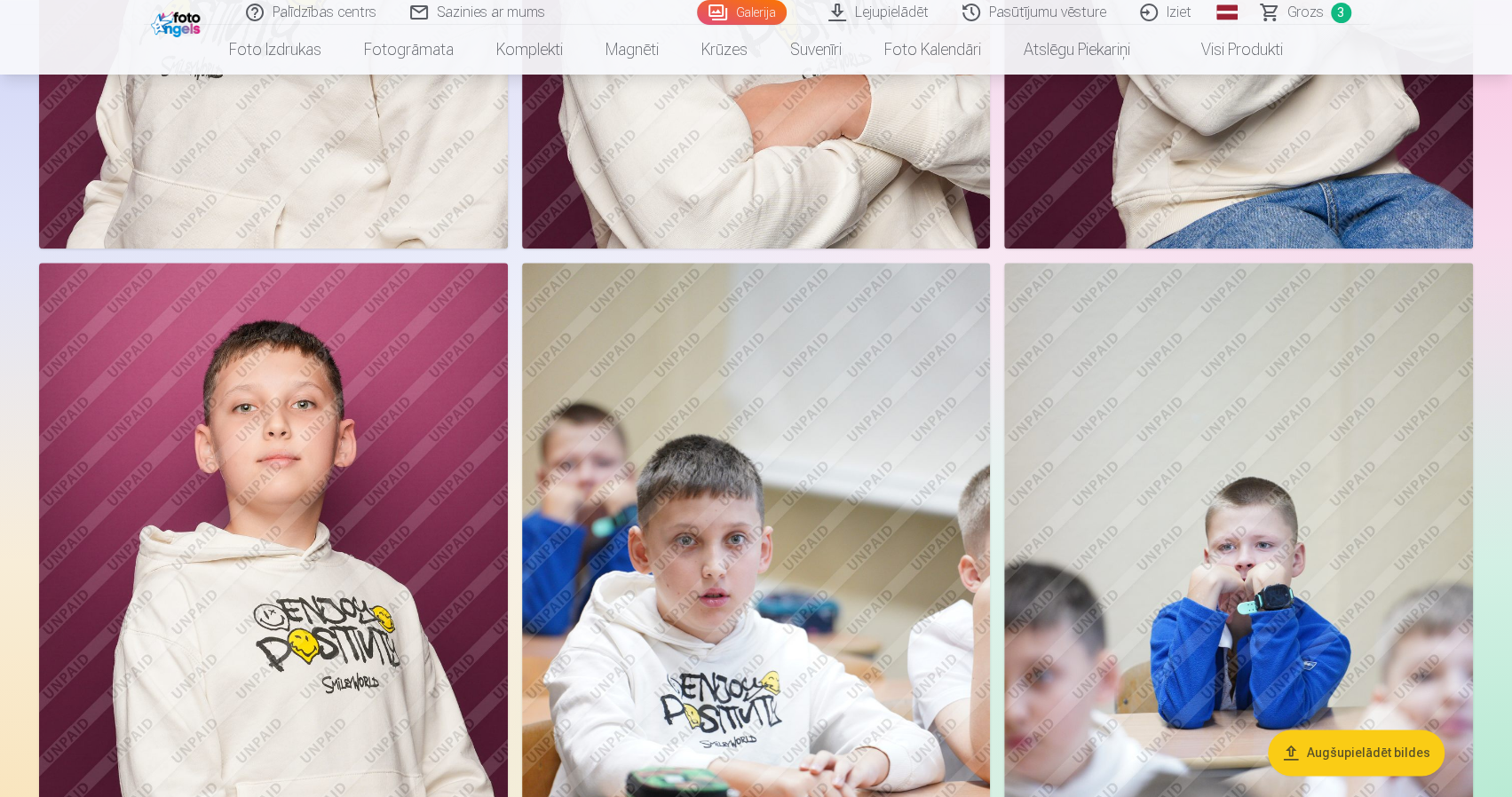
drag, startPoint x: 1086, startPoint y: 452, endPoint x: 1025, endPoint y: 453, distance: 61.0
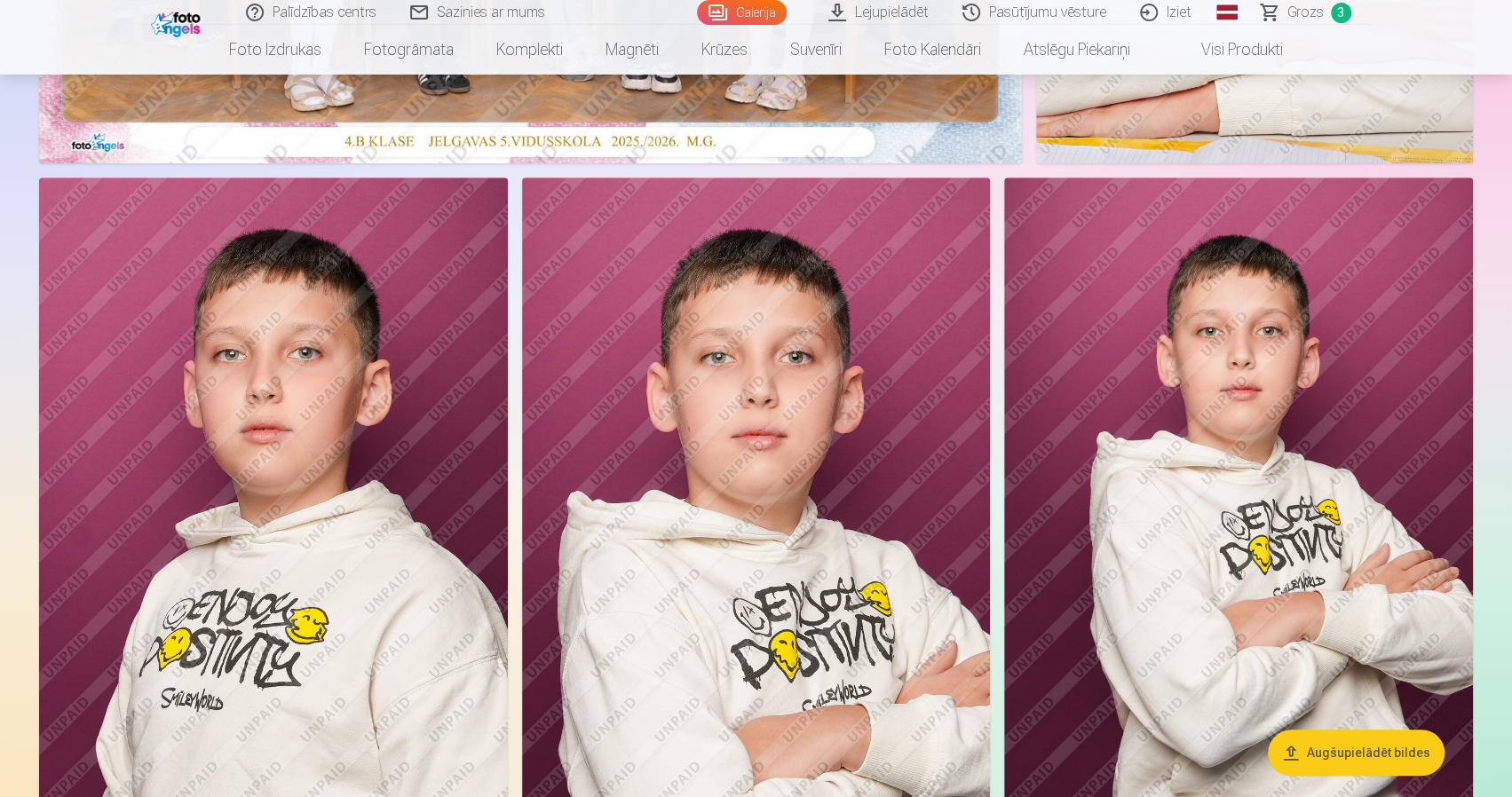
scroll to position [622, 0]
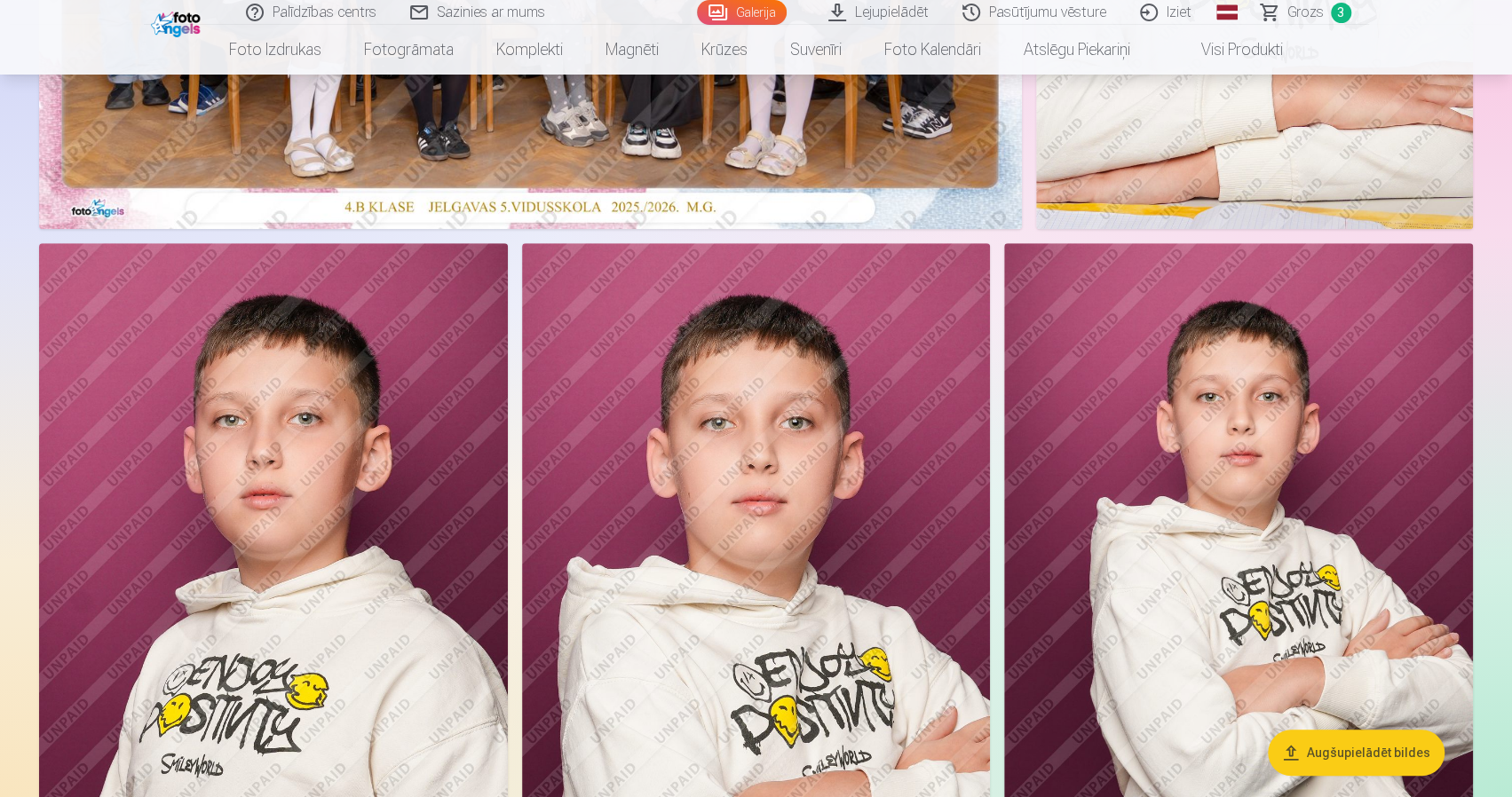
click at [1222, 386] on img at bounding box center [1238, 595] width 469 height 703
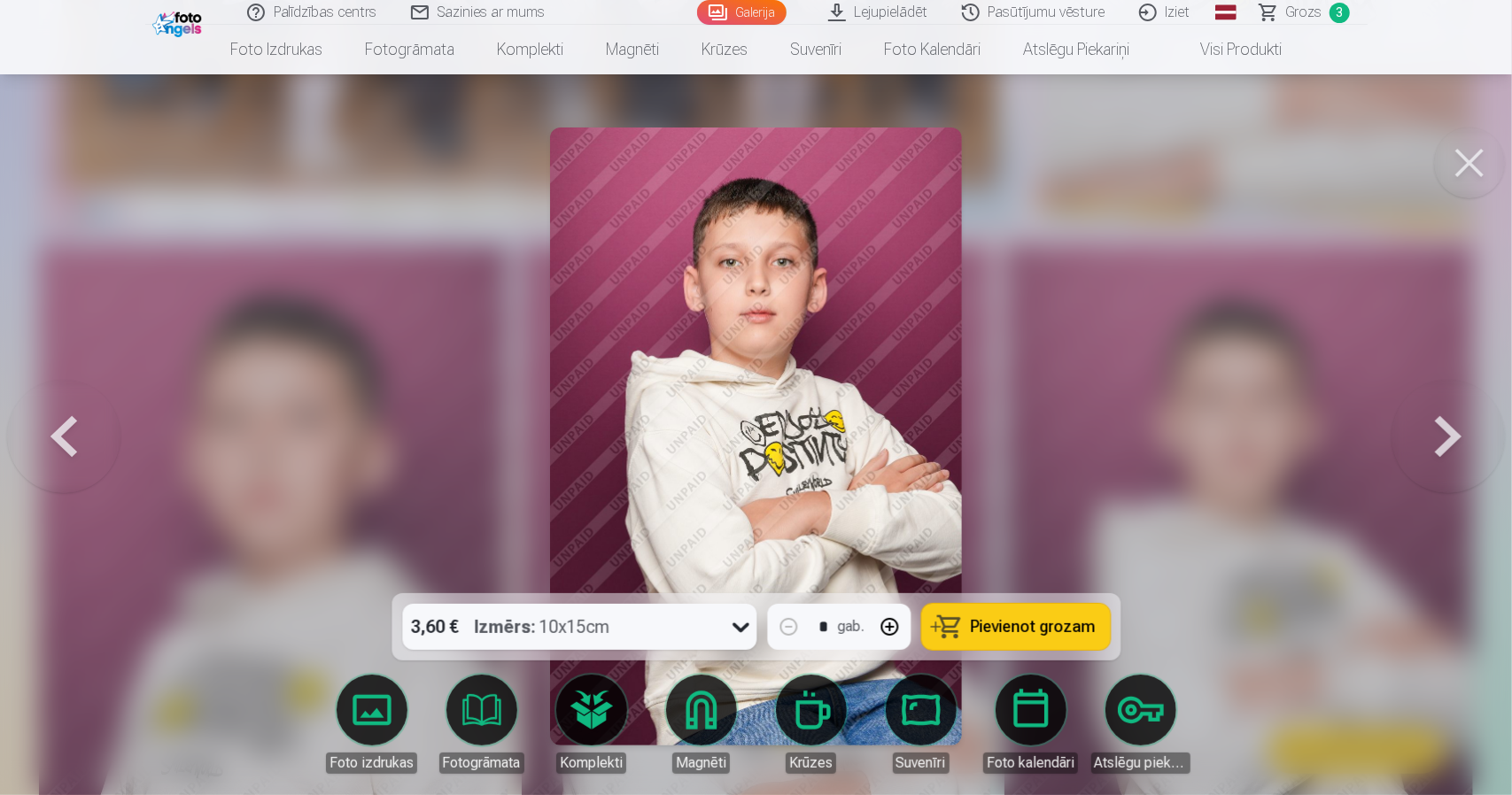
click at [1480, 180] on button at bounding box center [1469, 163] width 71 height 71
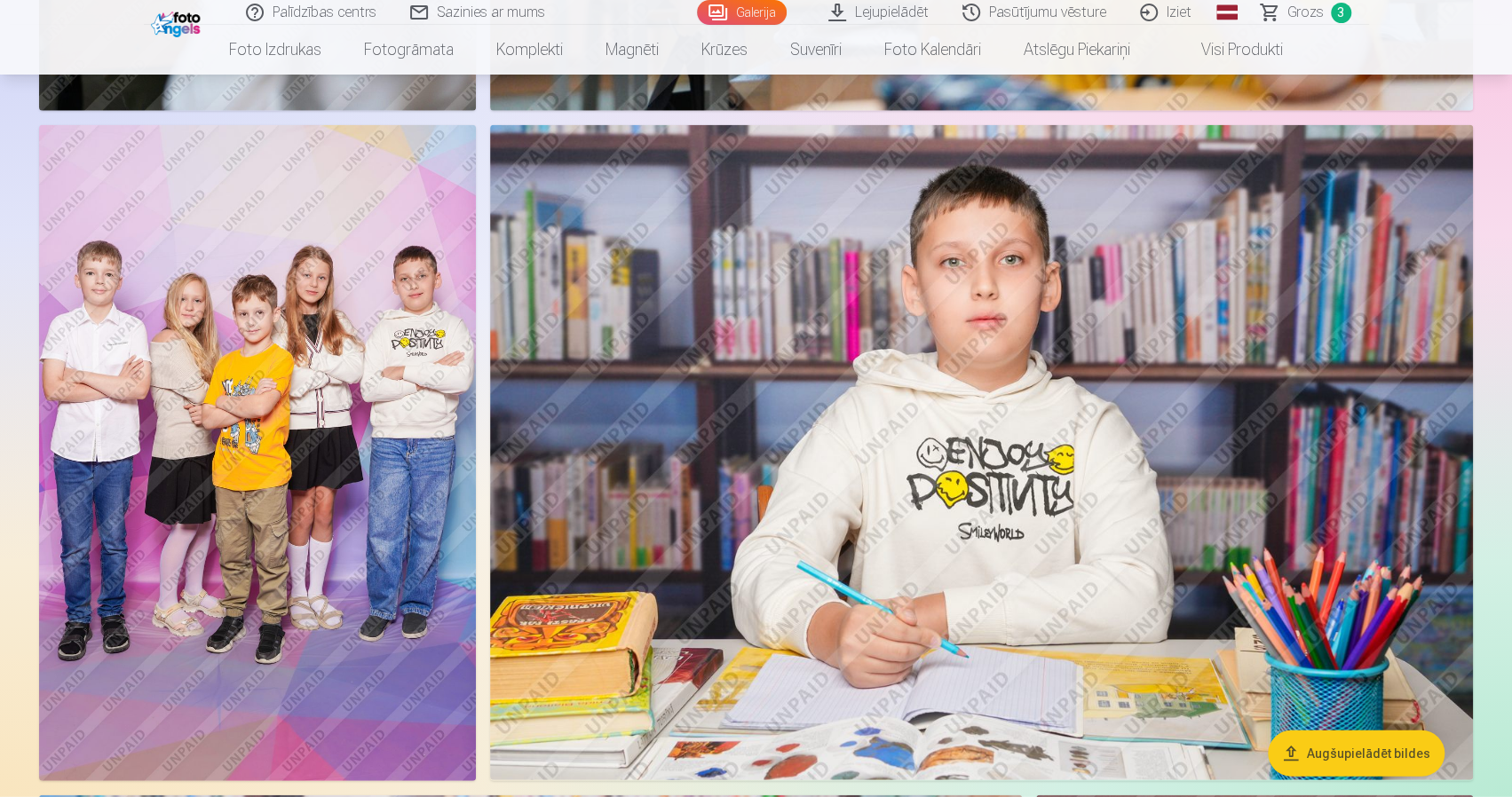
scroll to position [2929, 0]
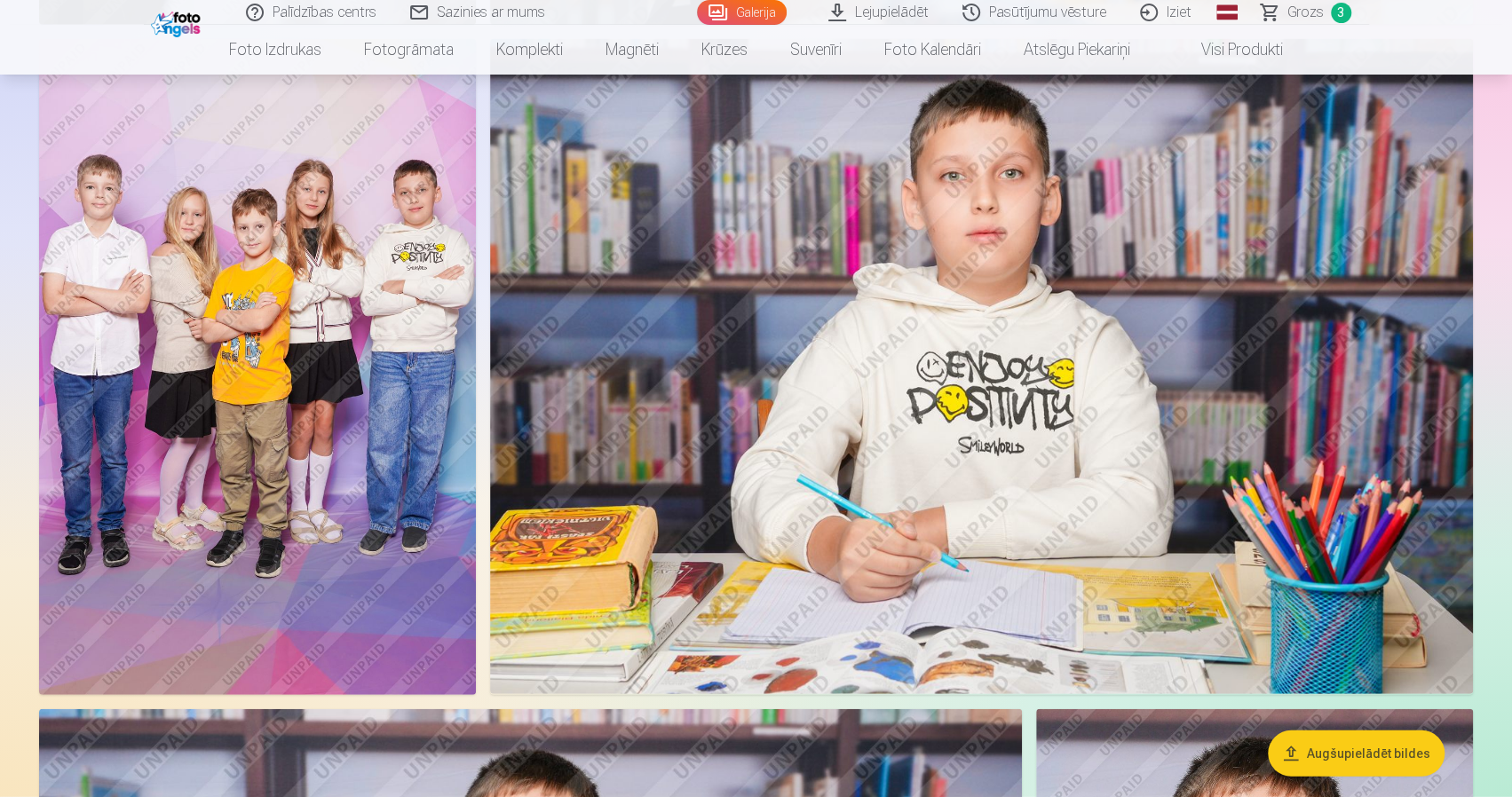
click at [955, 434] on img at bounding box center [981, 366] width 983 height 655
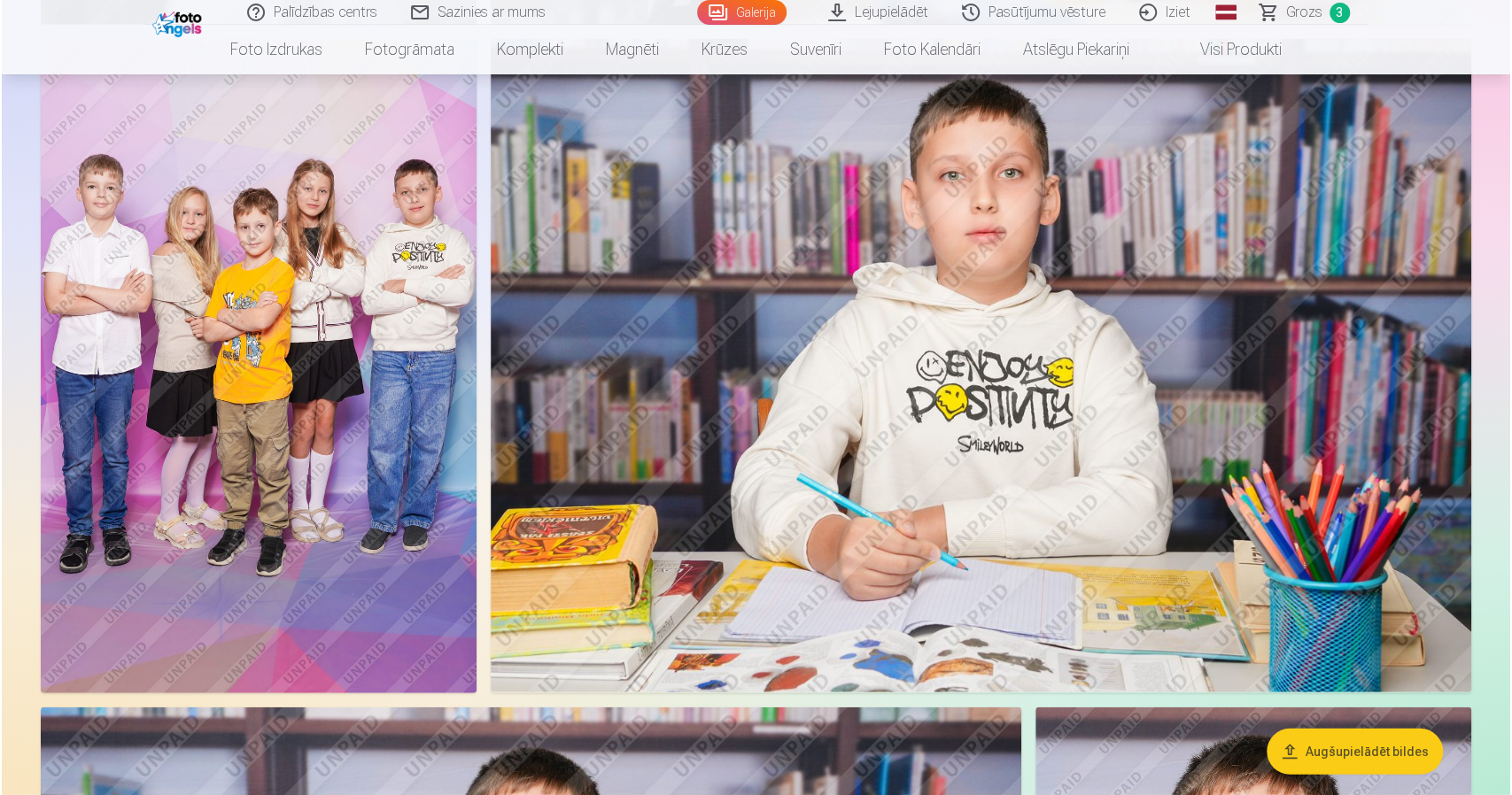
scroll to position [2927, 0]
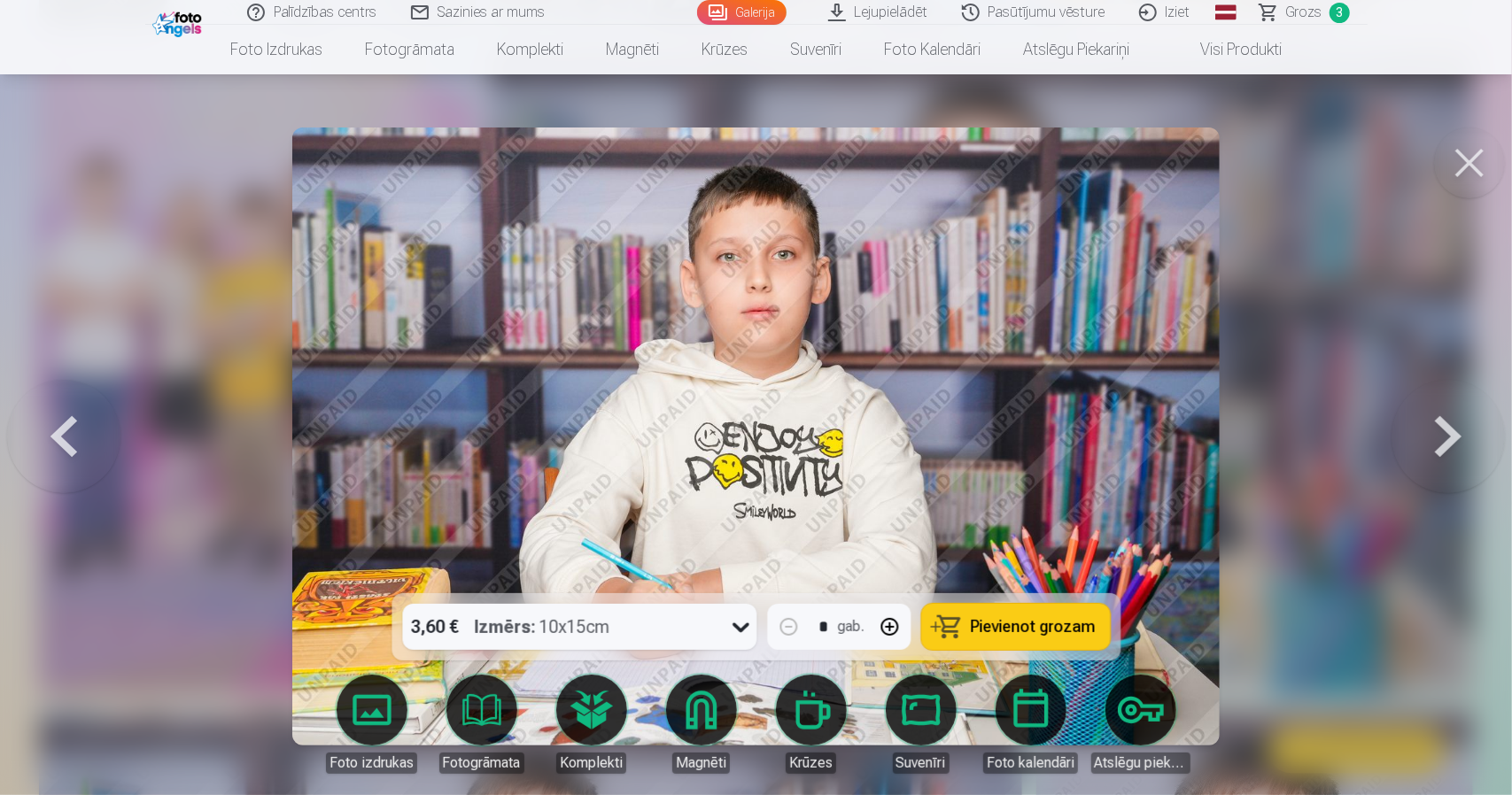
click at [724, 637] on div "3,60 € Izmērs : 10x15cm" at bounding box center [562, 627] width 321 height 46
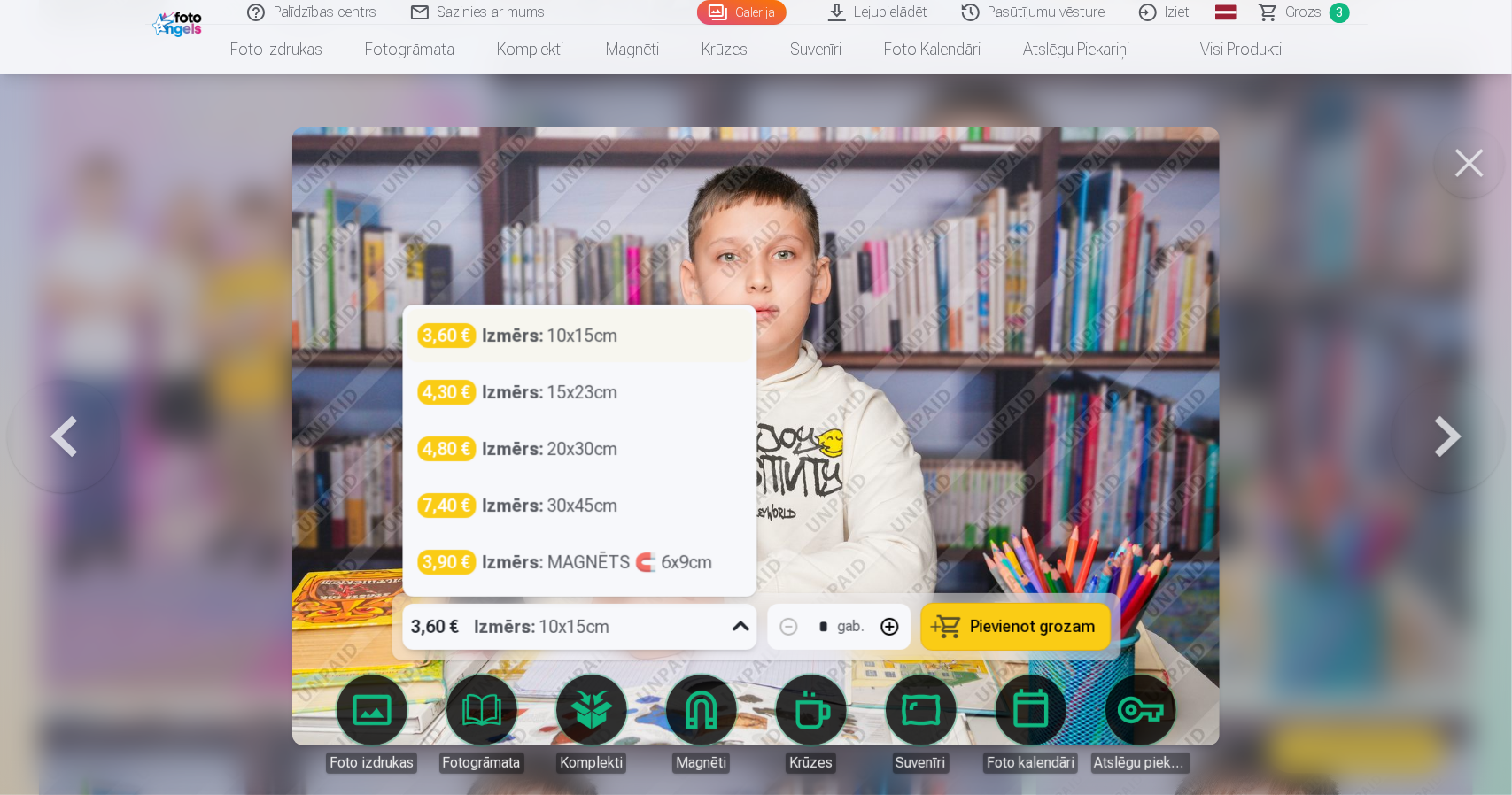
click at [638, 325] on div "3,60 € Izmērs : 10x15cm" at bounding box center [580, 335] width 324 height 25
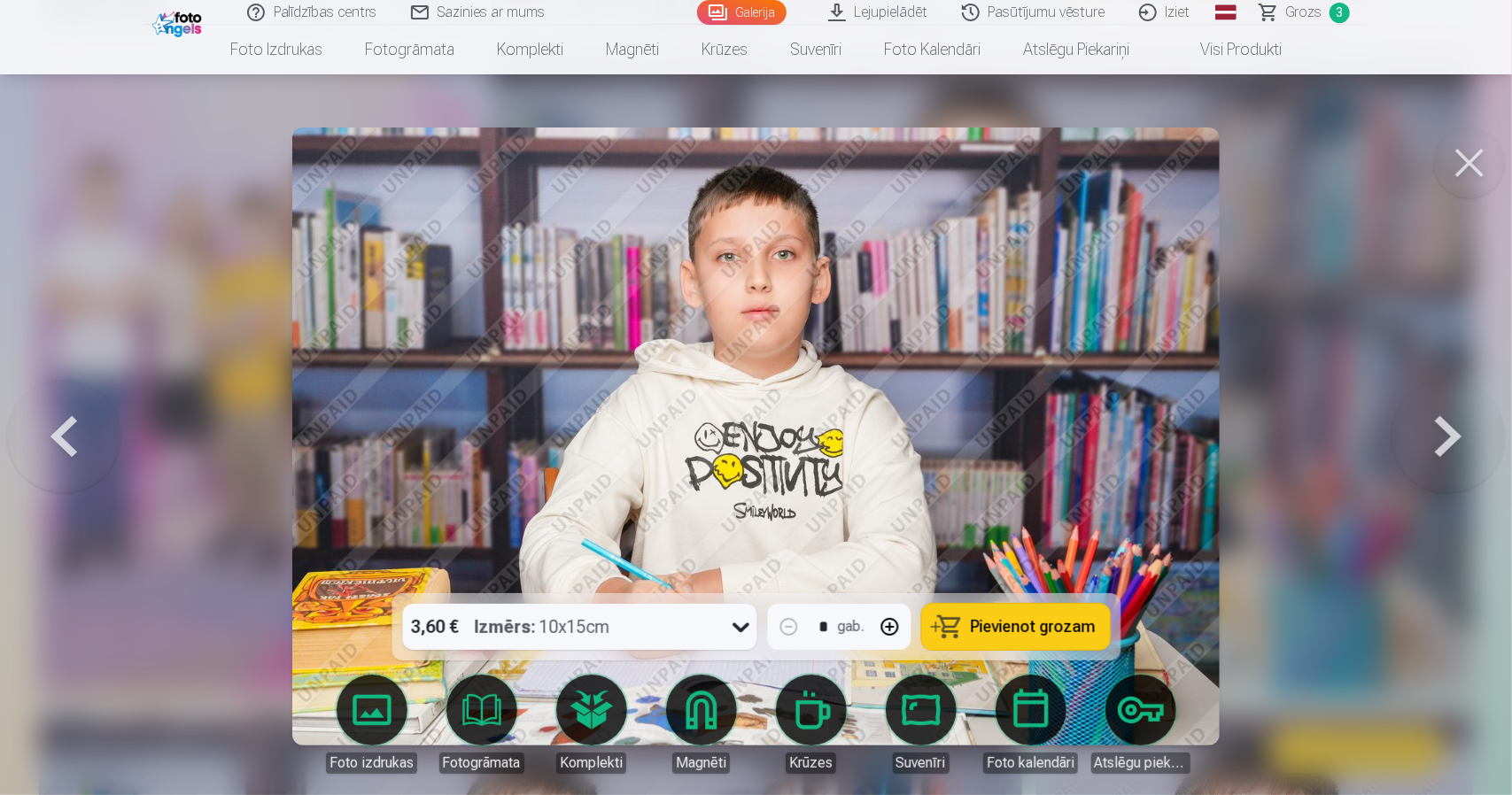
click at [887, 633] on button "button" at bounding box center [890, 627] width 43 height 43
click at [889, 629] on button "button" at bounding box center [890, 627] width 43 height 43
click at [889, 627] on button "button" at bounding box center [890, 627] width 43 height 43
click at [891, 627] on button "button" at bounding box center [890, 627] width 43 height 43
click at [658, 621] on div "3,60 € Izmērs : 10x15cm" at bounding box center [562, 627] width 320 height 46
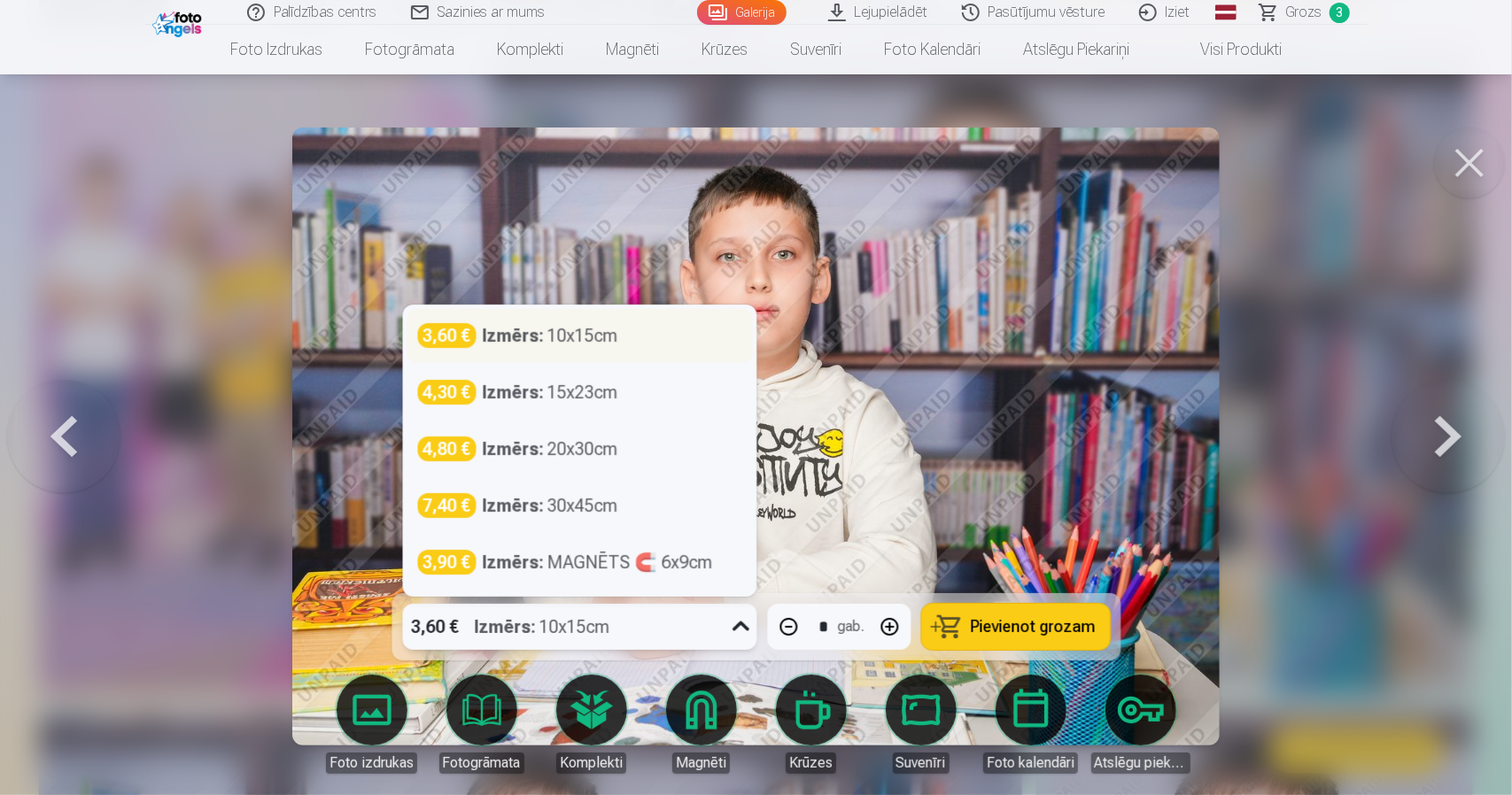
click at [584, 338] on div "Izmērs : 10x15cm" at bounding box center [550, 335] width 135 height 25
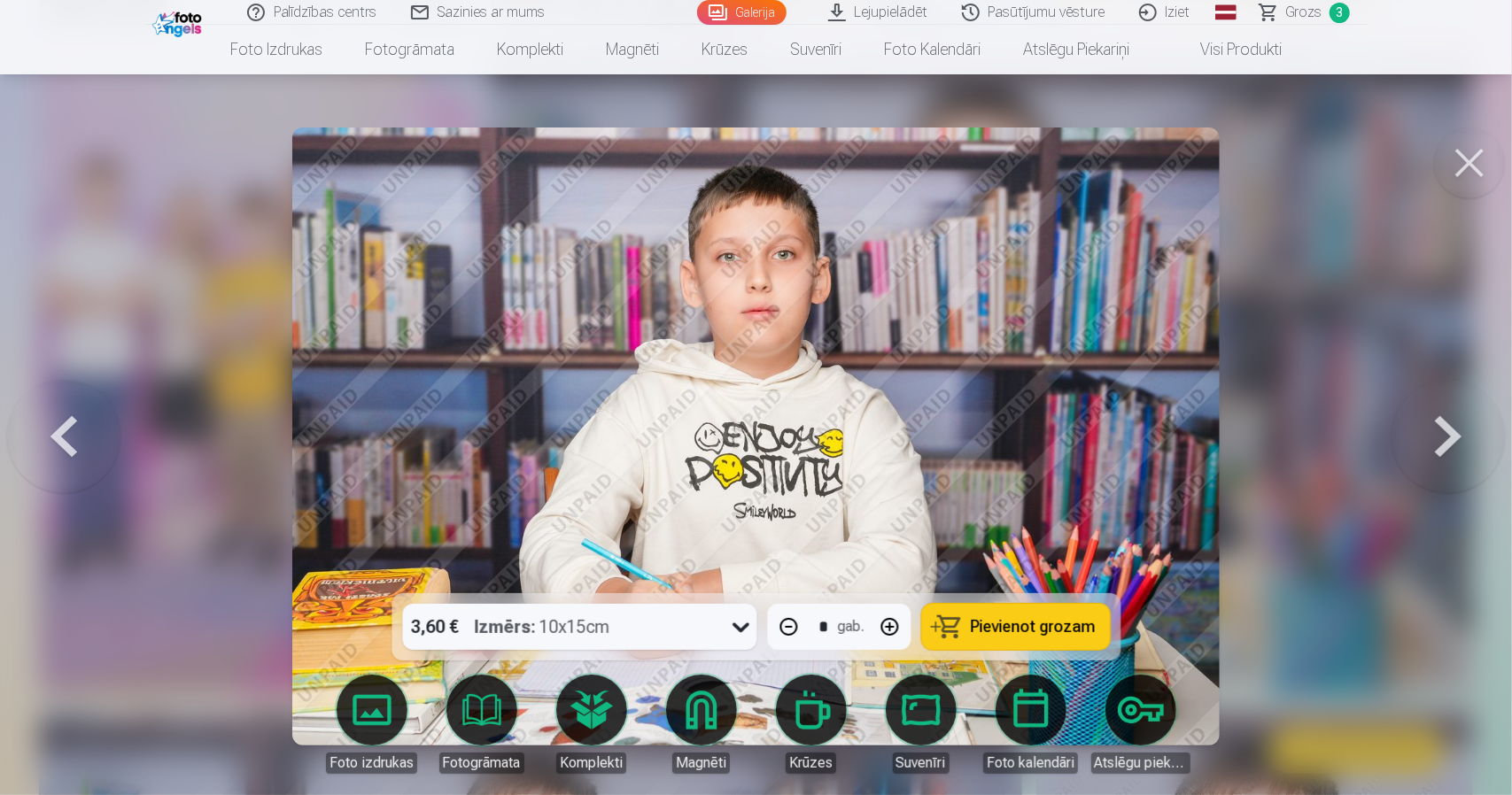
click at [1027, 623] on span "Pievienot grozam" at bounding box center [1033, 627] width 125 height 16
type input "*"
click at [1473, 174] on button at bounding box center [1469, 163] width 71 height 71
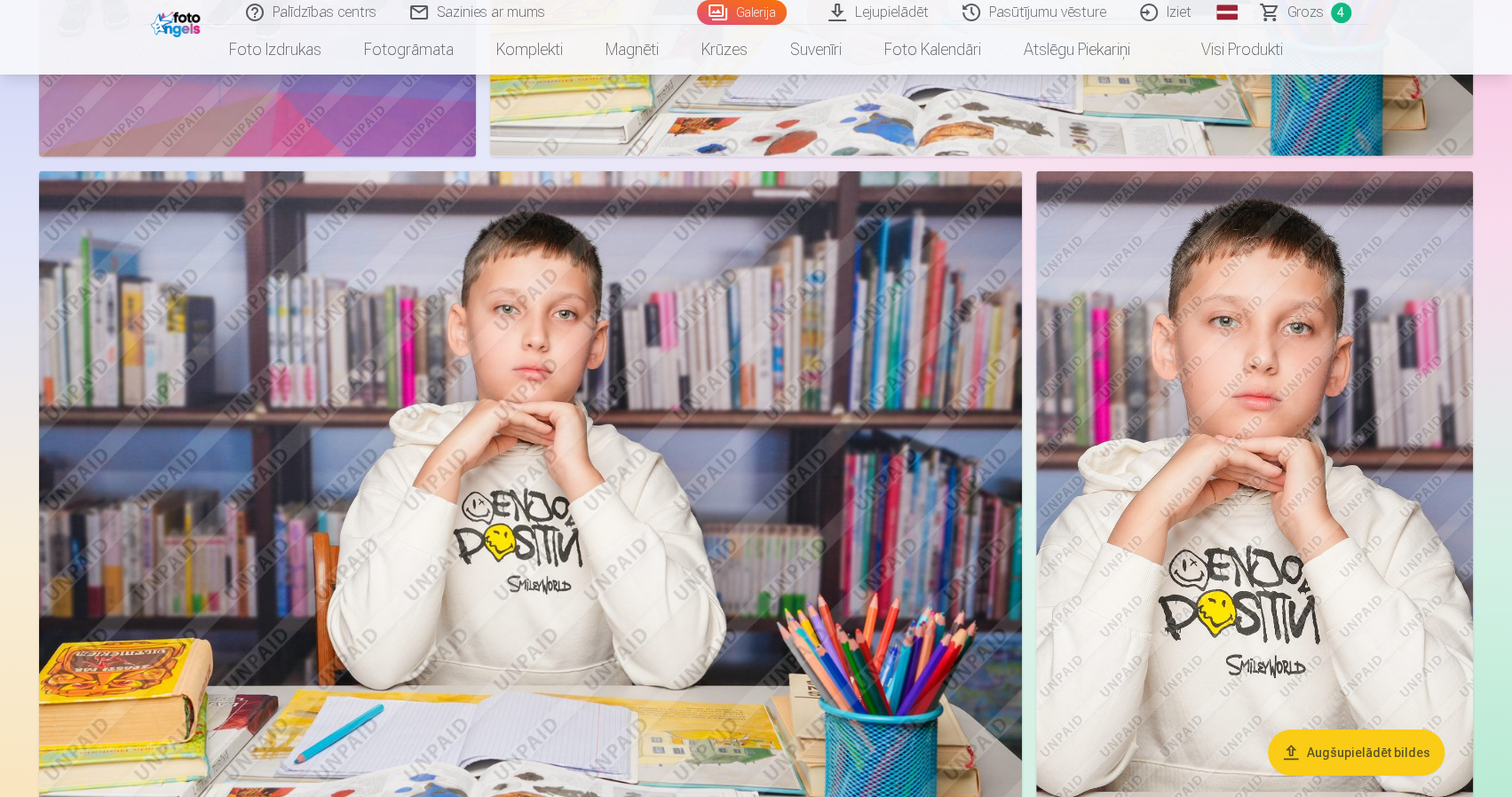
scroll to position [3374, 0]
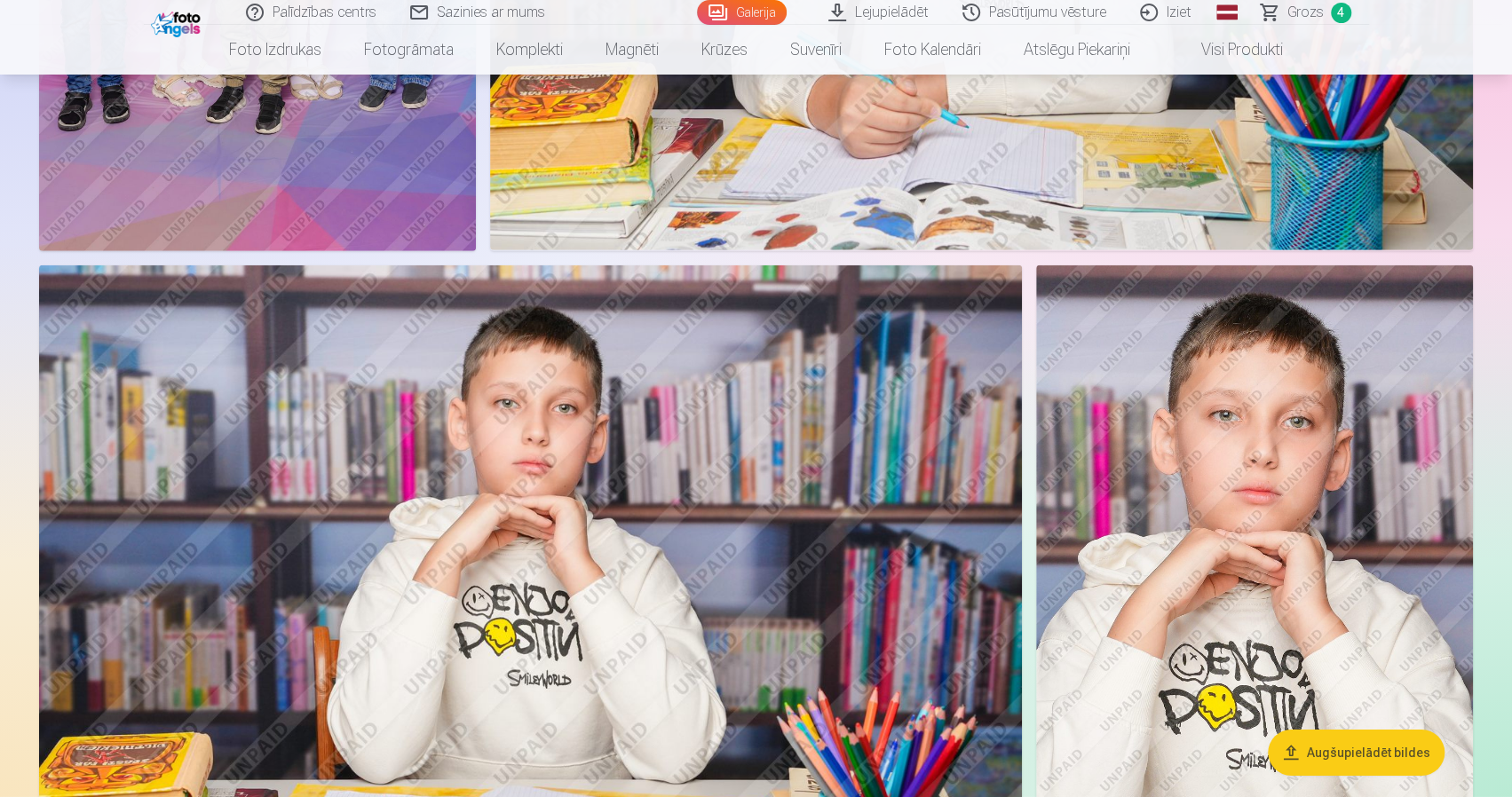
click at [533, 511] on img at bounding box center [530, 593] width 983 height 655
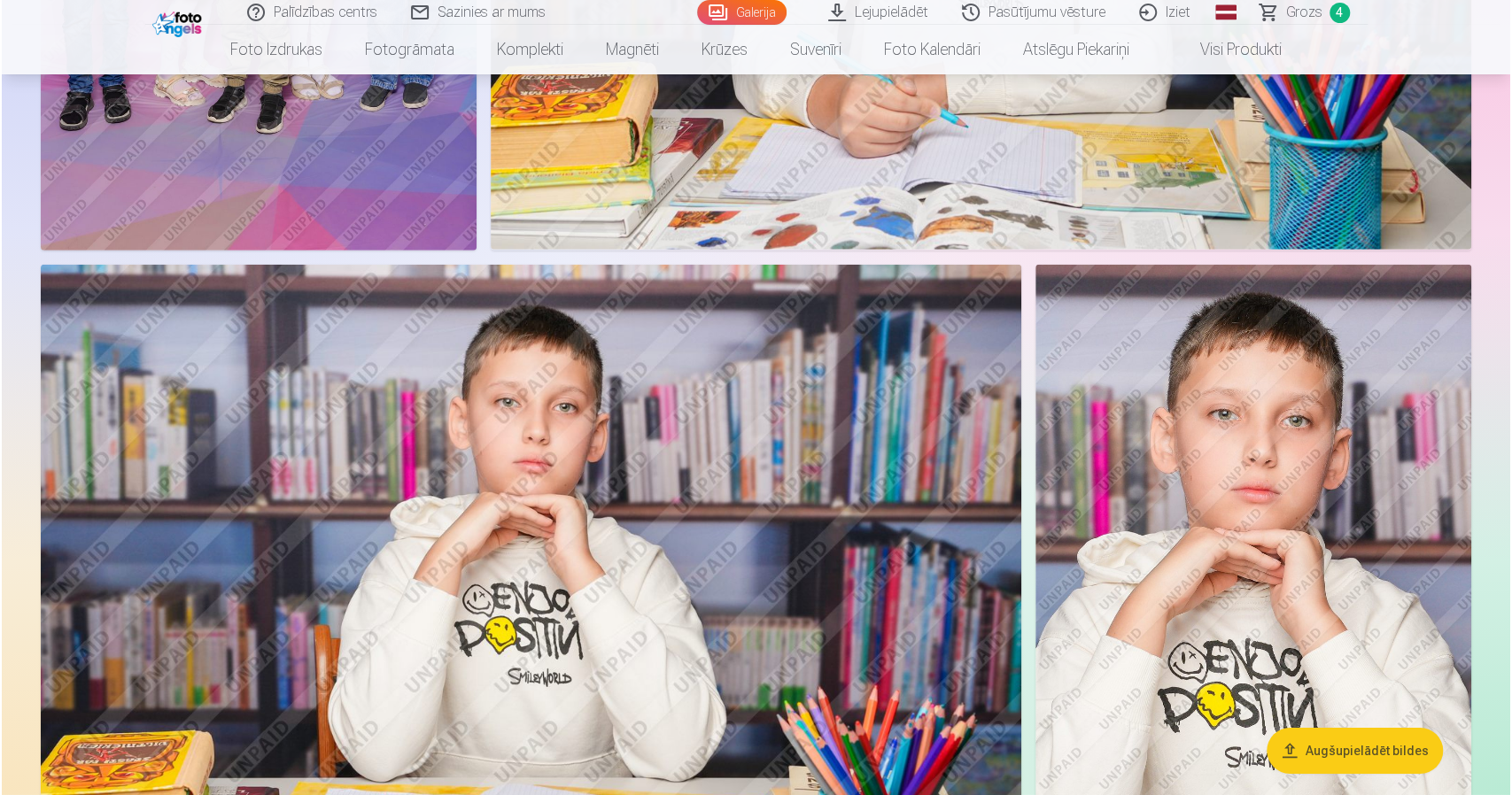
scroll to position [3372, 0]
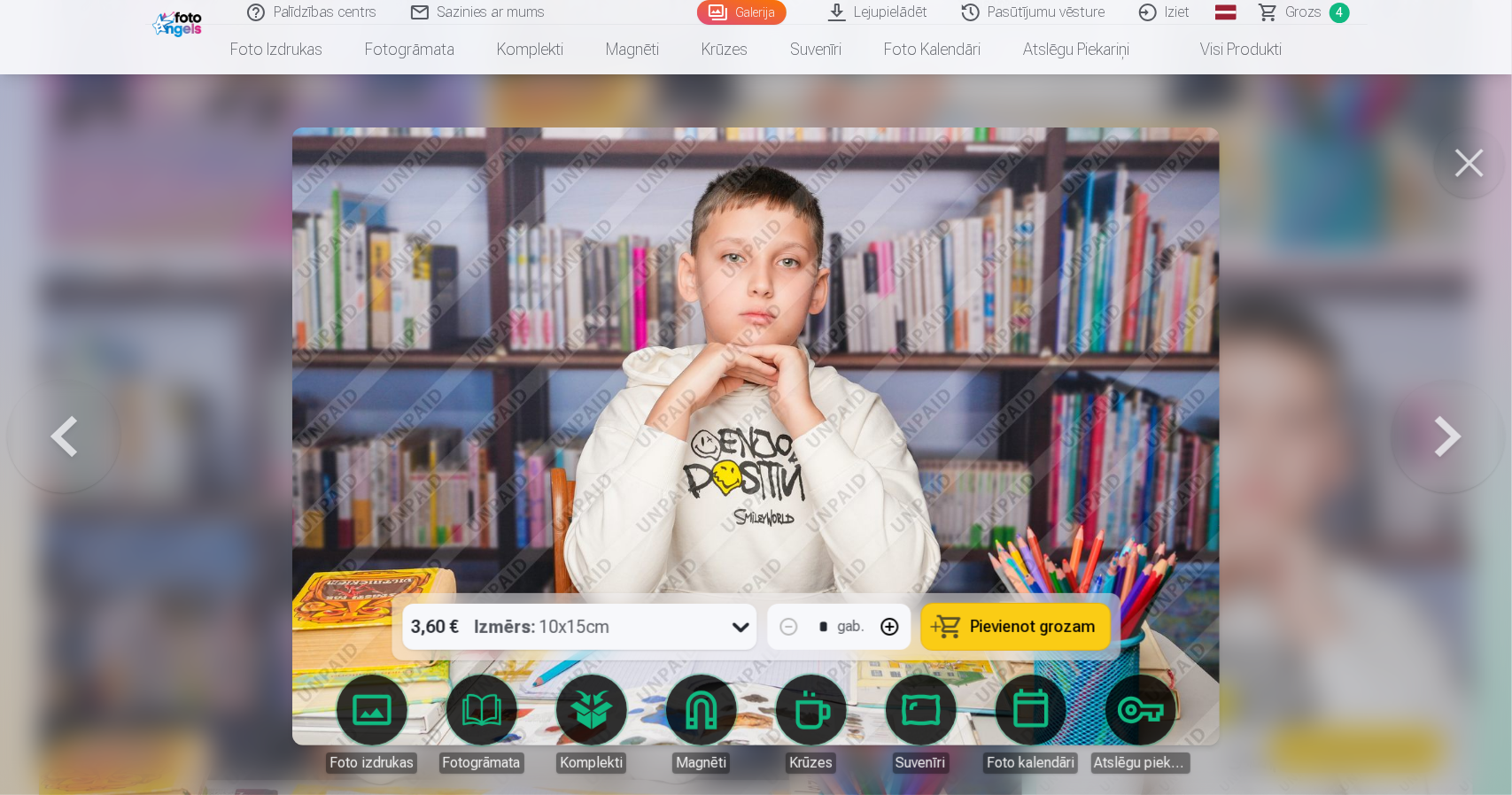
click at [1006, 635] on span "Pievienot grozam" at bounding box center [1033, 627] width 125 height 16
click at [1473, 150] on button at bounding box center [1469, 163] width 71 height 71
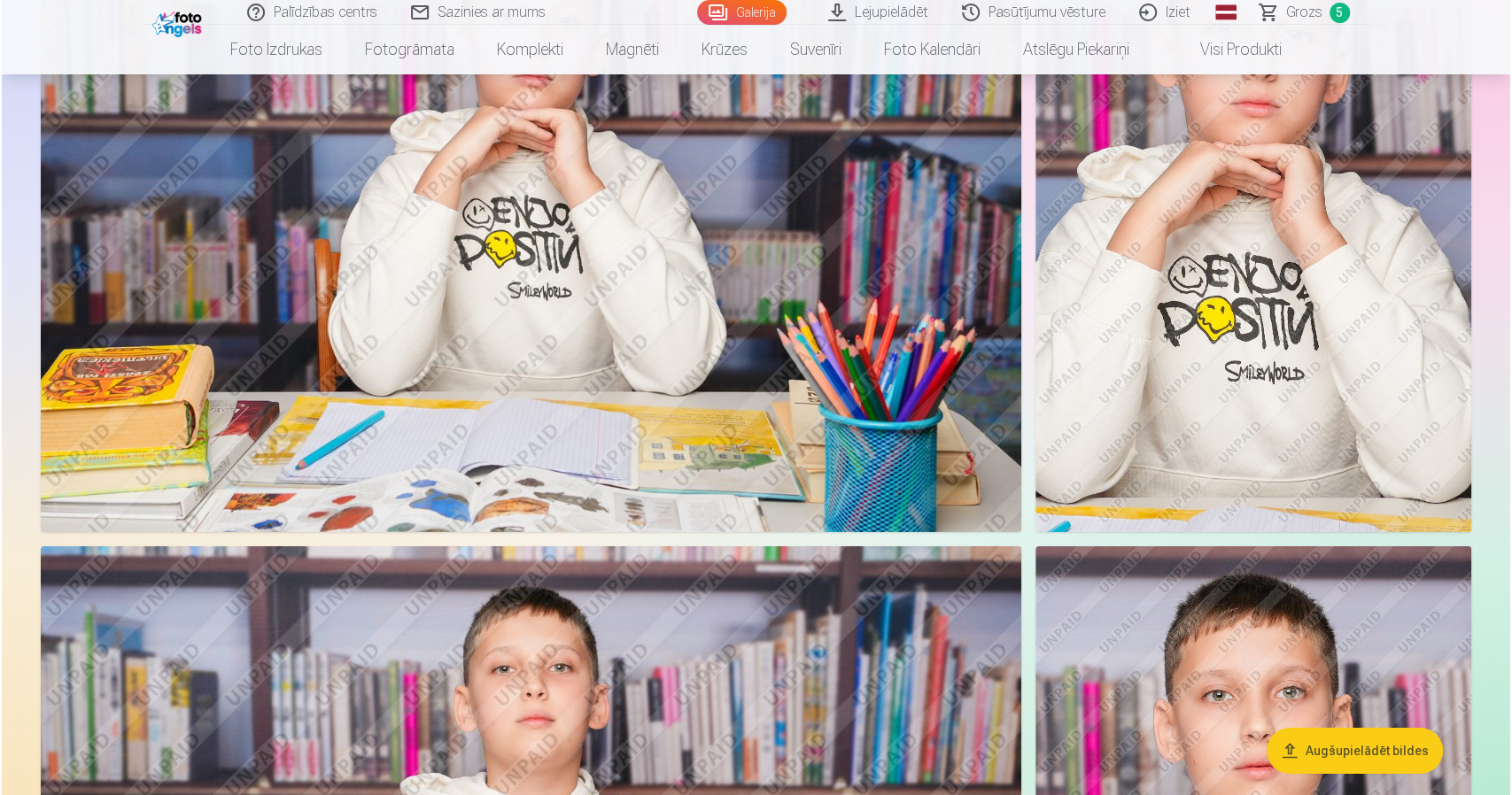
scroll to position [3719, 0]
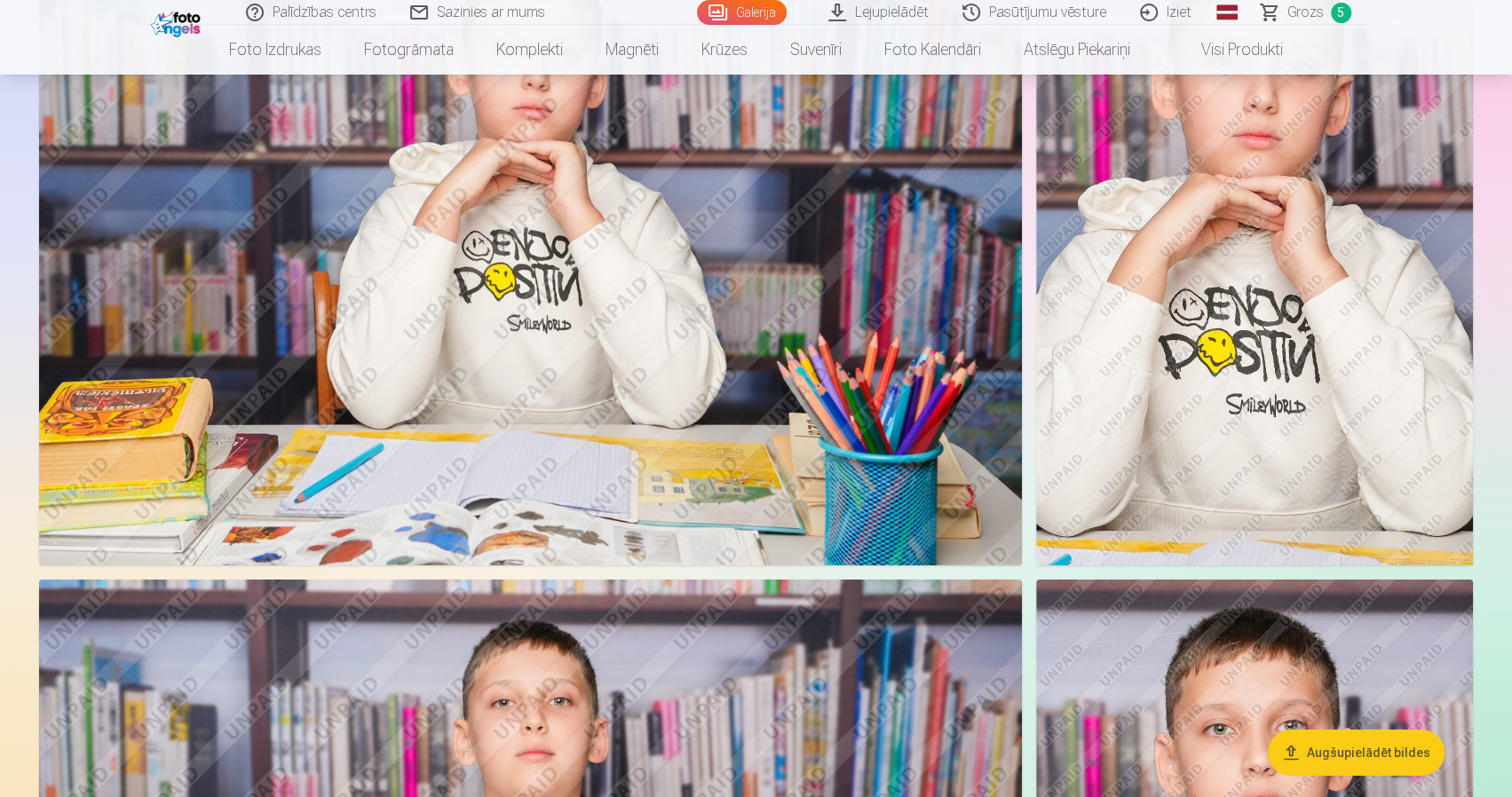
click at [756, 400] on img at bounding box center [530, 238] width 983 height 655
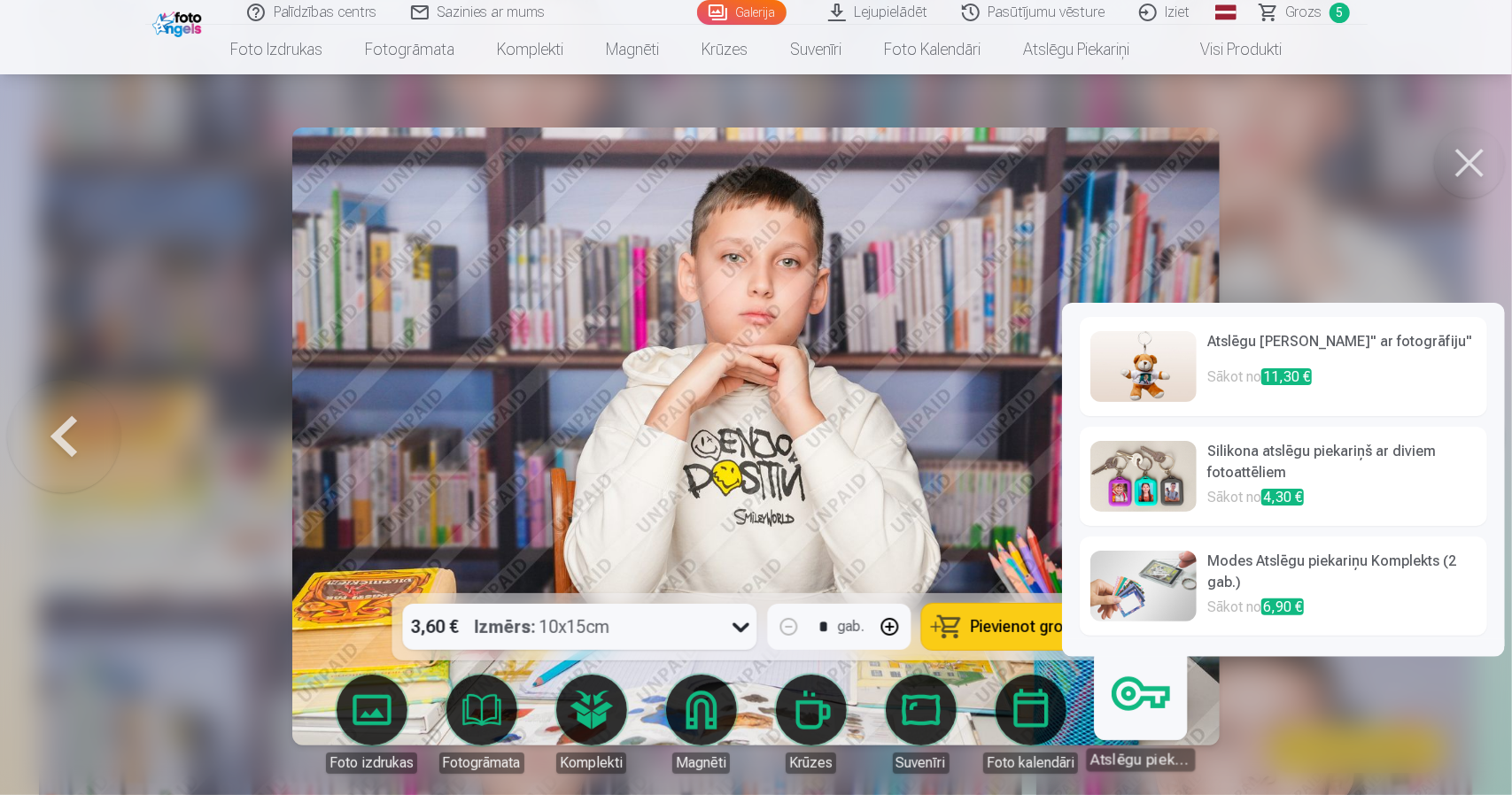
click at [1131, 754] on div "Atslēgu piekariņi" at bounding box center [1141, 759] width 109 height 23
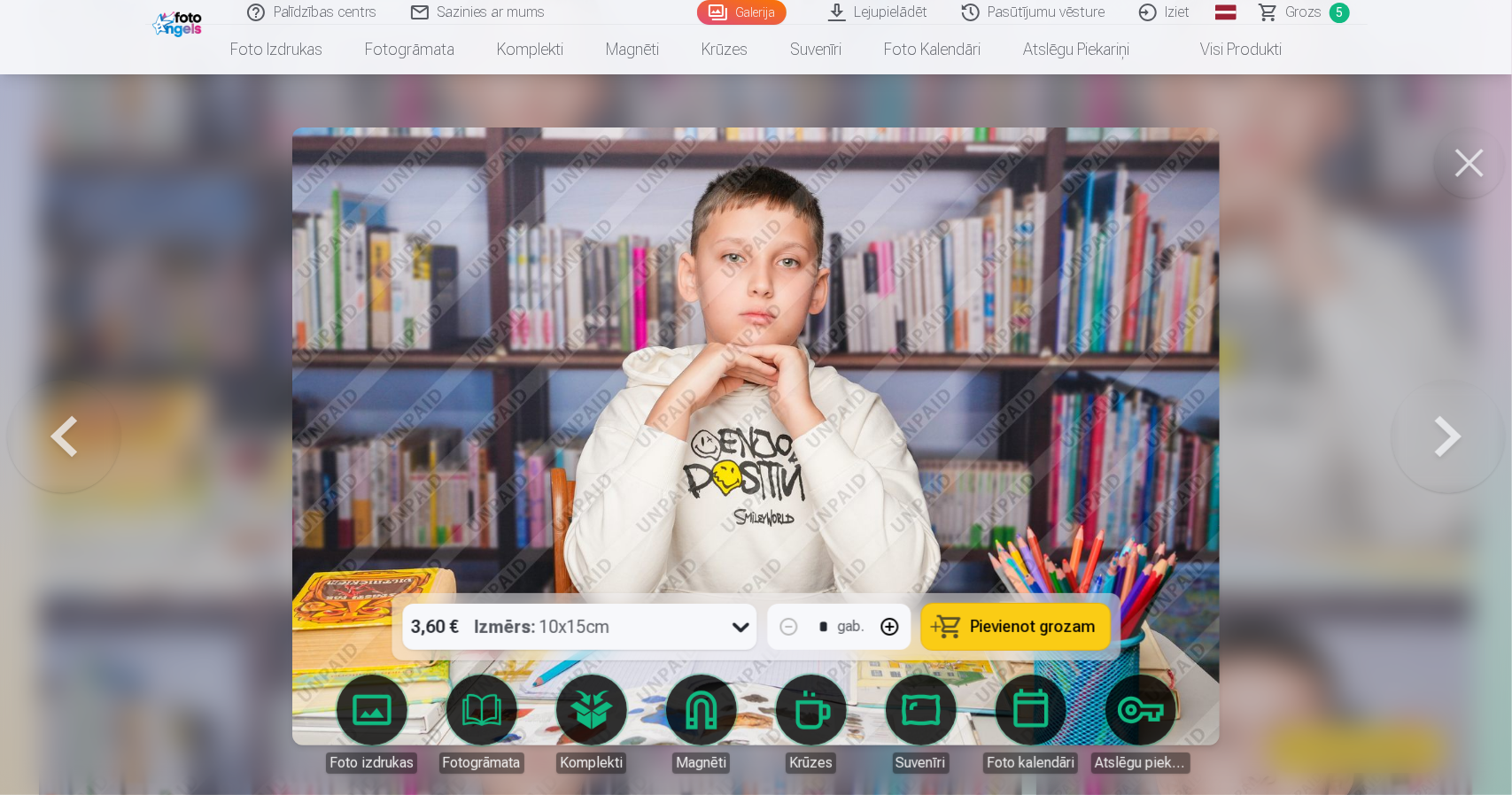
click at [1457, 168] on button at bounding box center [1469, 163] width 71 height 71
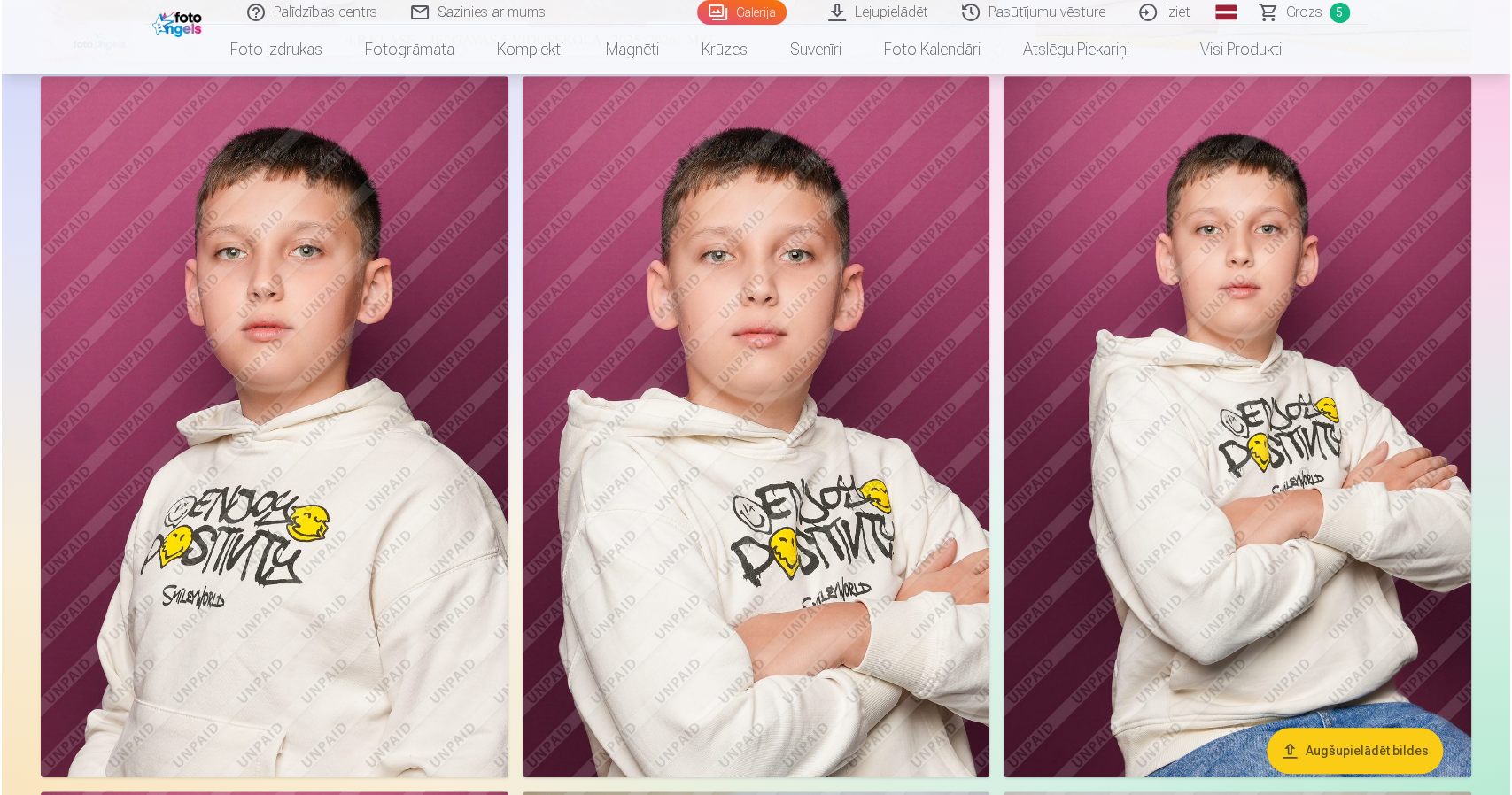
scroll to position [698, 0]
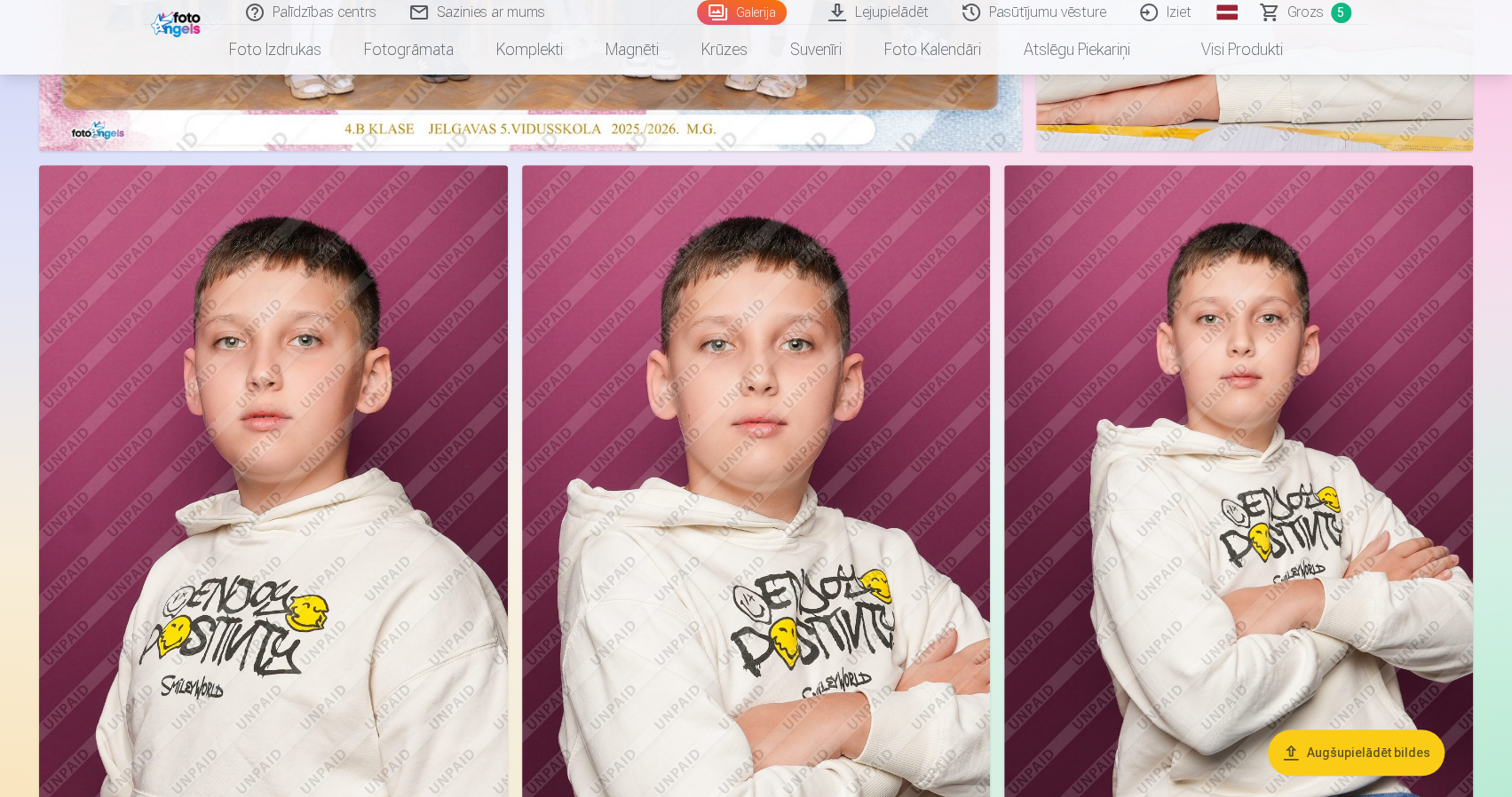
click at [802, 475] on img at bounding box center [756, 517] width 469 height 703
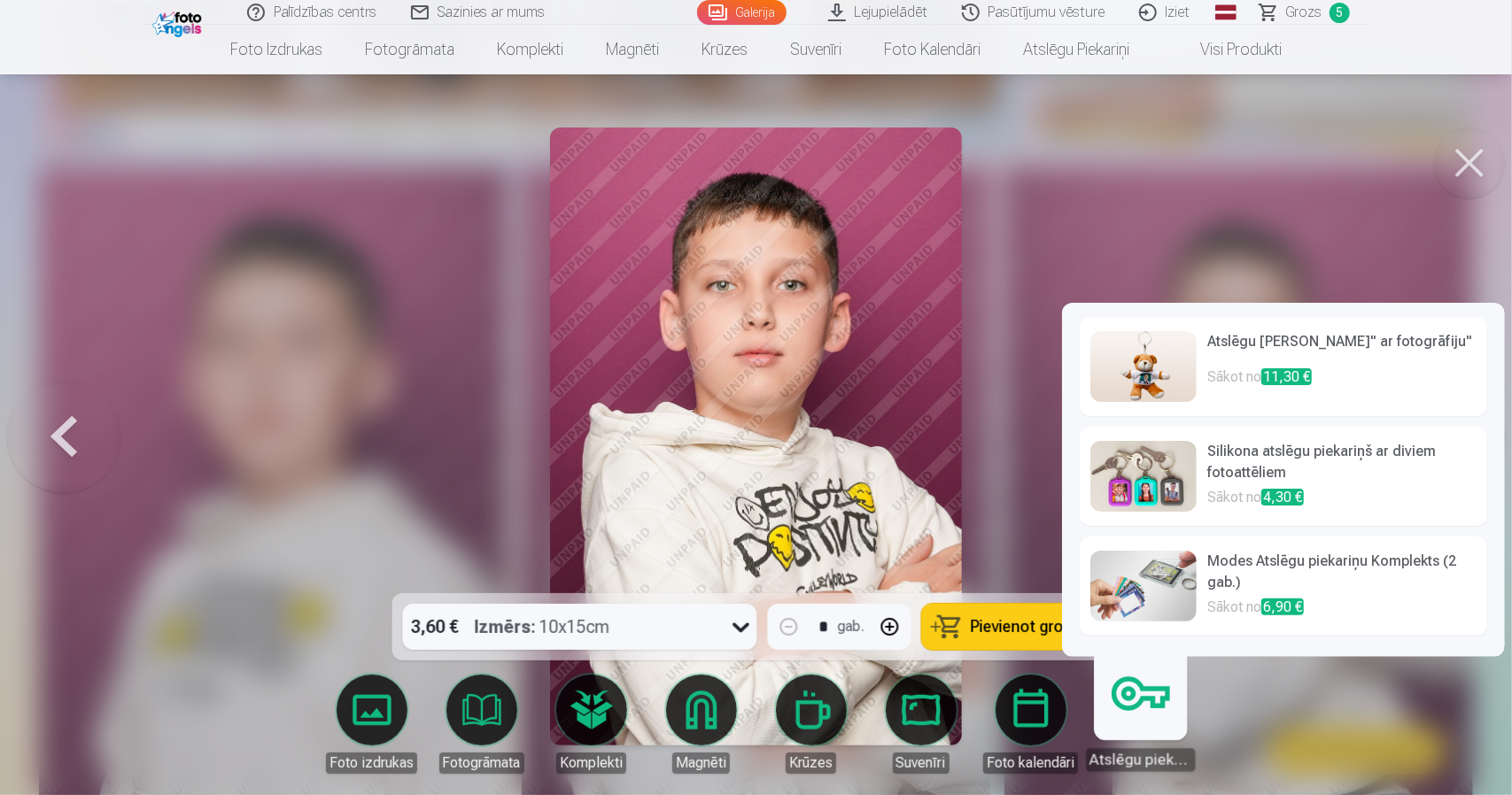
drag, startPoint x: 1166, startPoint y: 730, endPoint x: 1142, endPoint y: 729, distance: 24.0
click at [1142, 729] on link "Atslēgu piekariņi" at bounding box center [1141, 717] width 109 height 109
click at [1218, 477] on h6 "Silikona atslēgu piekariņš ar diviem fotoattēliem" at bounding box center [1342, 464] width 269 height 46
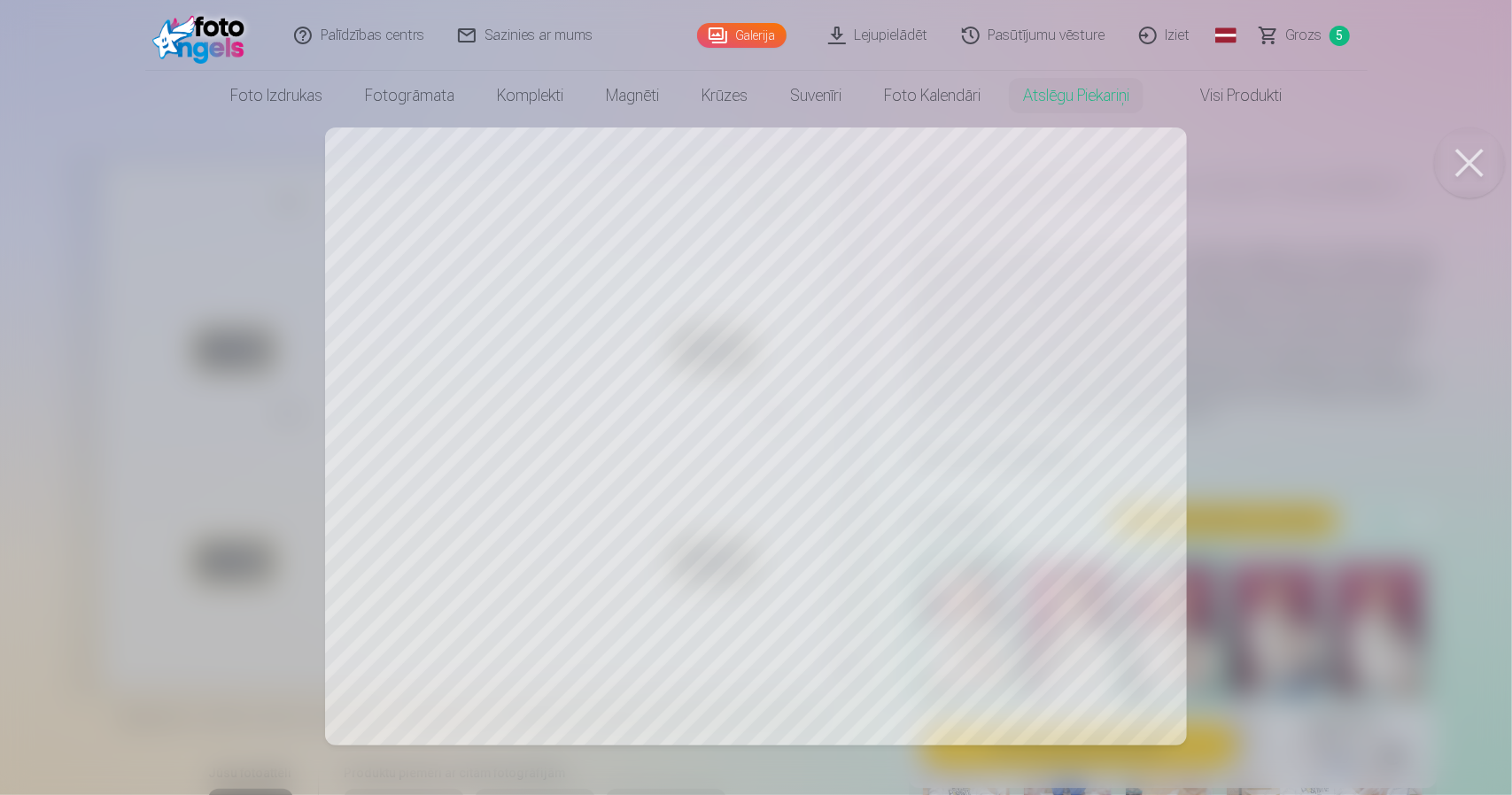
click at [1038, 323] on div at bounding box center [756, 397] width 1512 height 795
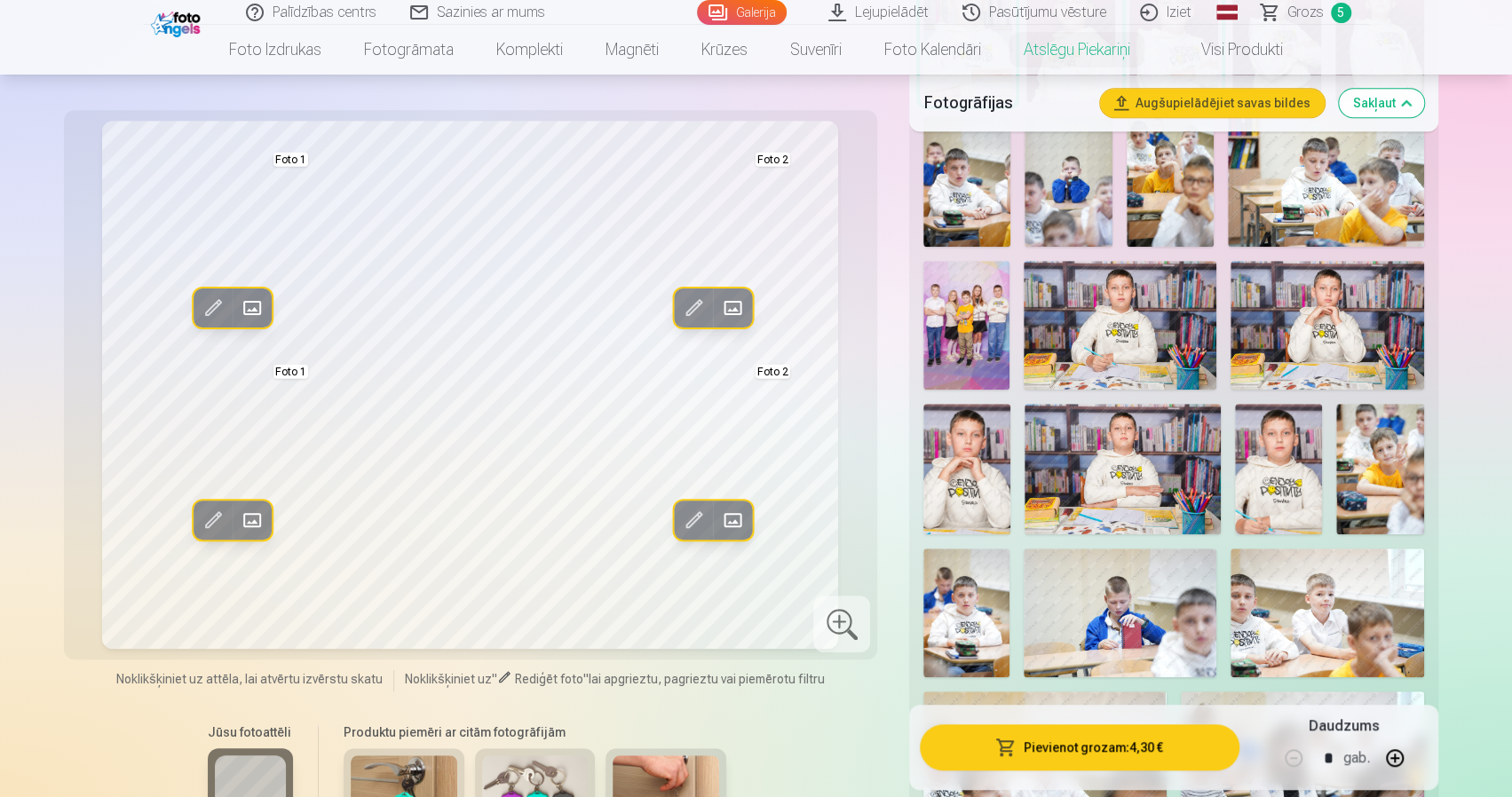
scroll to position [710, 0]
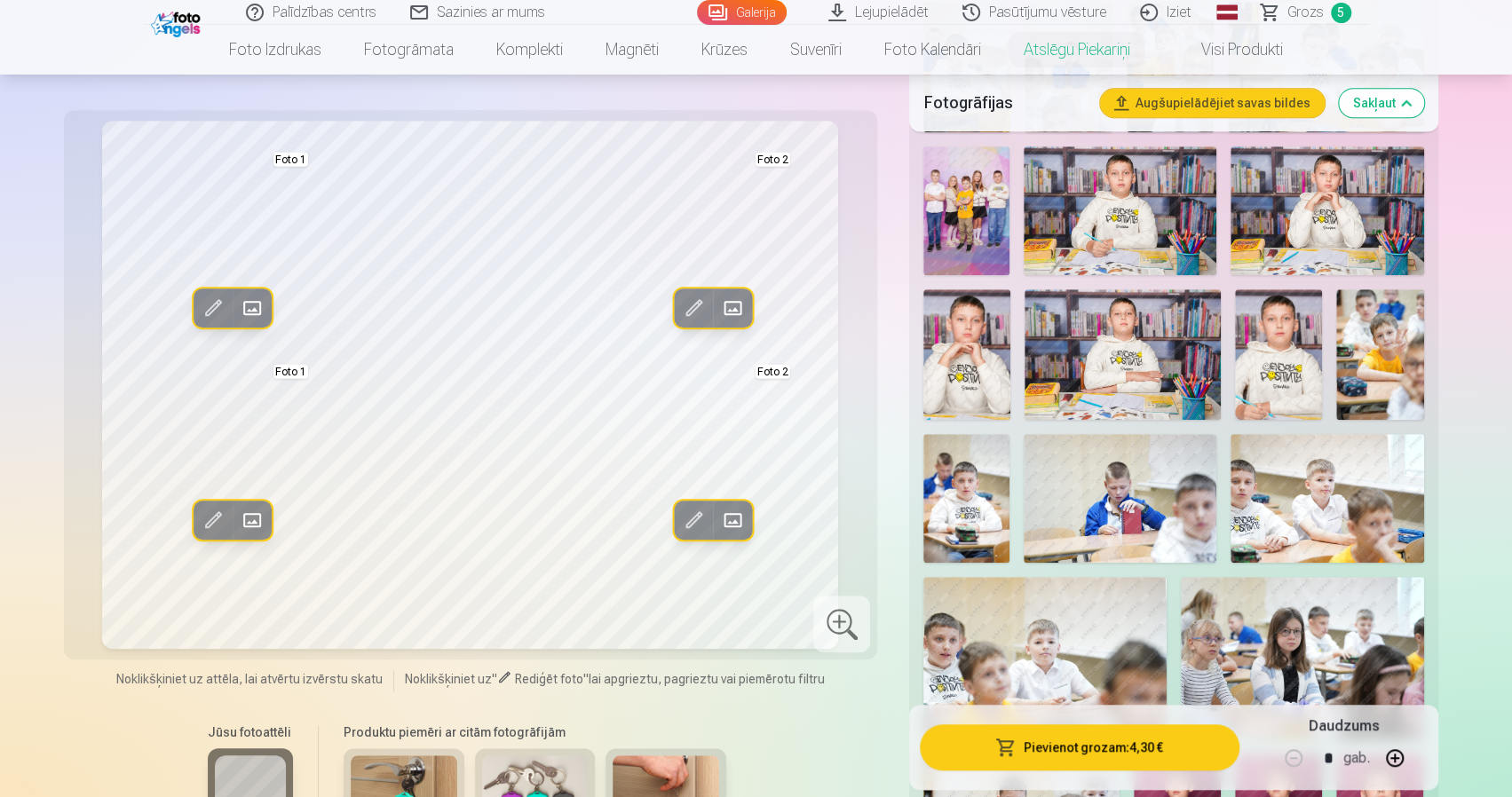
click at [957, 374] on img at bounding box center [967, 354] width 87 height 131
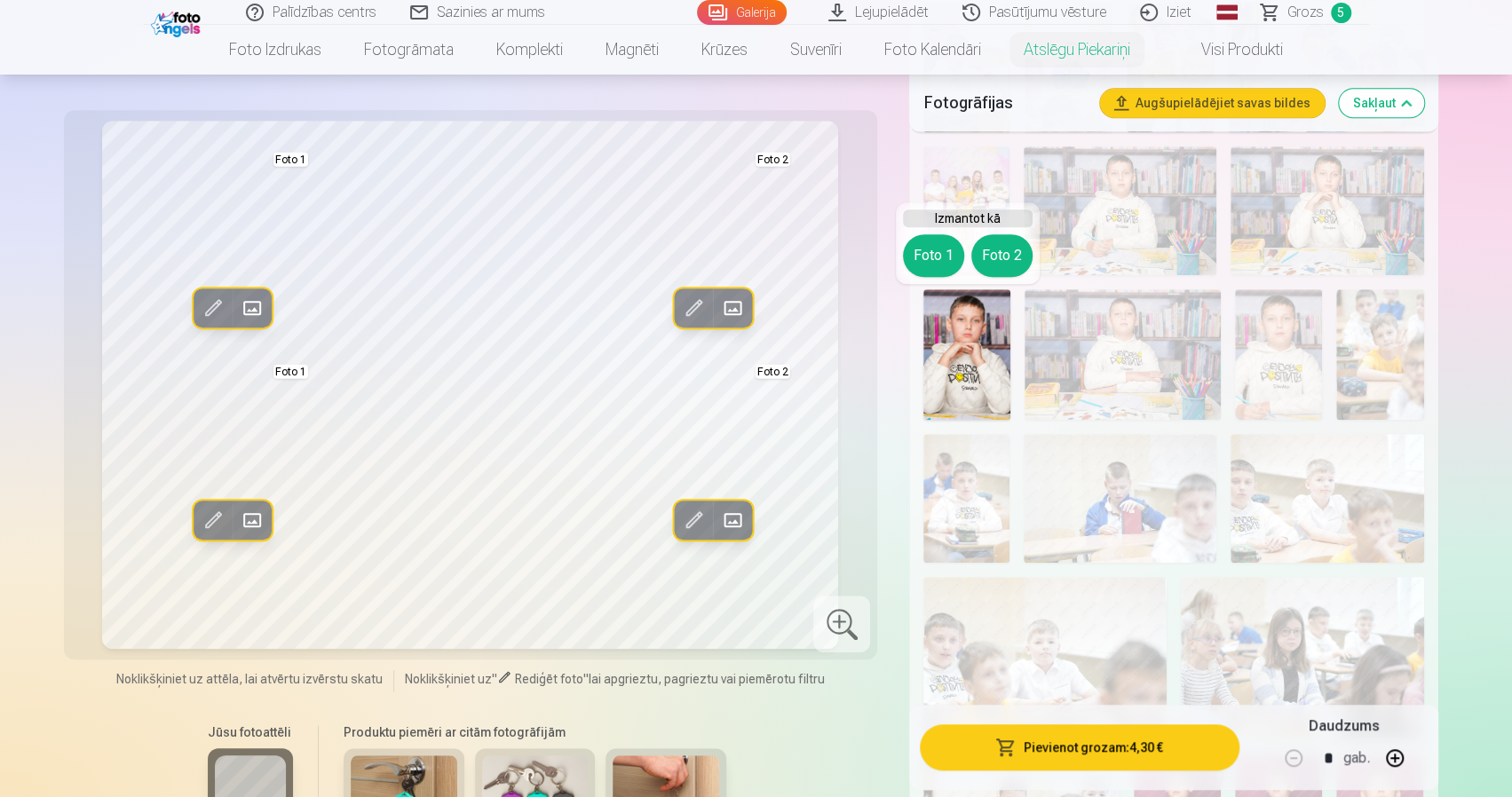
click at [964, 365] on img at bounding box center [967, 354] width 87 height 131
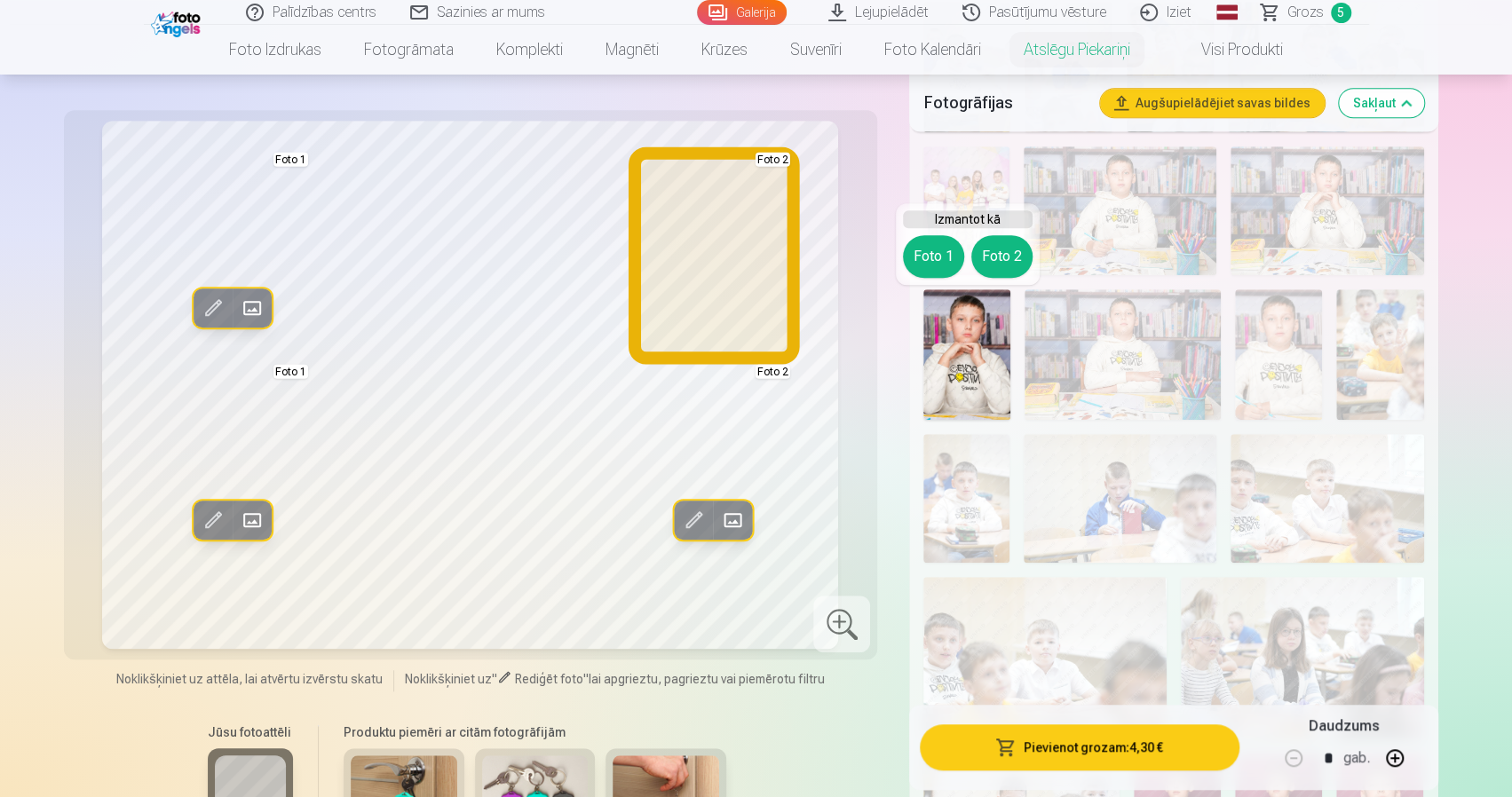
click at [997, 253] on button "Foto 2" at bounding box center [1002, 257] width 61 height 43
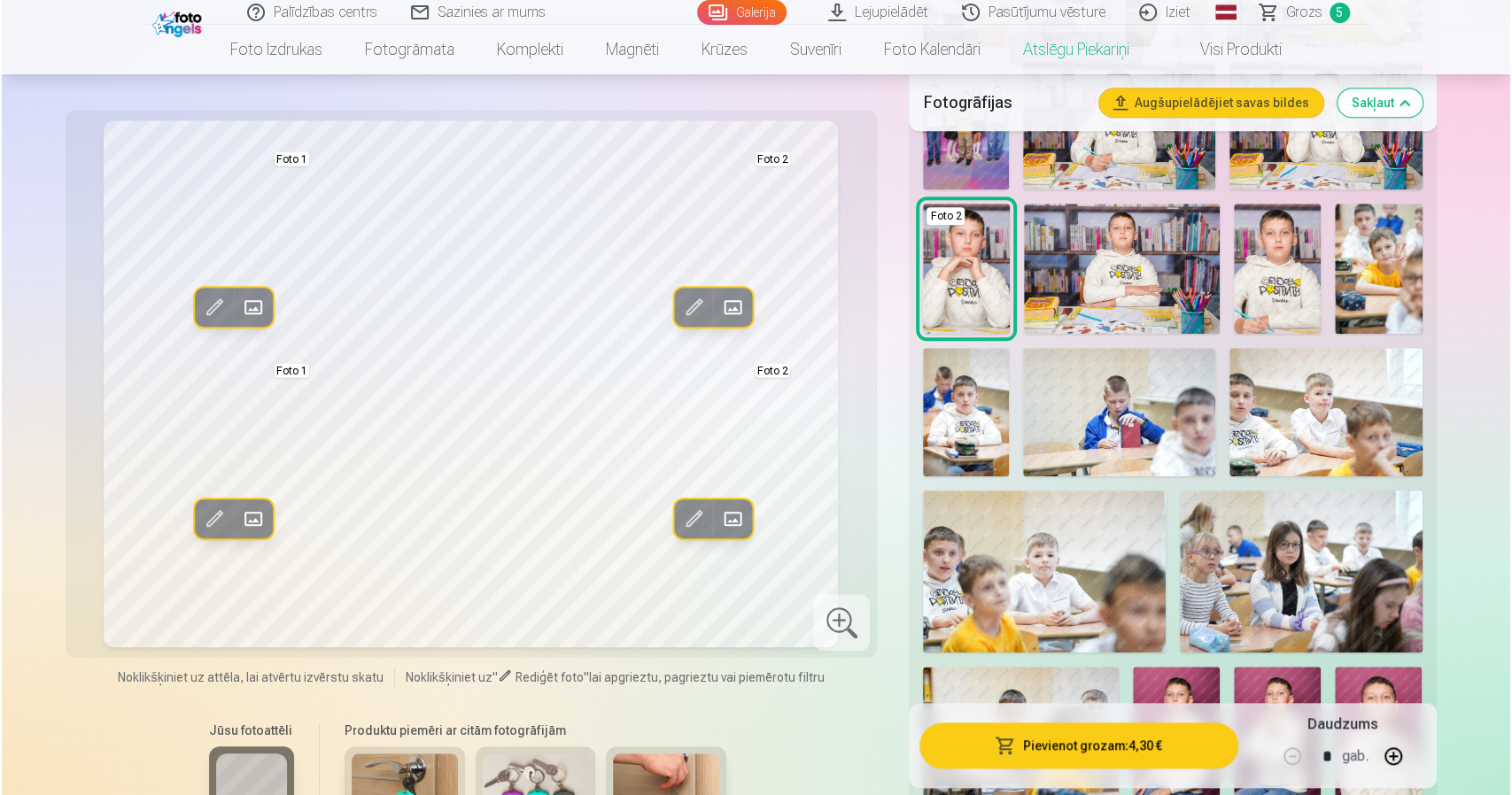
scroll to position [797, 0]
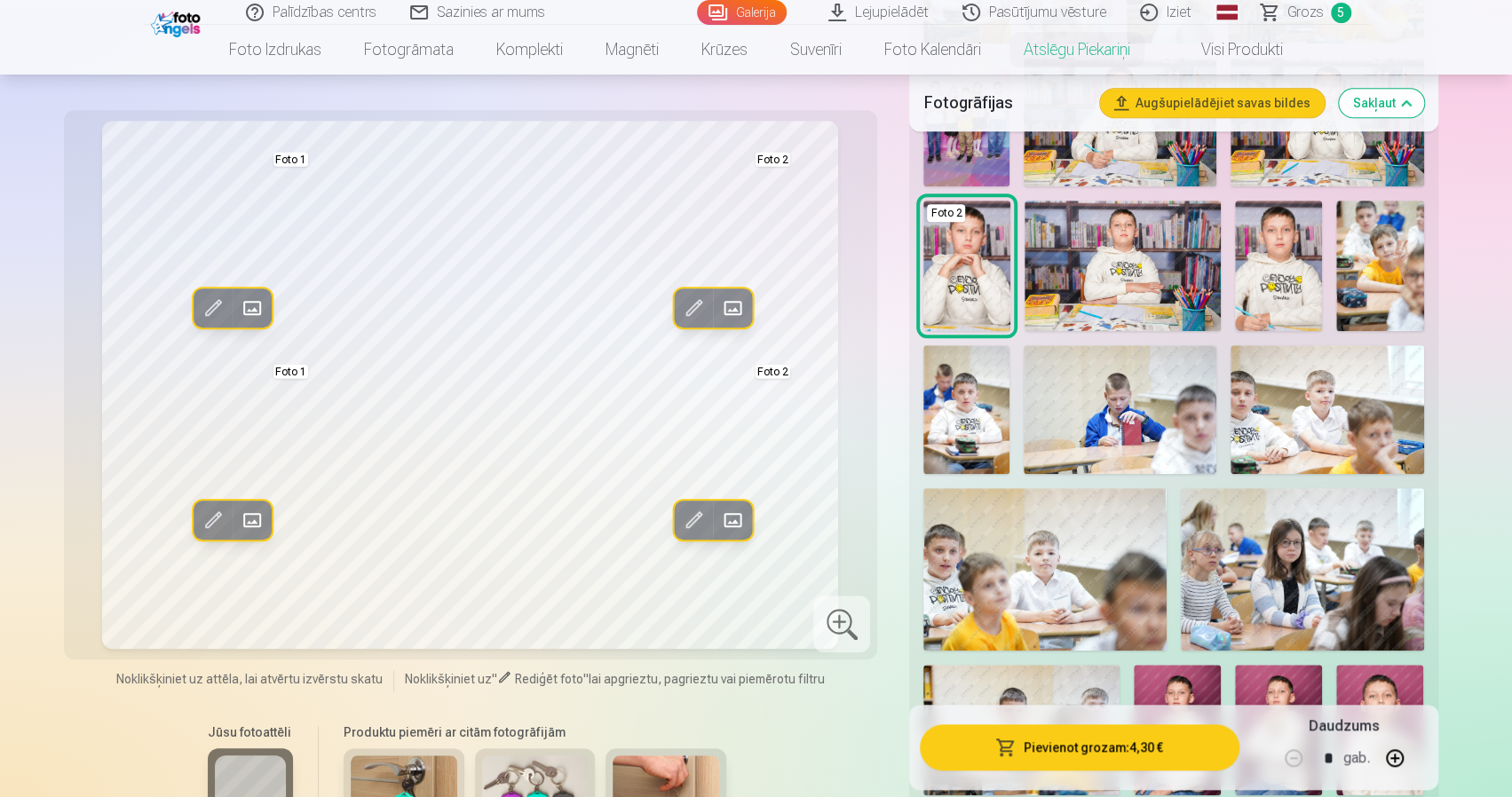
click at [1094, 748] on button "Pievienot grozam : 4,30 €" at bounding box center [1079, 748] width 318 height 46
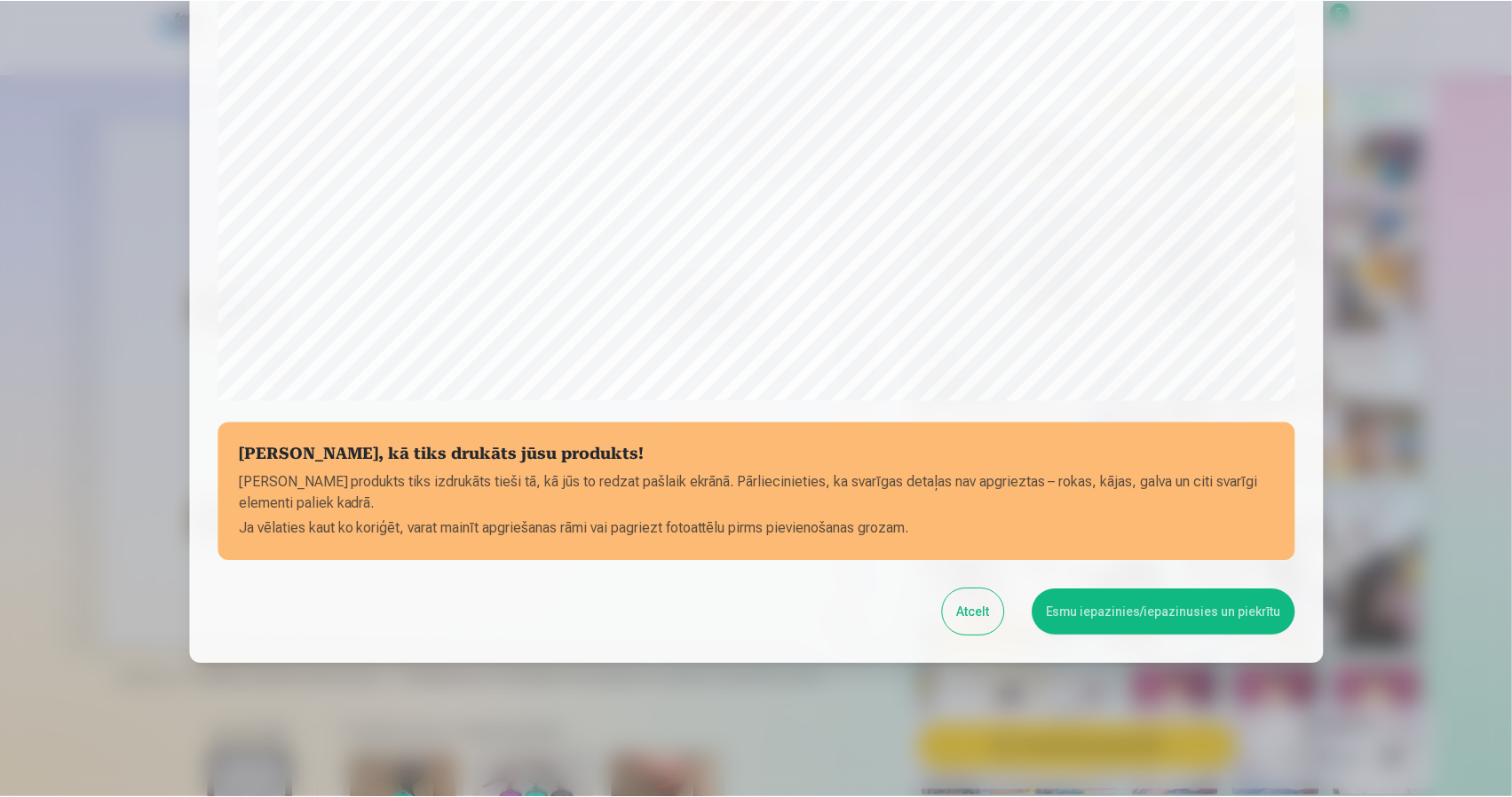
scroll to position [482, 0]
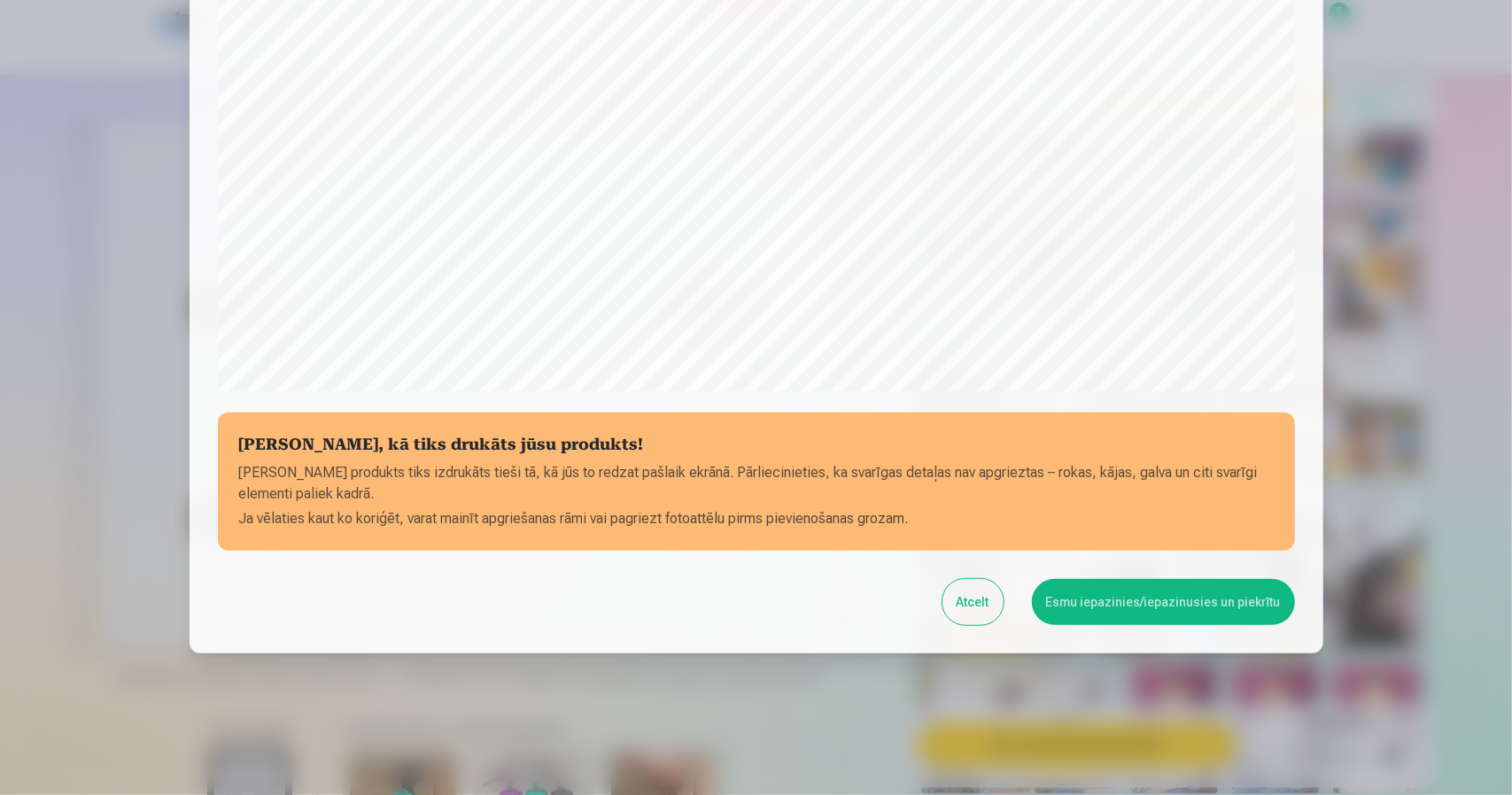
click at [1131, 610] on button "Esmu iepazinies/iepazinusies un piekrītu" at bounding box center [1164, 602] width 263 height 46
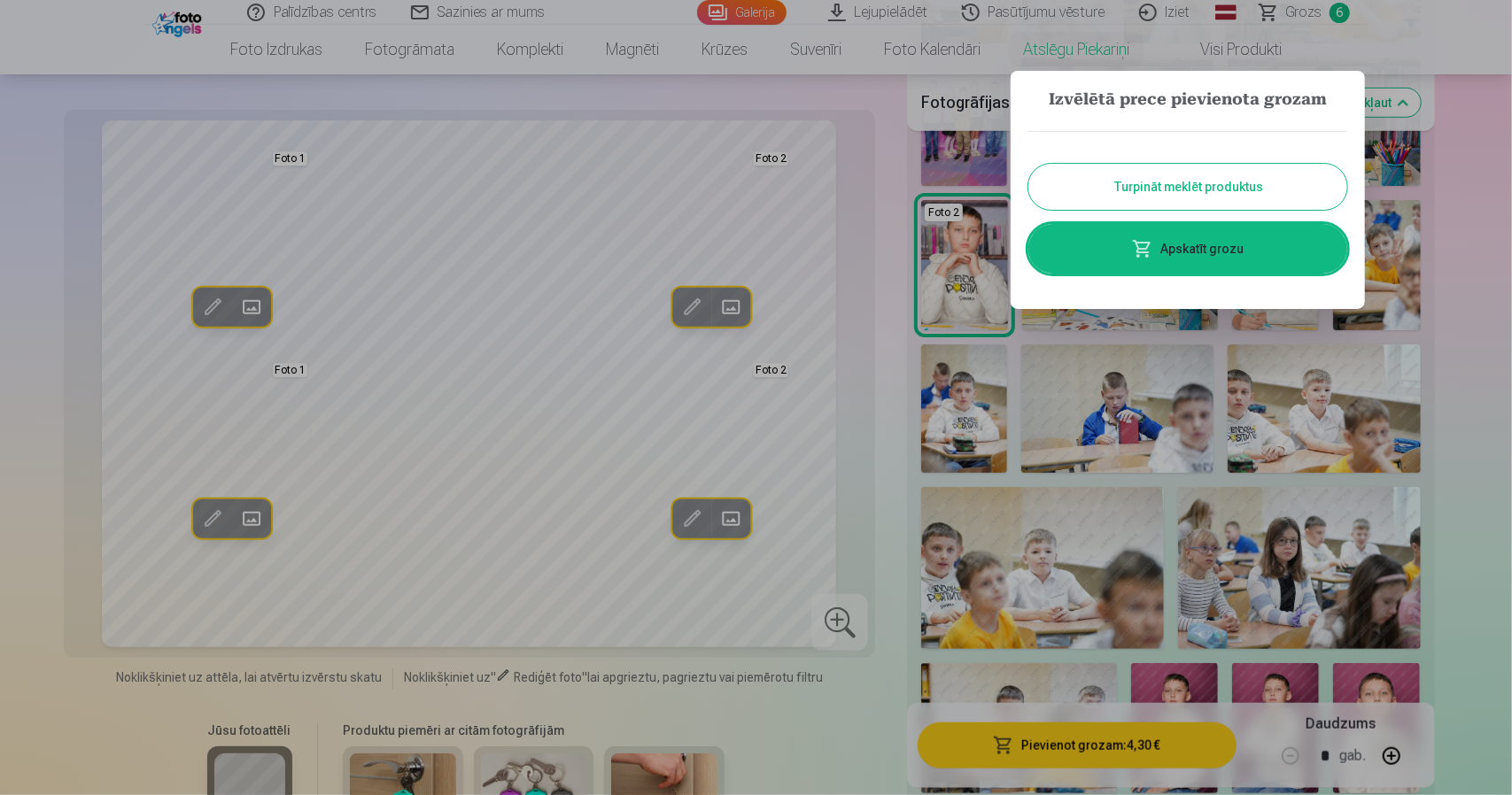
drag, startPoint x: 1053, startPoint y: 582, endPoint x: 1499, endPoint y: 185, distance: 597.1
click at [1499, 189] on div at bounding box center [756, 397] width 1512 height 795
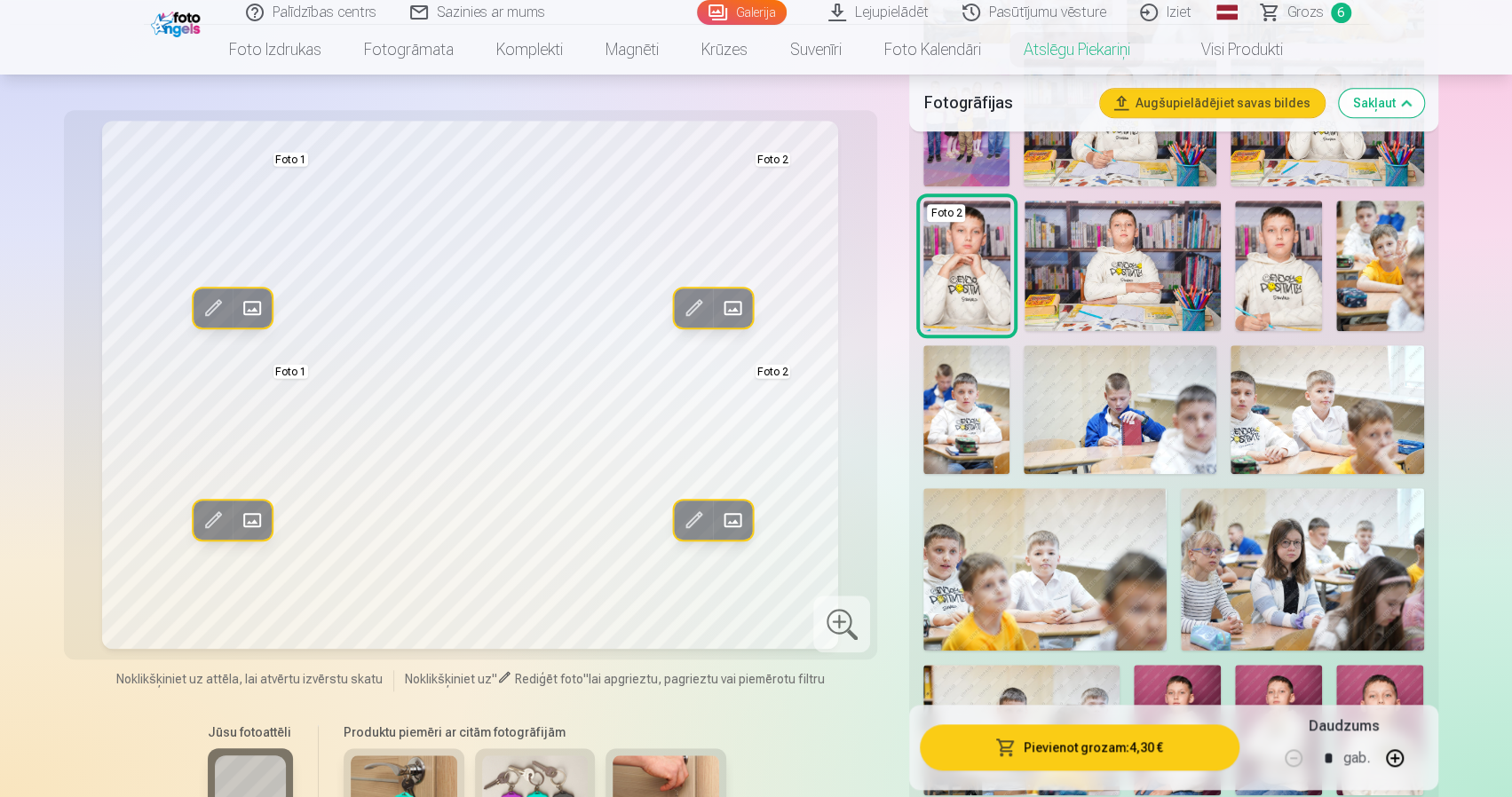
click at [1296, 10] on span "Grozs" at bounding box center [1305, 12] width 36 height 21
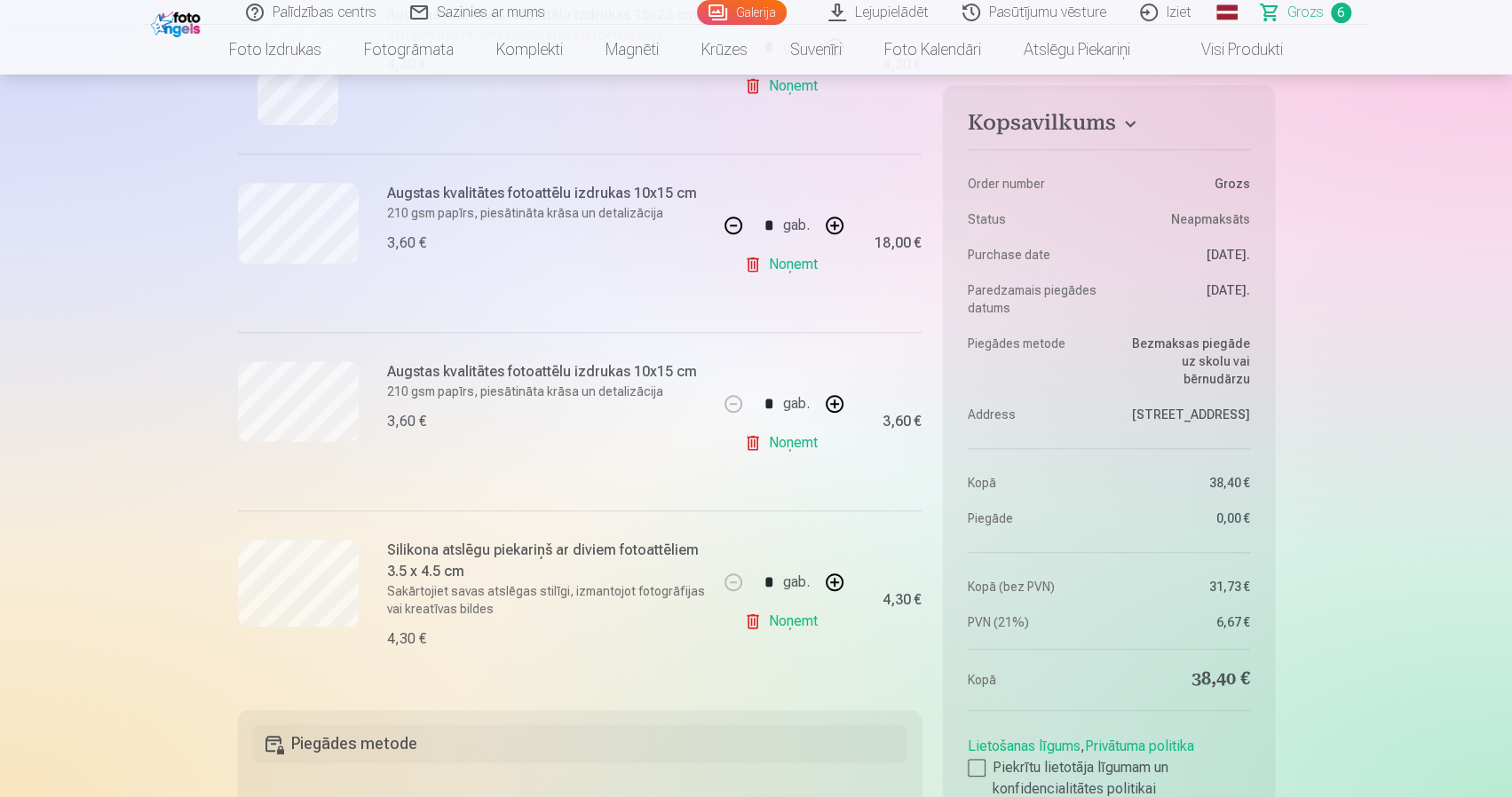
scroll to position [888, 0]
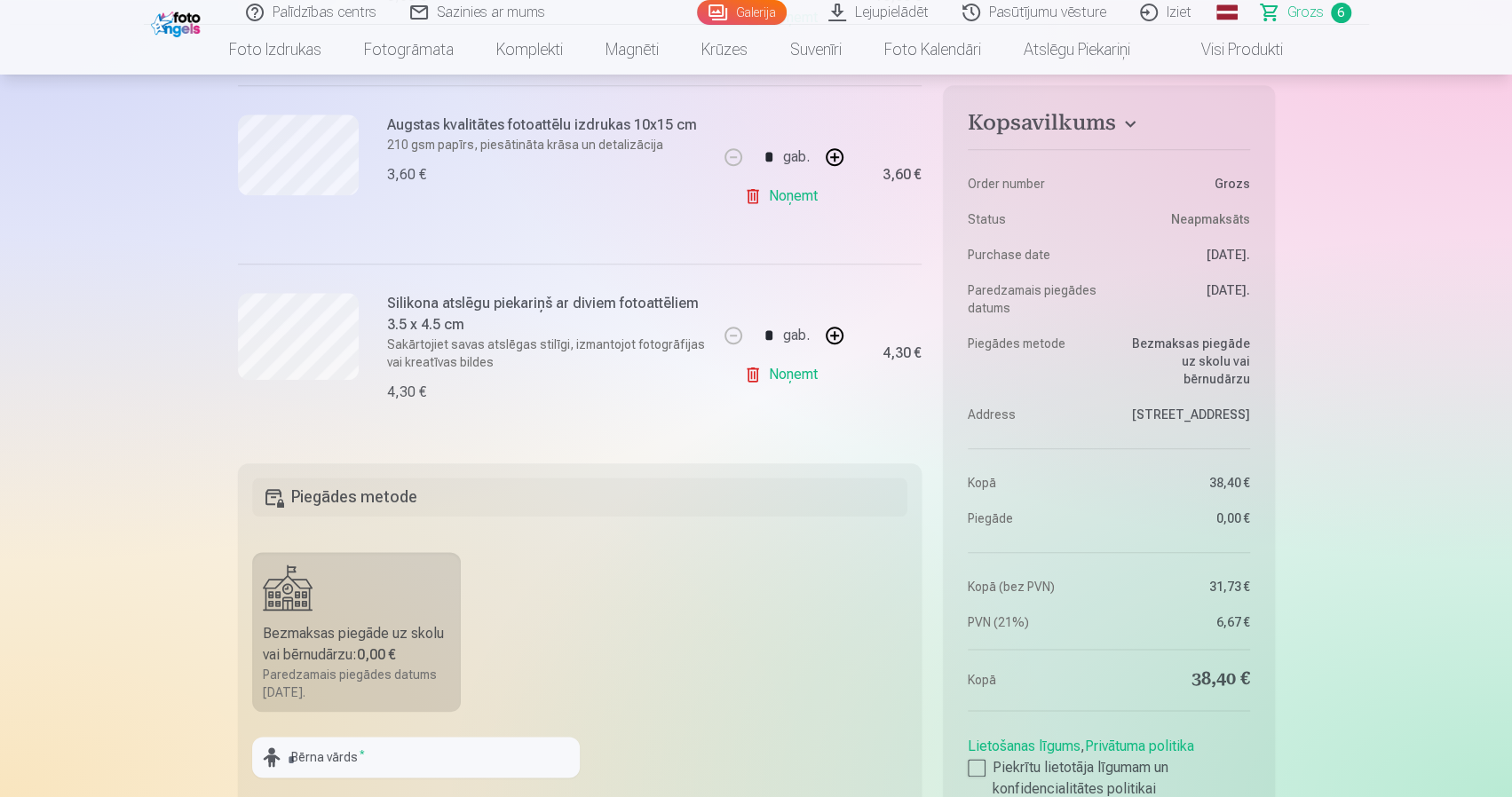
drag, startPoint x: 405, startPoint y: 624, endPoint x: 430, endPoint y: 606, distance: 30.8
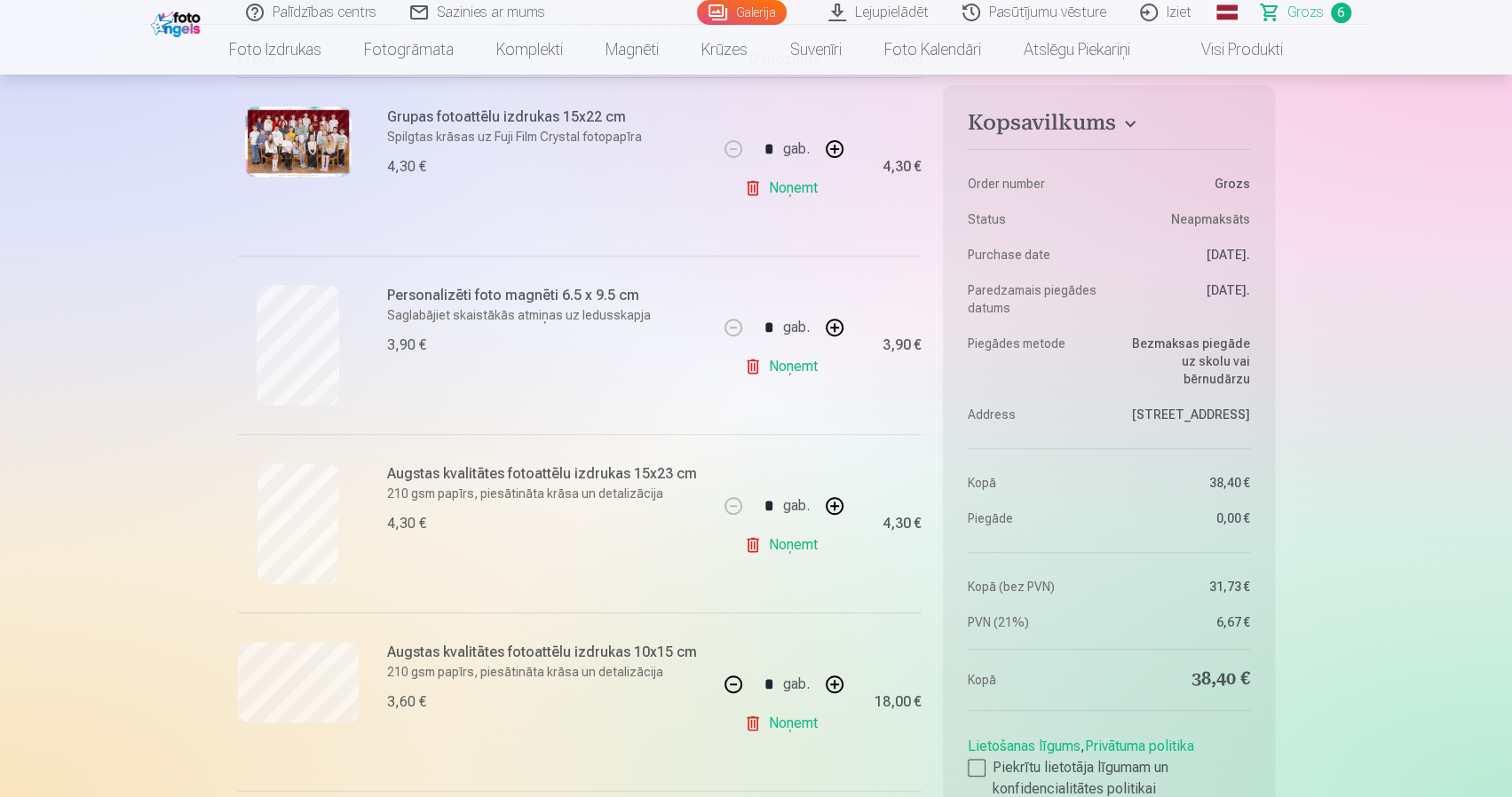
scroll to position [0, 0]
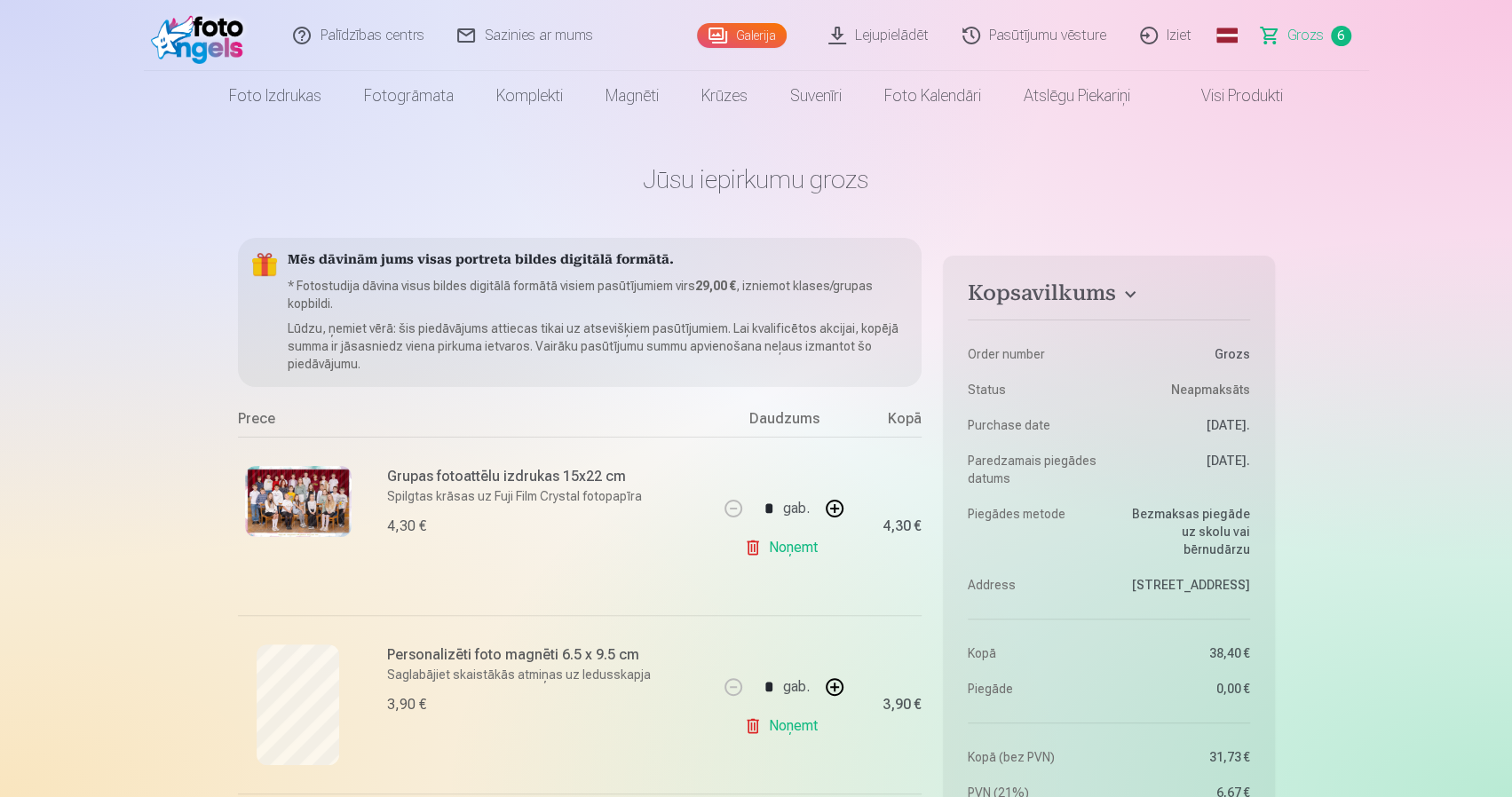
click at [731, 28] on link "Galerija" at bounding box center [742, 35] width 90 height 25
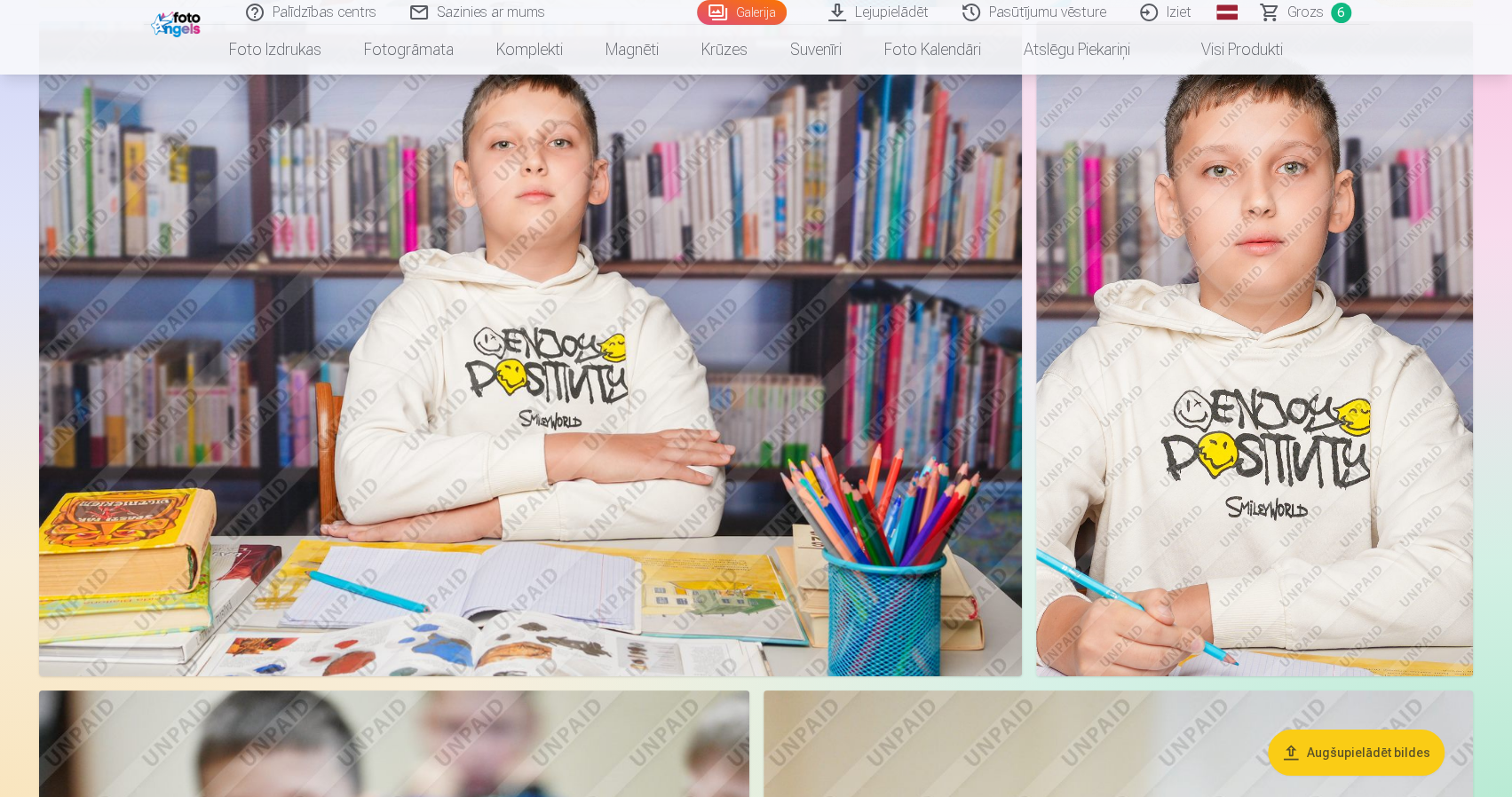
scroll to position [3994, 0]
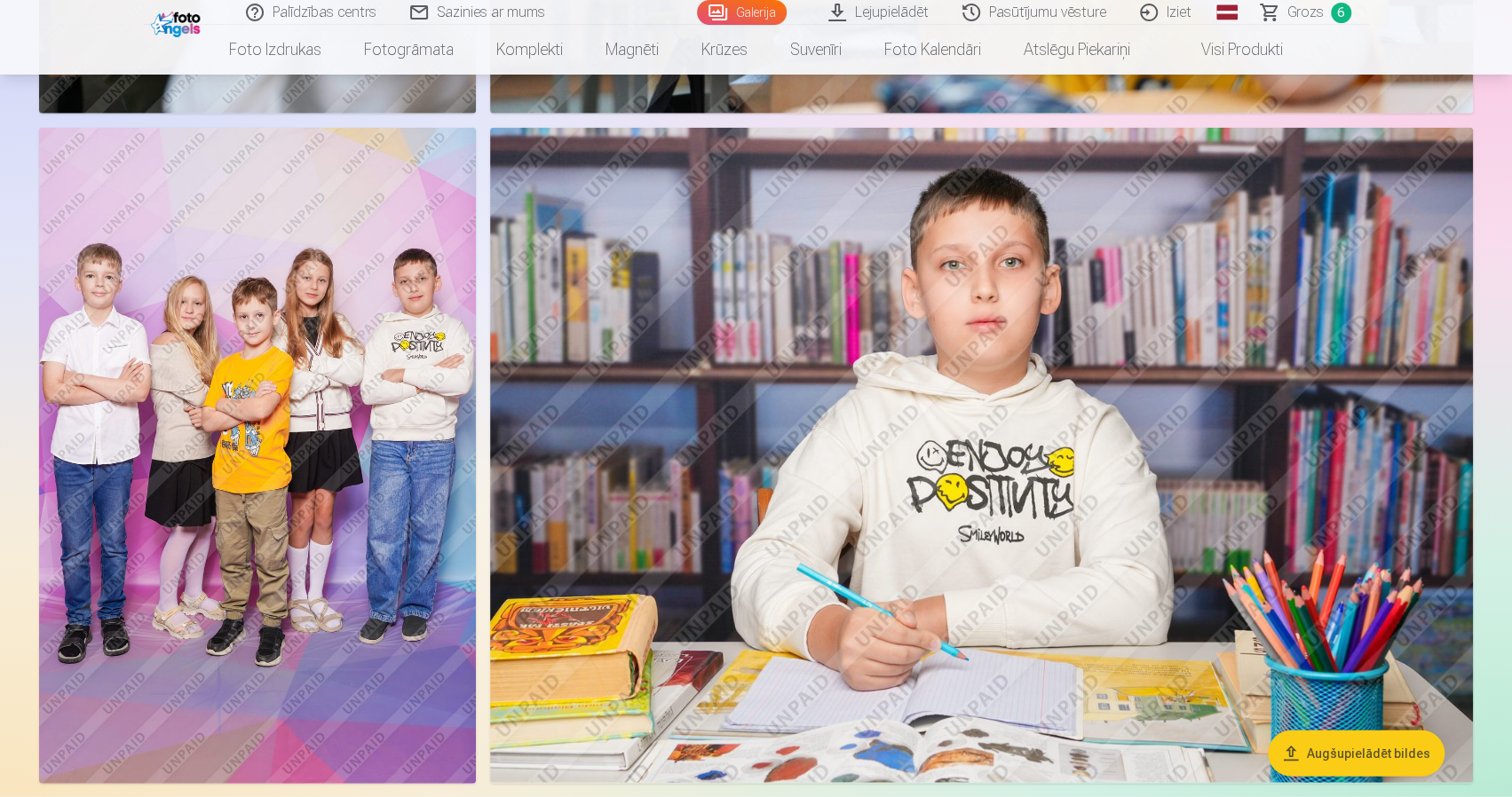
click at [1130, 452] on img at bounding box center [981, 456] width 983 height 655
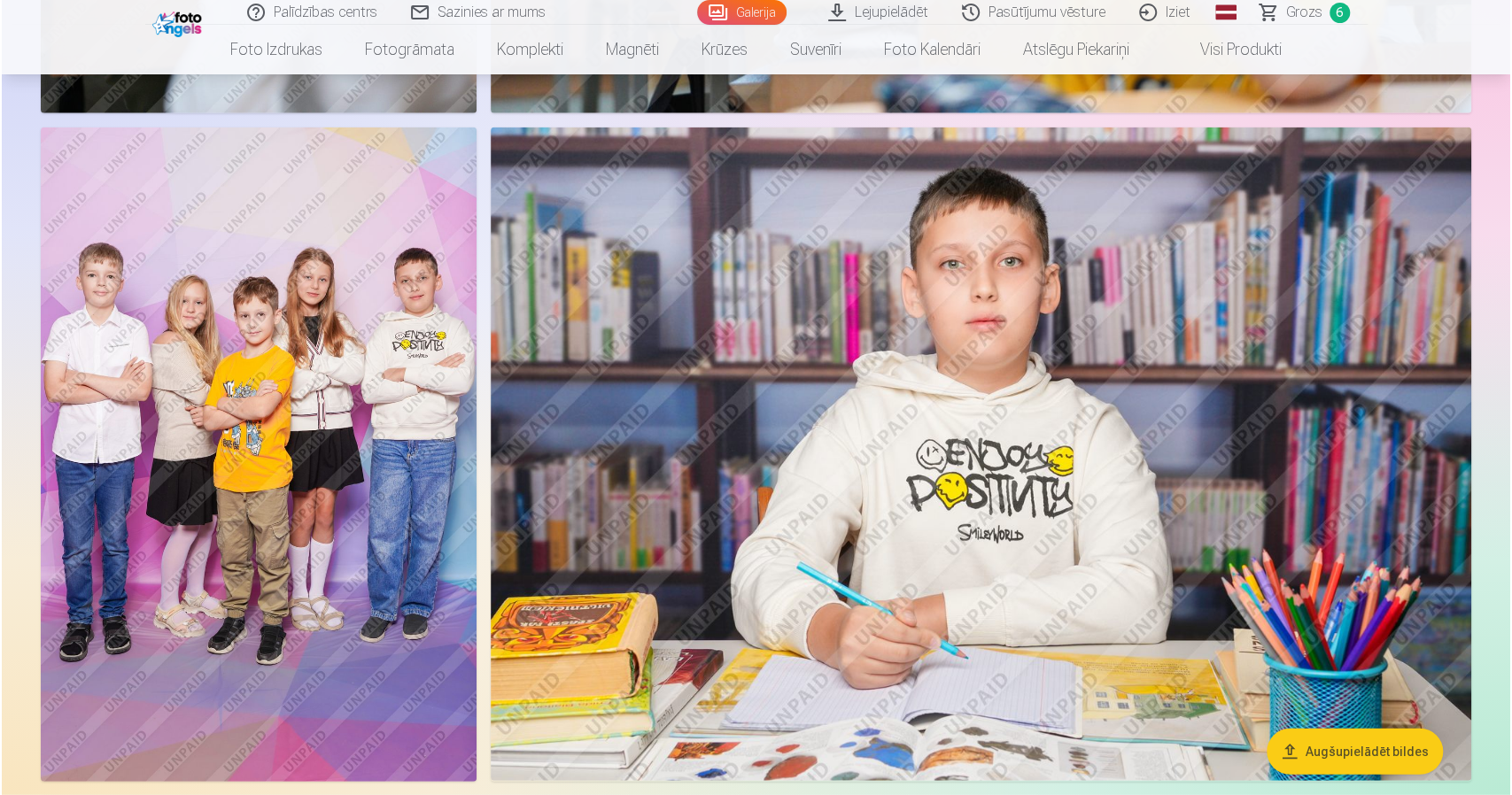
scroll to position [2838, 0]
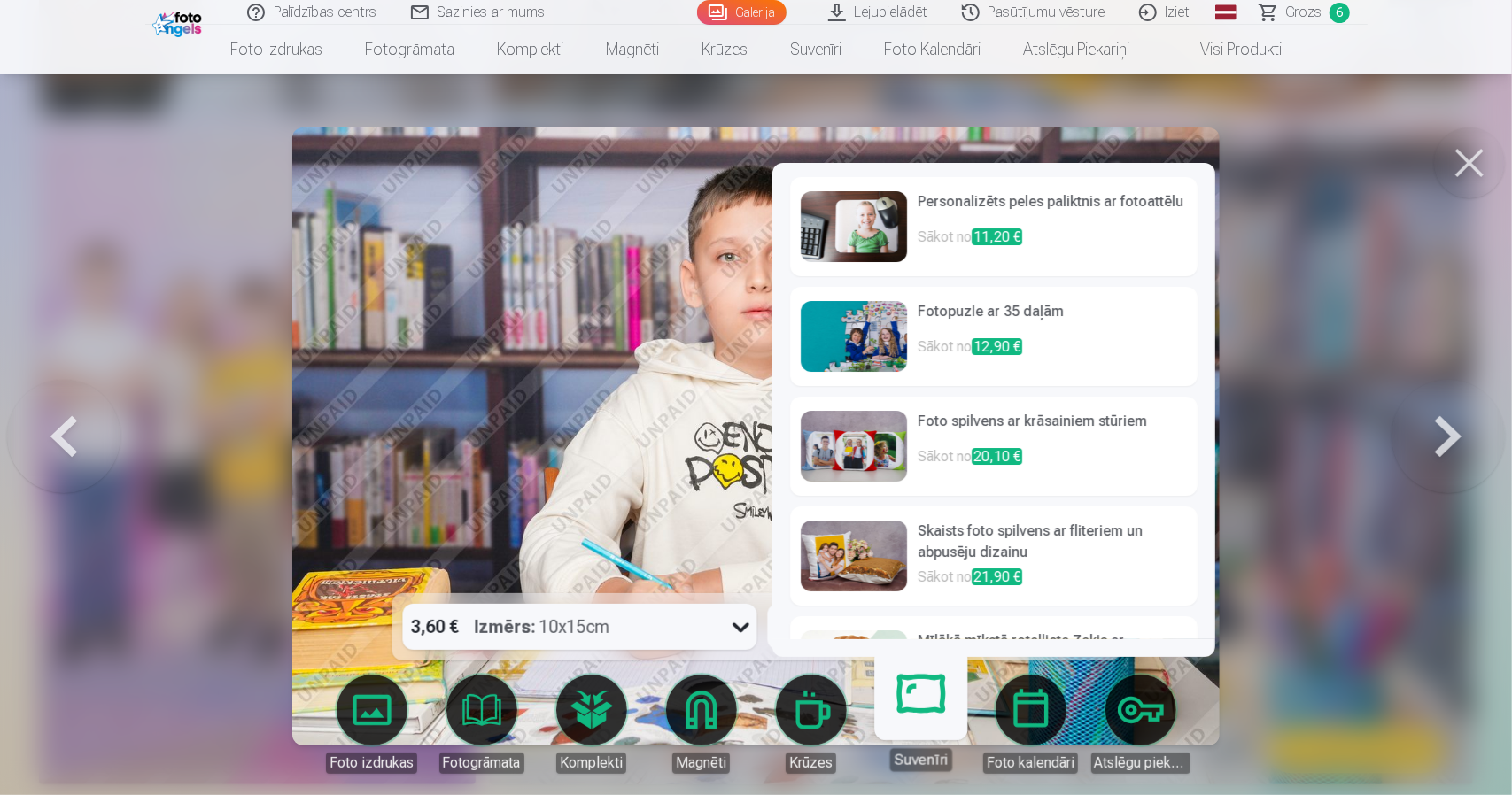
click at [811, 727] on link "Krūzes" at bounding box center [811, 724] width 99 height 99
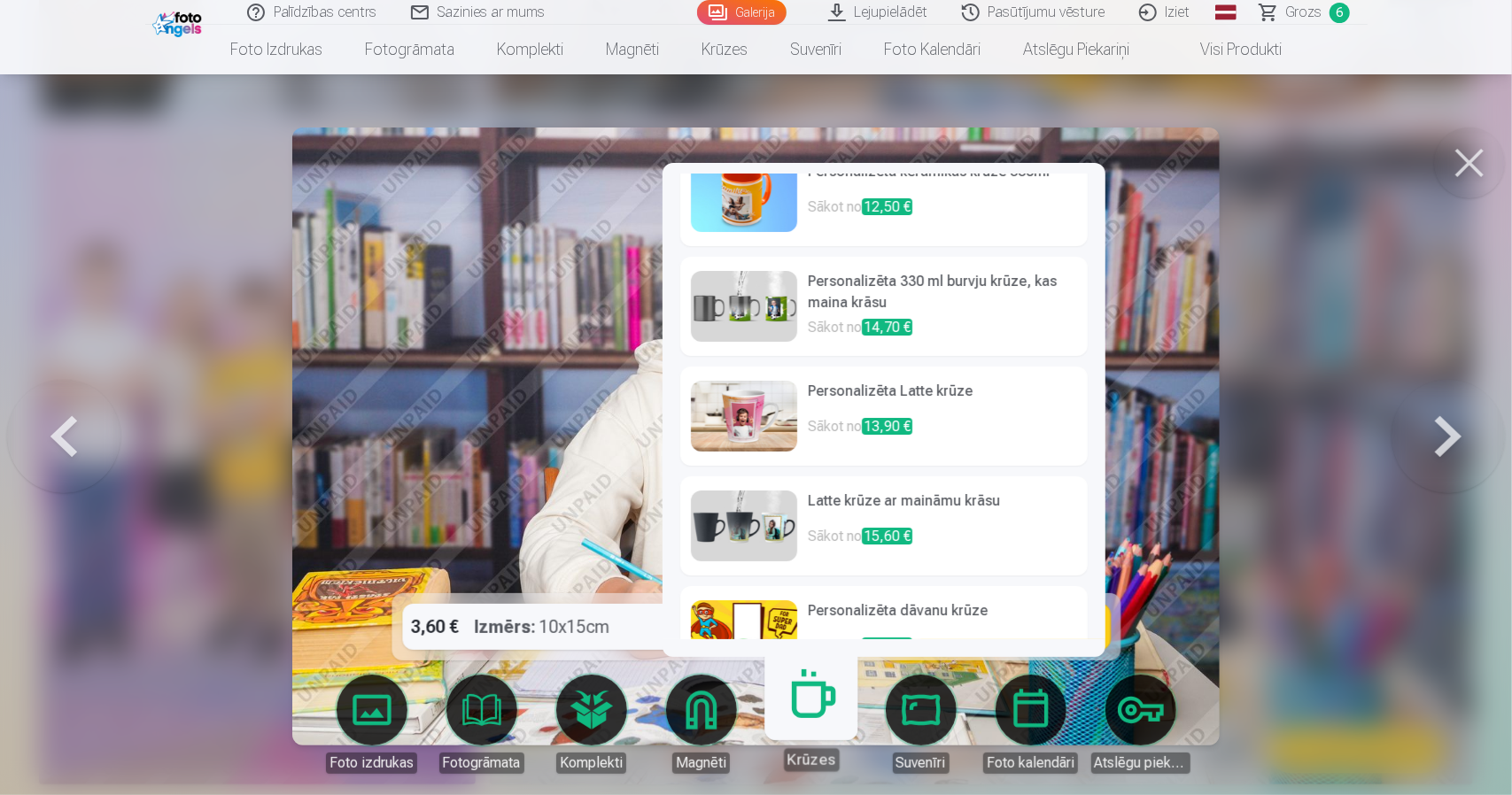
scroll to position [0, 0]
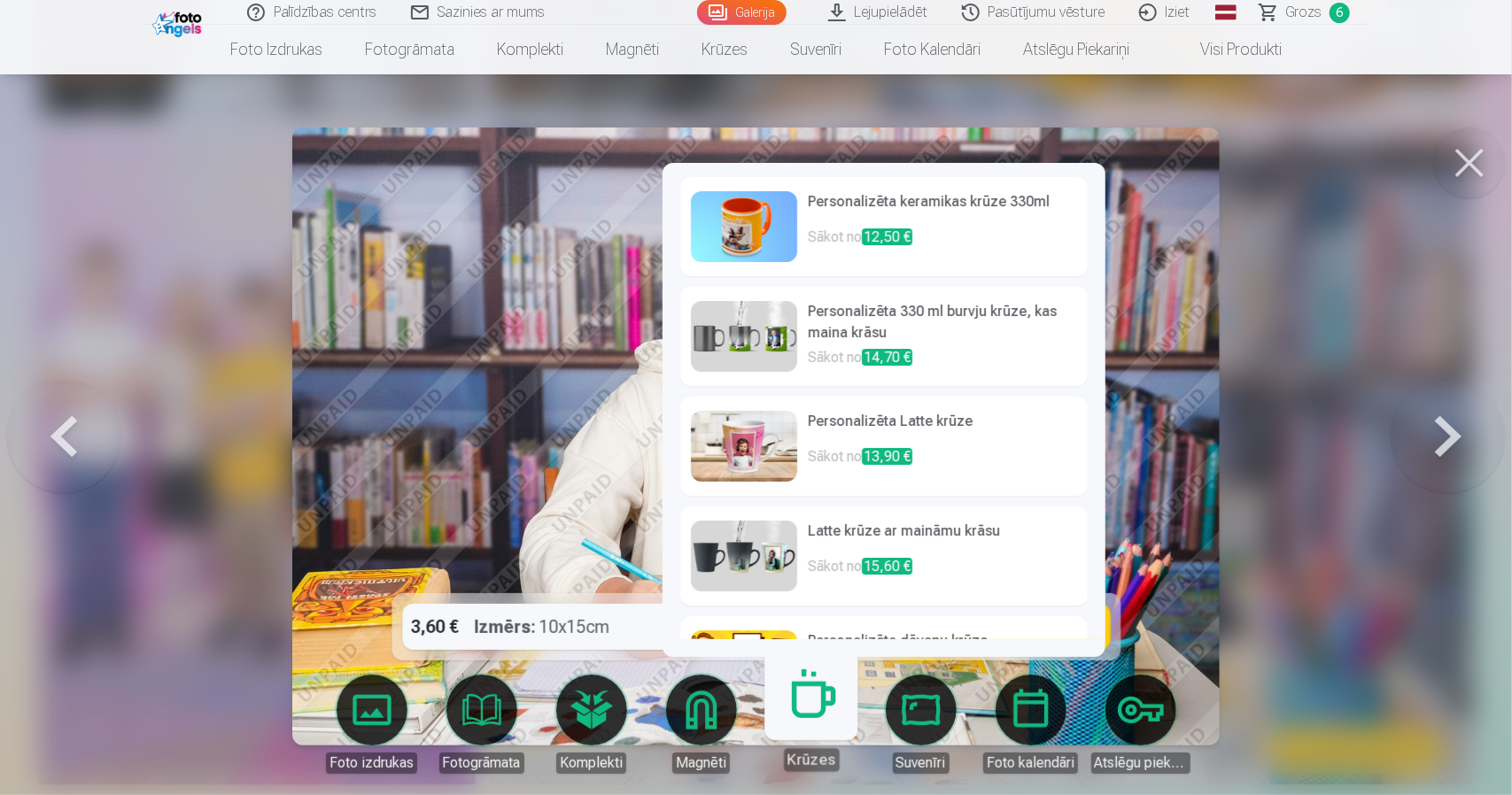
click at [830, 337] on h6 "Personalizēta 330 ml burvju krūze, kas maina krāsu" at bounding box center [943, 324] width 269 height 46
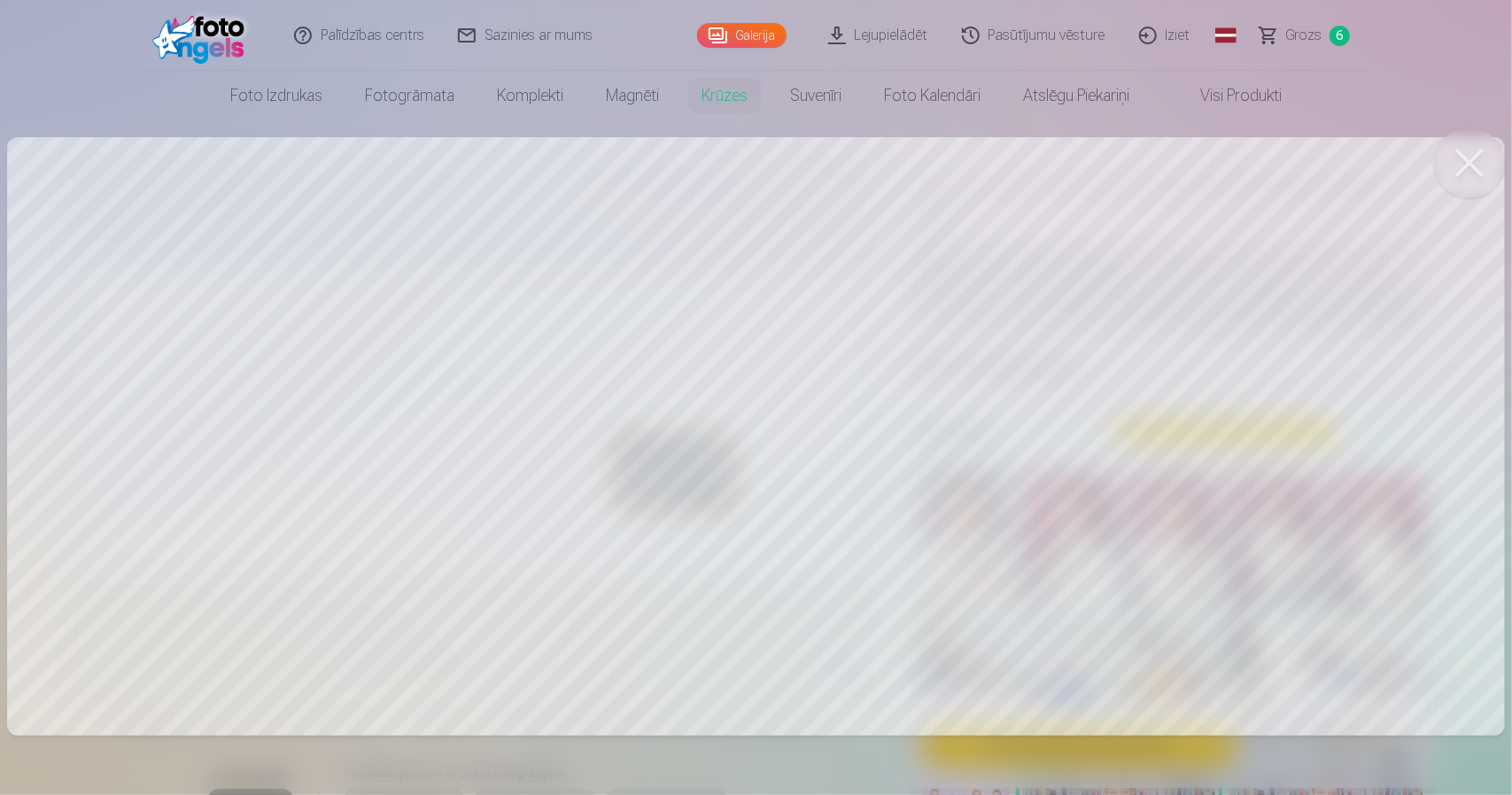
click at [430, 404] on div at bounding box center [756, 397] width 1512 height 795
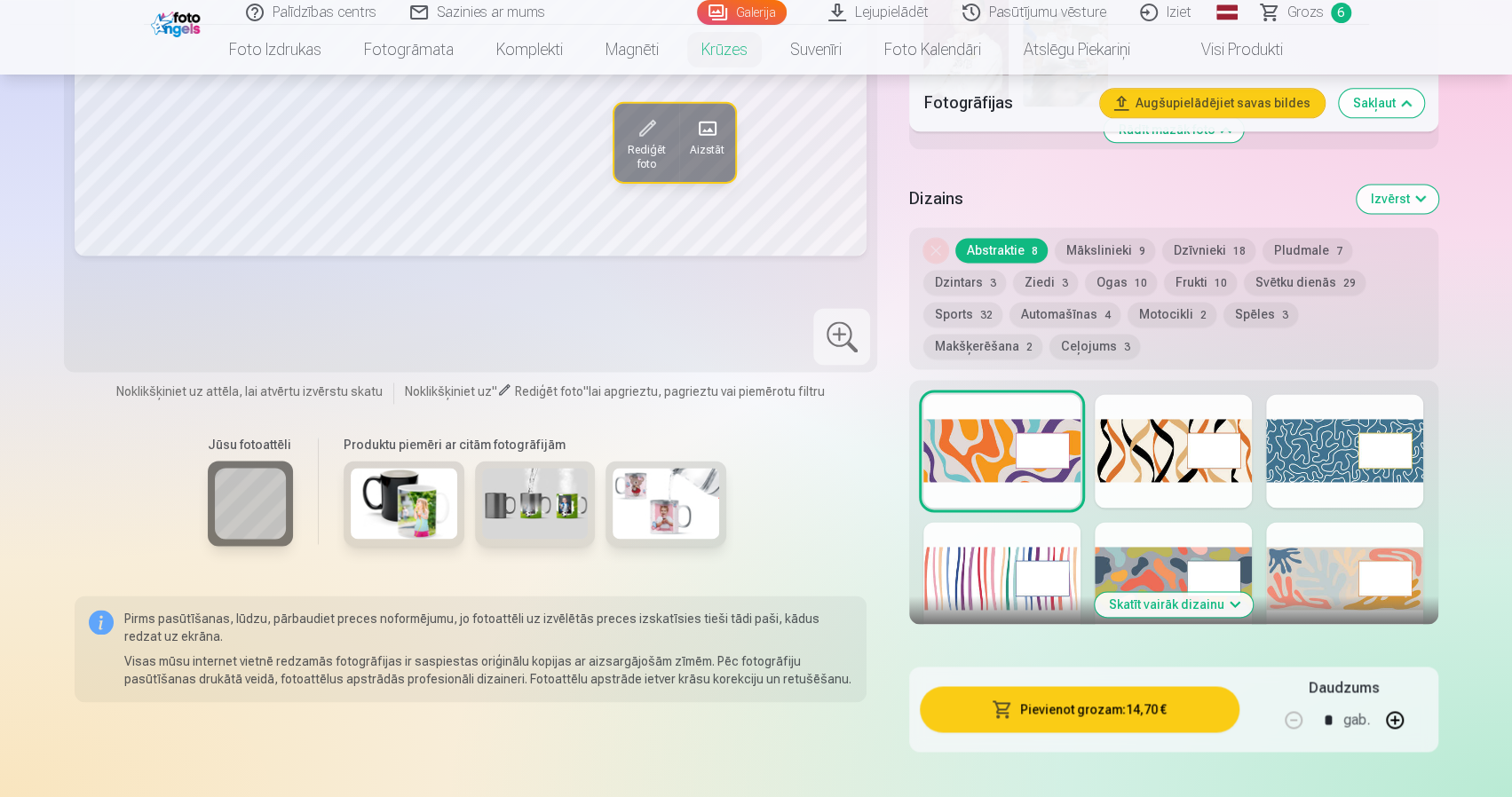
scroll to position [1687, 0]
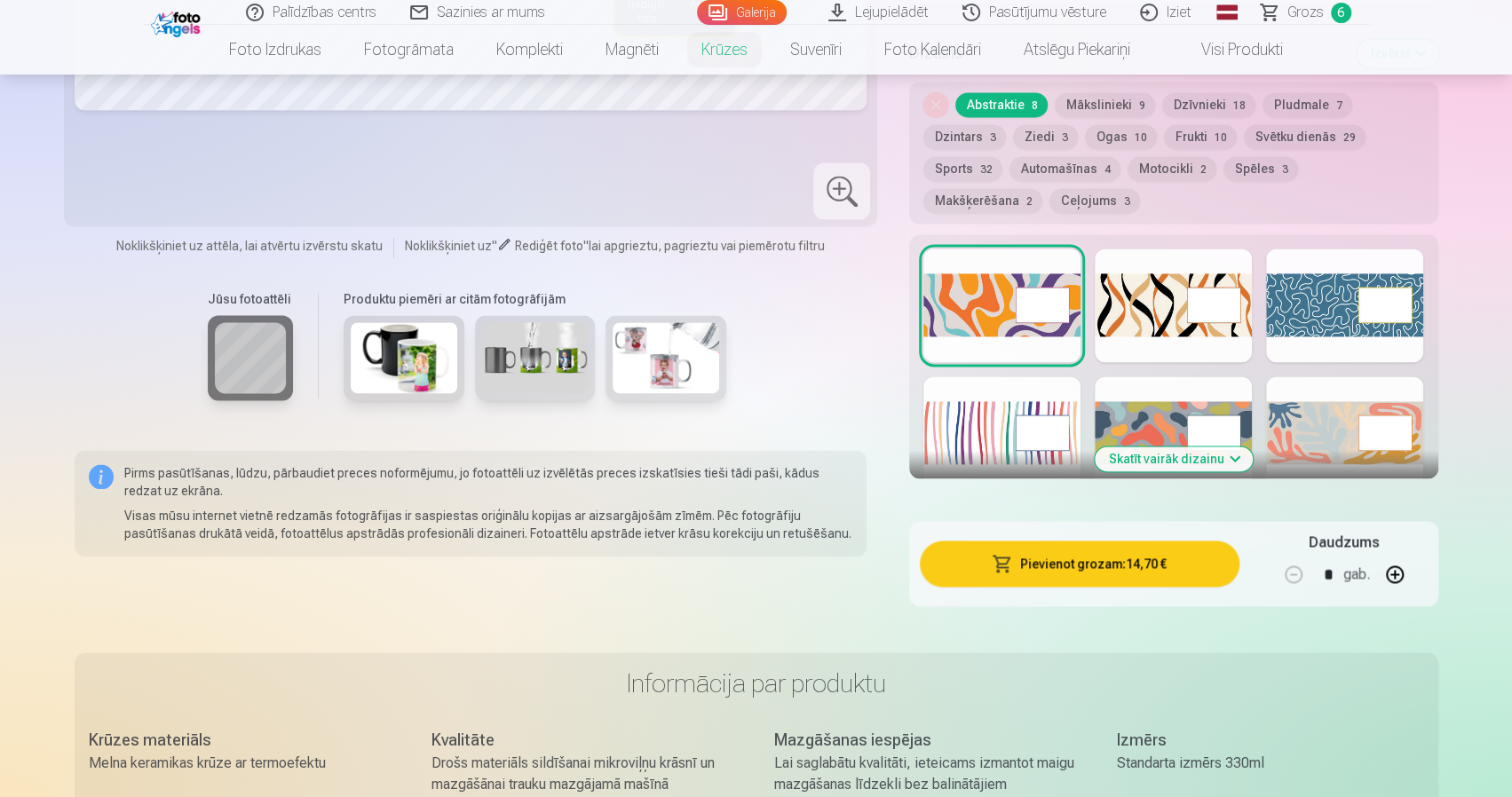
click at [1204, 462] on button "Skatīt vairāk dizainu" at bounding box center [1174, 458] width 158 height 25
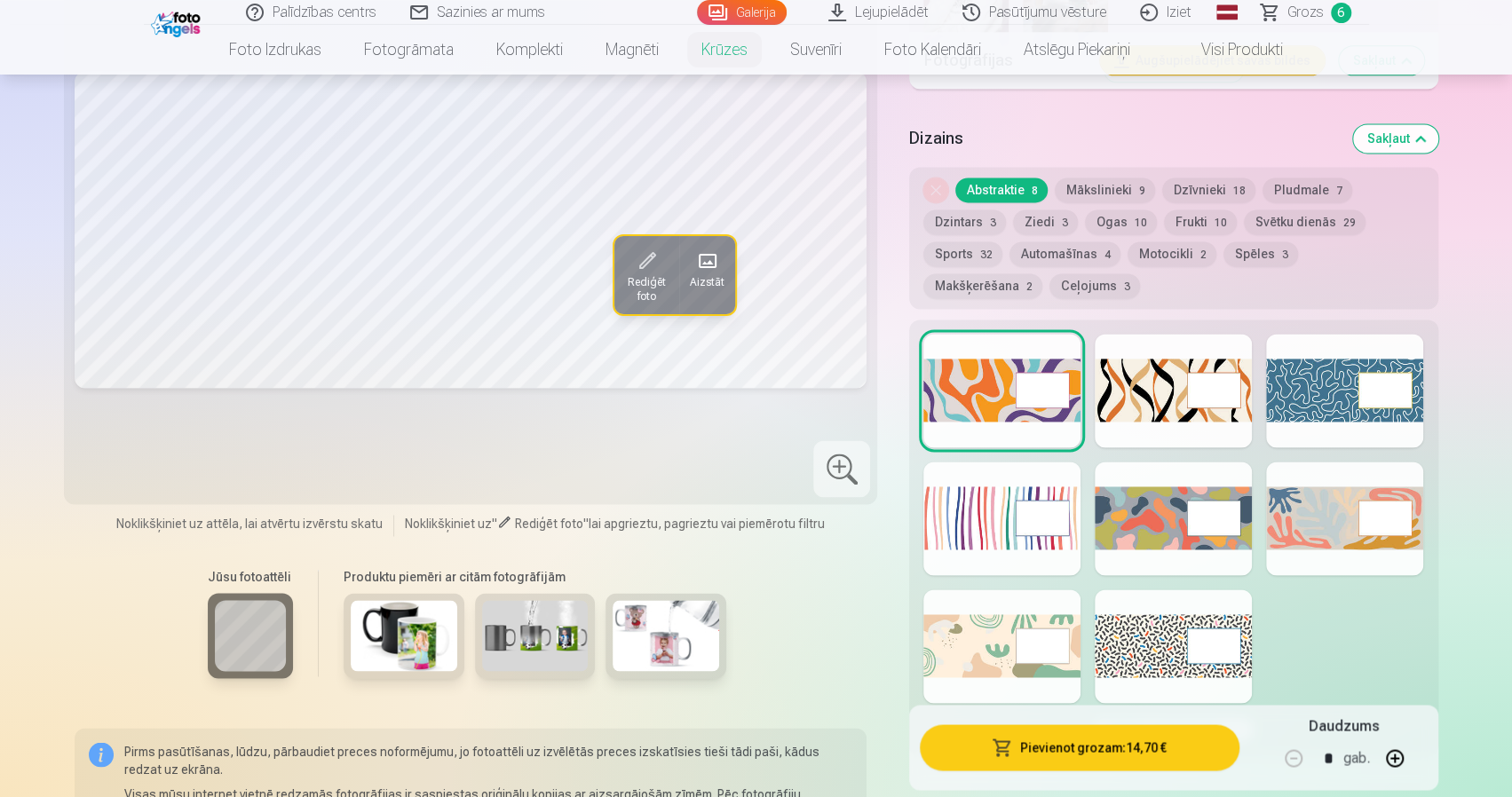
scroll to position [1598, 0]
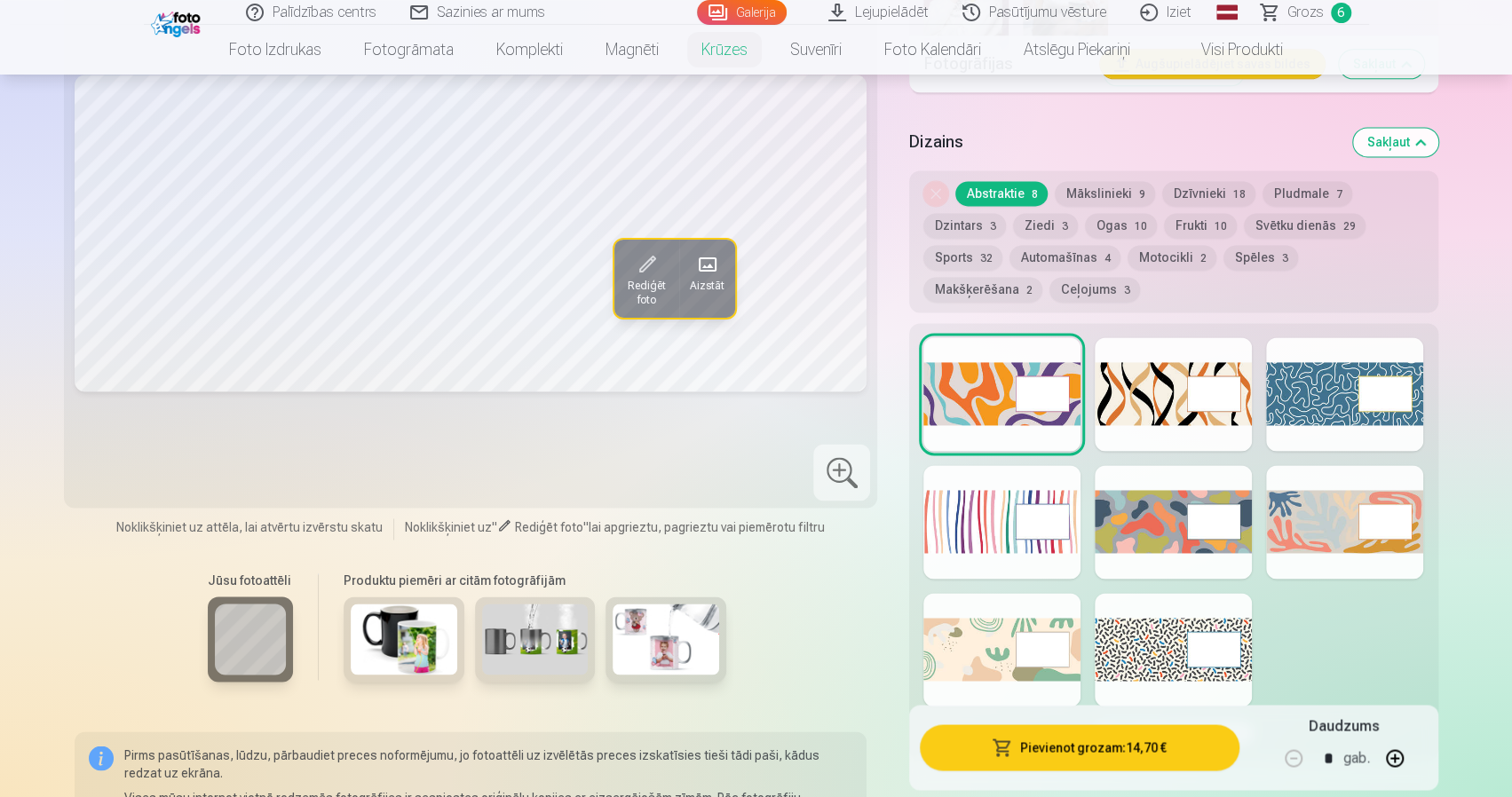
click at [1319, 415] on div at bounding box center [1344, 394] width 157 height 113
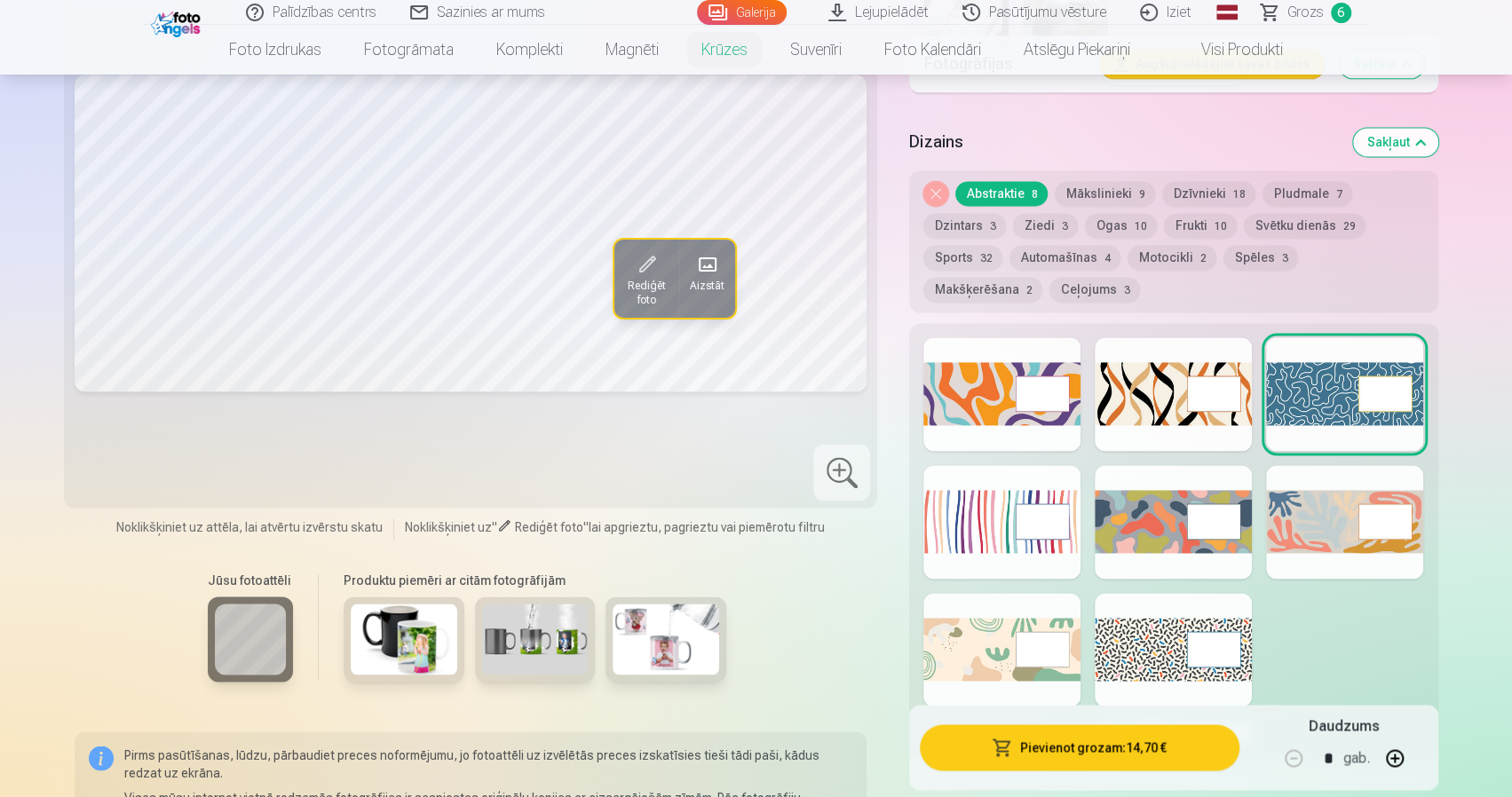
click at [1283, 503] on div at bounding box center [1344, 521] width 157 height 113
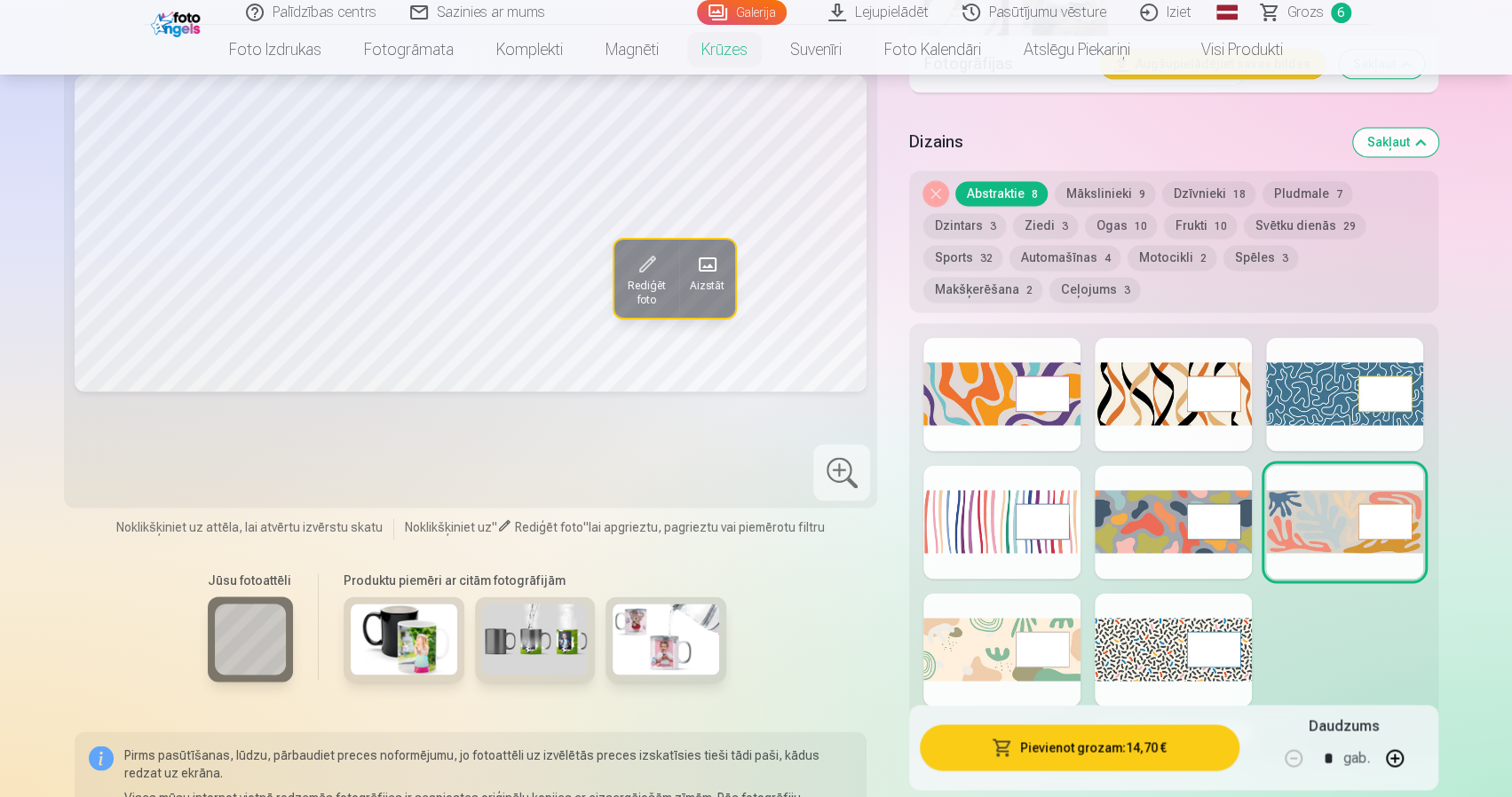
click at [1155, 403] on div at bounding box center [1173, 394] width 157 height 113
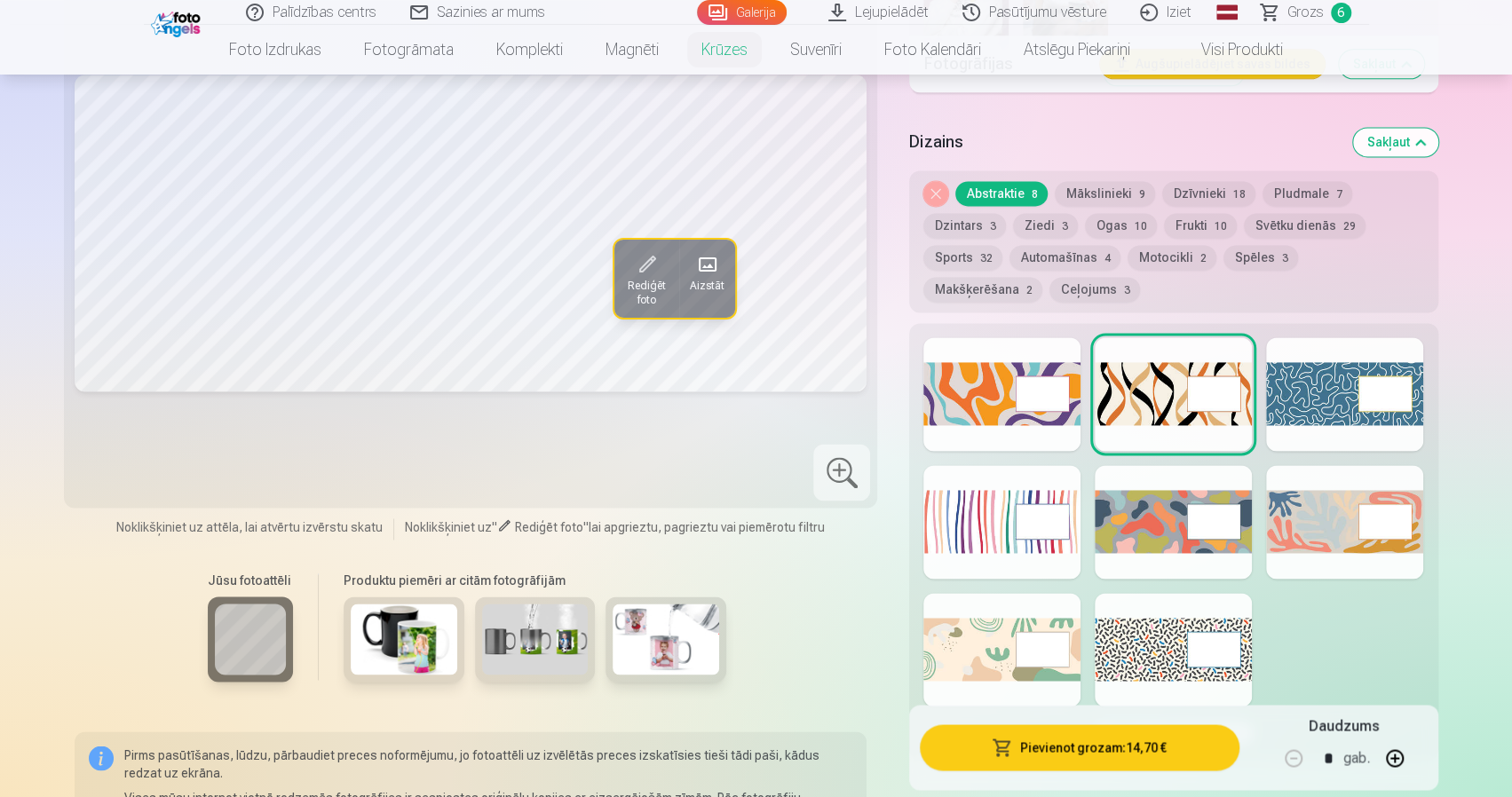
click at [1039, 407] on div at bounding box center [1002, 394] width 157 height 113
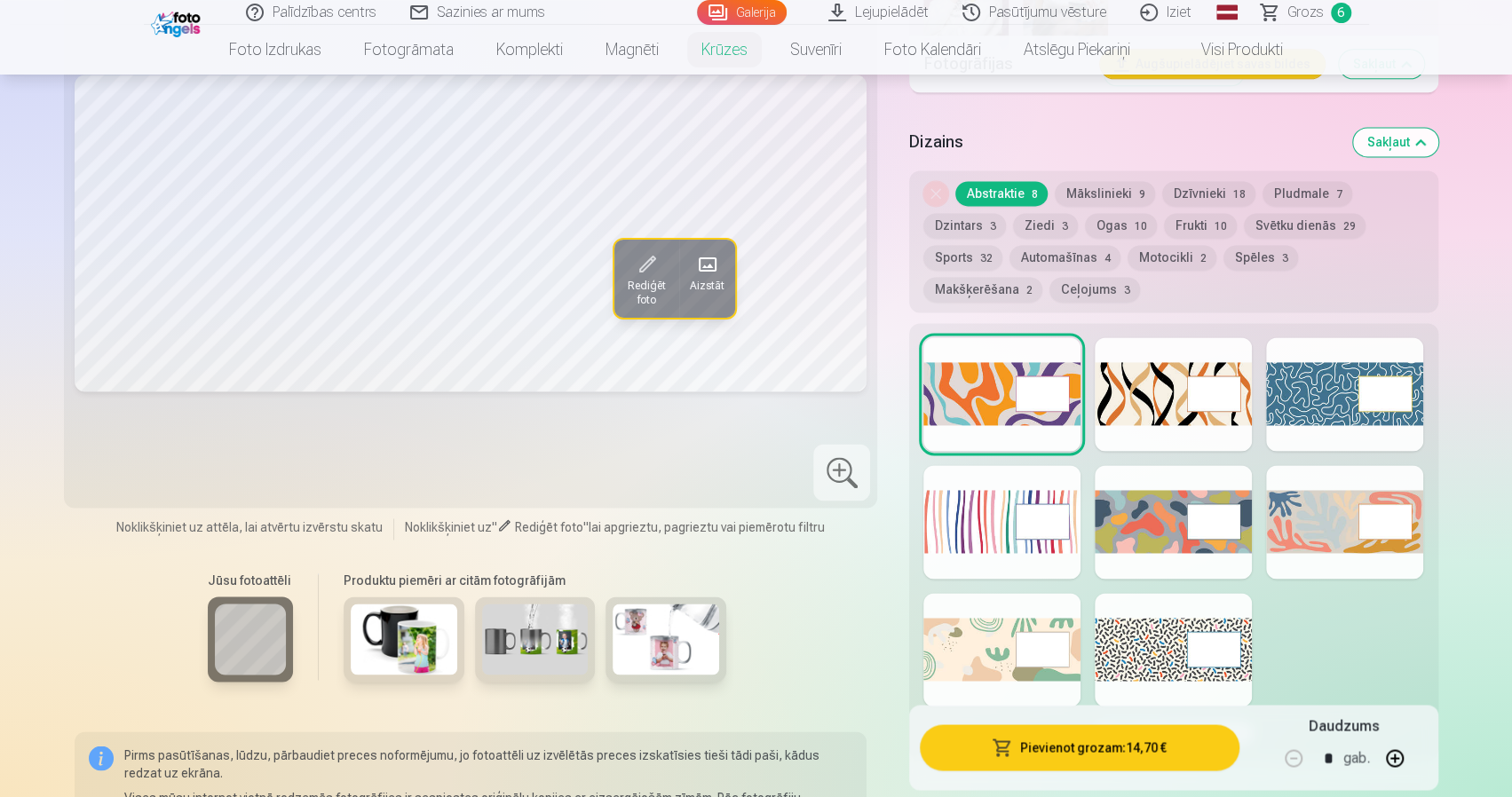
click at [1089, 192] on button "Mākslinieki 9" at bounding box center [1105, 193] width 100 height 25
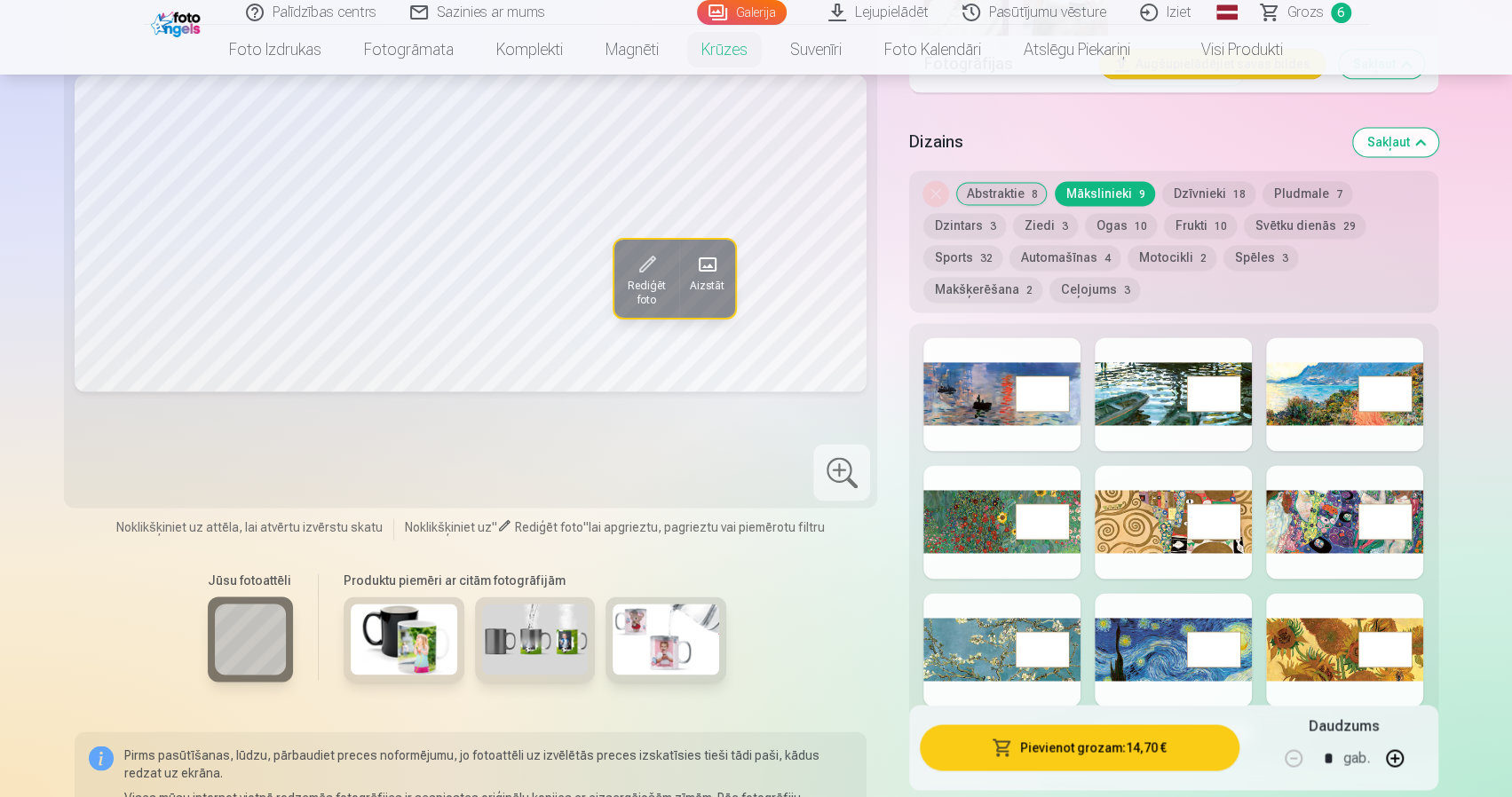
click at [1198, 187] on button "Dzīvnieki 18" at bounding box center [1208, 193] width 93 height 25
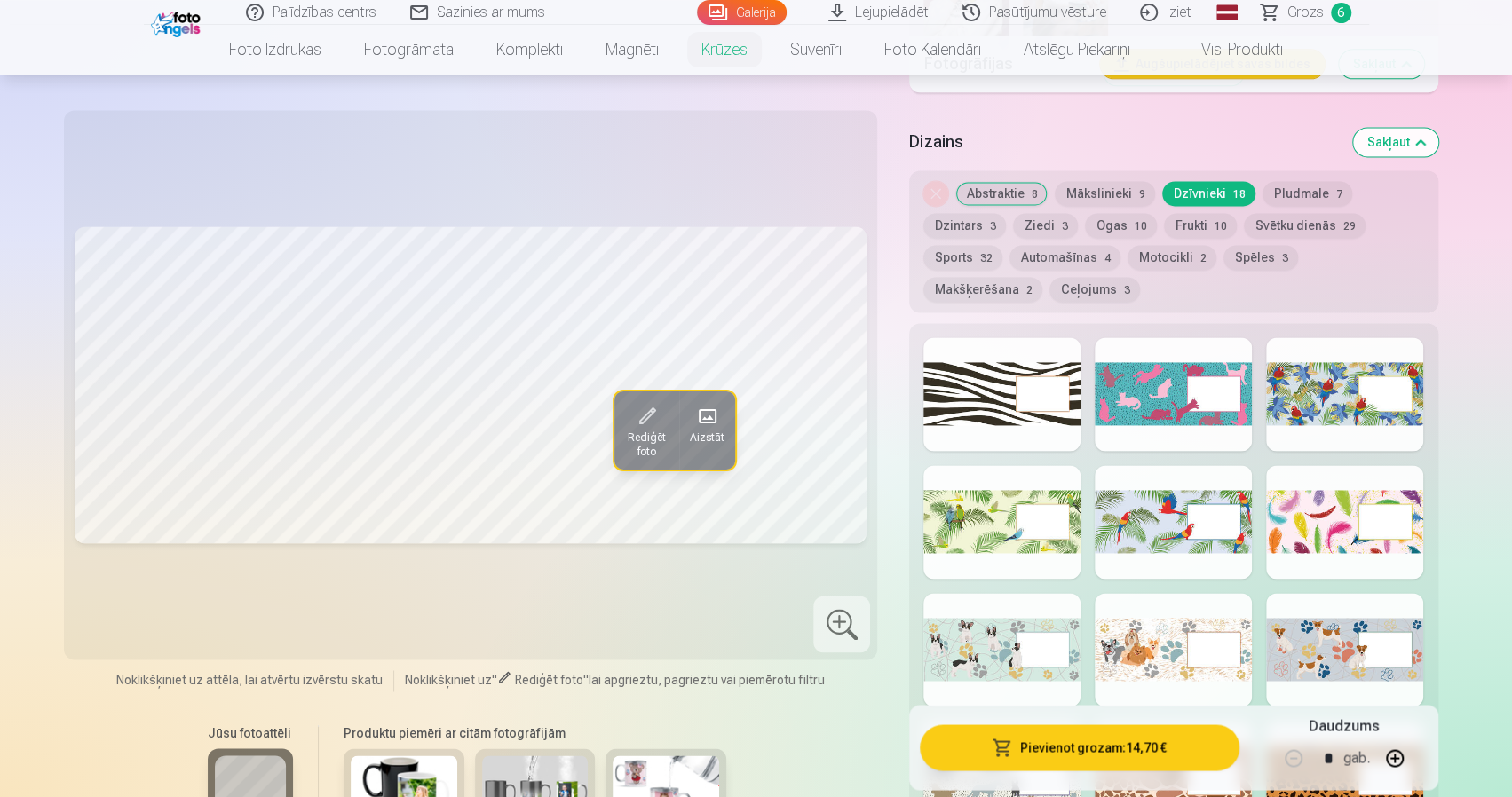
click at [1271, 200] on button "Pludmale 7" at bounding box center [1308, 193] width 90 height 25
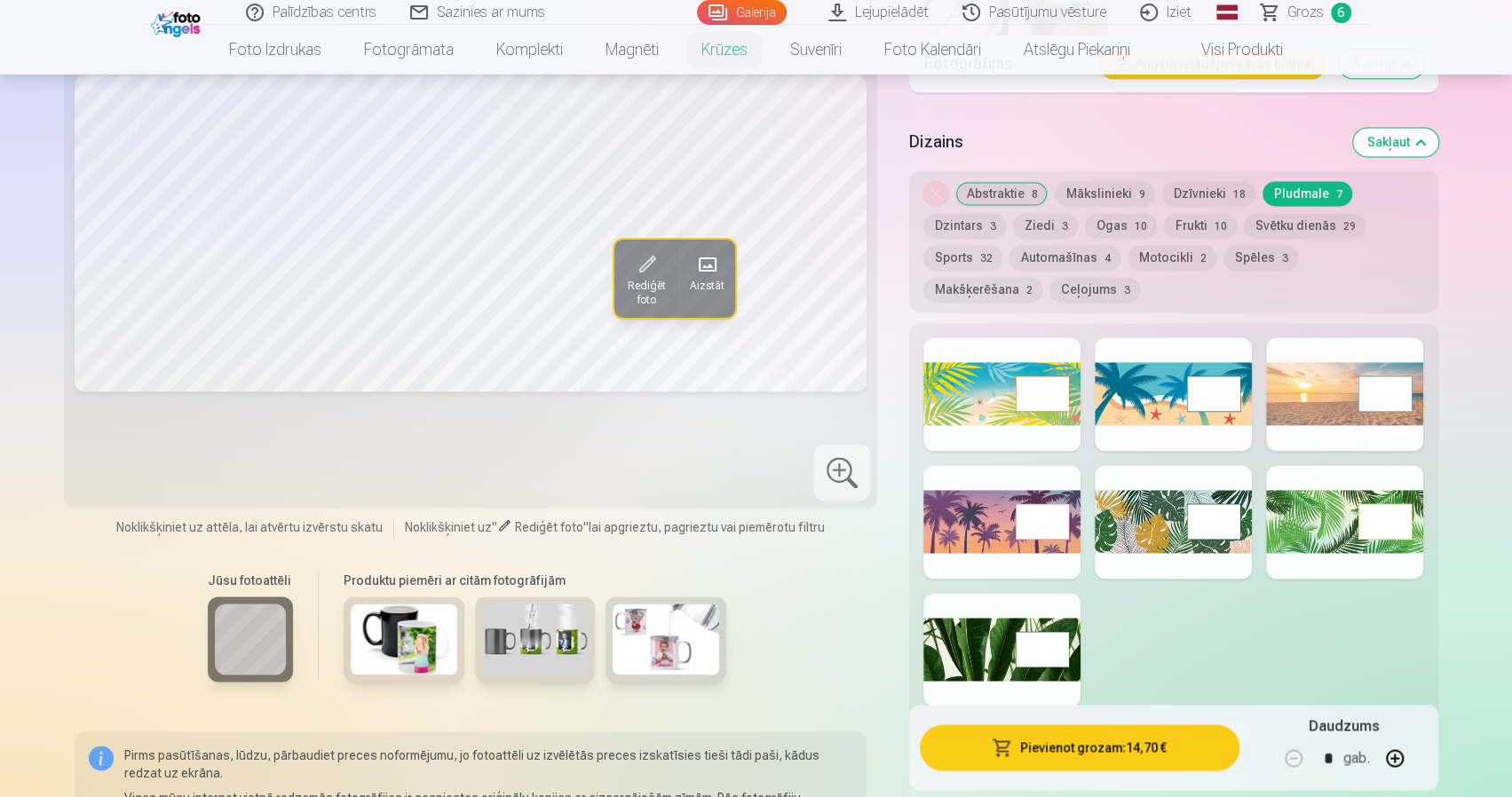
click at [963, 233] on button "Dzintars 3" at bounding box center [964, 225] width 83 height 25
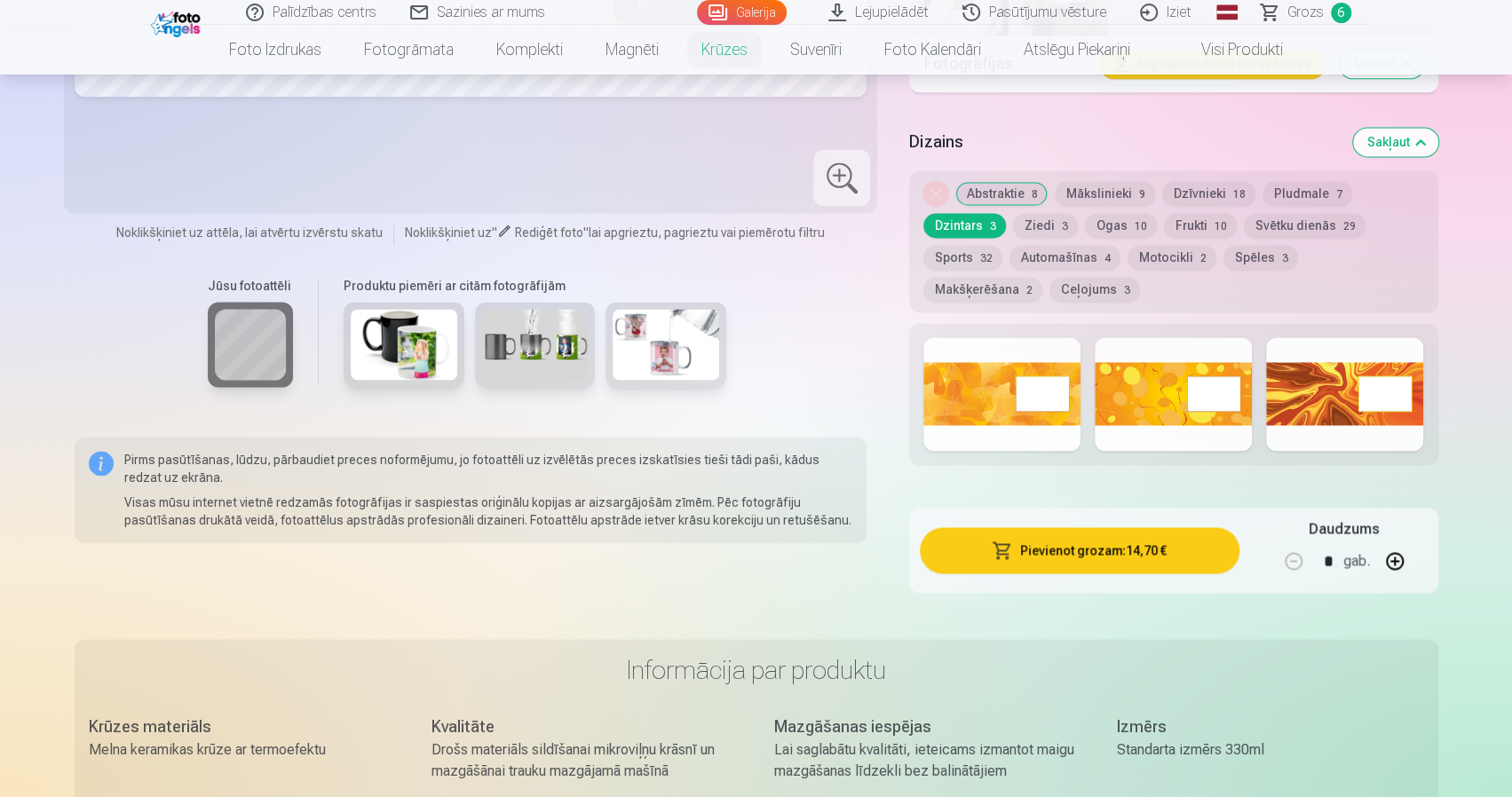
click at [1062, 225] on button "Ziedi 3" at bounding box center [1046, 225] width 65 height 25
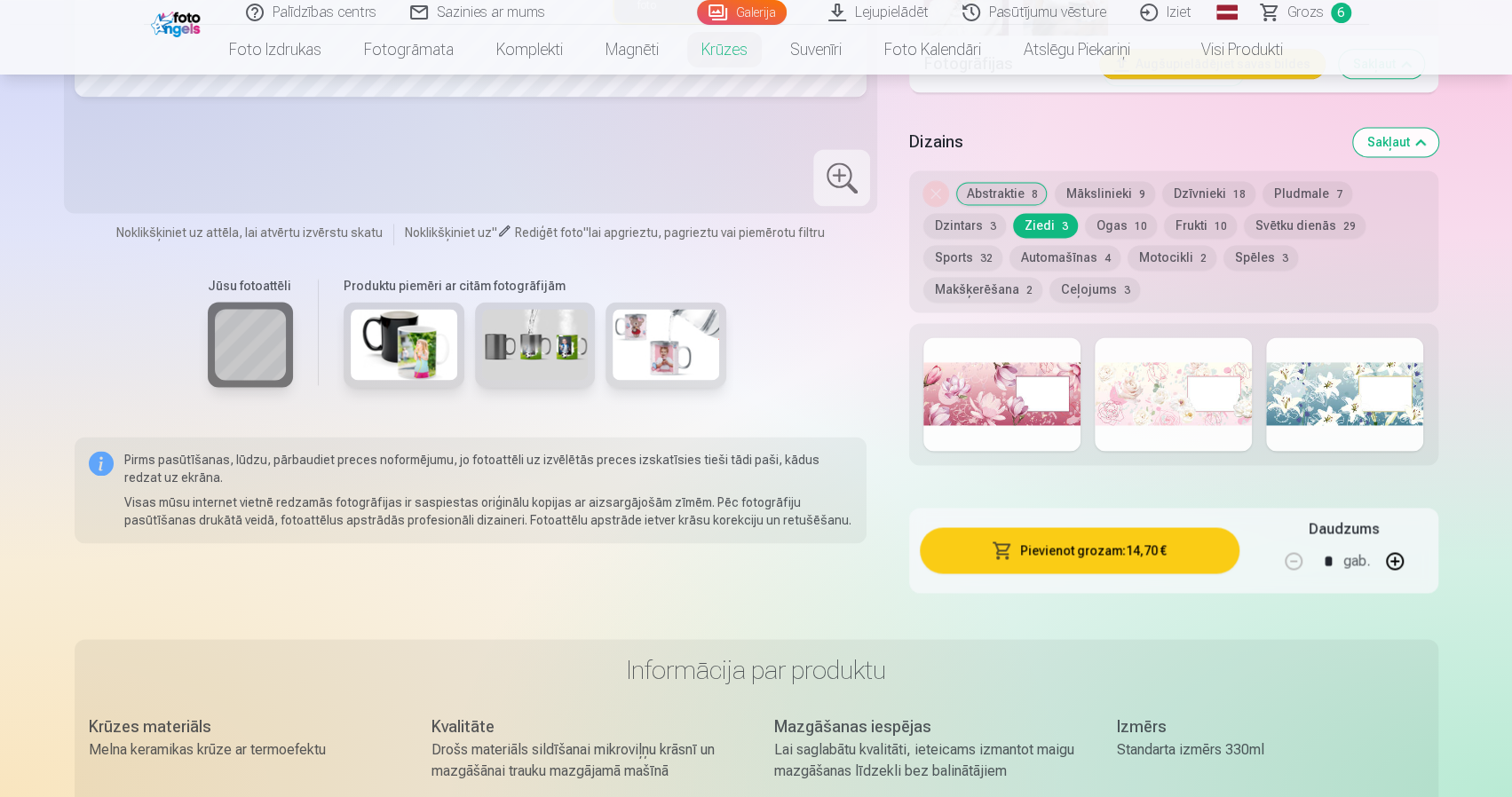
click at [1107, 234] on button "Ogas 10" at bounding box center [1120, 225] width 71 height 25
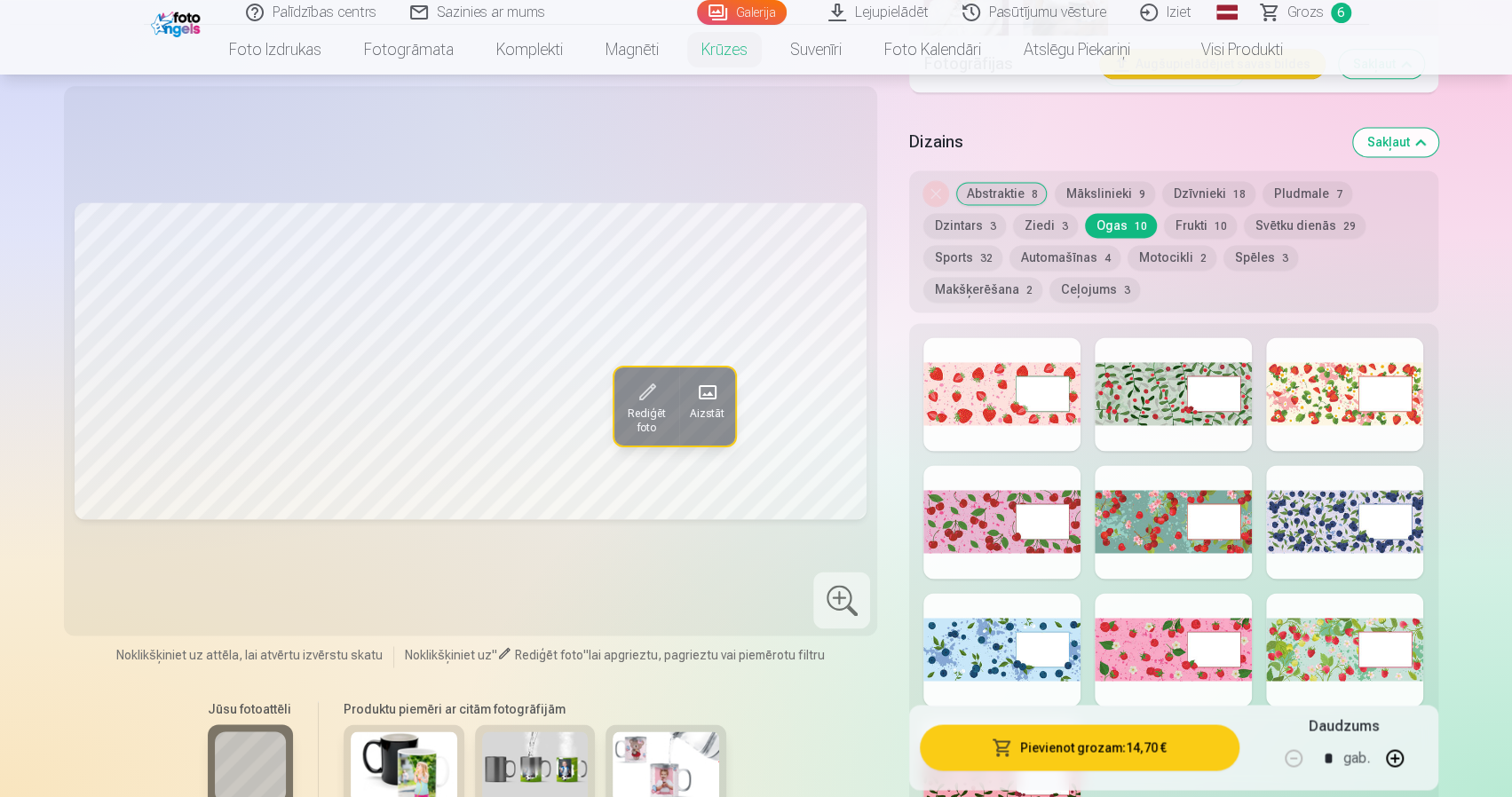
click at [1201, 235] on button "Frukti 10" at bounding box center [1200, 225] width 72 height 25
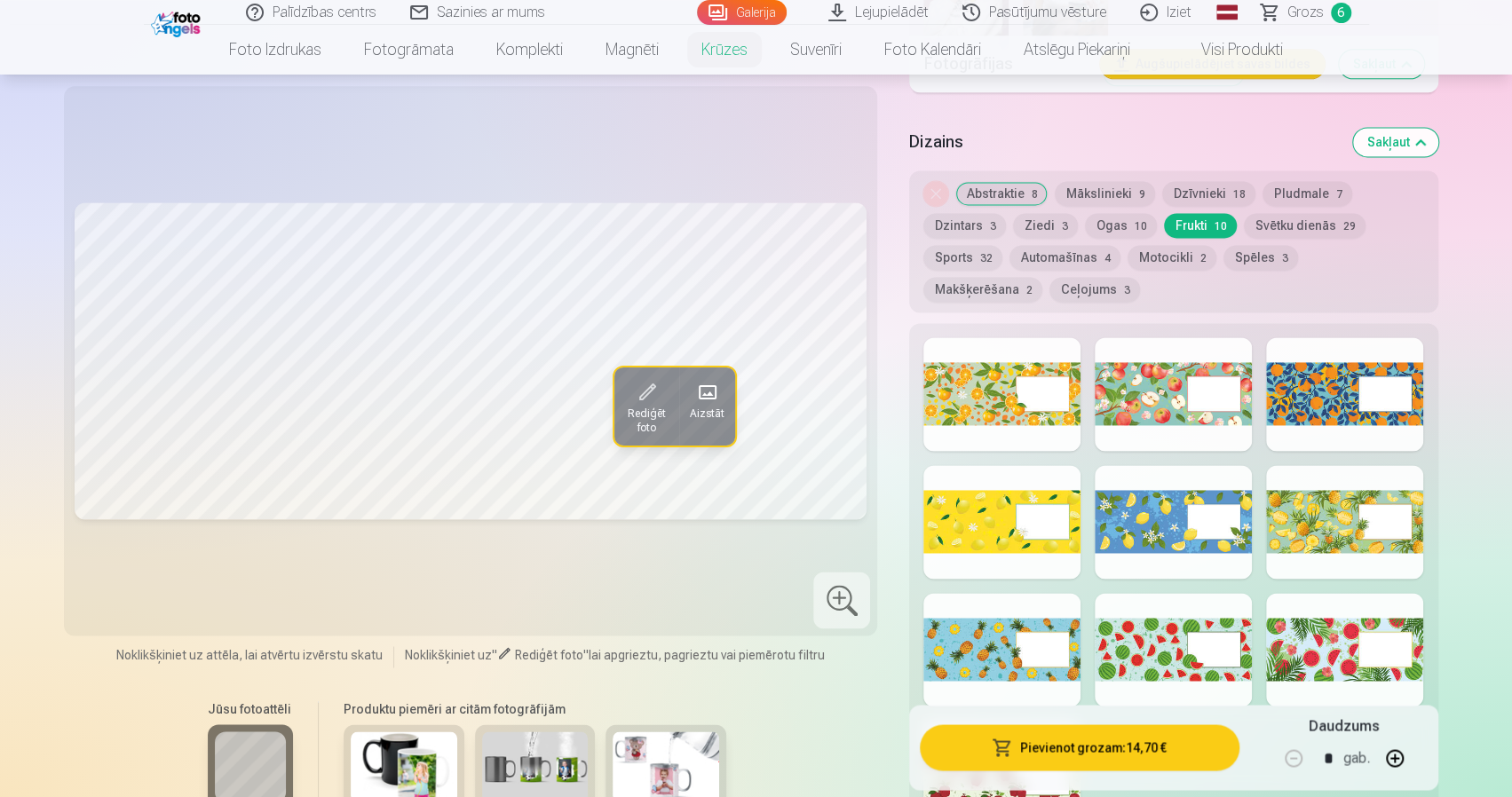
click at [1284, 230] on button "Svētku dienās 29" at bounding box center [1304, 225] width 122 height 25
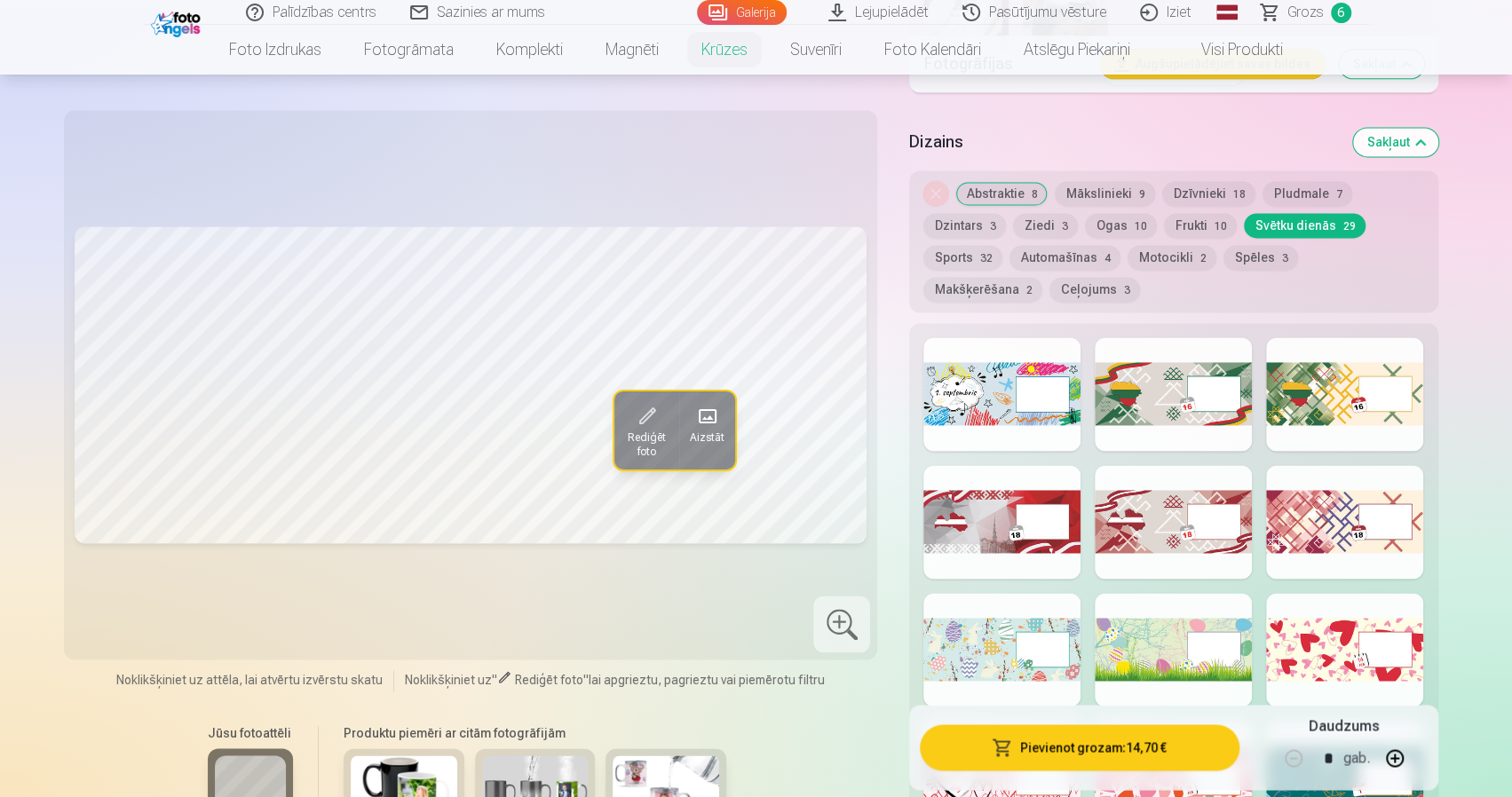
click at [976, 262] on button "Sports 32" at bounding box center [963, 257] width 79 height 25
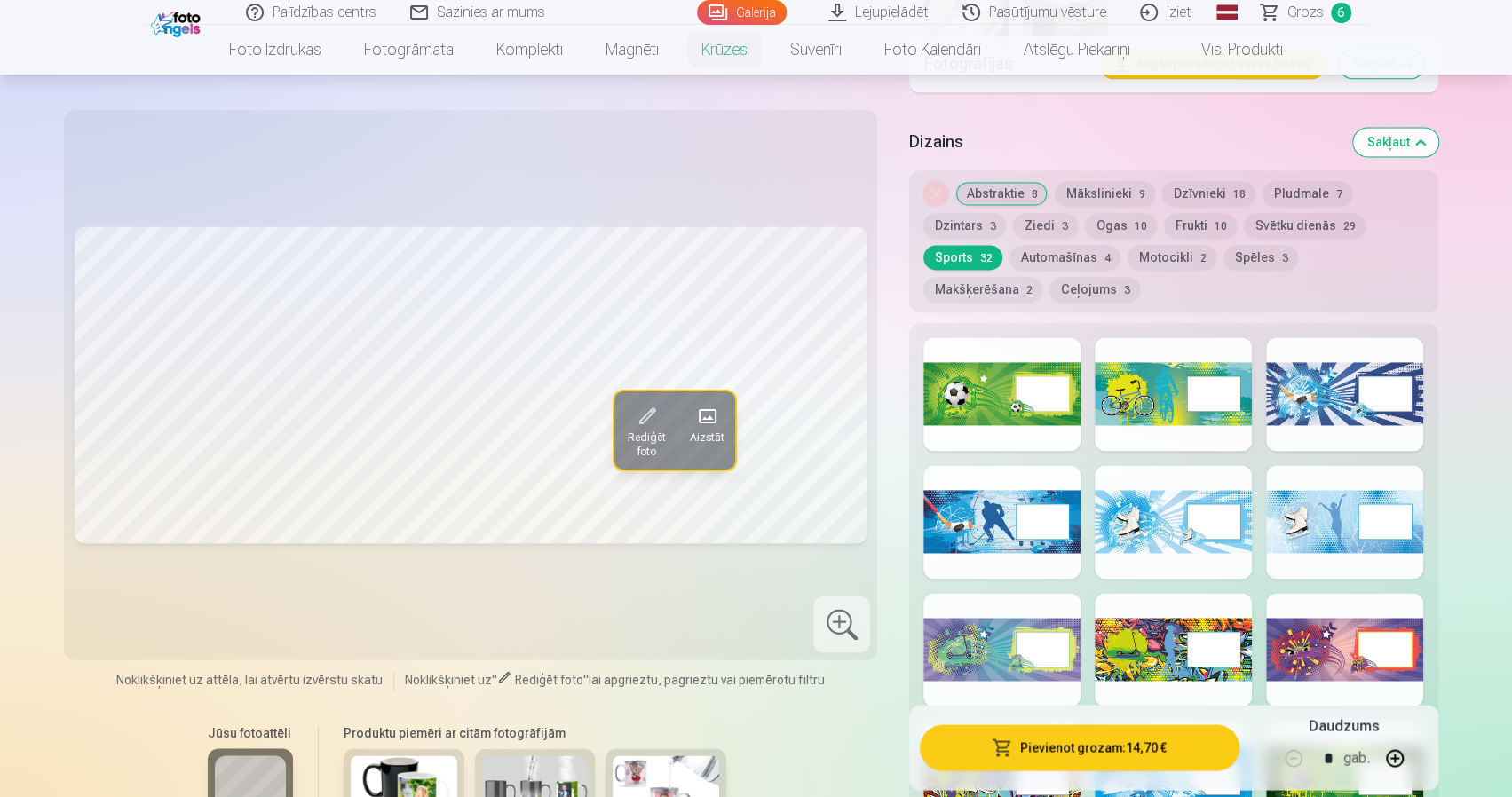
click at [1036, 260] on button "Automašīnas 4" at bounding box center [1066, 257] width 111 height 25
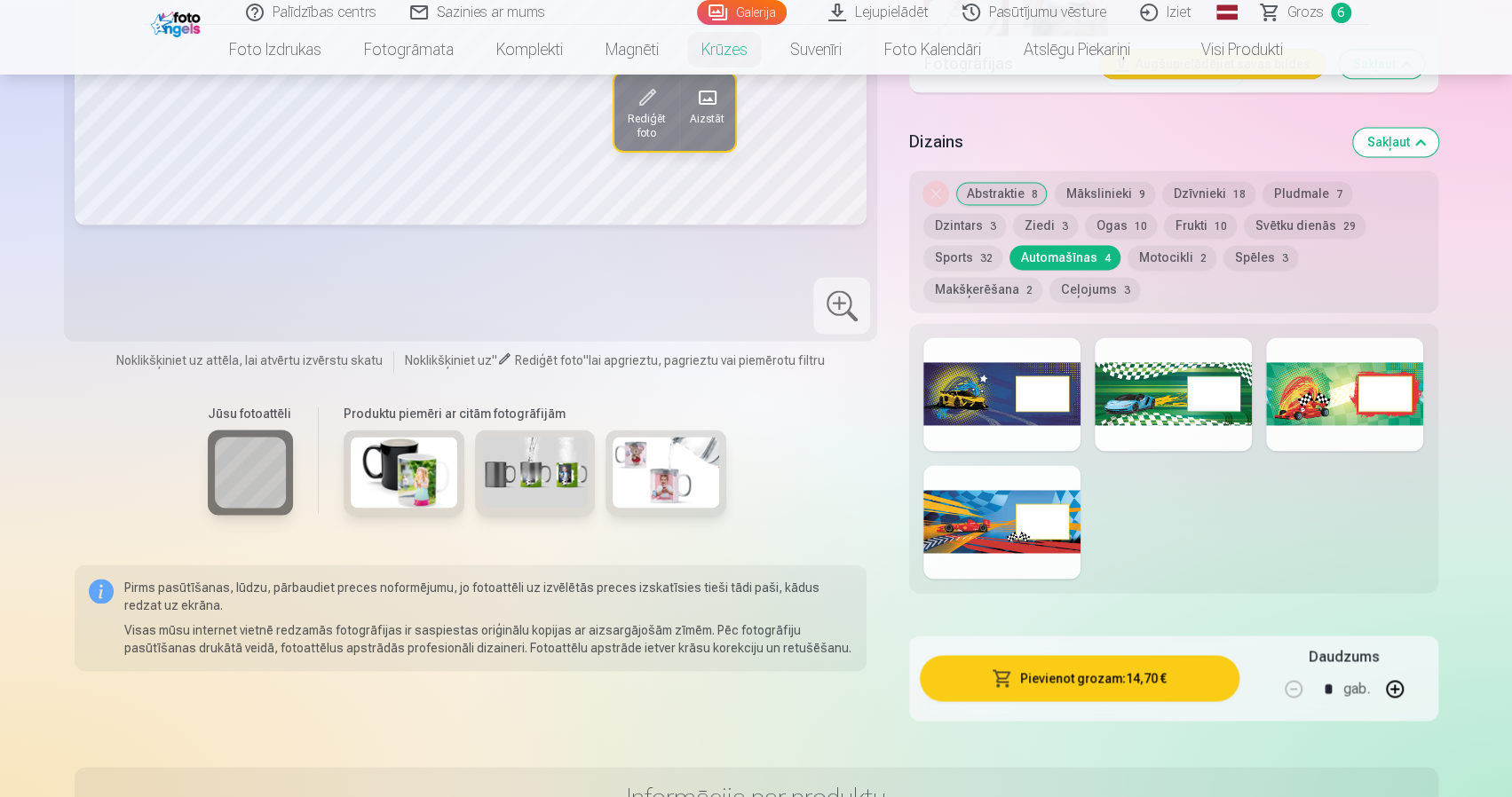
click at [1155, 262] on button "Motocikli 2" at bounding box center [1172, 257] width 89 height 25
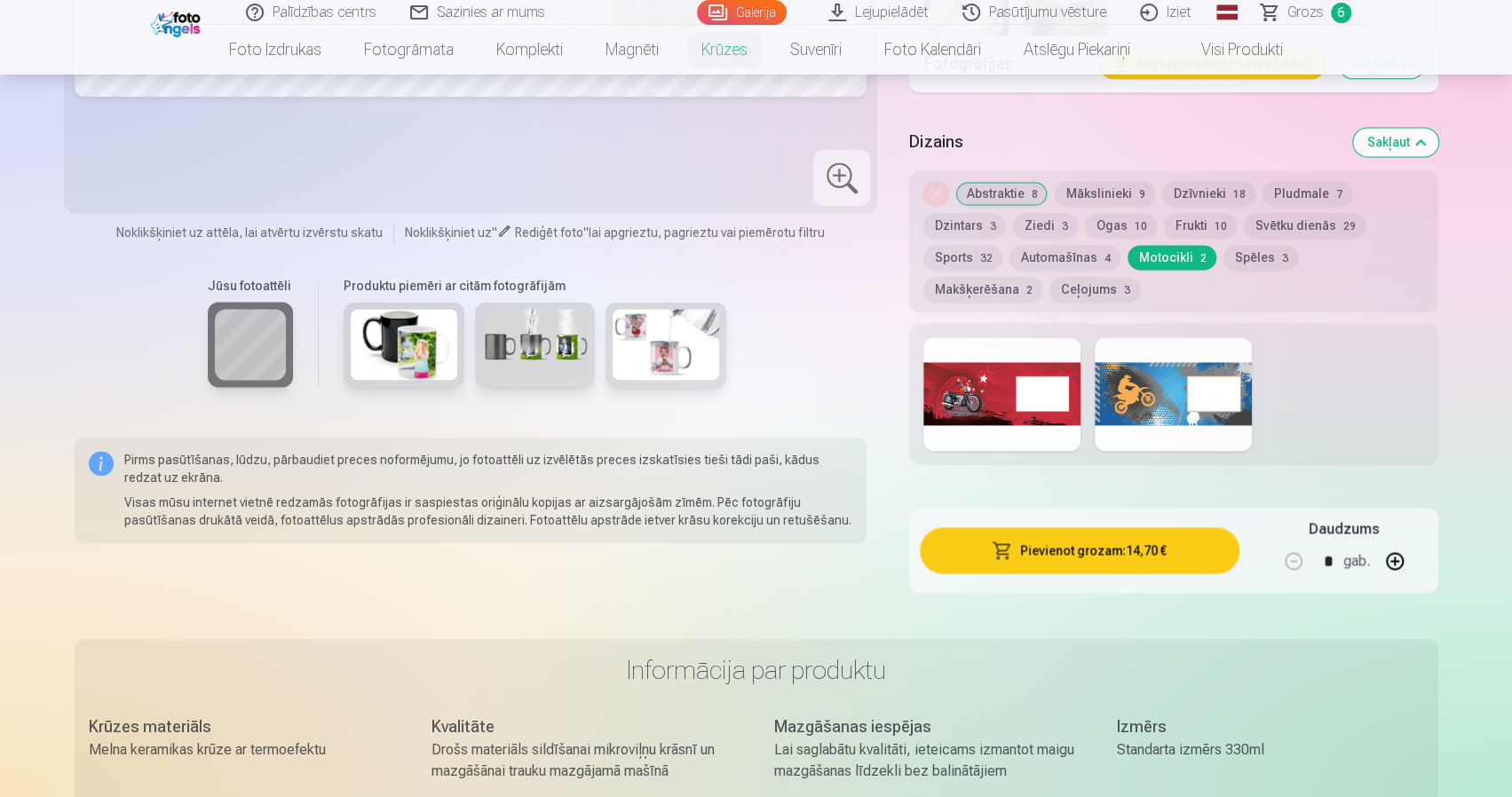
click at [1259, 264] on button "Spēles 3" at bounding box center [1260, 257] width 74 height 25
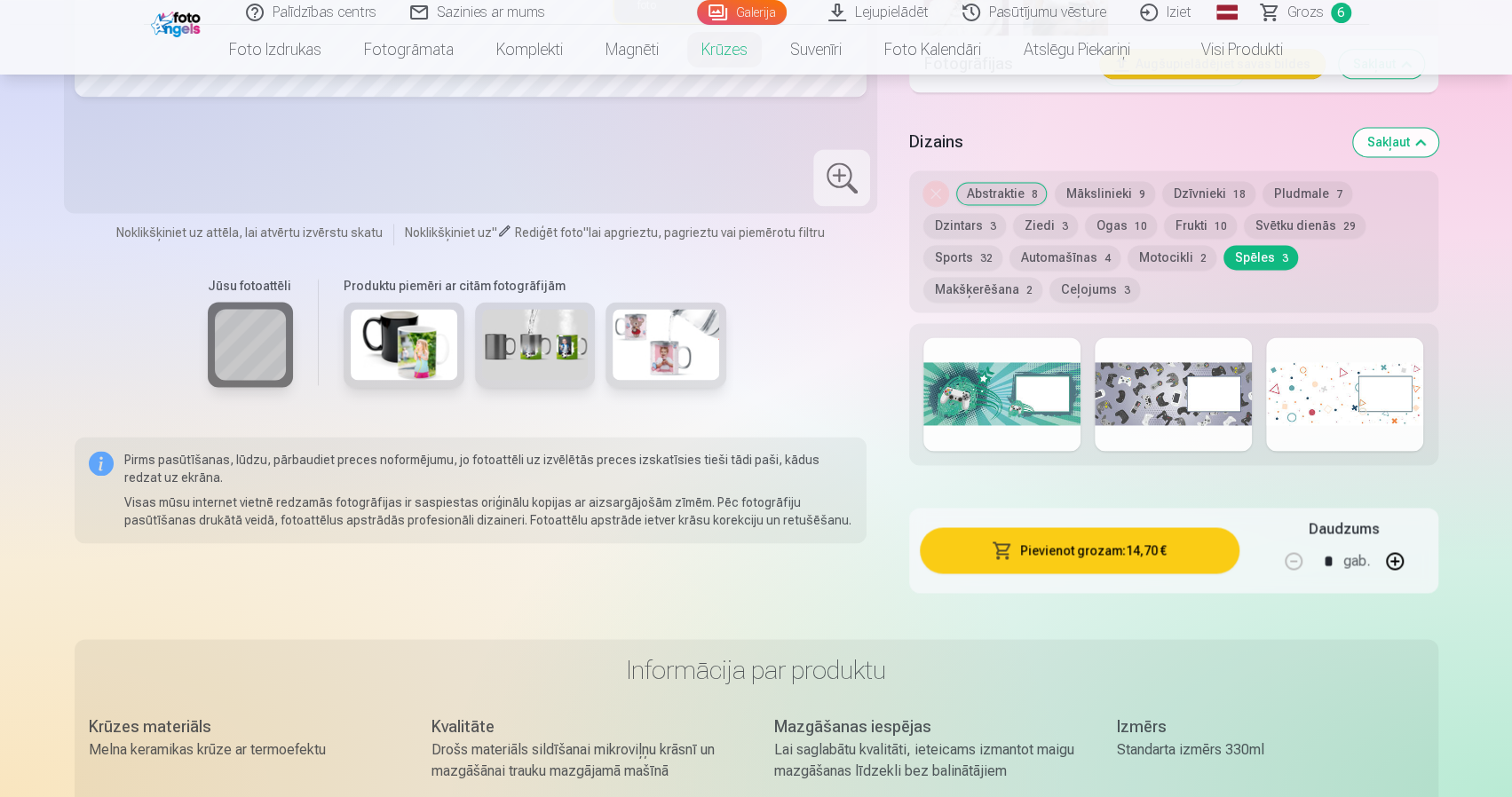
click at [1042, 277] on button "Makšķerēšana 2" at bounding box center [983, 289] width 119 height 25
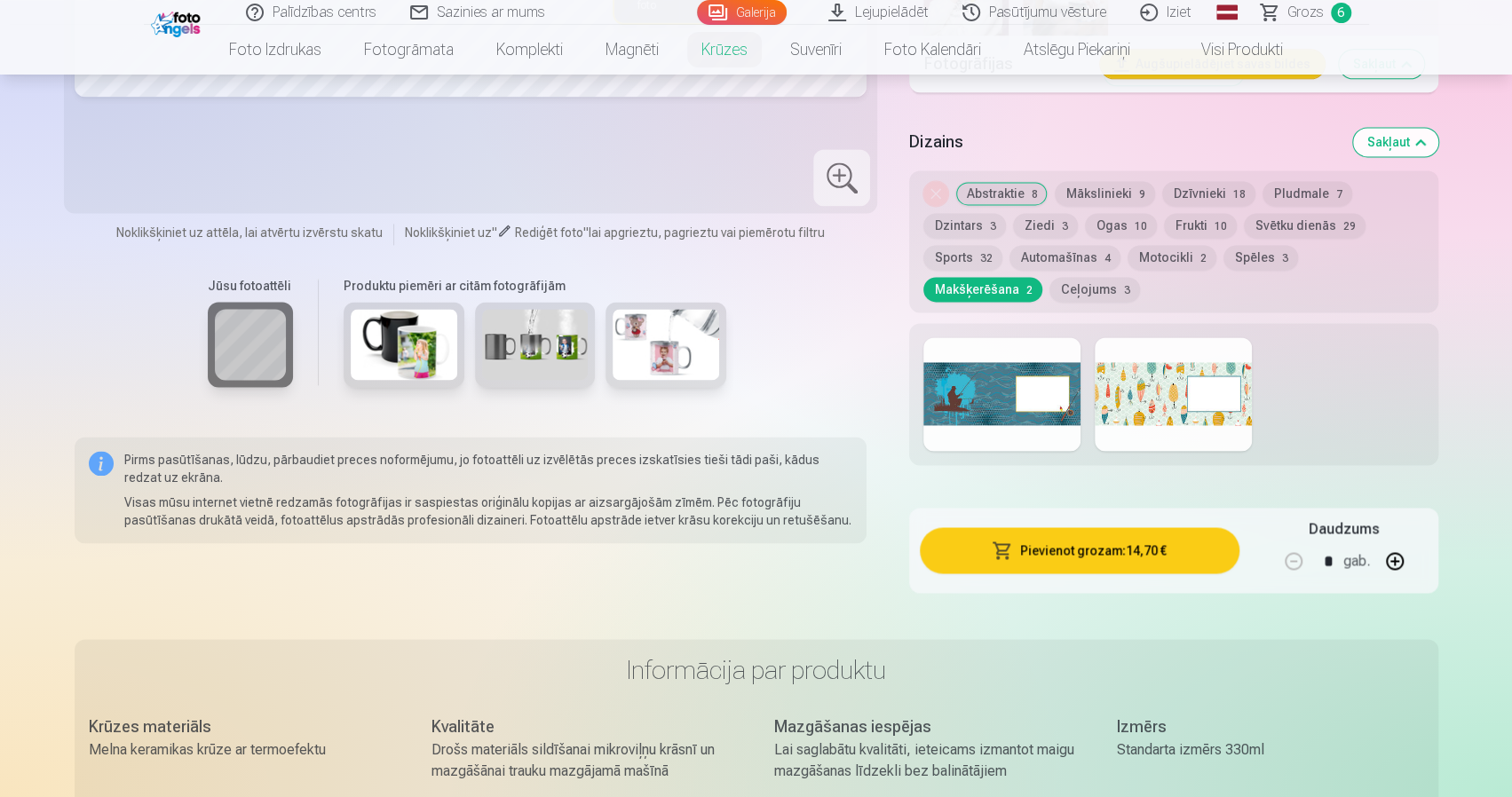
click at [1228, 258] on button "Spēles 3" at bounding box center [1260, 257] width 74 height 25
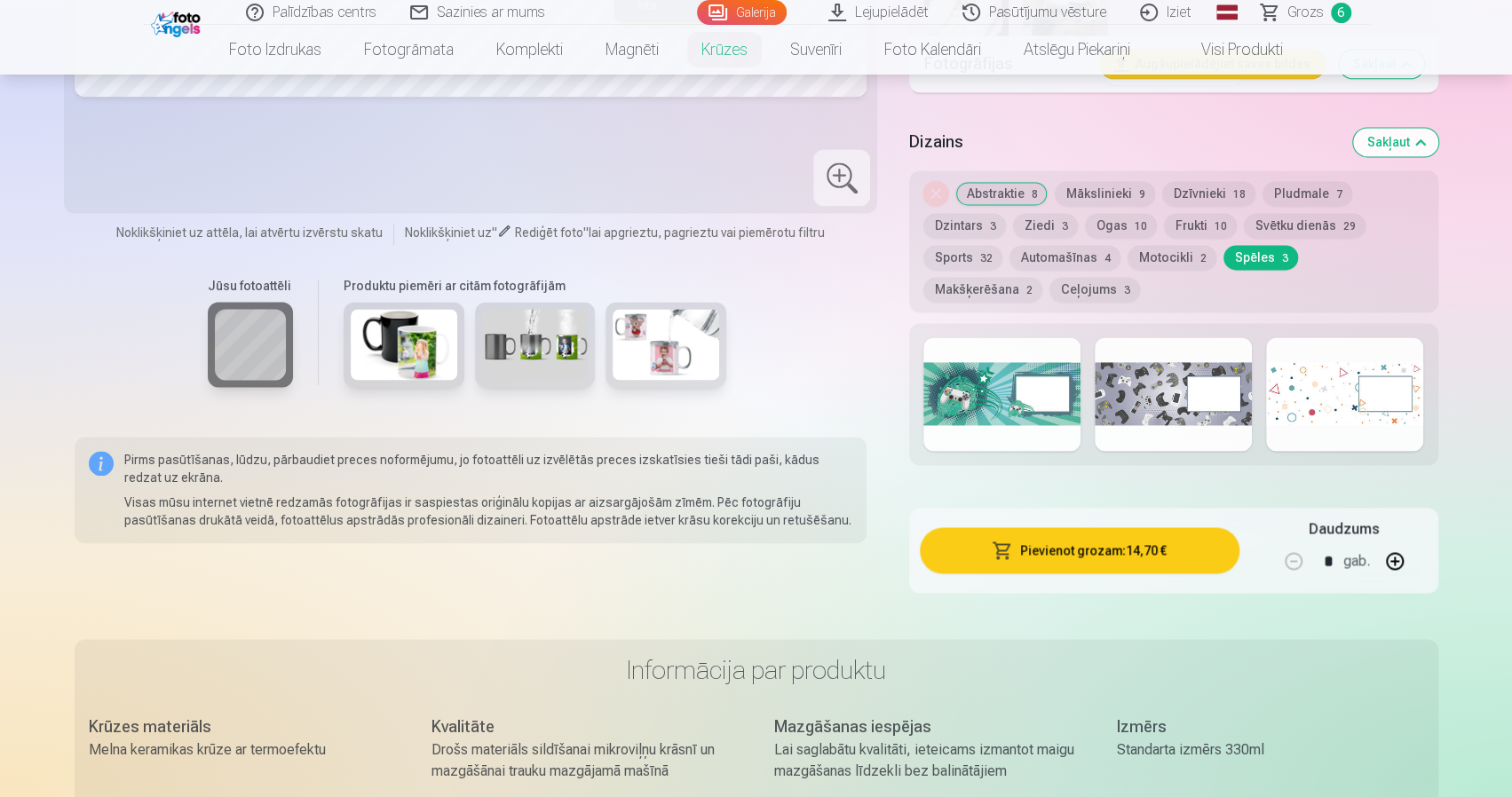
click at [1050, 292] on button "Ceļojums 3" at bounding box center [1095, 289] width 91 height 25
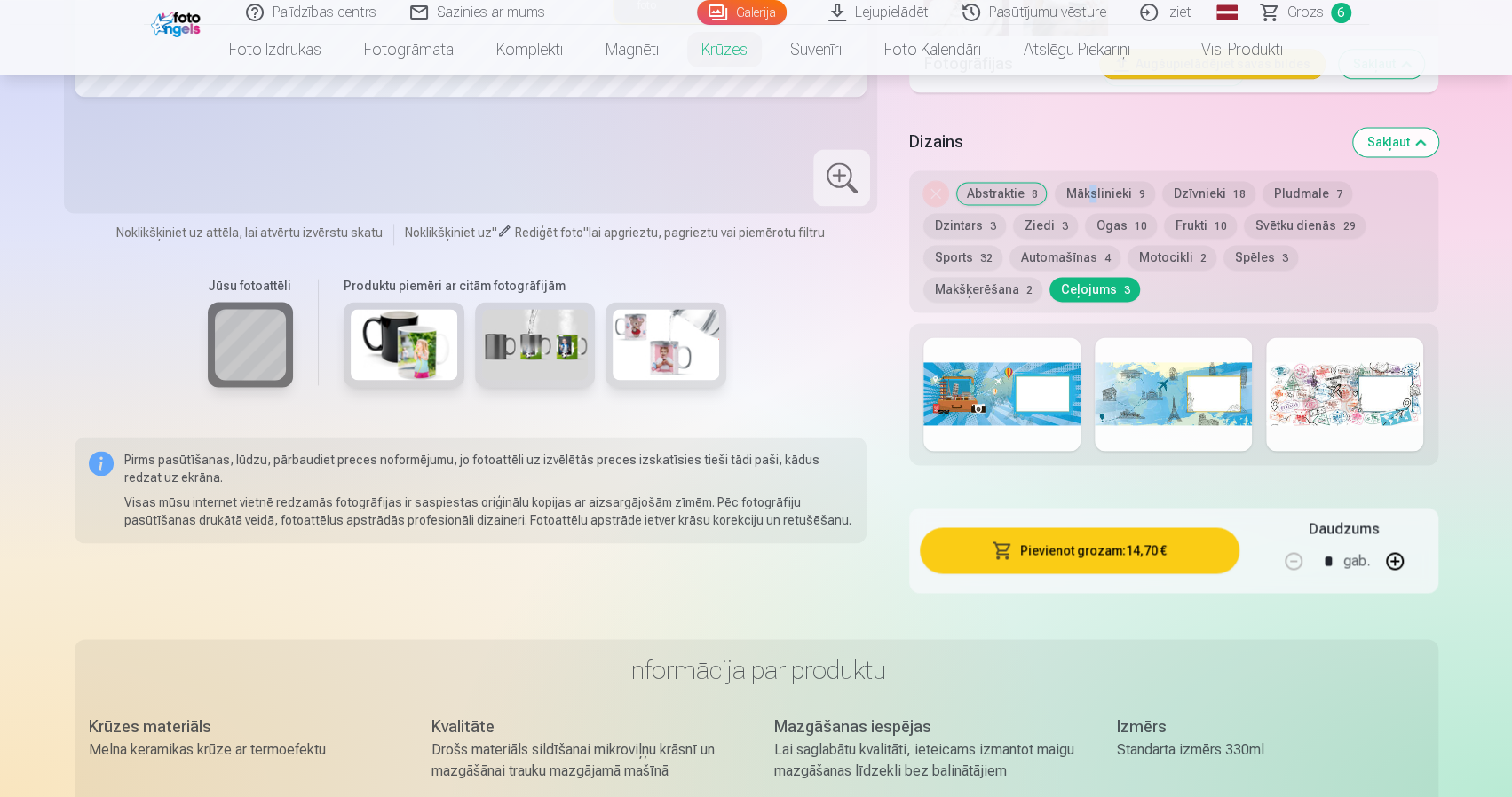
drag, startPoint x: 1096, startPoint y: 178, endPoint x: 1085, endPoint y: 189, distance: 15.6
click at [1085, 188] on div "Noņemiet dizainu Abstraktie 8 Mākslinieki 9 Dzīvnieki 18 Pludmale 7 Dzintars 3 …" at bounding box center [1173, 241] width 528 height 142
click at [1101, 195] on button "Mākslinieki 9" at bounding box center [1105, 193] width 100 height 25
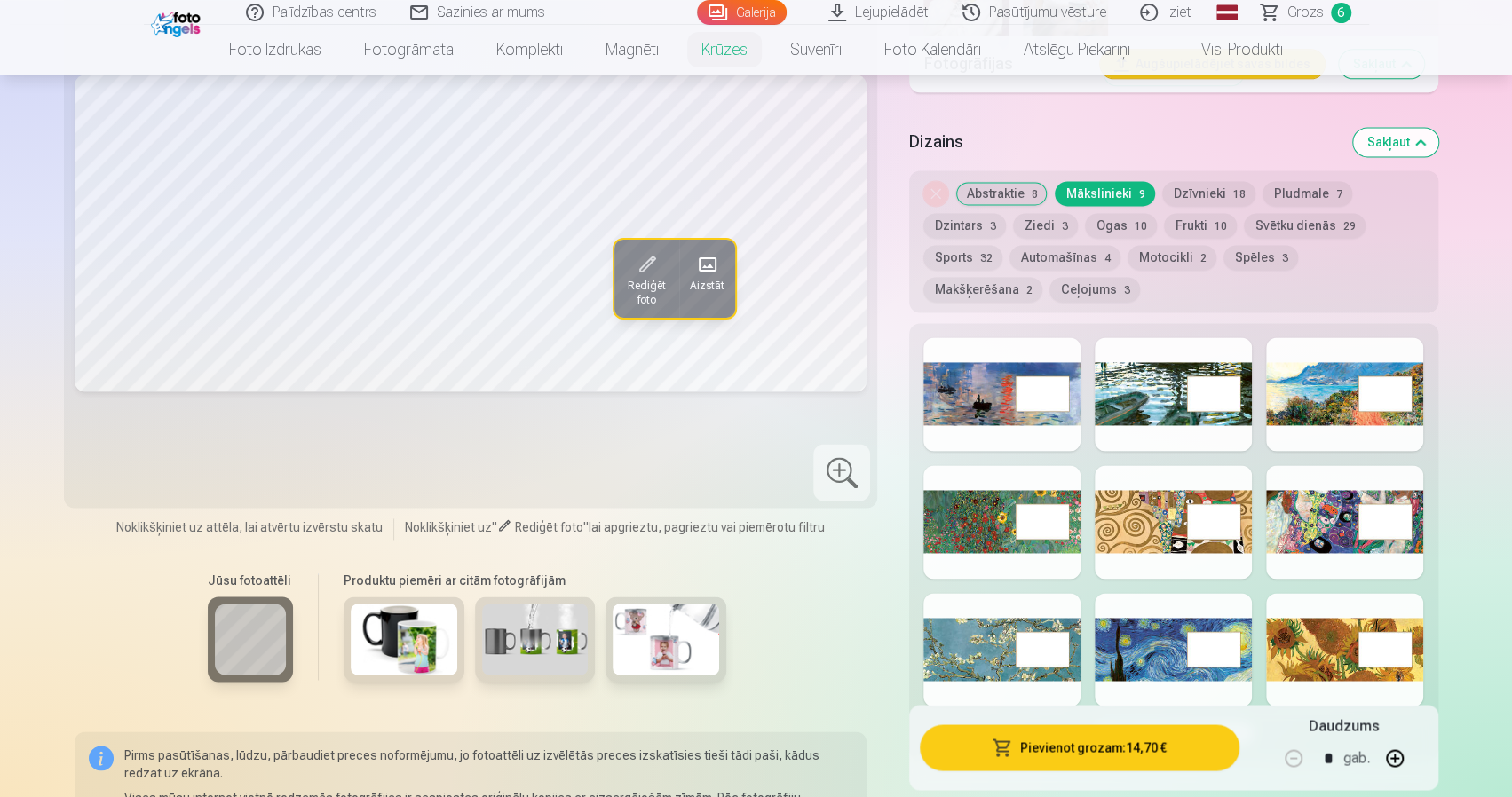
click at [1309, 400] on div at bounding box center [1344, 394] width 157 height 113
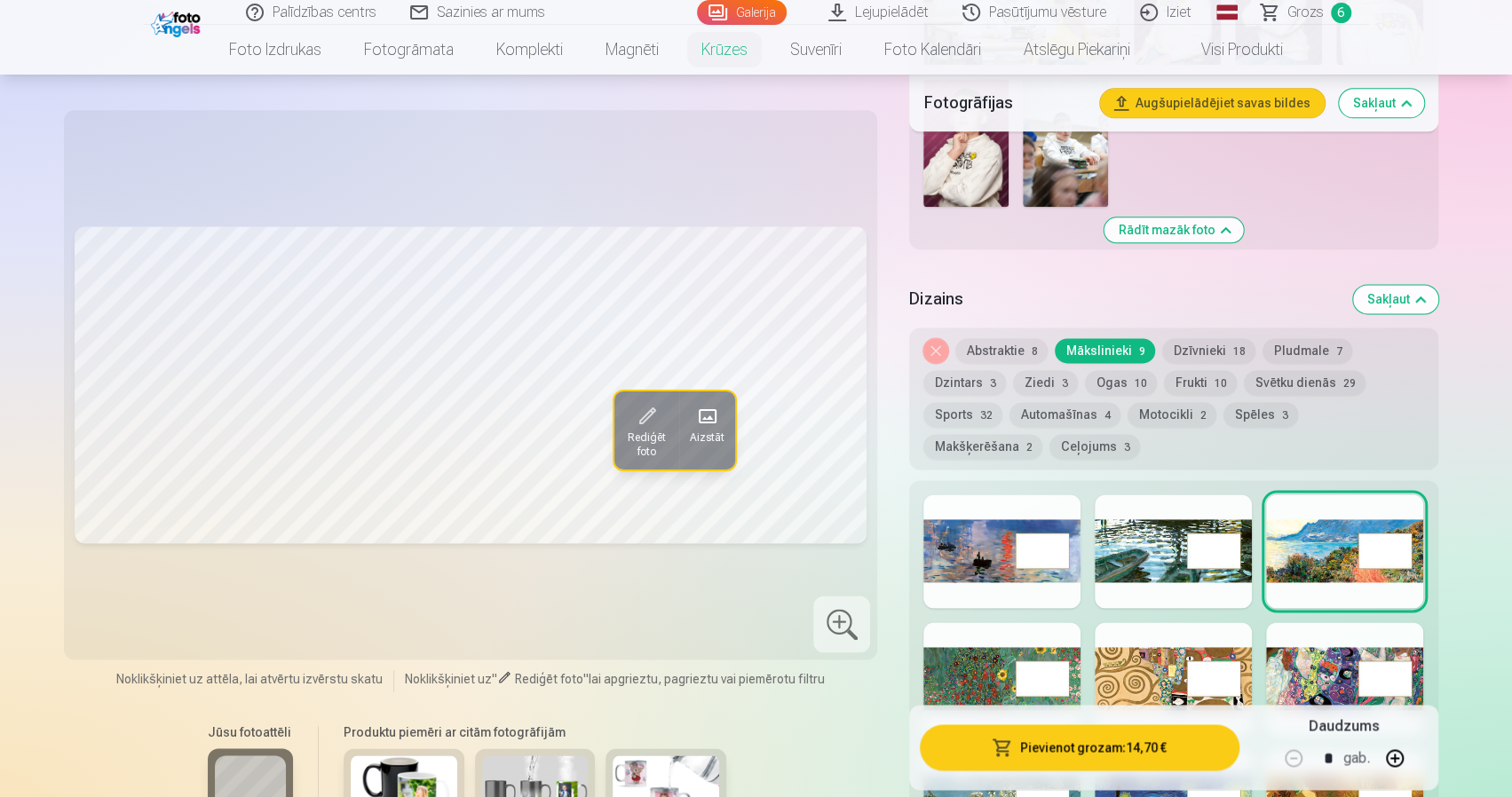
scroll to position [1420, 0]
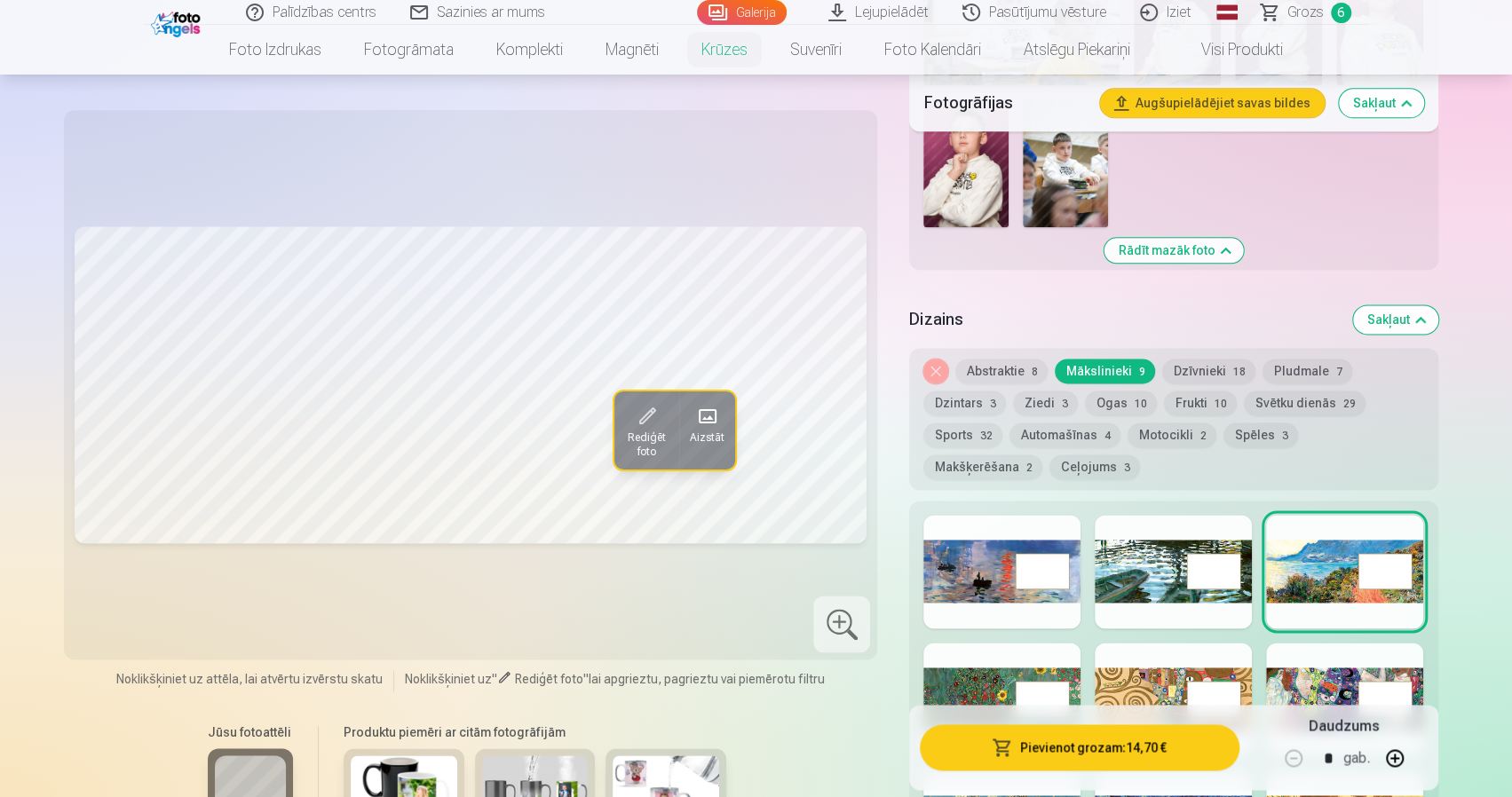
click at [1142, 565] on div at bounding box center [1173, 572] width 157 height 113
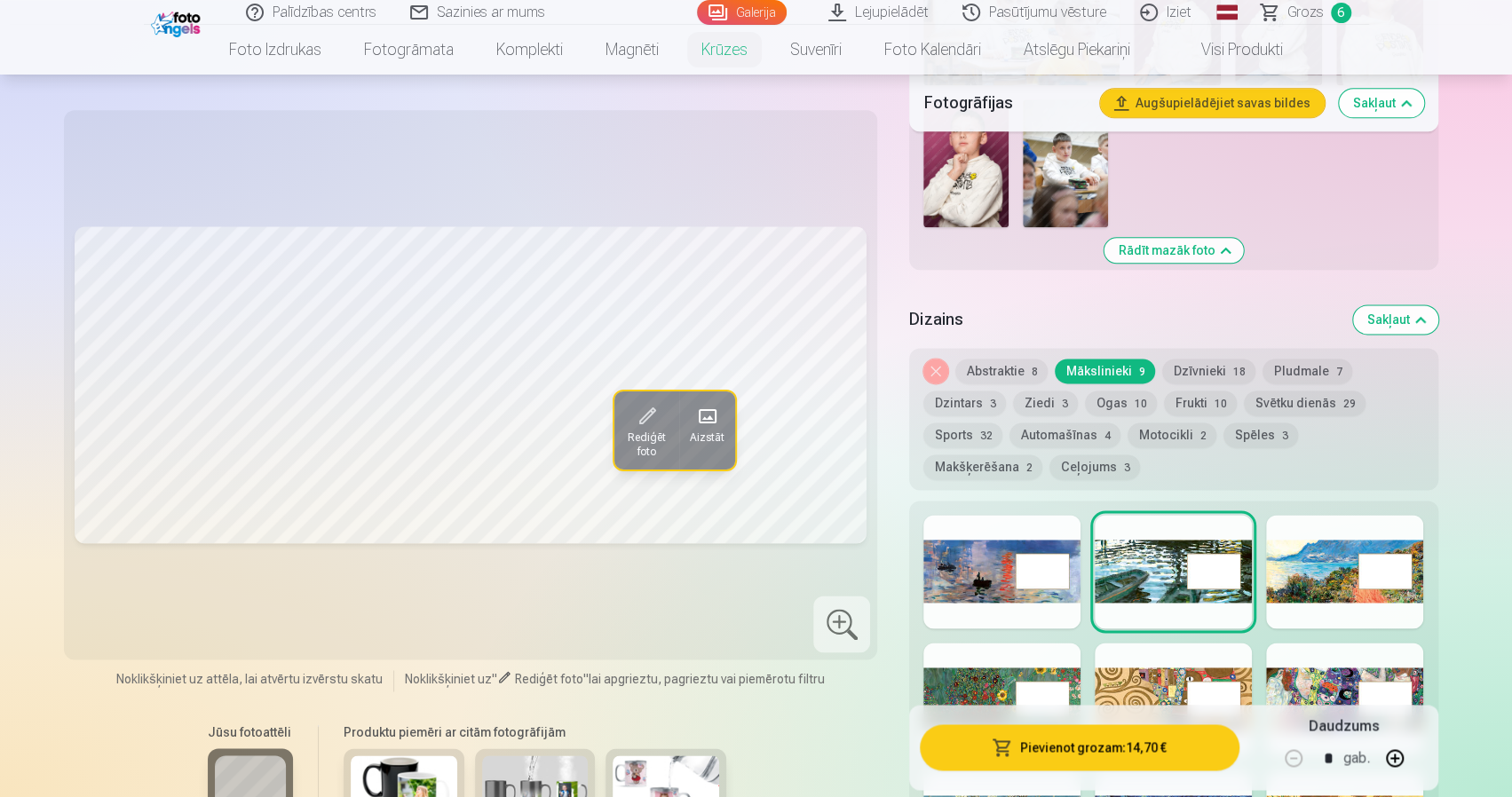
click at [964, 568] on div at bounding box center [1002, 572] width 157 height 113
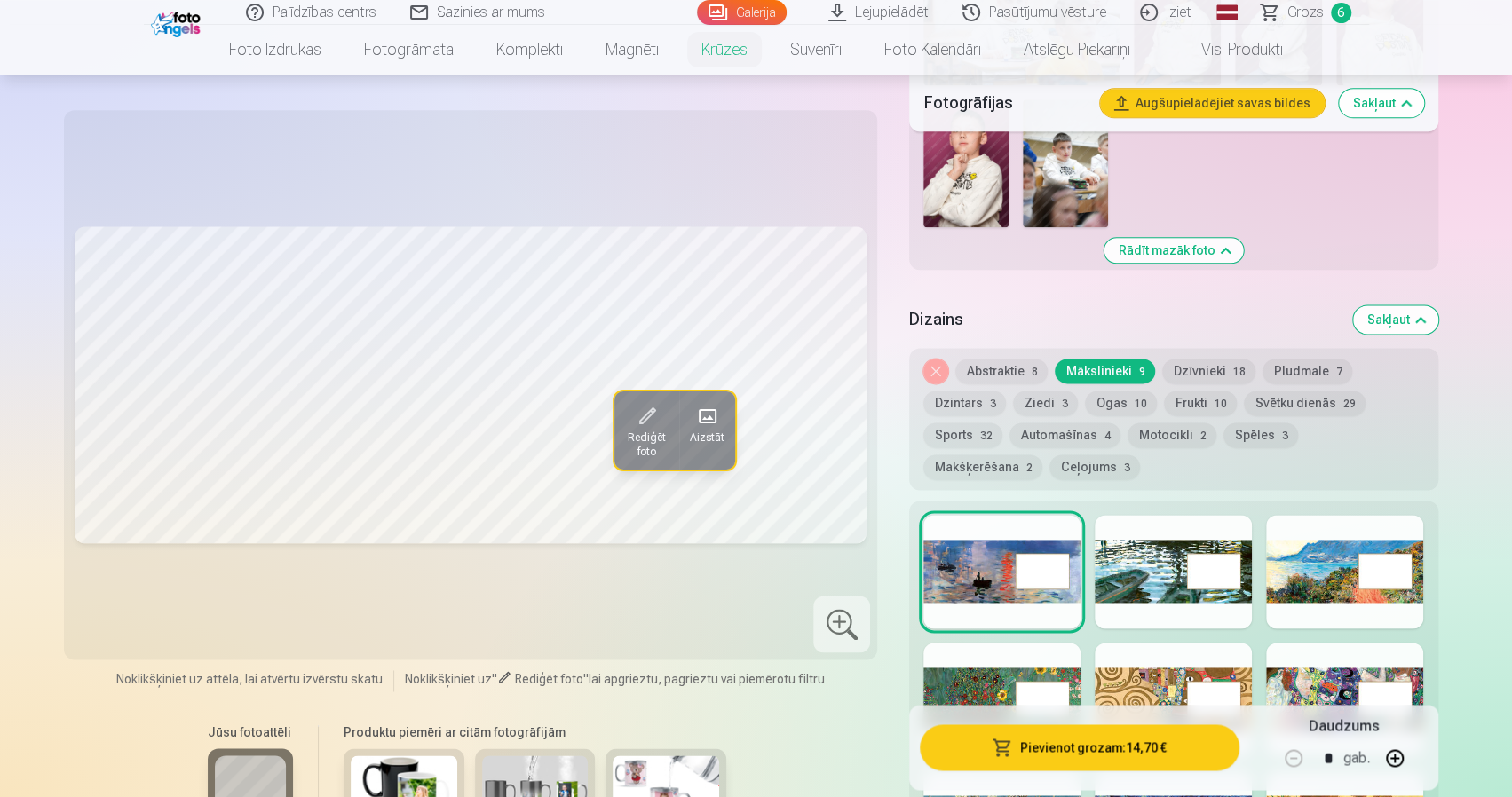
click at [1298, 567] on div at bounding box center [1344, 572] width 157 height 113
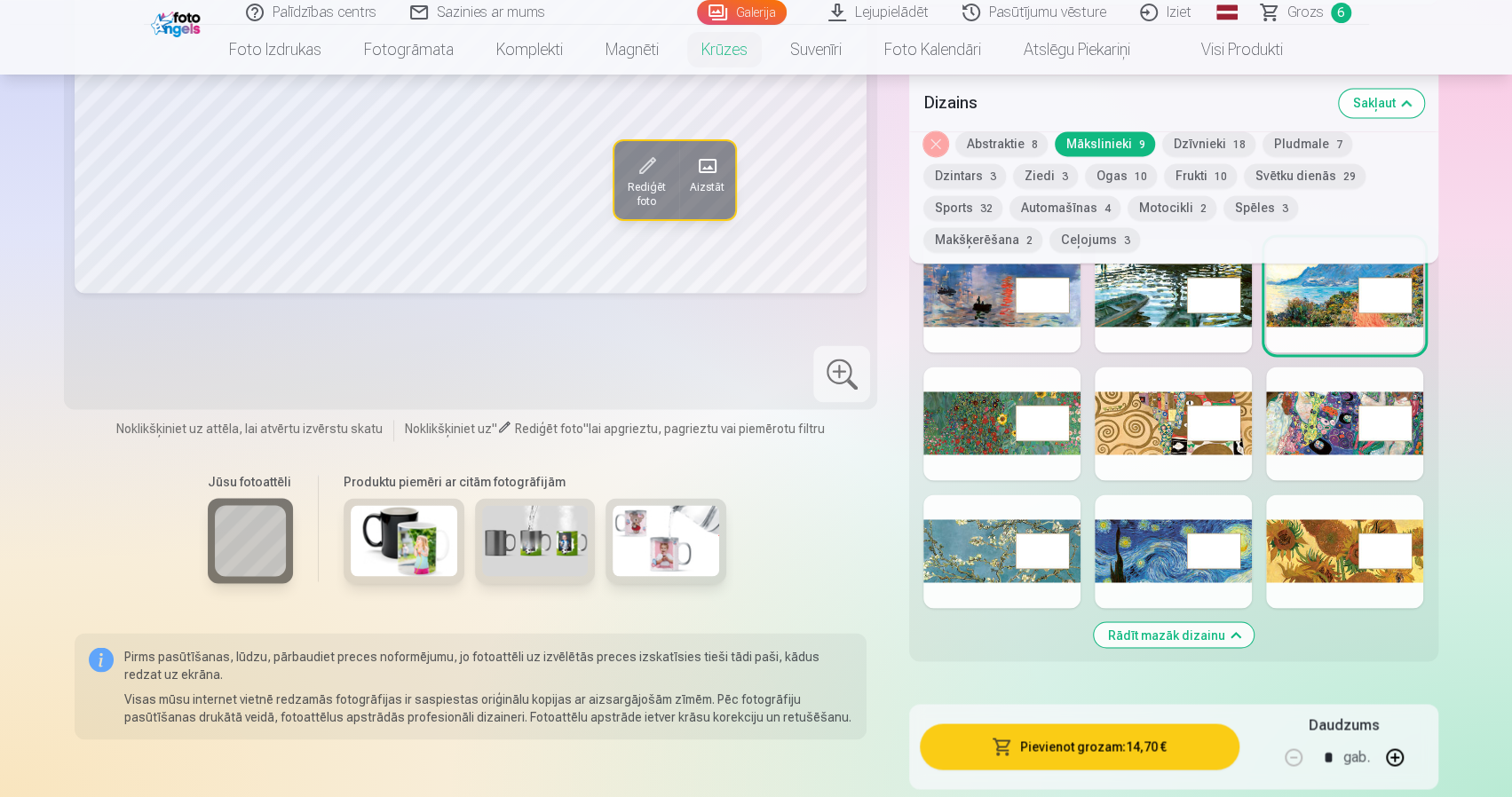
scroll to position [1687, 0]
click at [944, 443] on div at bounding box center [1002, 422] width 157 height 113
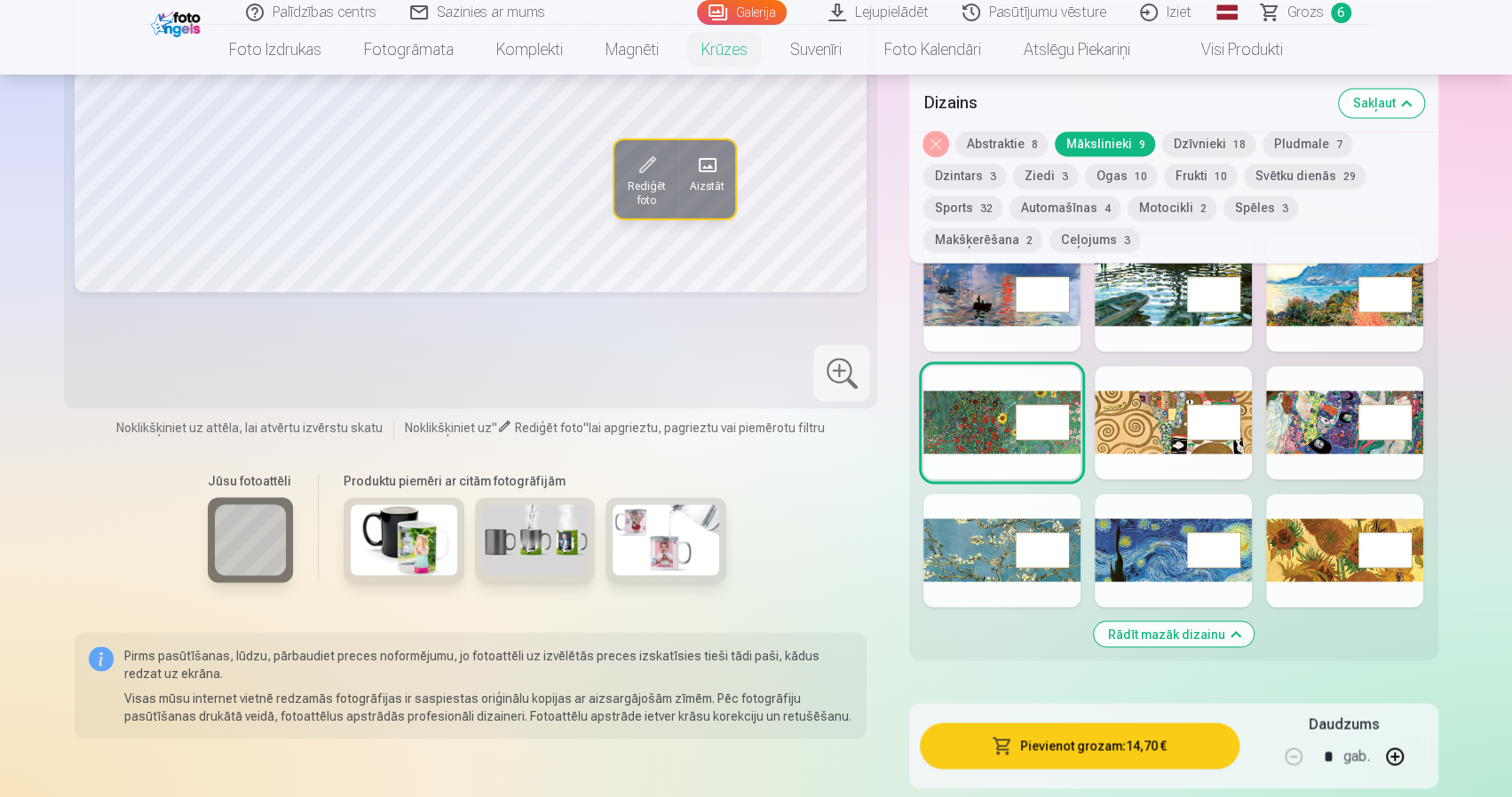
click at [1156, 443] on div at bounding box center [1173, 422] width 157 height 113
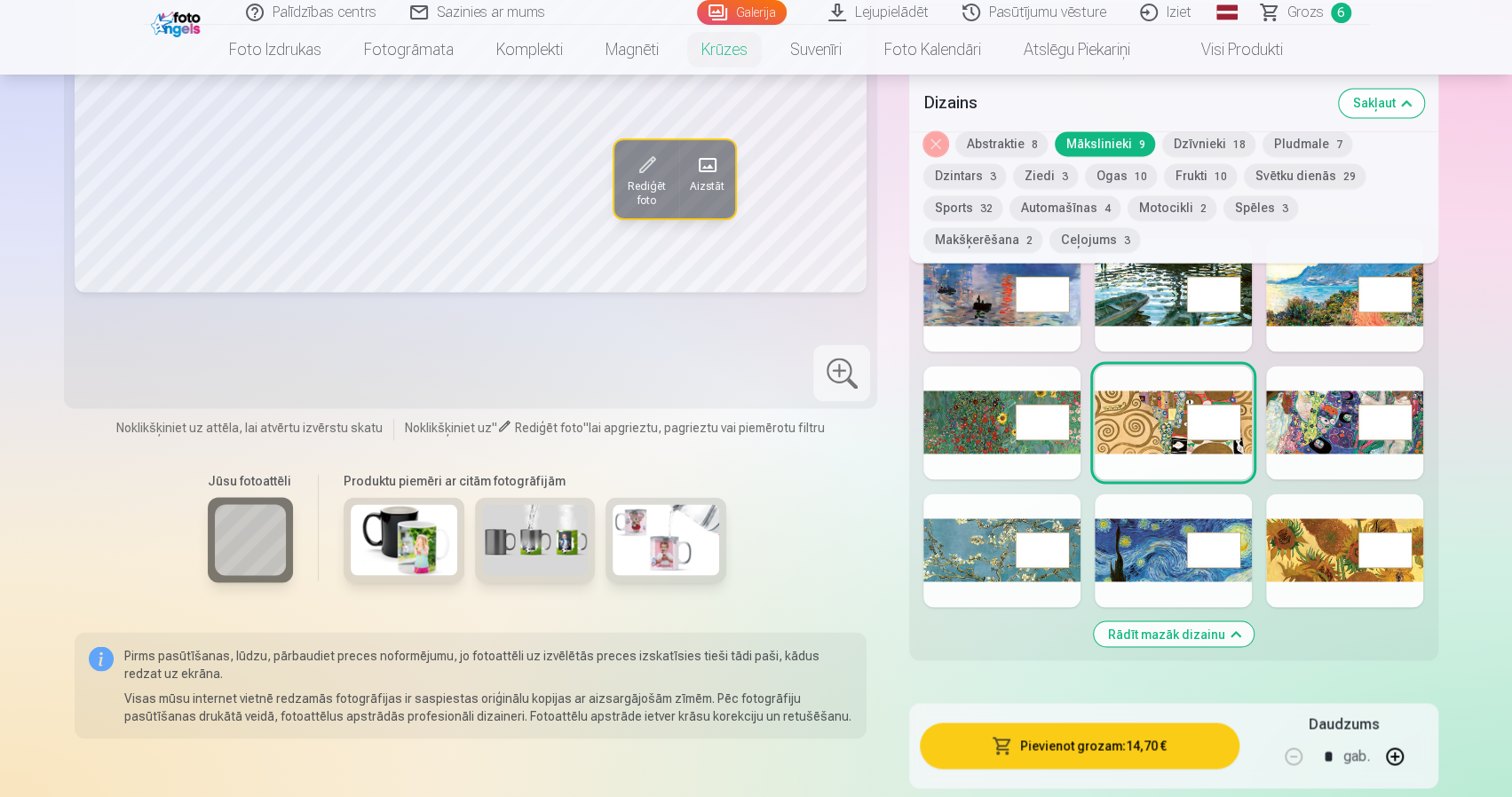
click at [1335, 438] on div at bounding box center [1344, 422] width 157 height 113
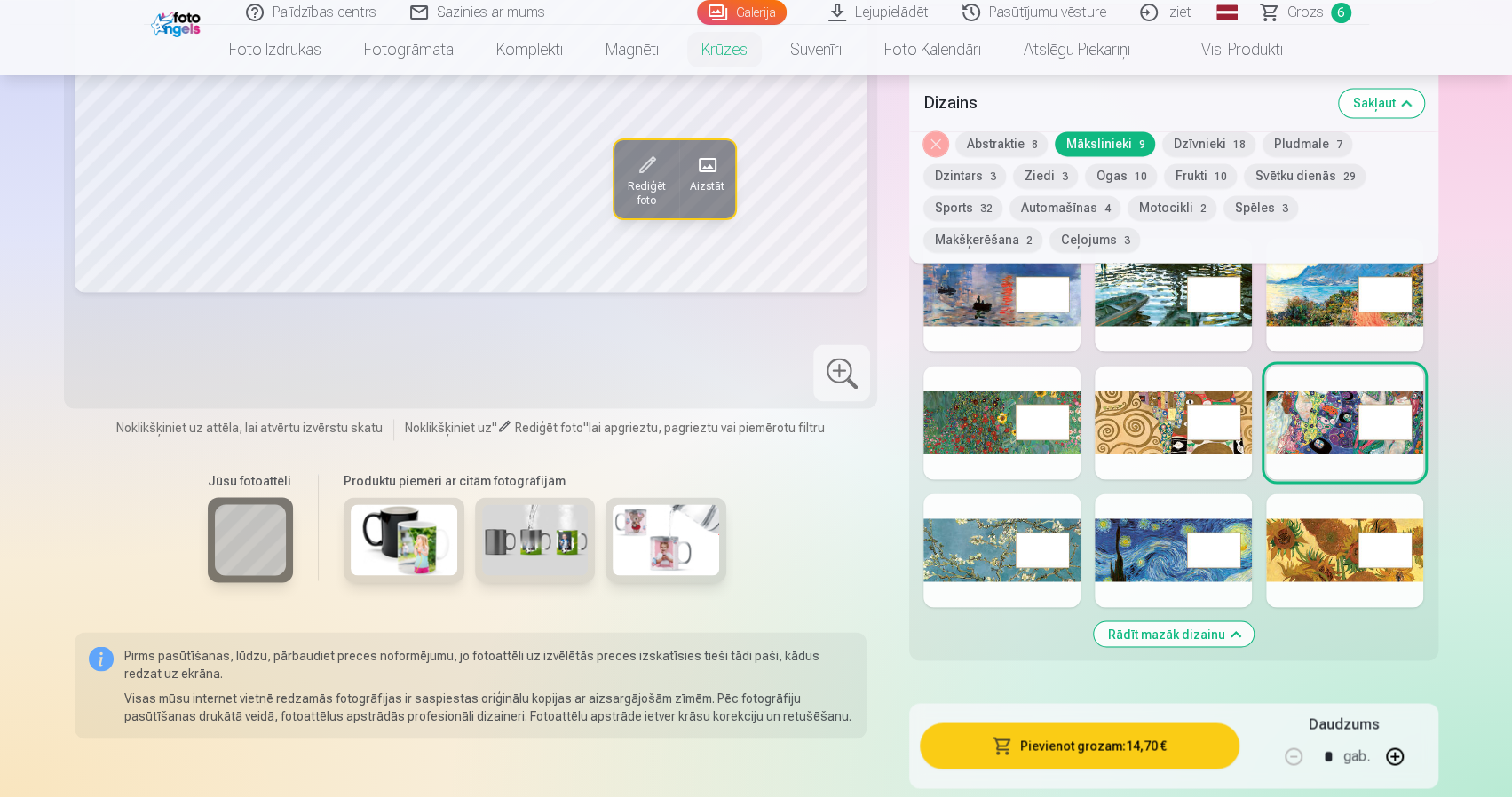
click at [1309, 564] on div at bounding box center [1344, 550] width 157 height 113
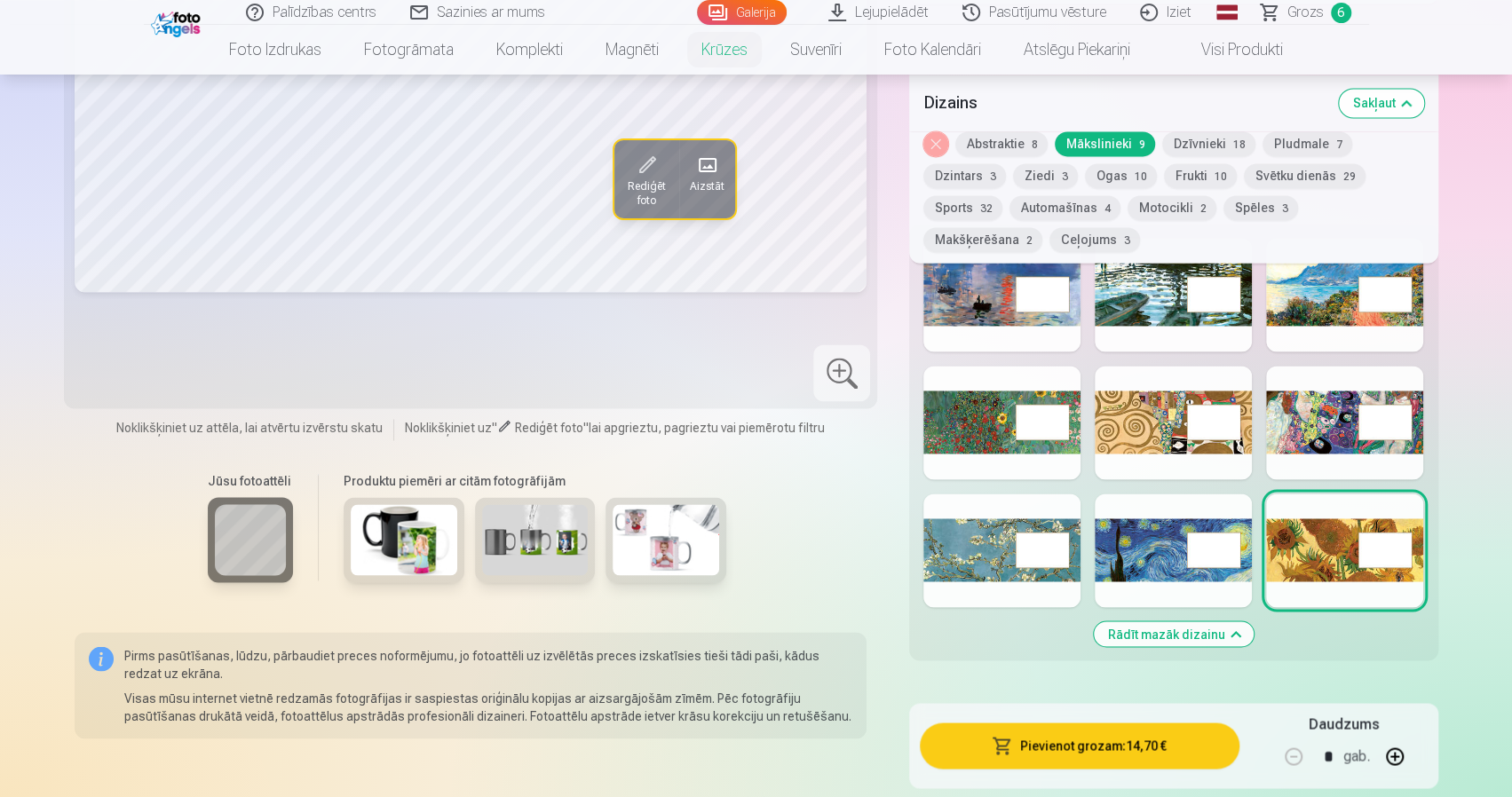
click at [1140, 567] on div at bounding box center [1173, 550] width 157 height 113
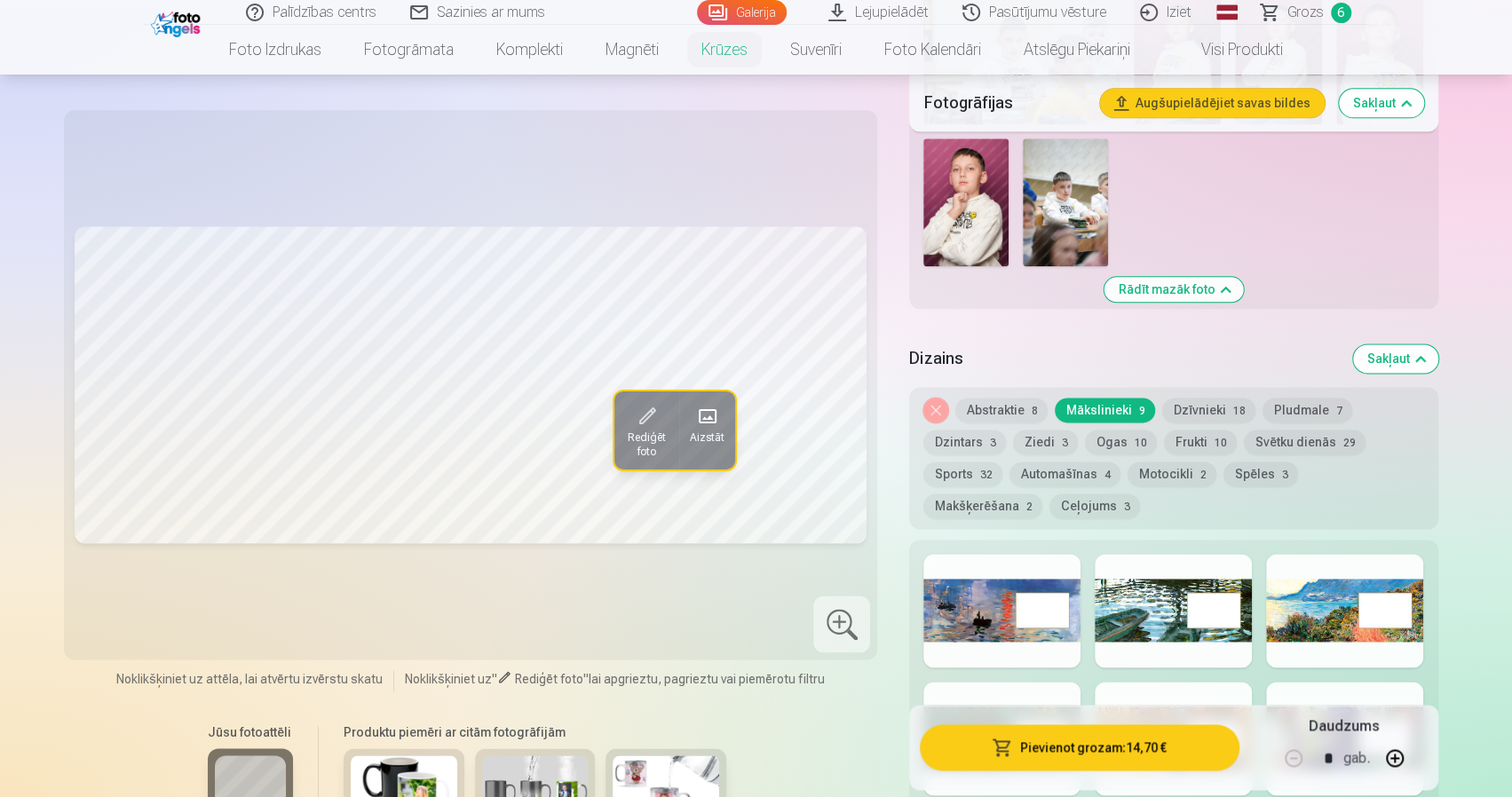
scroll to position [1509, 0]
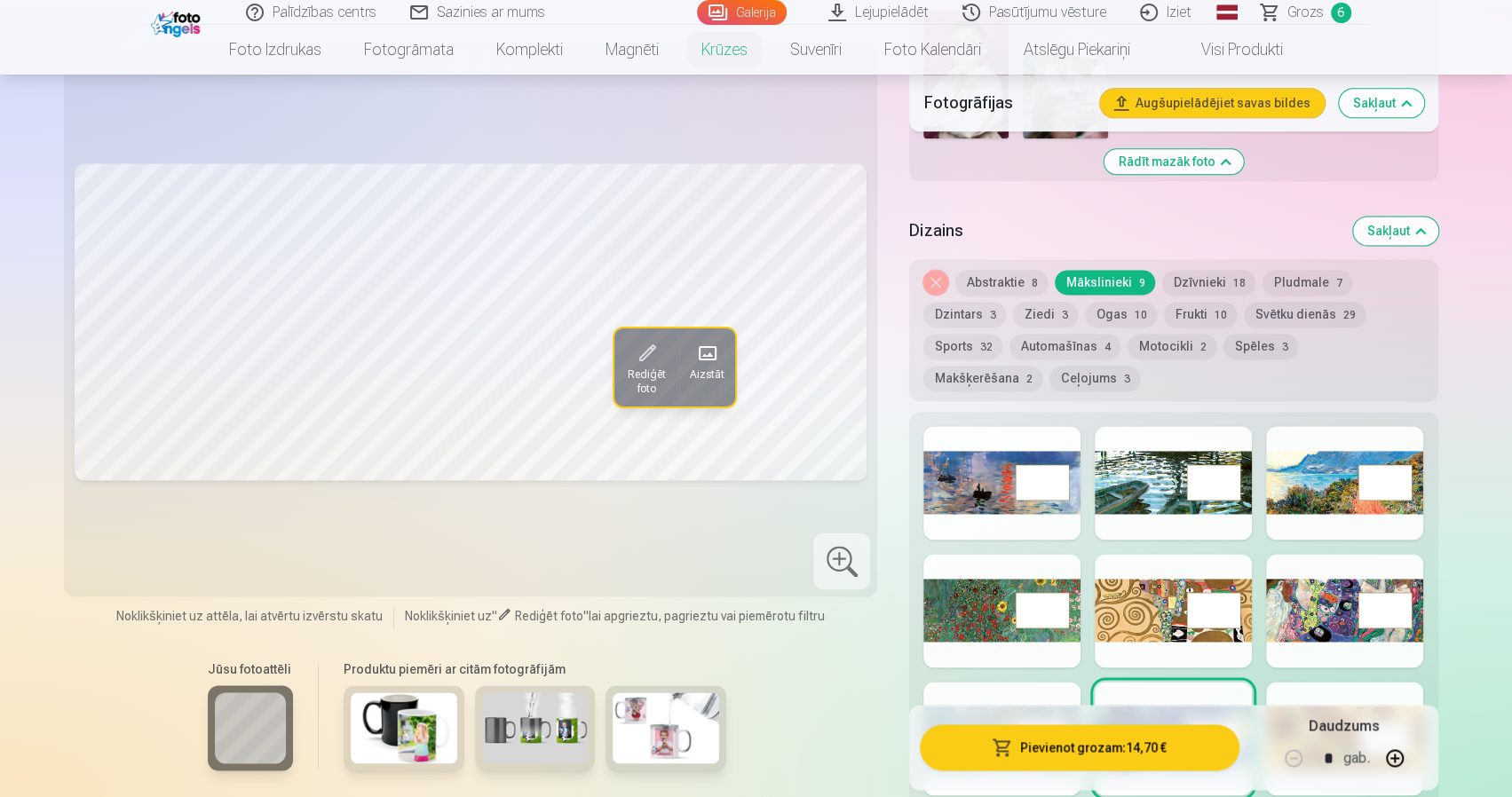
click at [1332, 464] on div at bounding box center [1344, 482] width 157 height 113
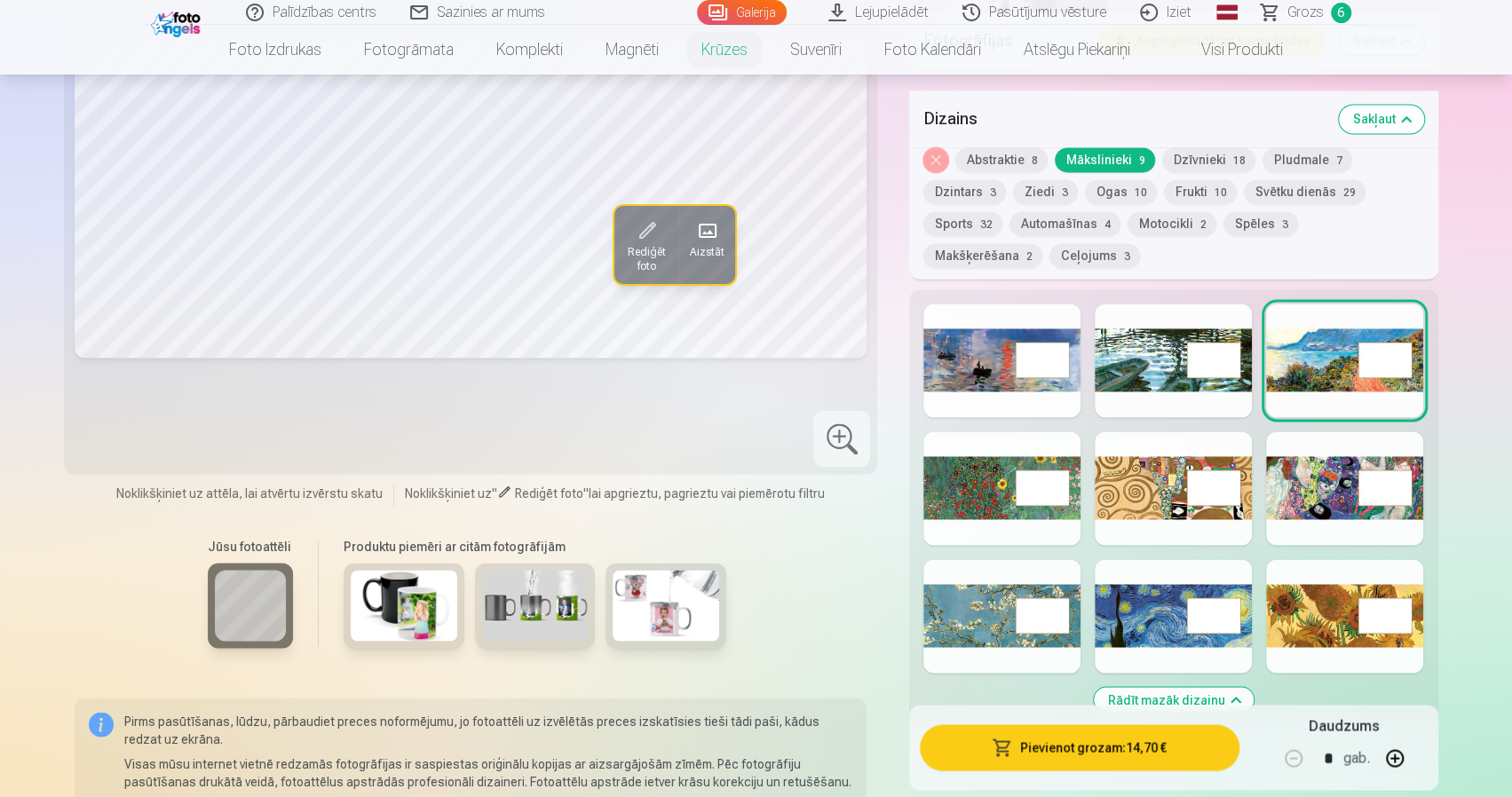
scroll to position [1776, 0]
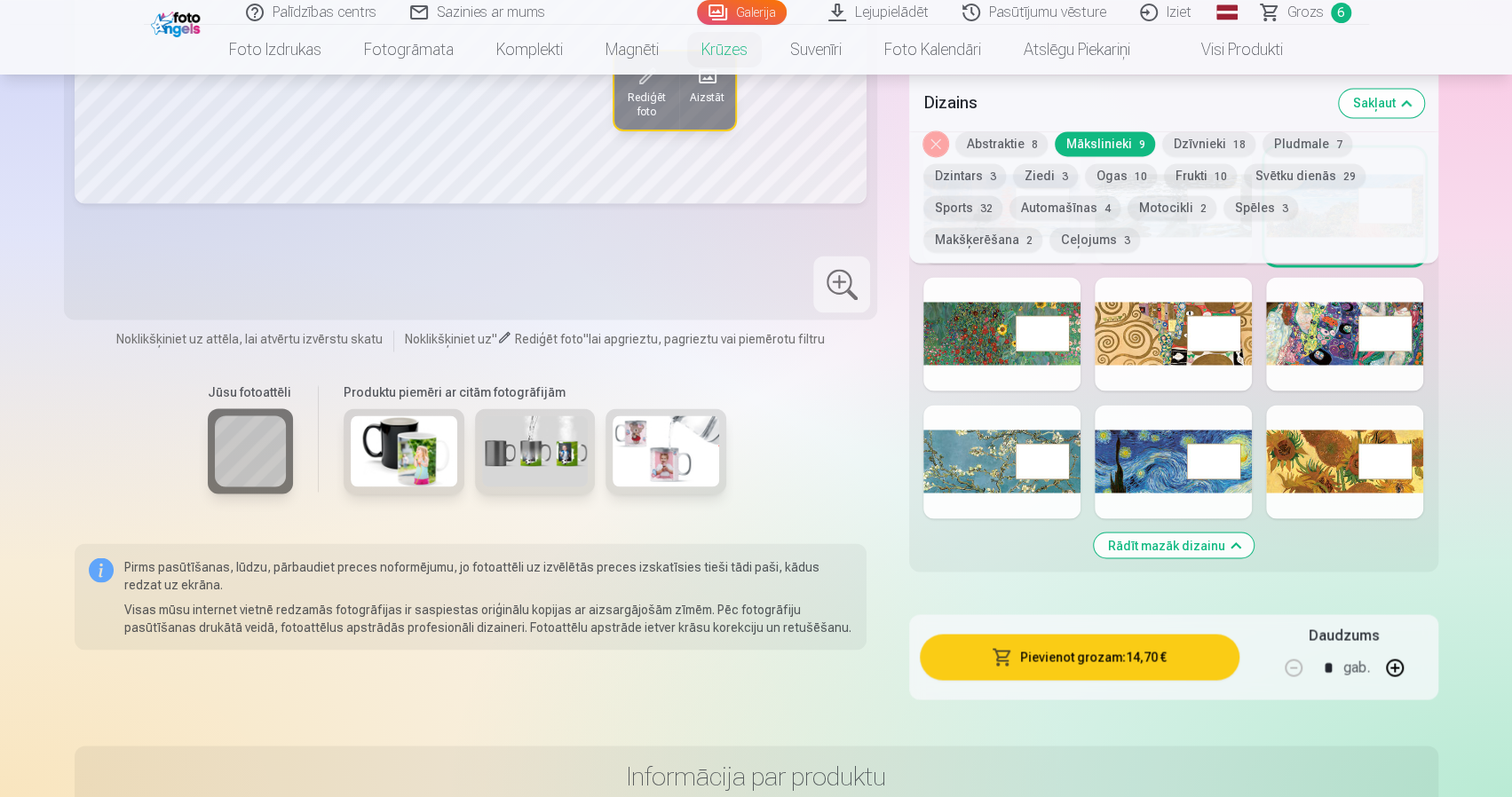
click at [1171, 489] on div at bounding box center [1173, 461] width 157 height 113
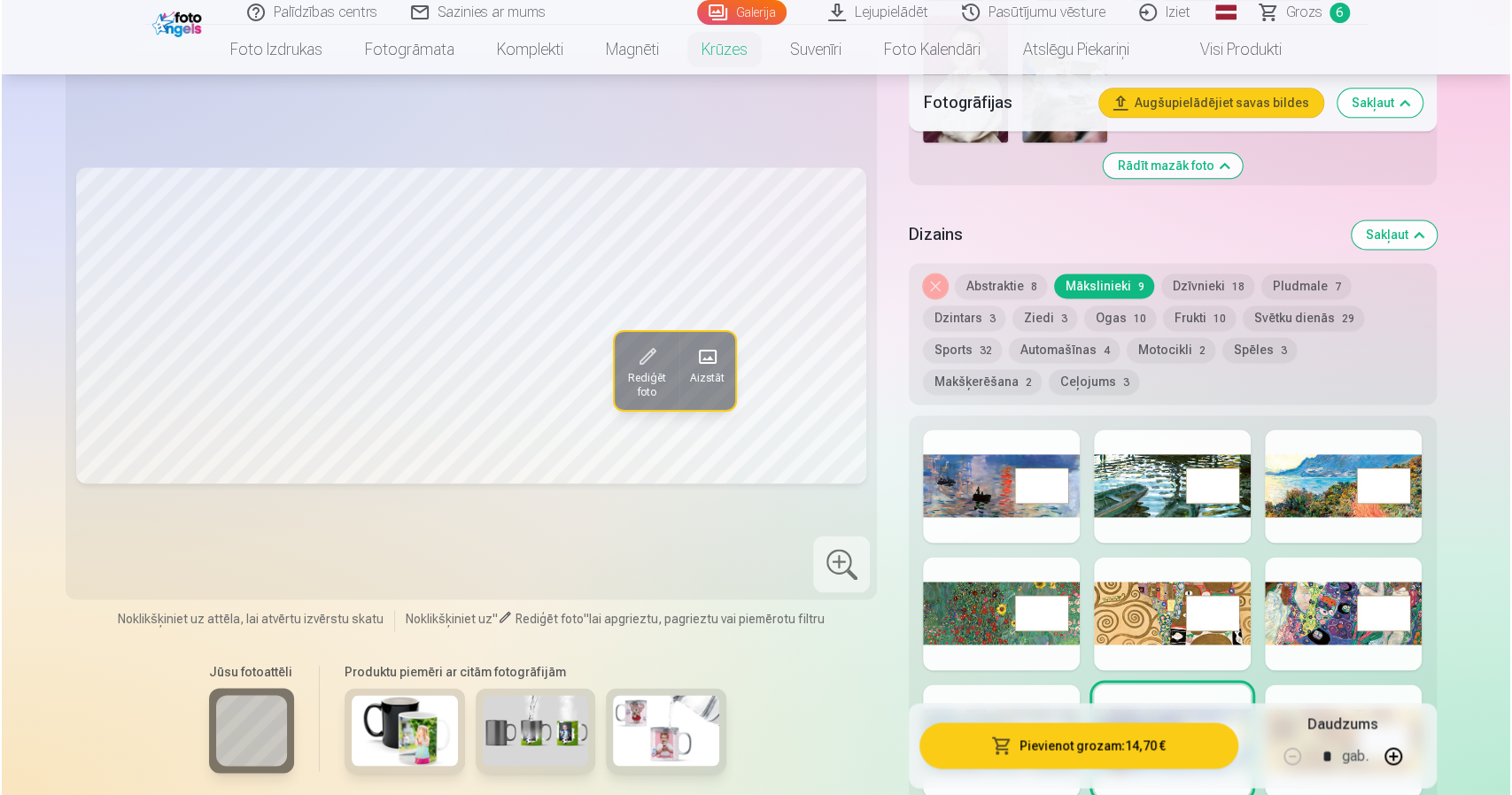
scroll to position [1505, 0]
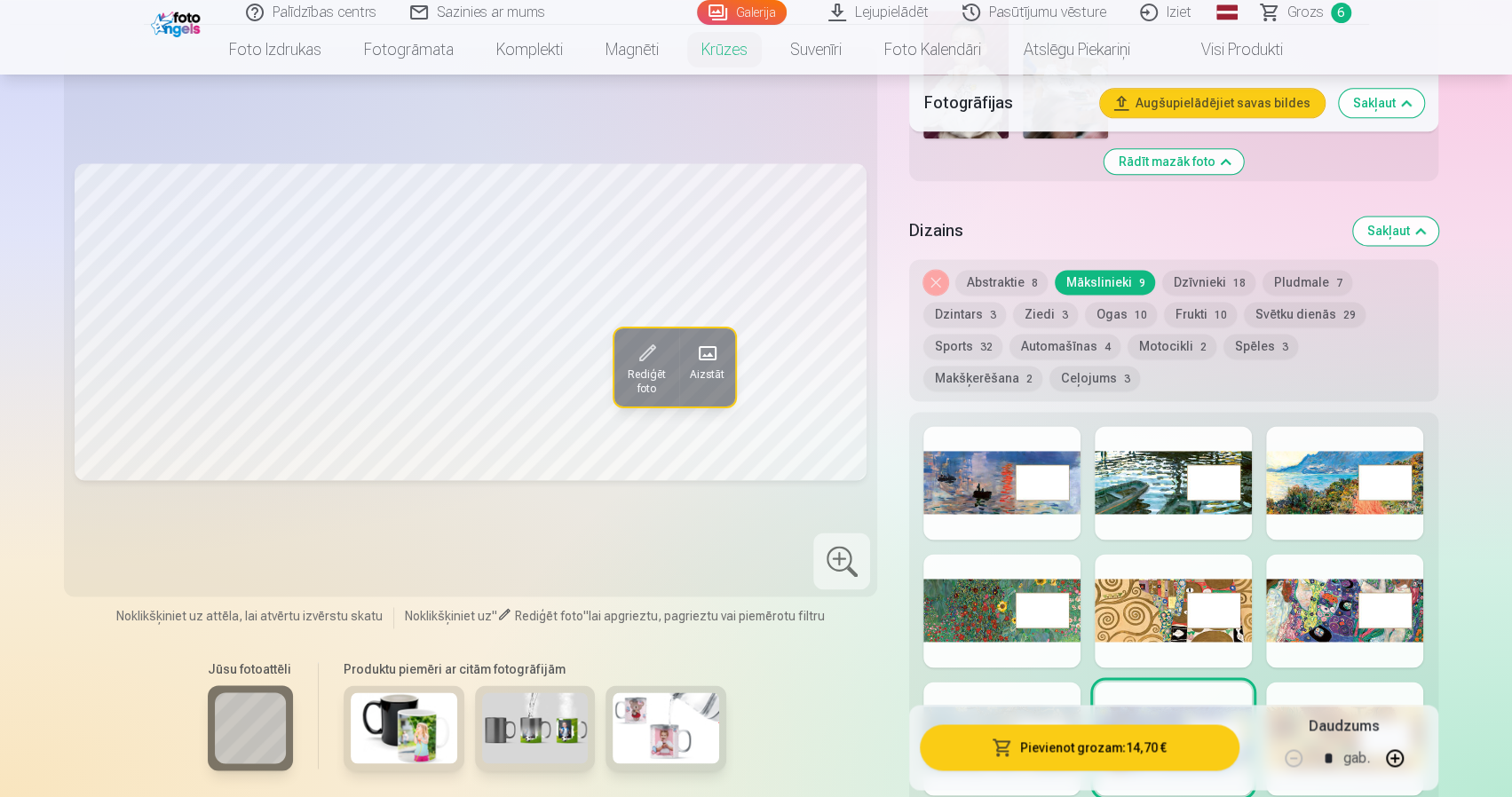
click at [1053, 745] on button "Pievienot grozam : 14,70 €" at bounding box center [1079, 748] width 318 height 46
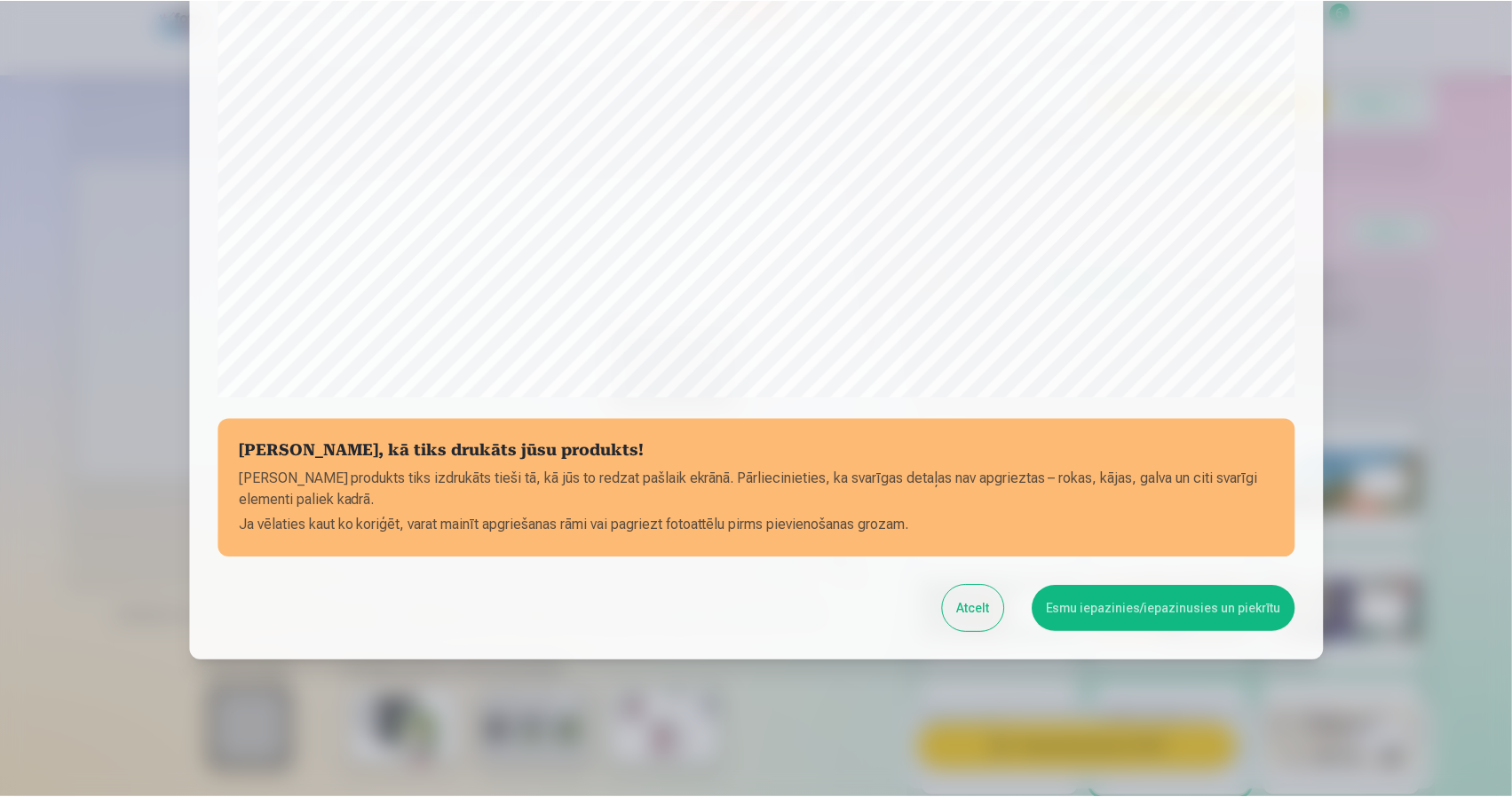
scroll to position [482, 0]
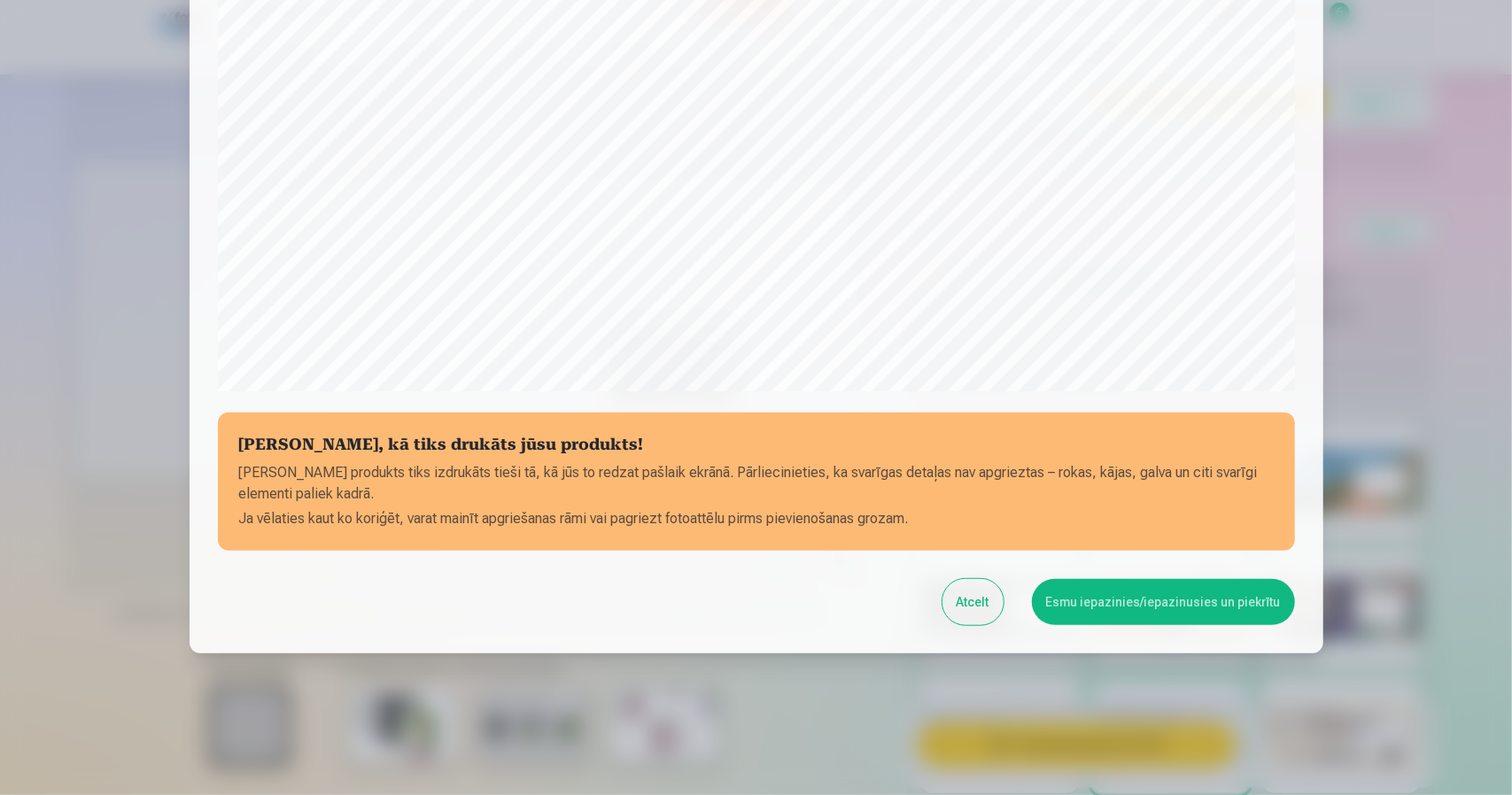
click at [1184, 616] on button "Esmu iepazinies/iepazinusies un piekrītu" at bounding box center [1164, 602] width 263 height 46
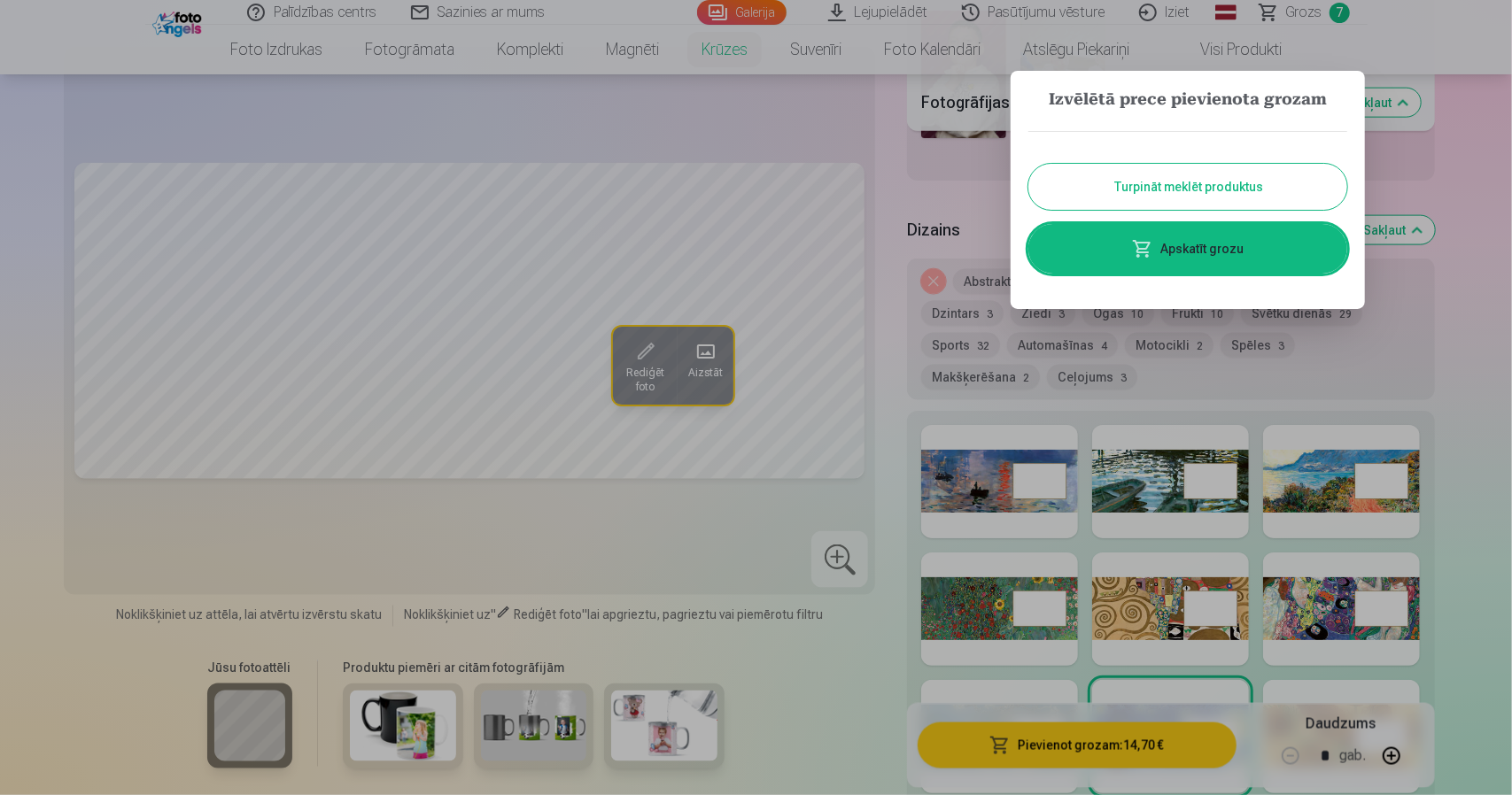
click at [1267, 194] on button "Turpināt meklēt produktus" at bounding box center [1188, 187] width 319 height 46
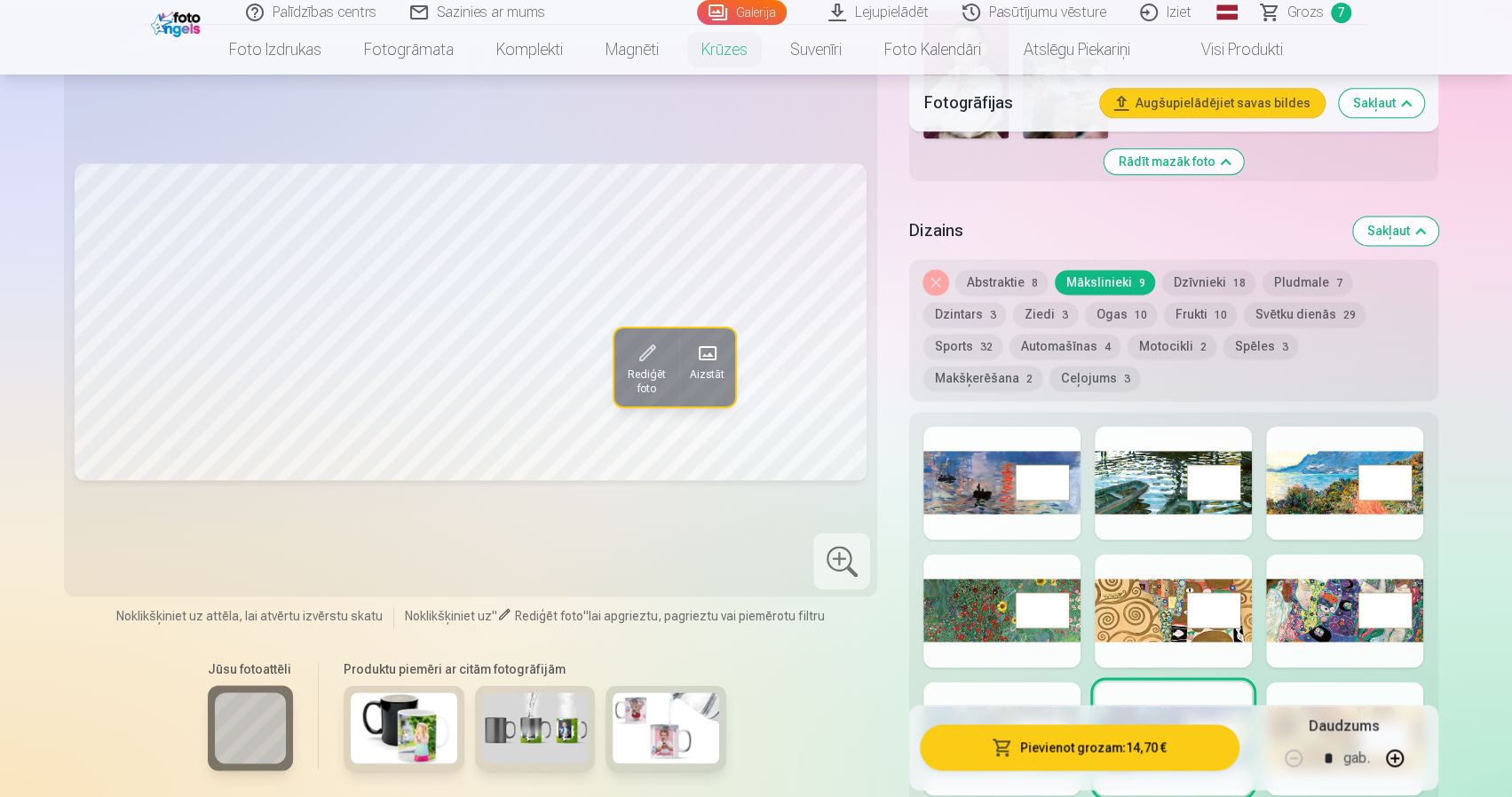
click at [1316, 20] on span "Grozs" at bounding box center [1305, 12] width 36 height 21
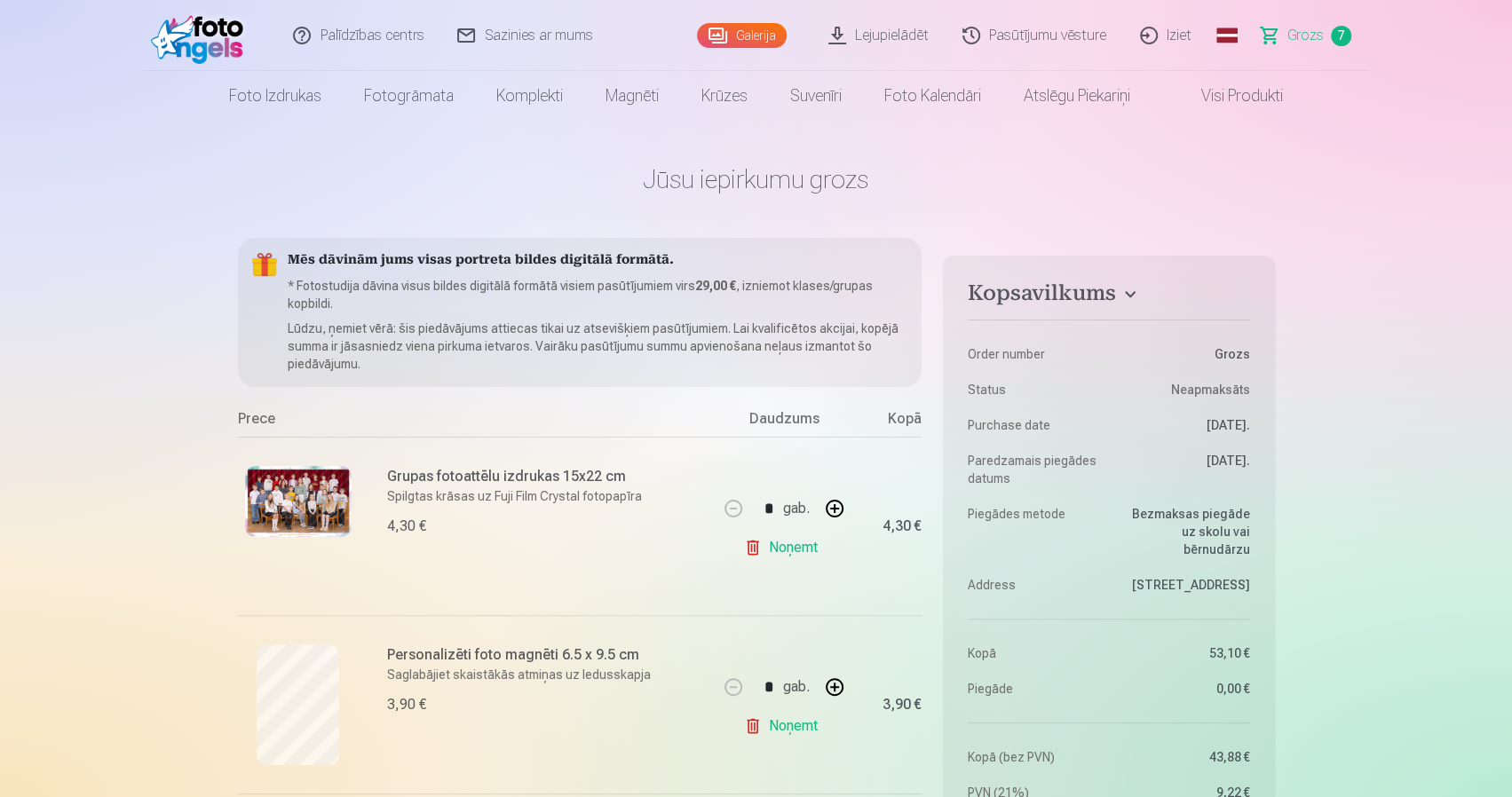
click at [736, 21] on div "Galerija" at bounding box center [745, 35] width 97 height 71
click at [740, 32] on link "Galerija" at bounding box center [742, 35] width 90 height 25
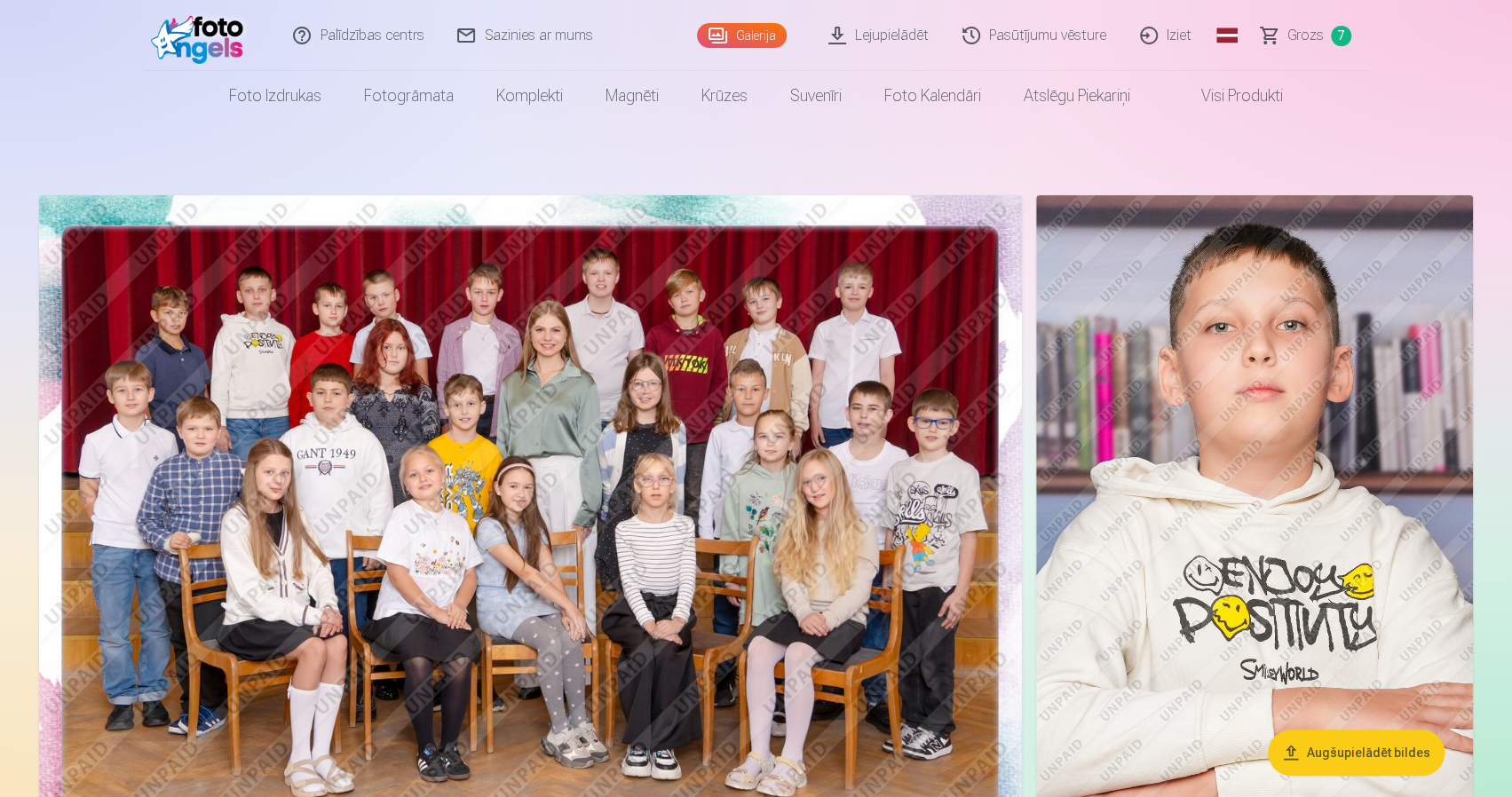
click at [648, 441] on img at bounding box center [530, 522] width 983 height 655
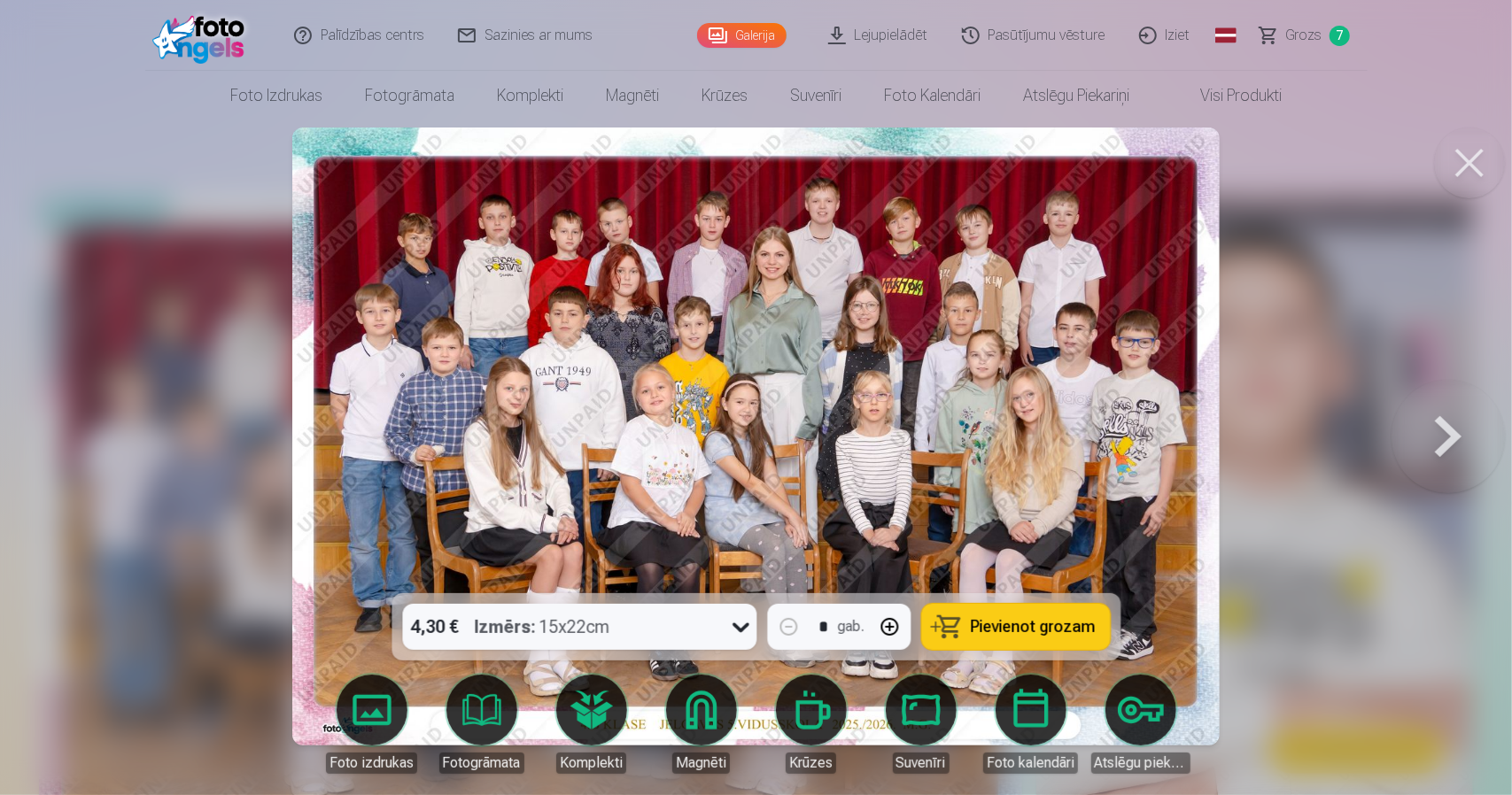
click at [1449, 146] on button at bounding box center [1469, 163] width 71 height 71
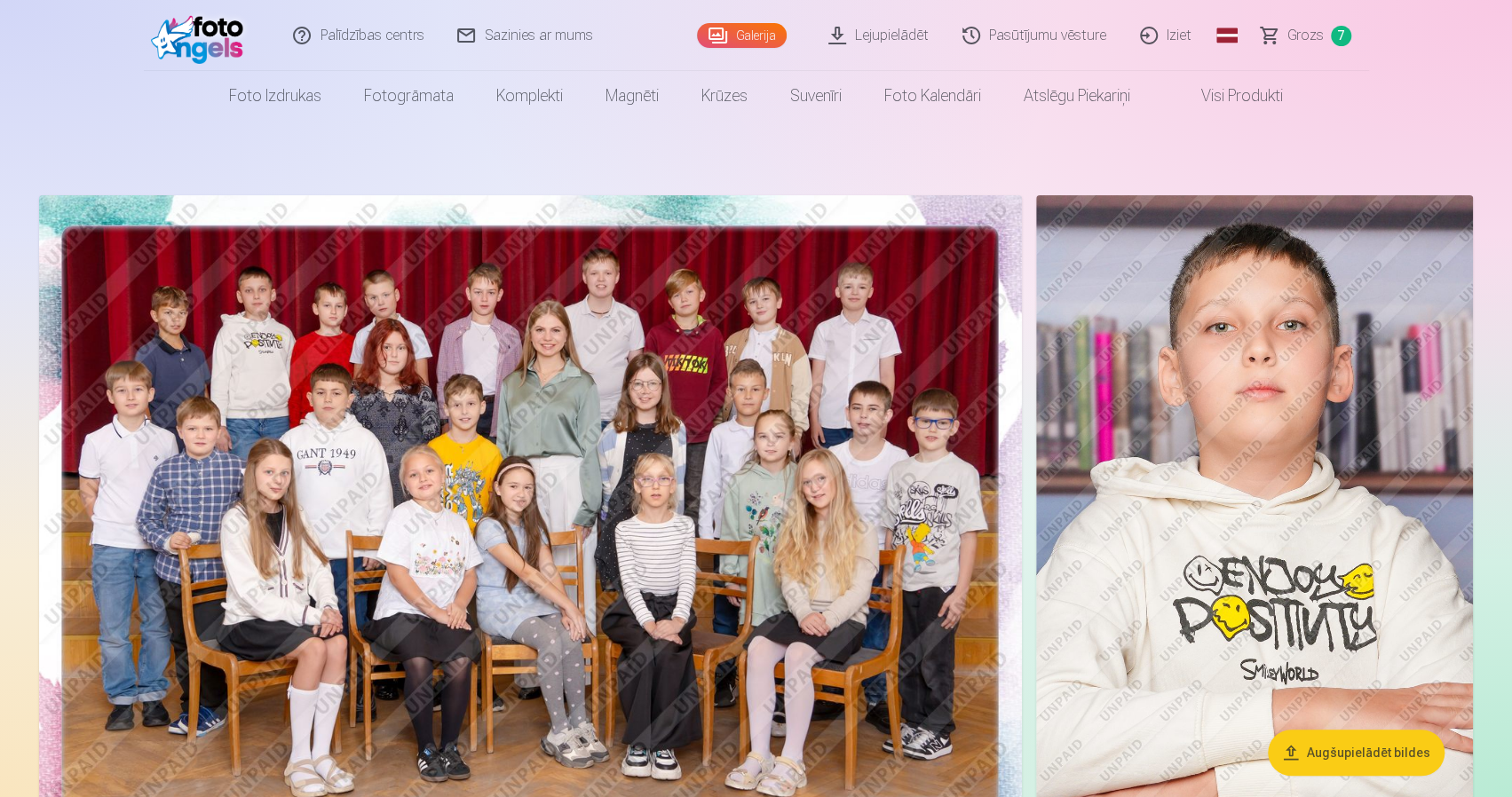
click at [1299, 26] on span "Grozs" at bounding box center [1305, 35] width 36 height 21
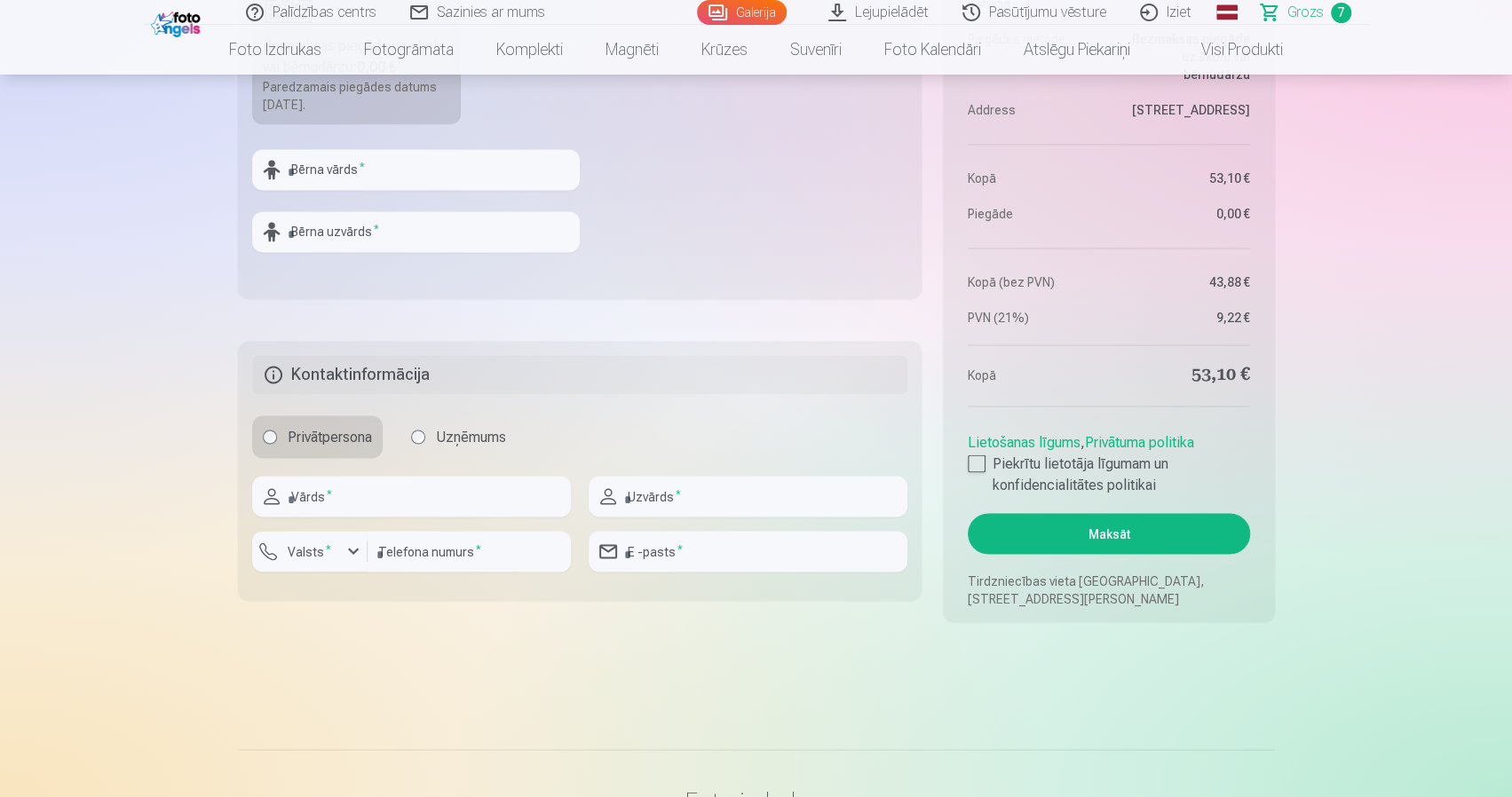
scroll to position [1776, 0]
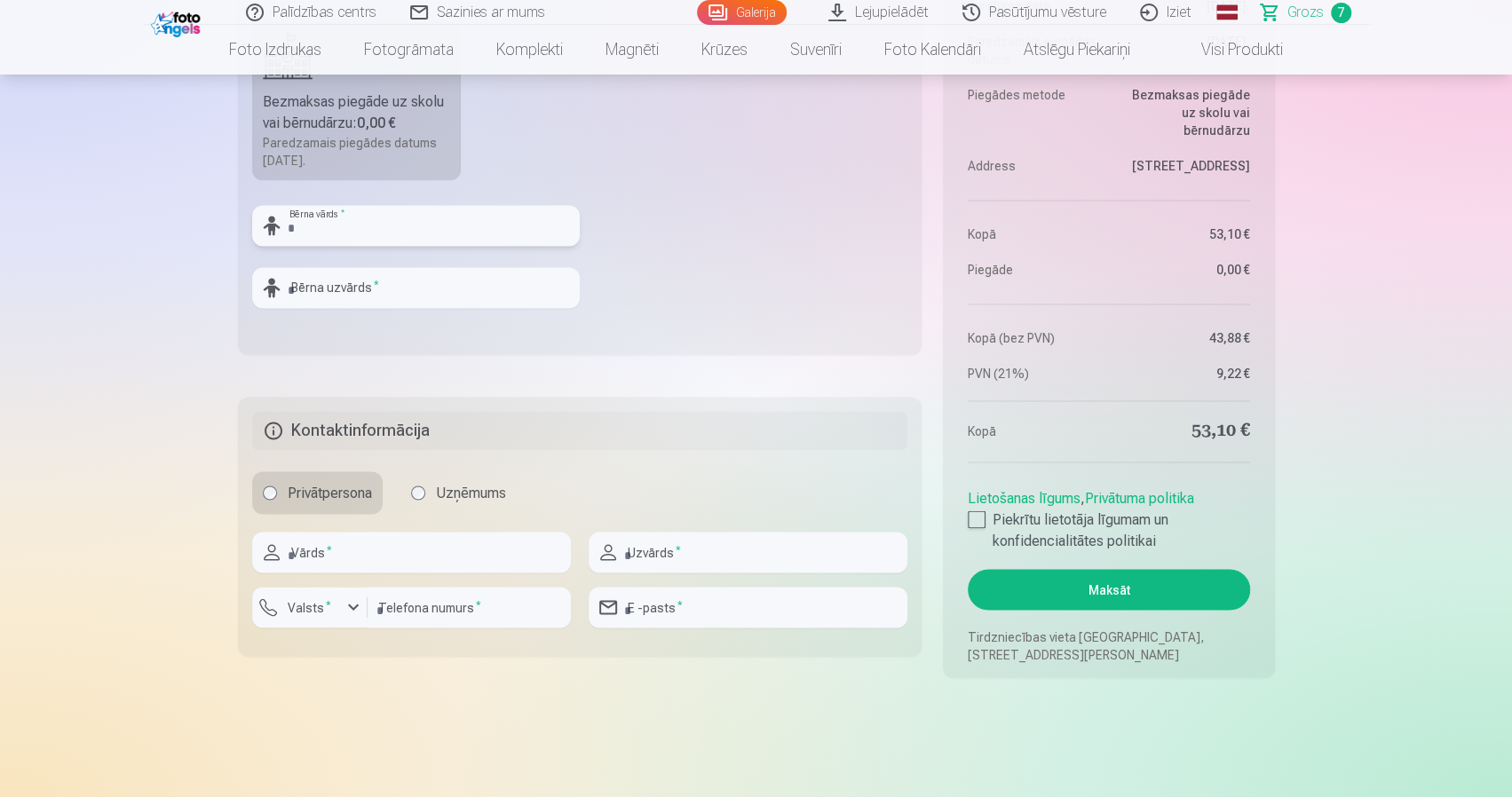
click at [381, 217] on input "text" at bounding box center [416, 225] width 328 height 41
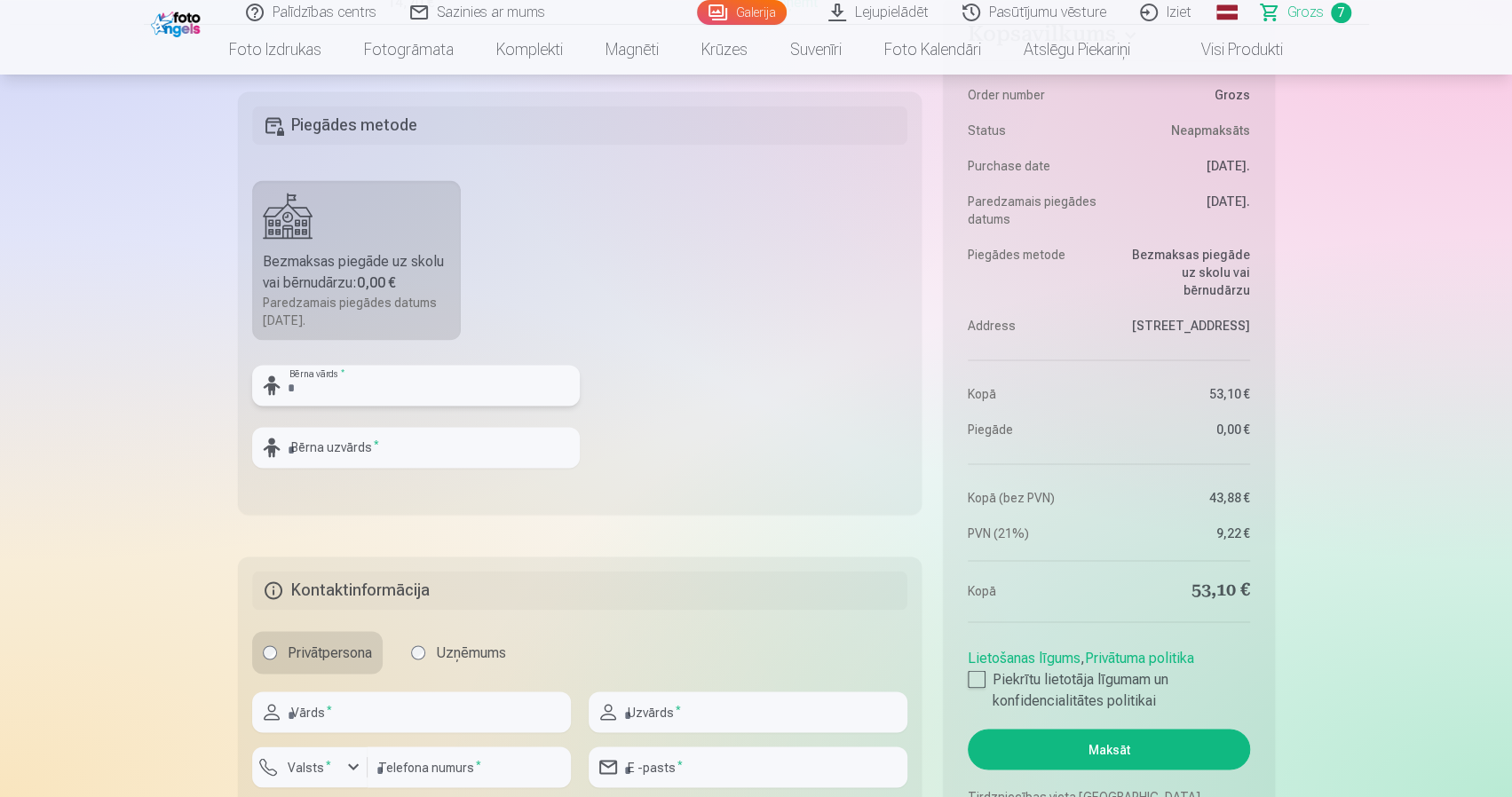
scroll to position [1599, 0]
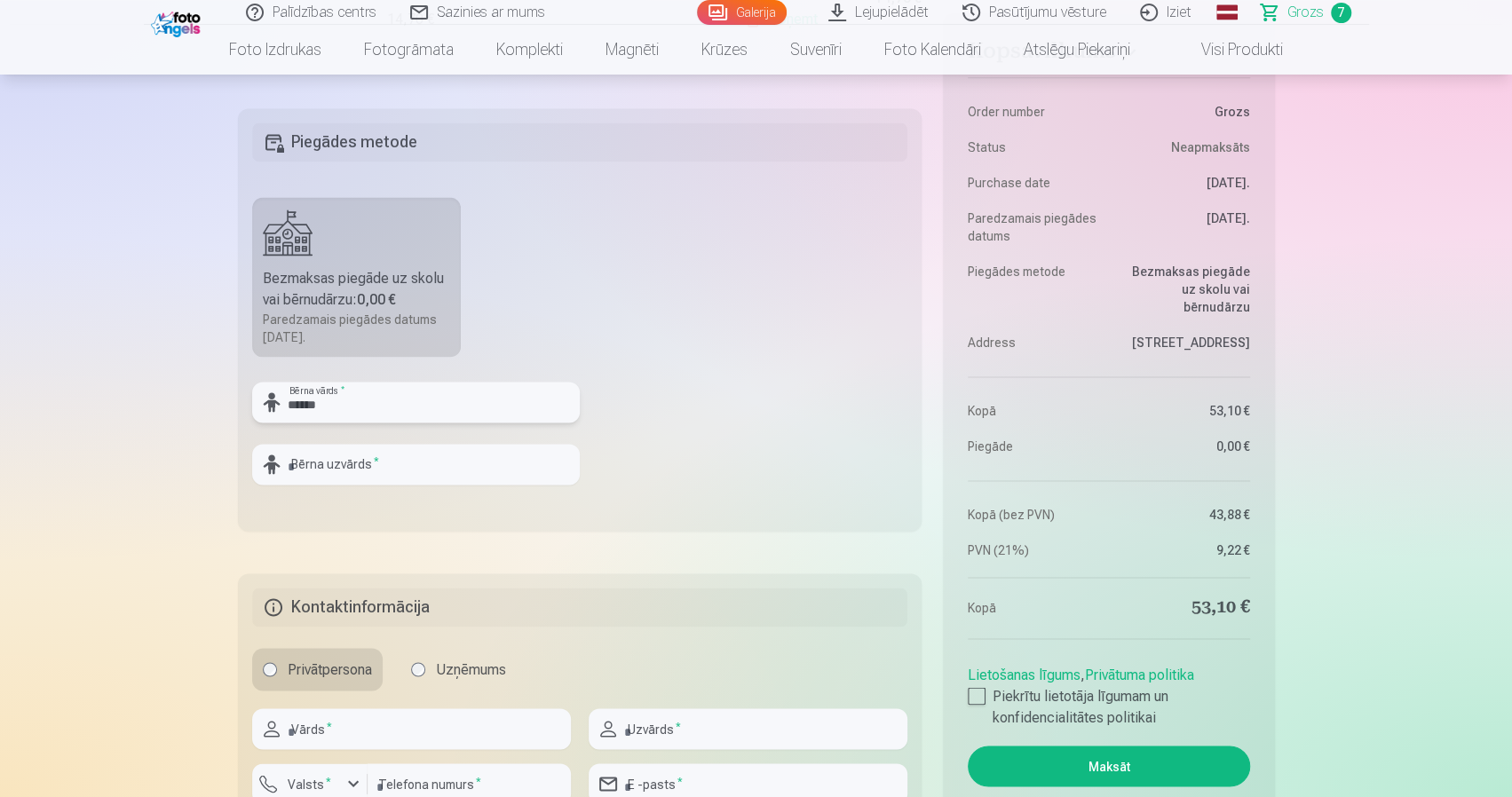
type input "******"
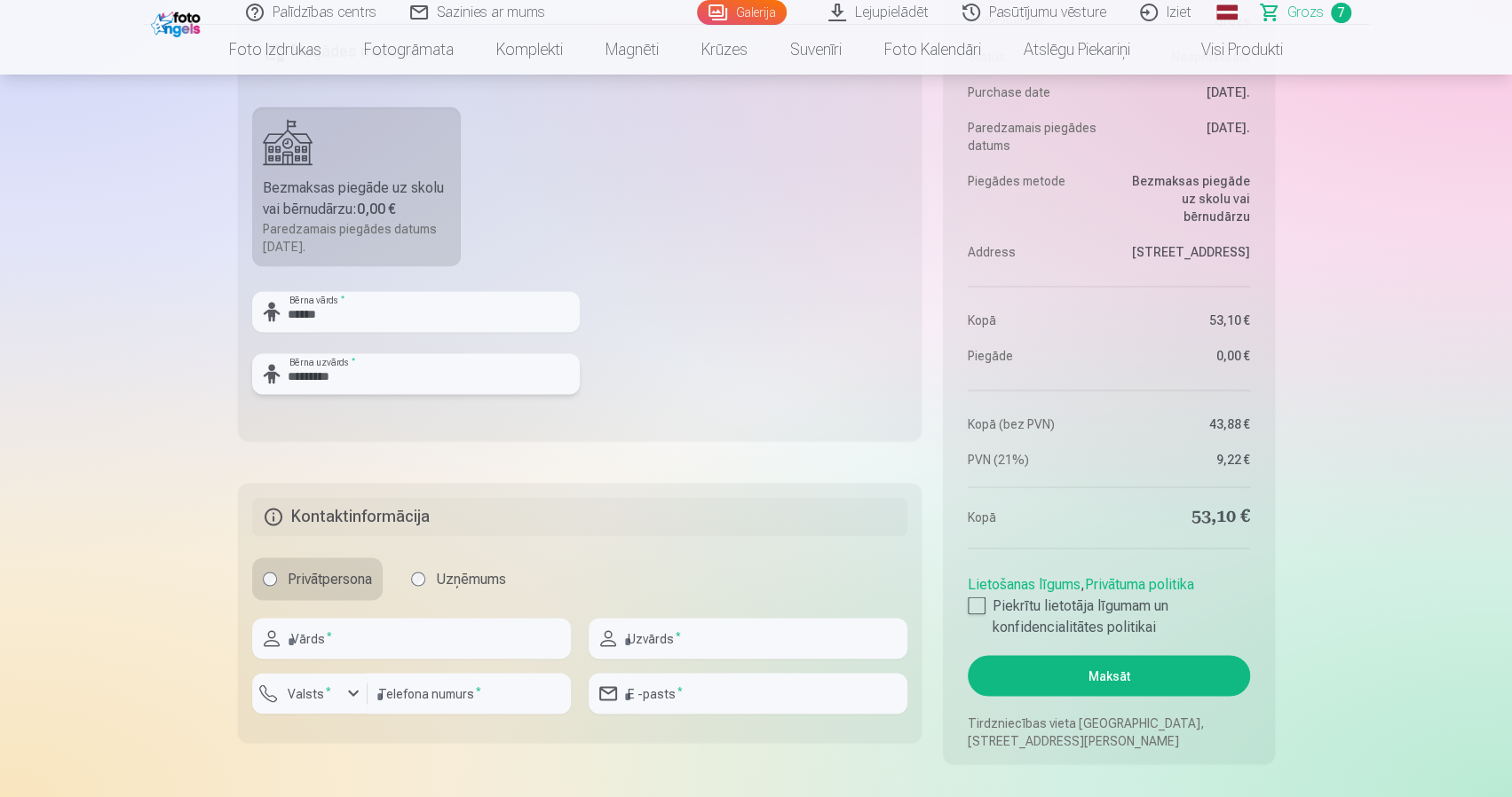
scroll to position [1865, 0]
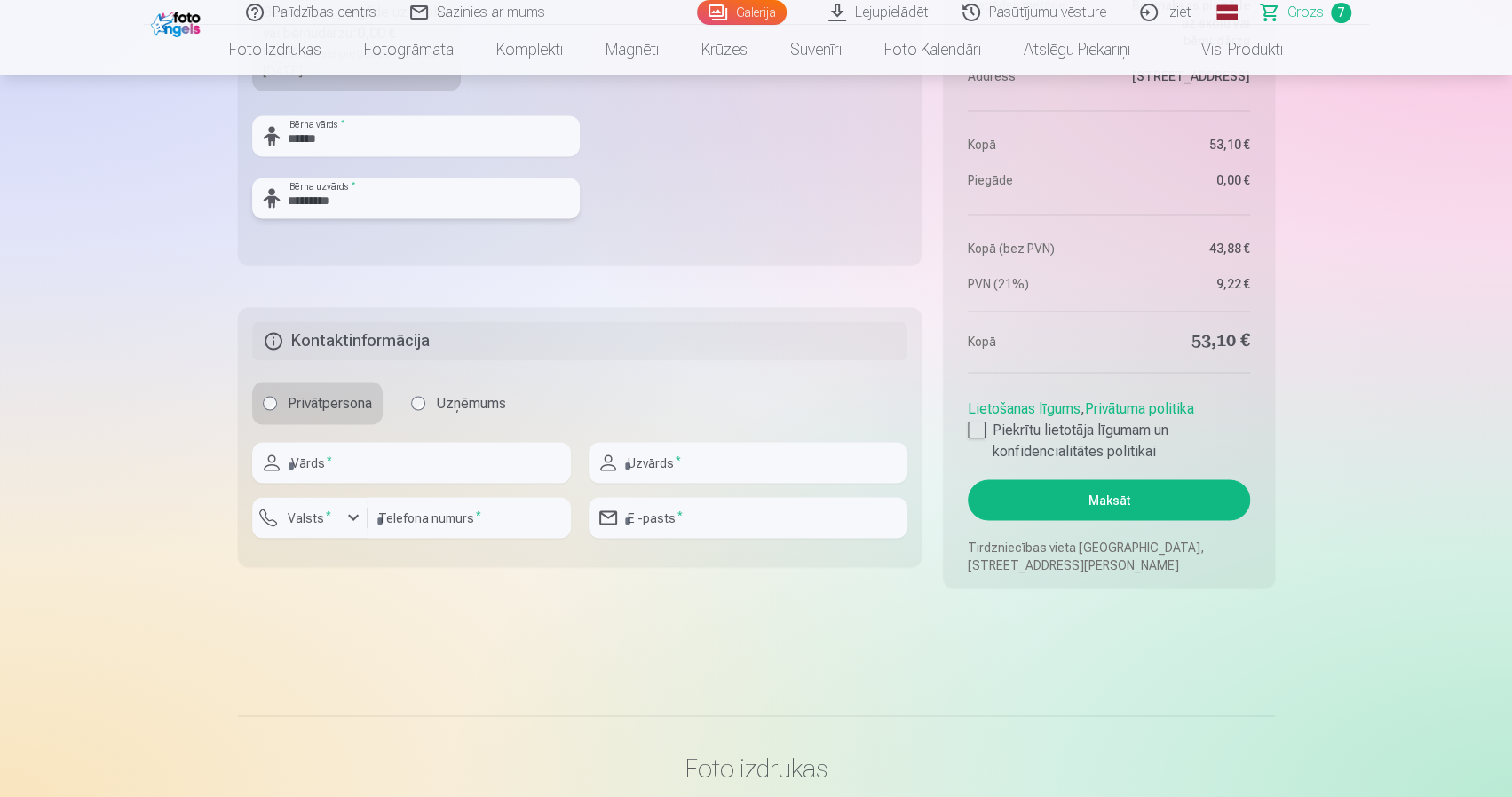
type input "*********"
click at [453, 462] on input "text" at bounding box center [411, 462] width 318 height 41
type input "*"
type input "*******"
click at [666, 452] on input "text" at bounding box center [747, 462] width 318 height 41
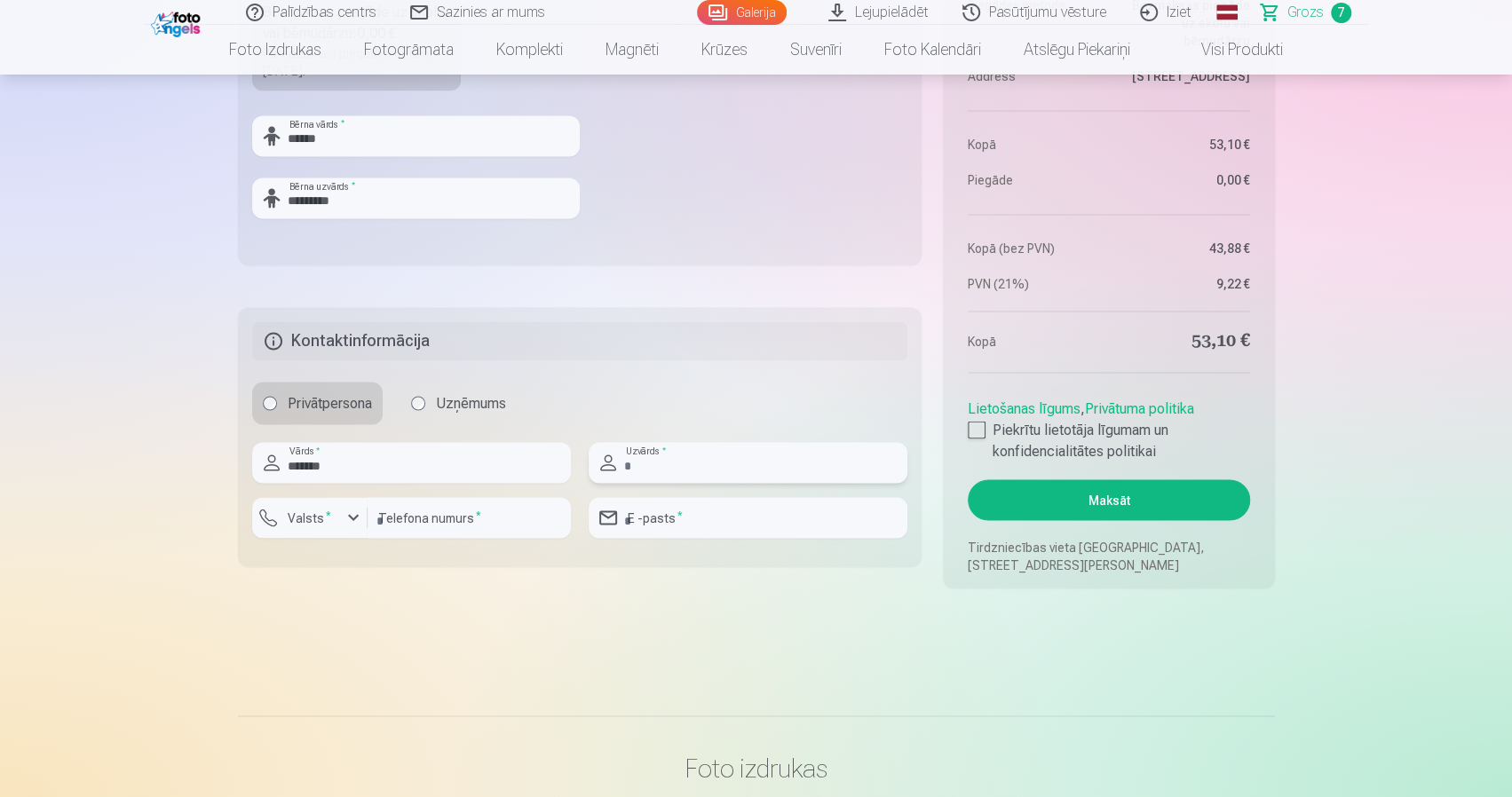
type input "*"
type input "*********"
click at [496, 504] on input "number" at bounding box center [469, 518] width 203 height 41
type input "********"
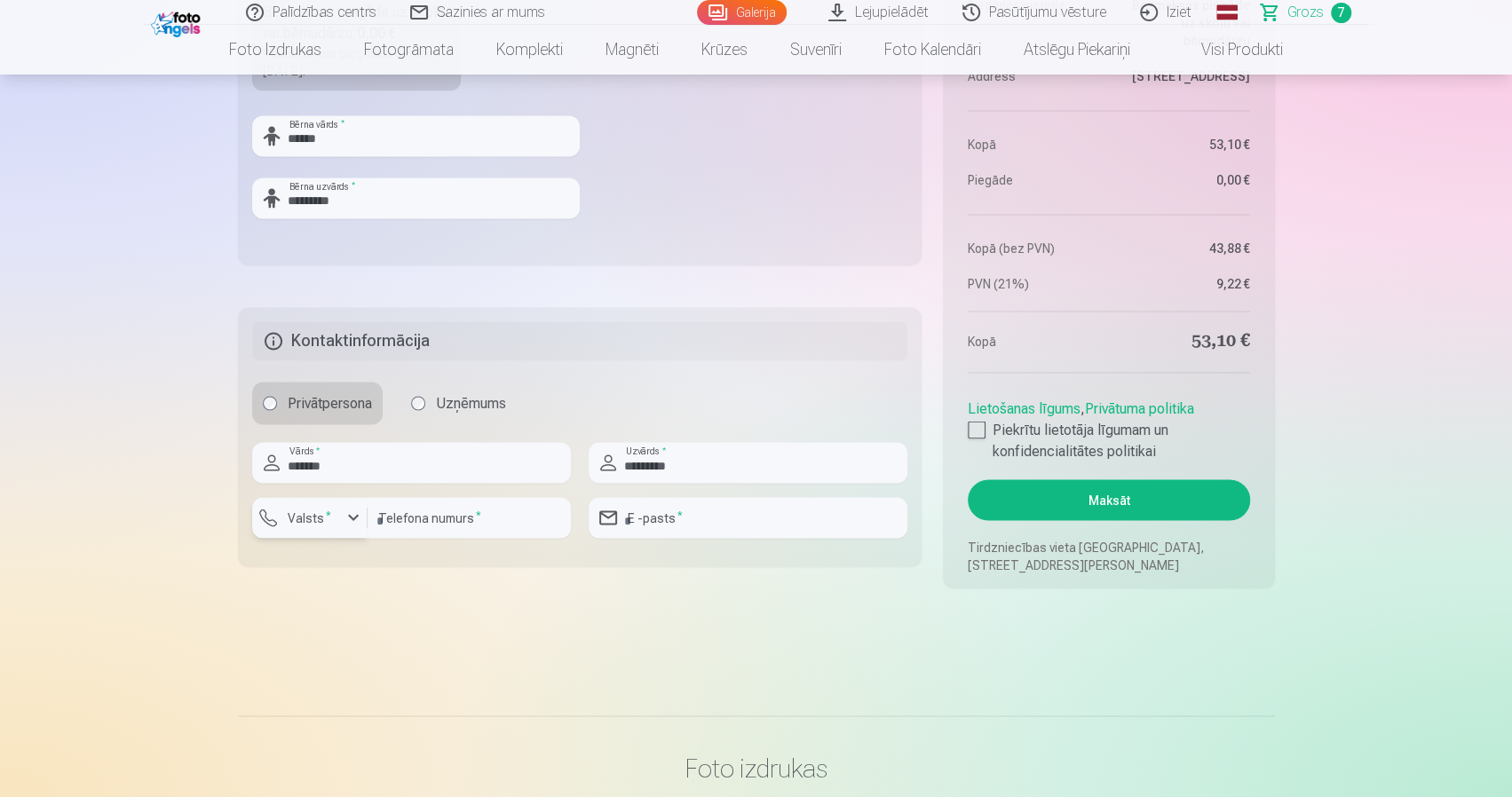
click at [341, 523] on button "Valsts *" at bounding box center [310, 518] width 115 height 41
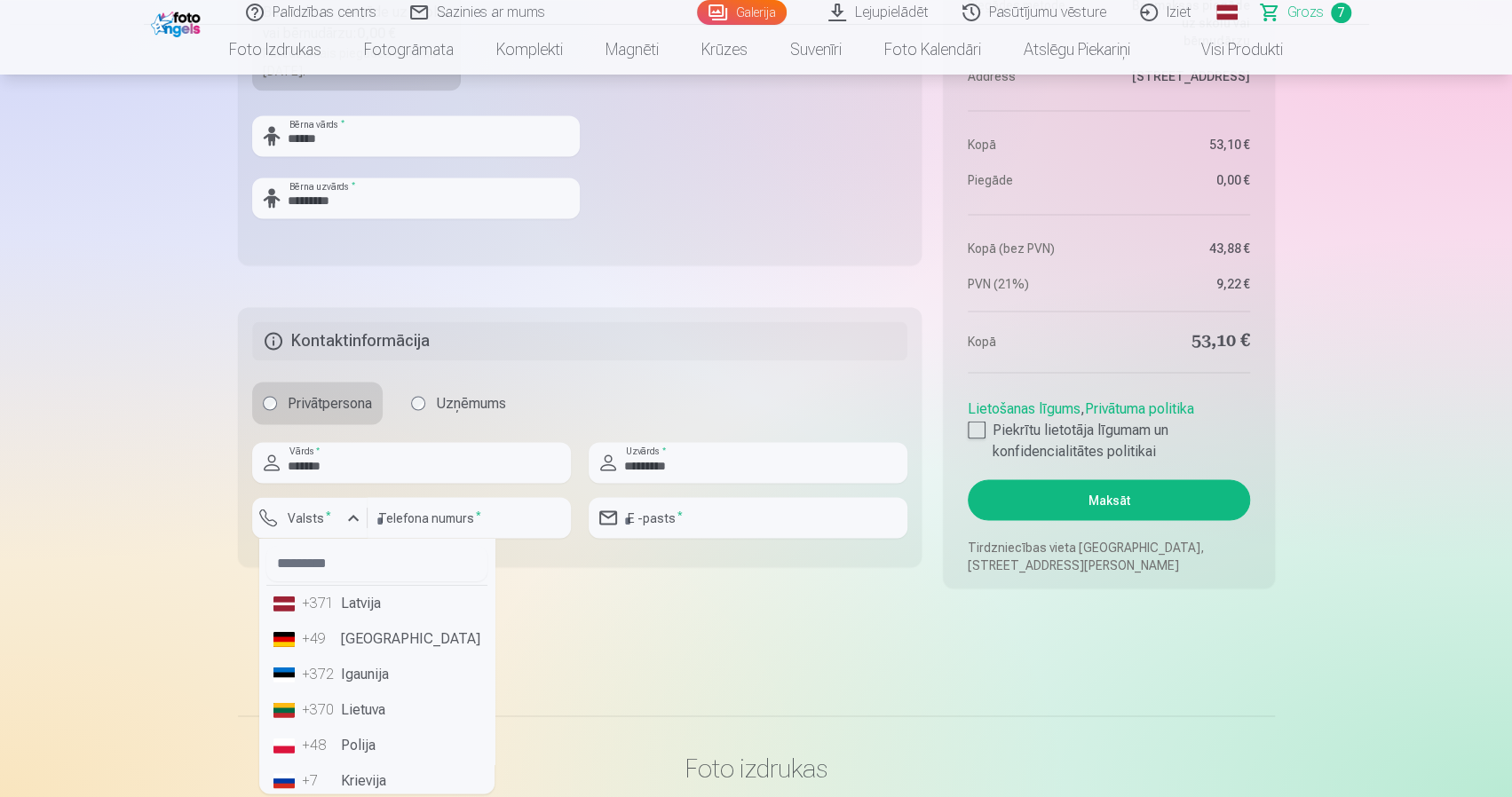
click at [361, 603] on li "+371 Latvija" at bounding box center [377, 603] width 221 height 35
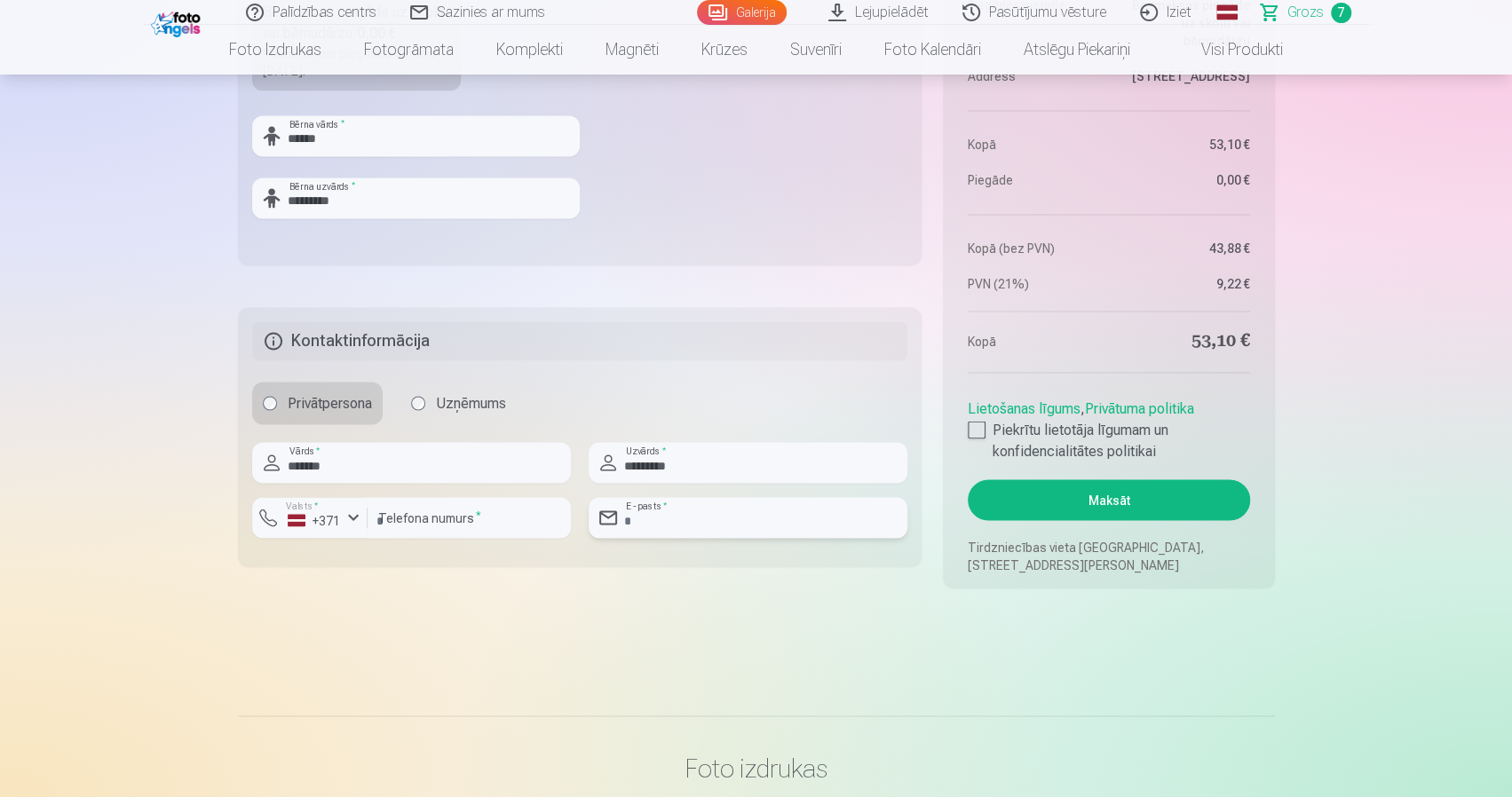
click at [643, 524] on input "email" at bounding box center [747, 518] width 318 height 41
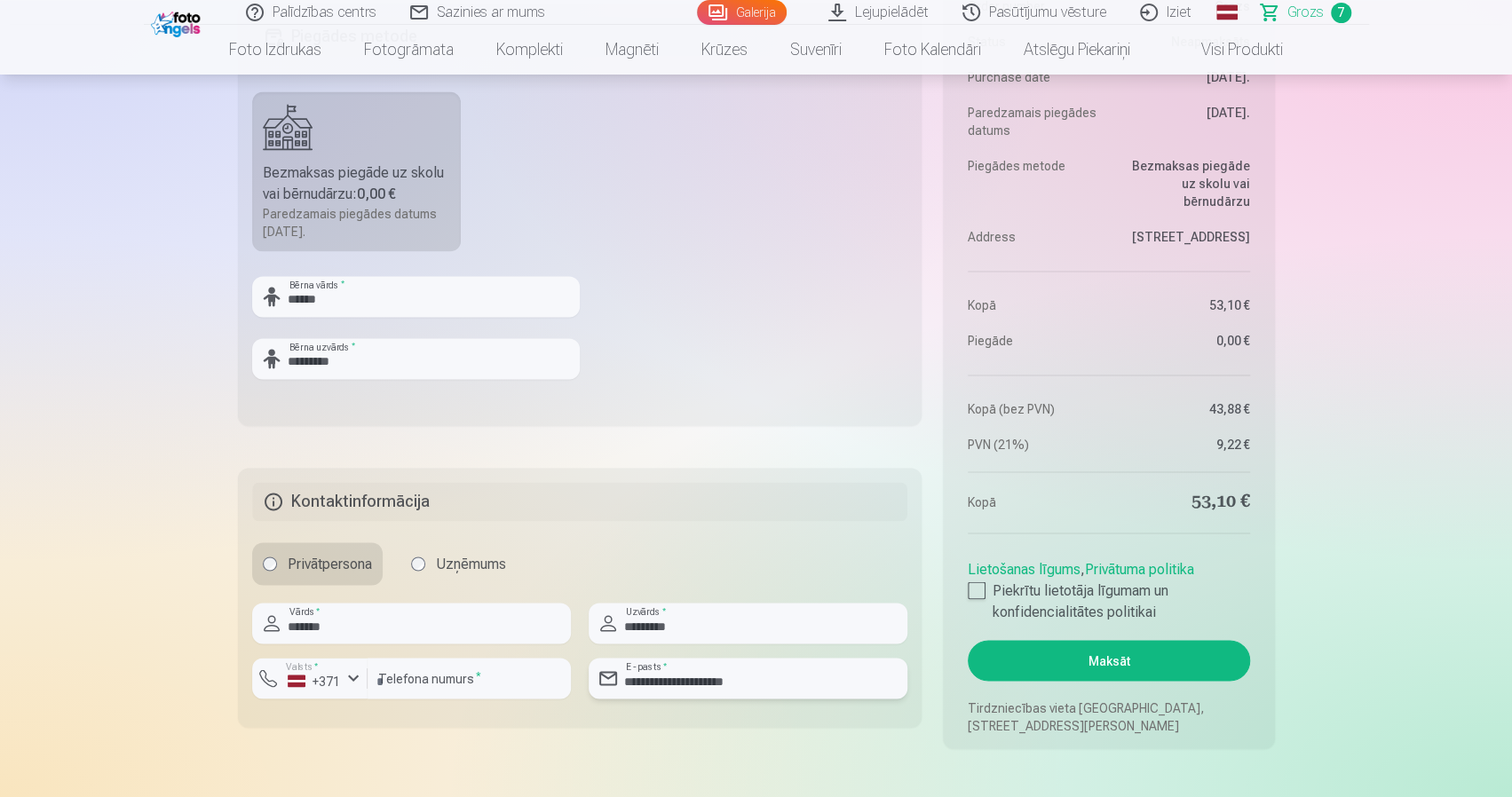
scroll to position [1688, 0]
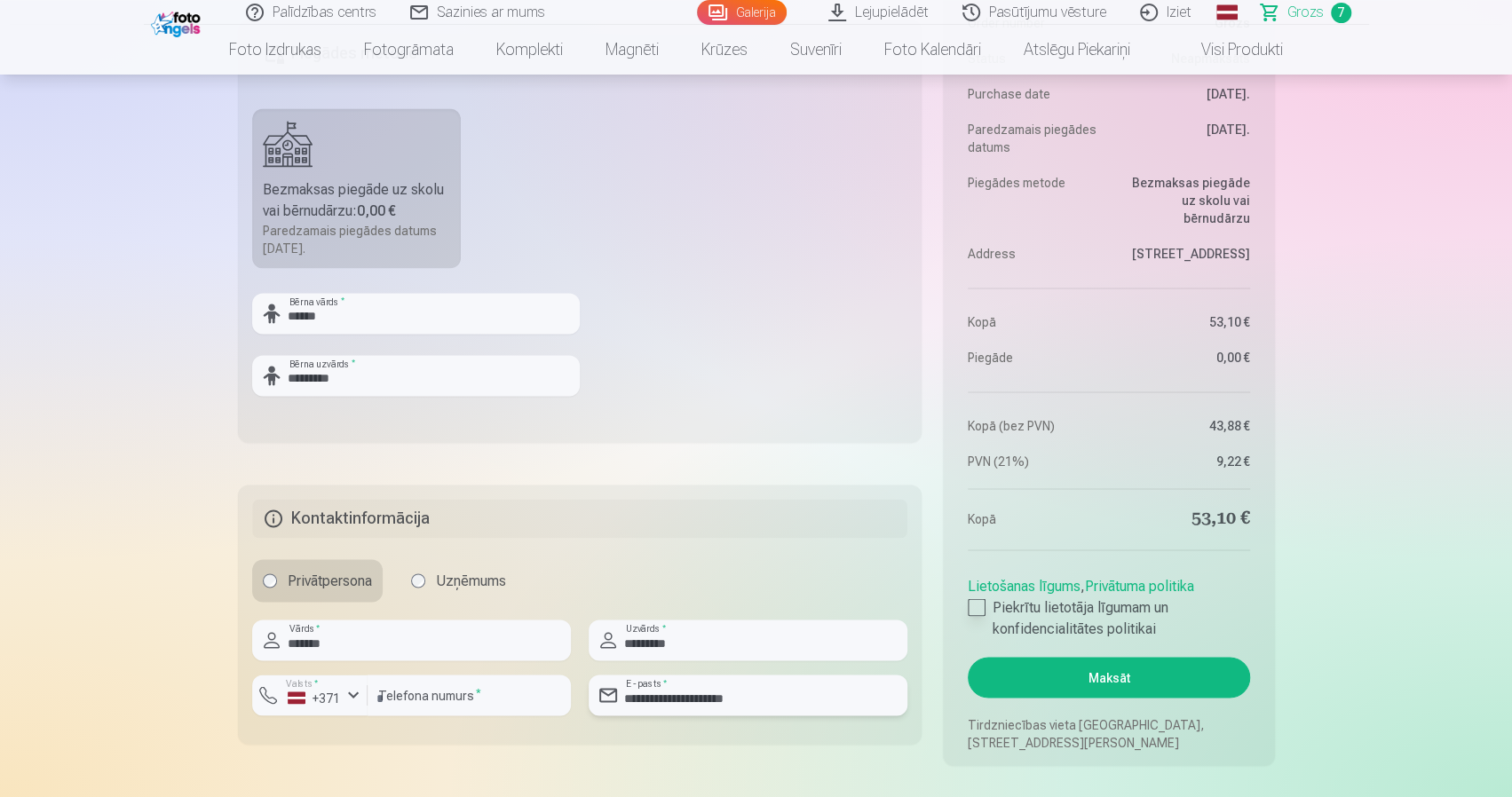
type input "**********"
click at [986, 603] on label "Piekrītu lietotāja līgumam un konfidencialitātes politikai" at bounding box center [1108, 618] width 281 height 43
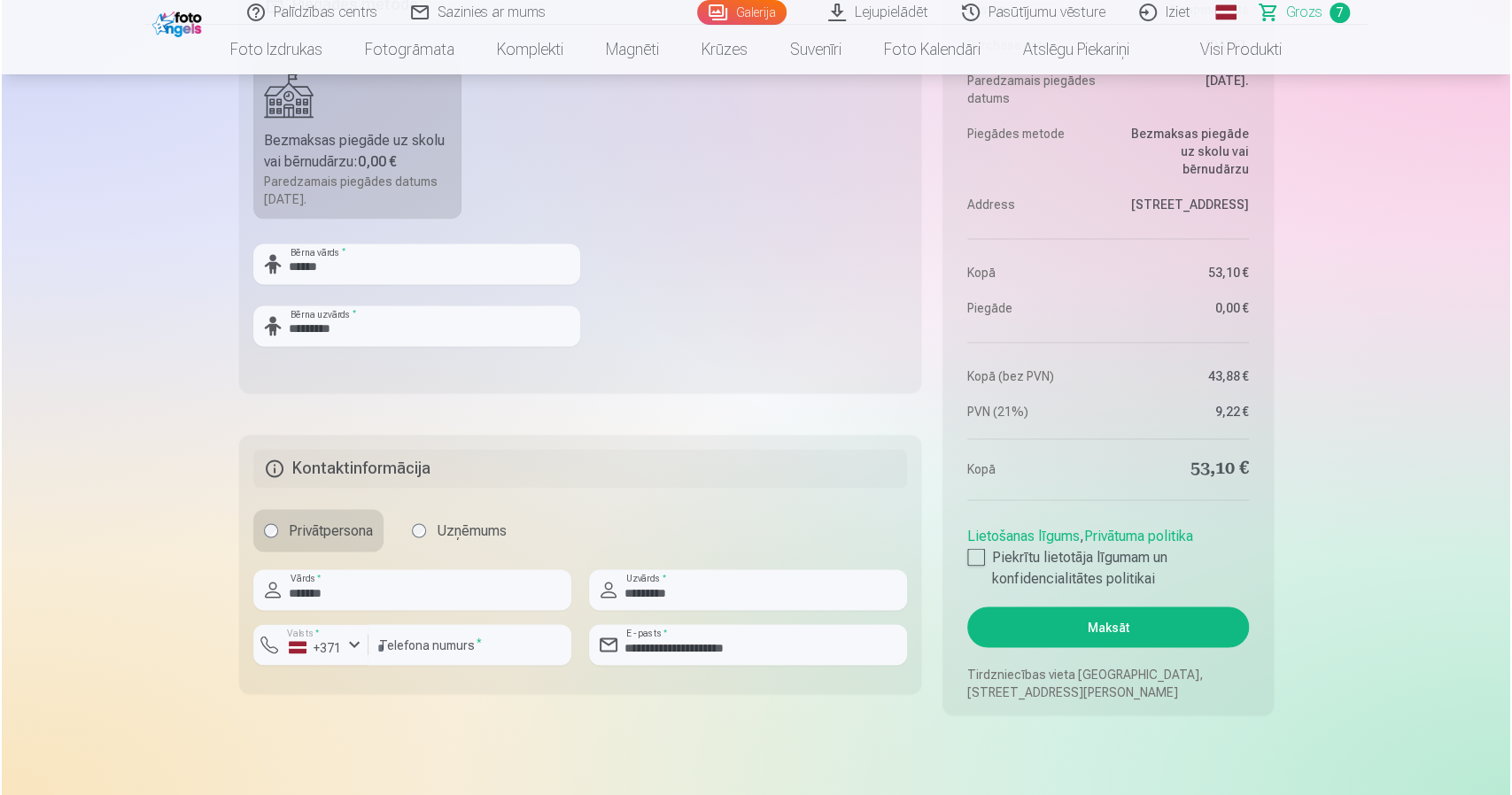
scroll to position [1859, 0]
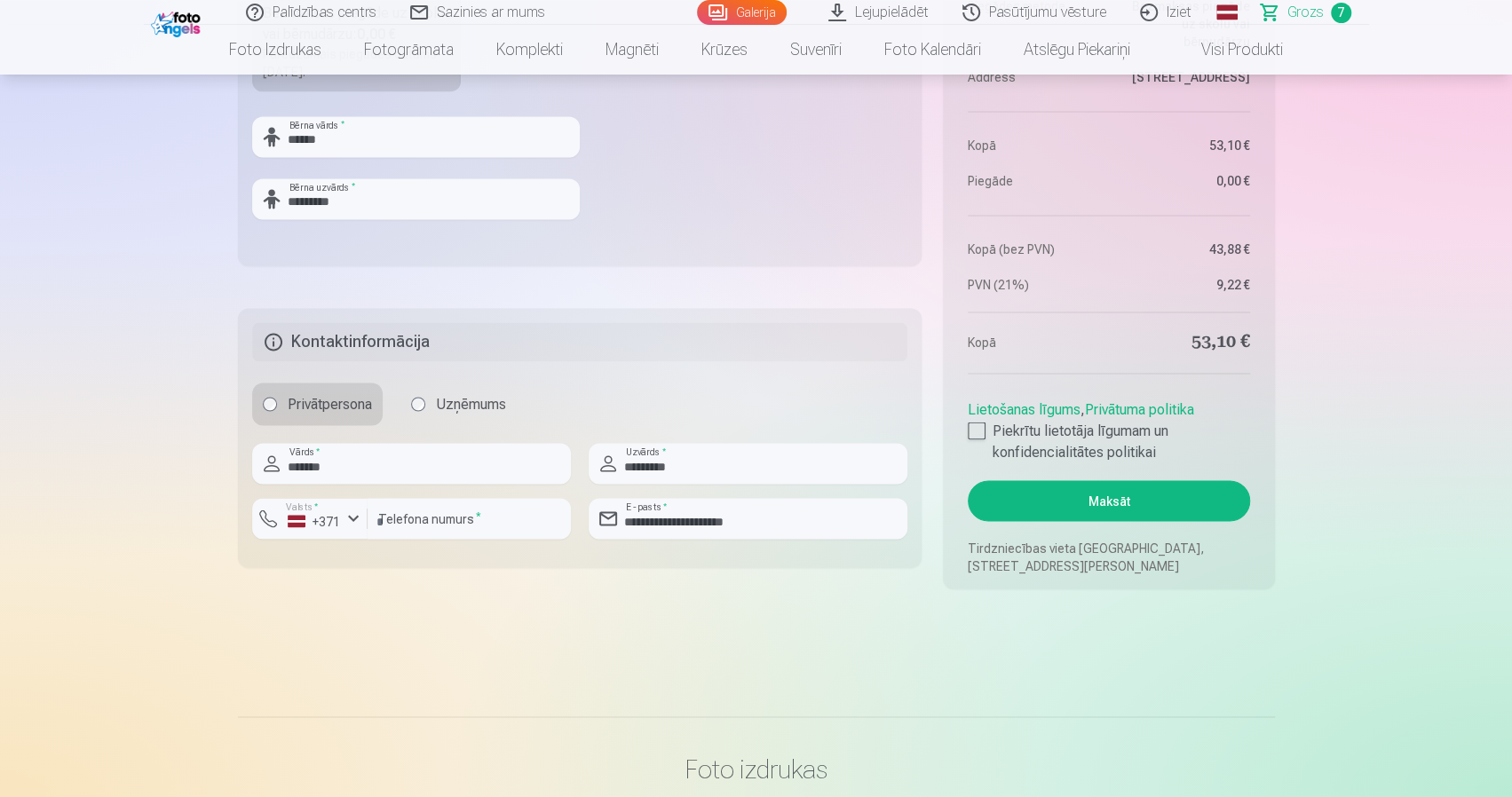
click at [1155, 513] on button "Maksāt" at bounding box center [1108, 501] width 281 height 41
